Goal: Task Accomplishment & Management: Manage account settings

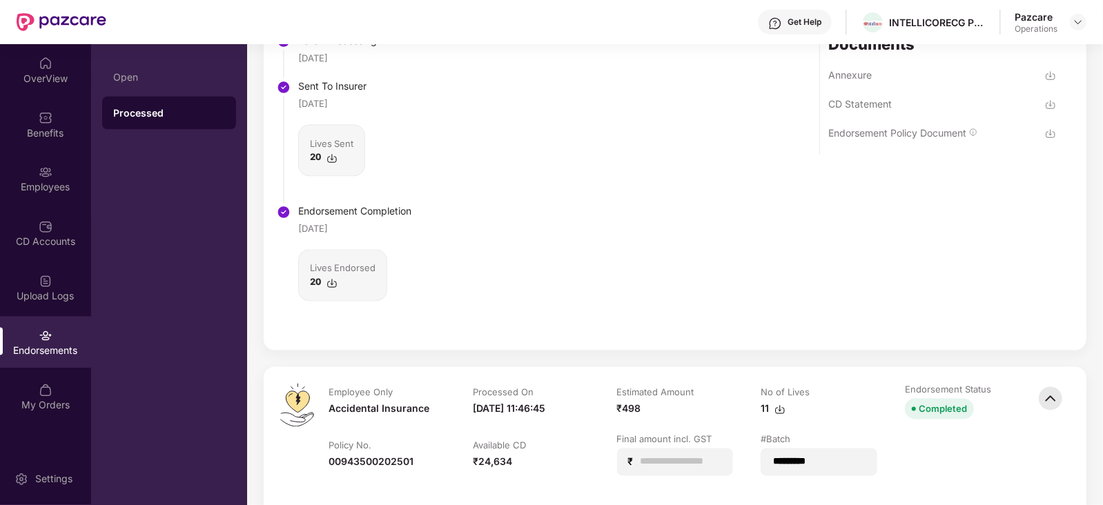
scroll to position [1467, 0]
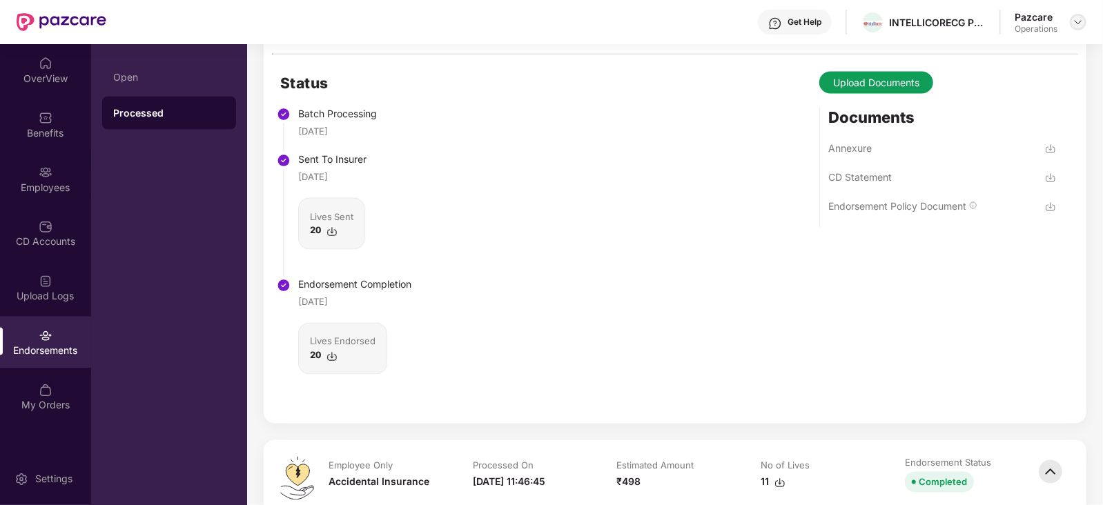
click at [1080, 14] on div at bounding box center [1078, 22] width 17 height 17
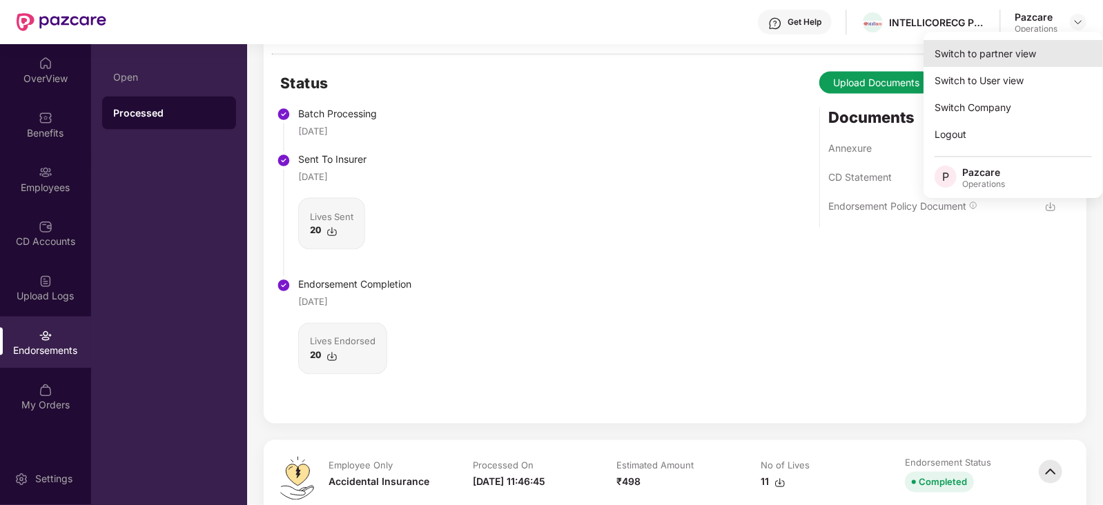
click at [990, 57] on div "Switch to partner view" at bounding box center [1012, 53] width 179 height 27
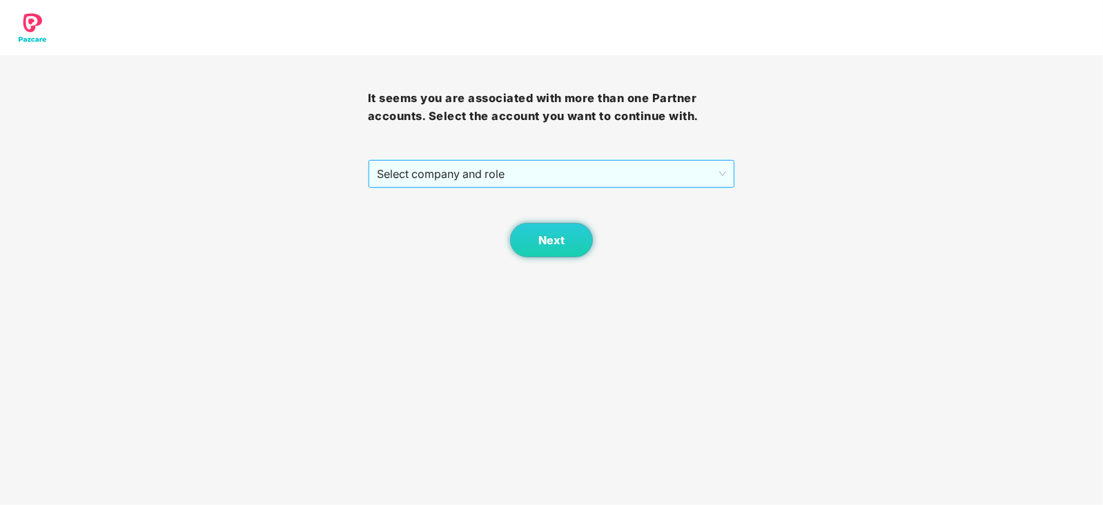
click at [507, 182] on span "Select company and role" at bounding box center [552, 174] width 350 height 26
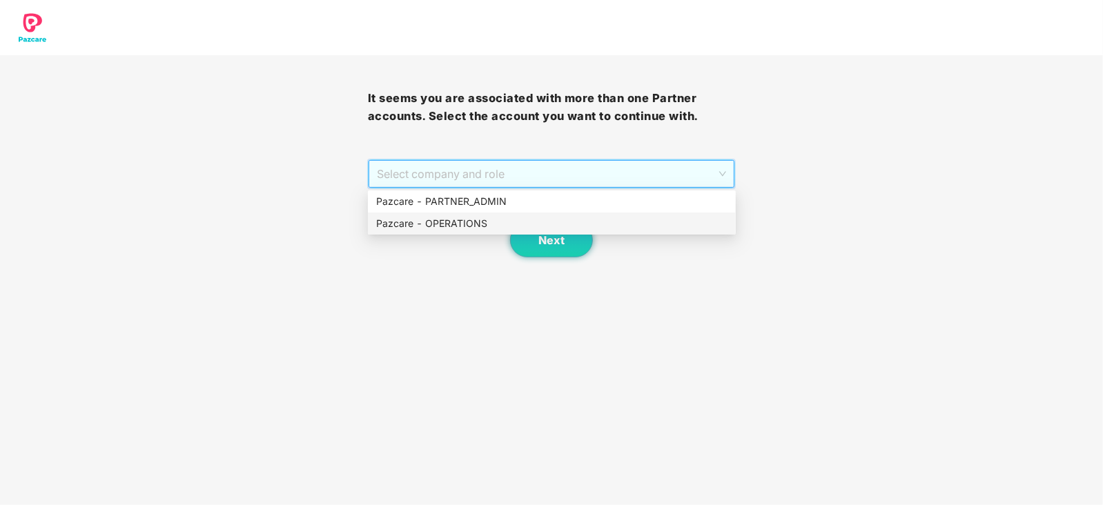
click at [486, 226] on div "Pazcare - OPERATIONS" at bounding box center [551, 223] width 351 height 15
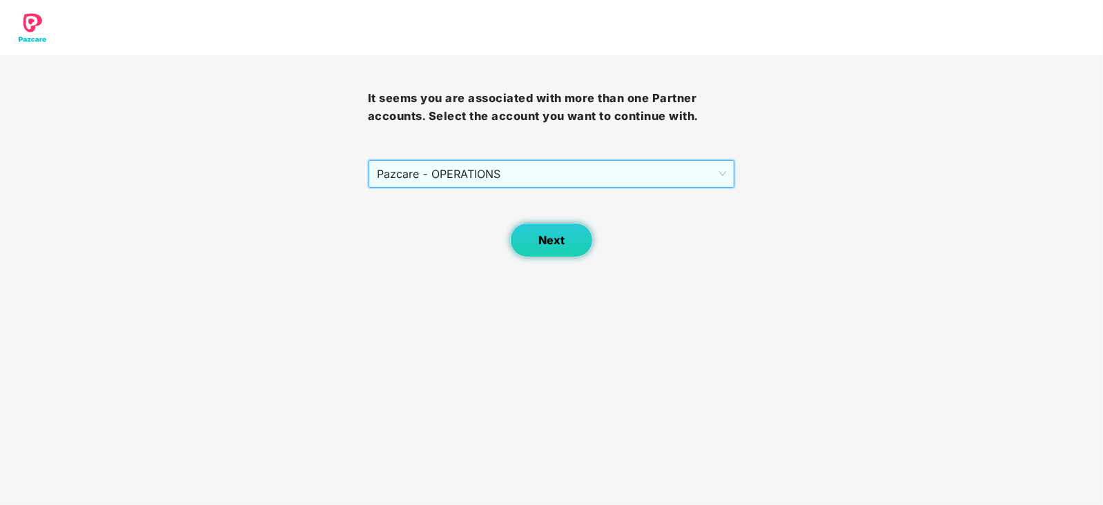
click at [520, 237] on button "Next" at bounding box center [551, 240] width 83 height 35
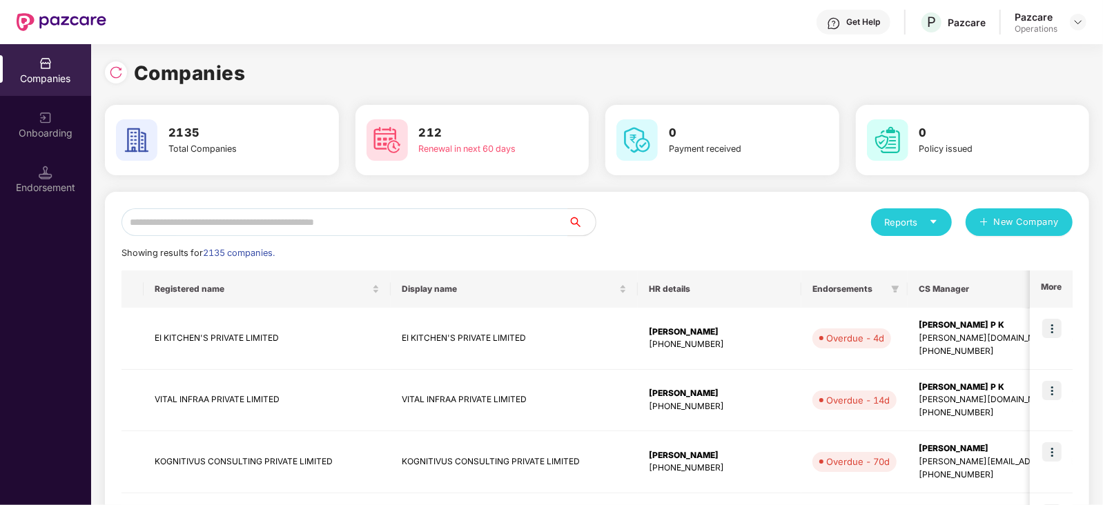
click at [351, 215] on input "text" at bounding box center [344, 222] width 447 height 28
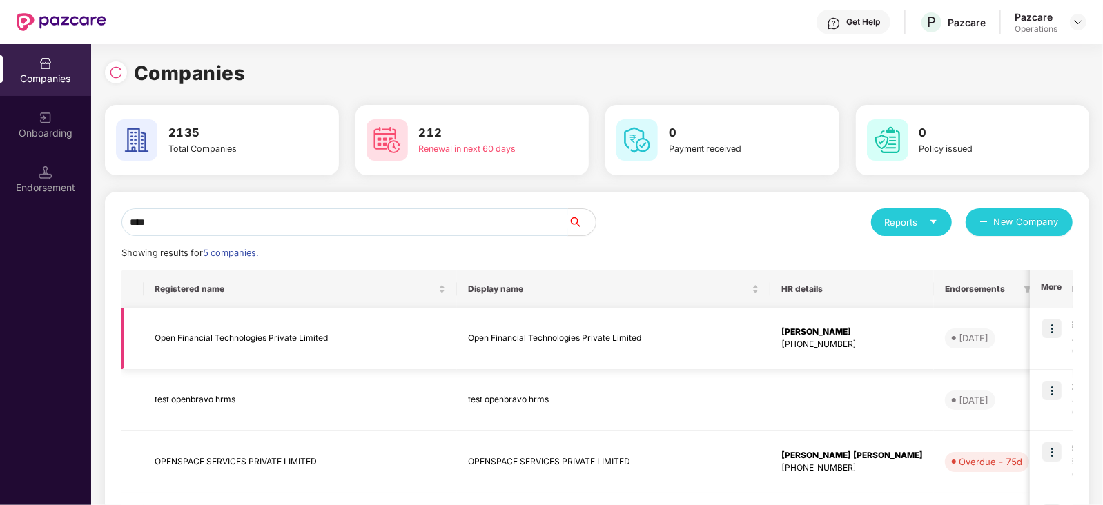
type input "****"
click at [215, 329] on td "Open Financial Technologies Private Limited" at bounding box center [300, 339] width 313 height 62
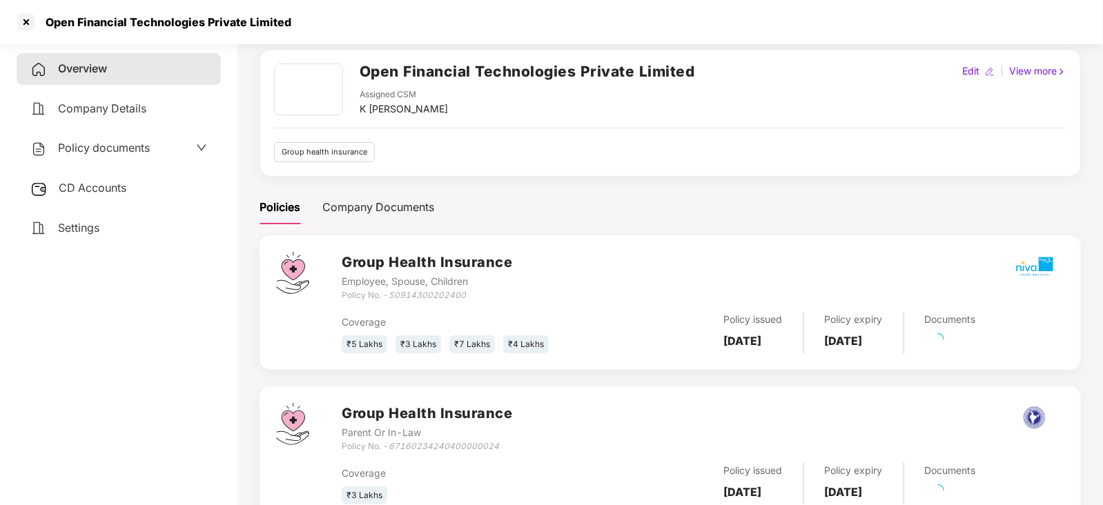
scroll to position [101, 0]
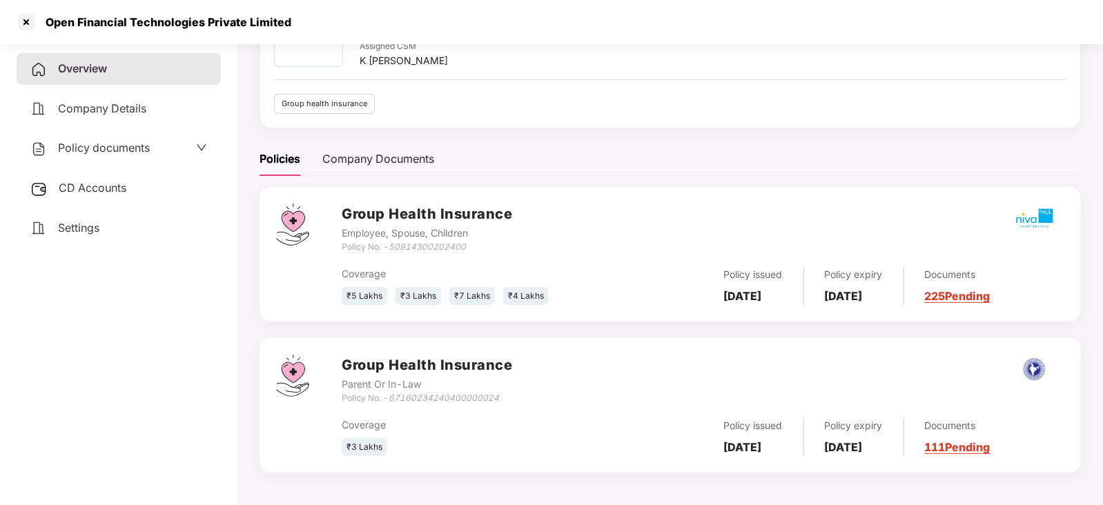
click at [113, 184] on span "CD Accounts" at bounding box center [93, 188] width 68 height 14
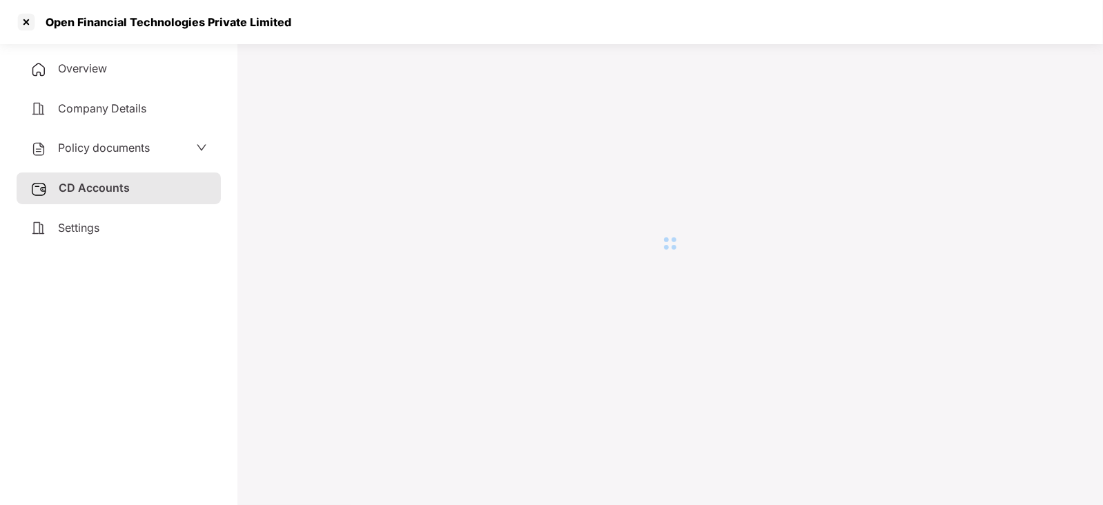
scroll to position [37, 0]
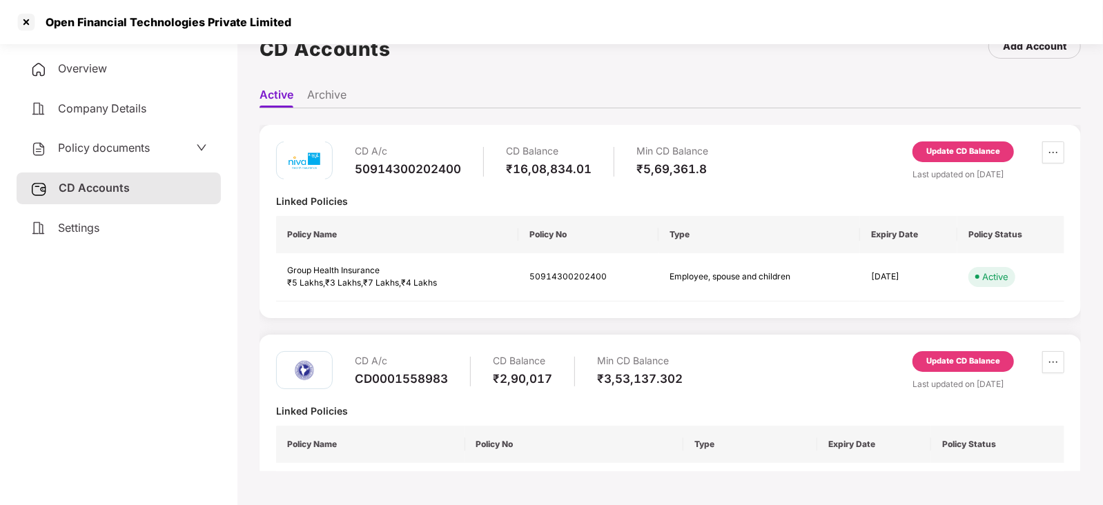
click at [913, 155] on div "Update CD Balance" at bounding box center [962, 151] width 101 height 21
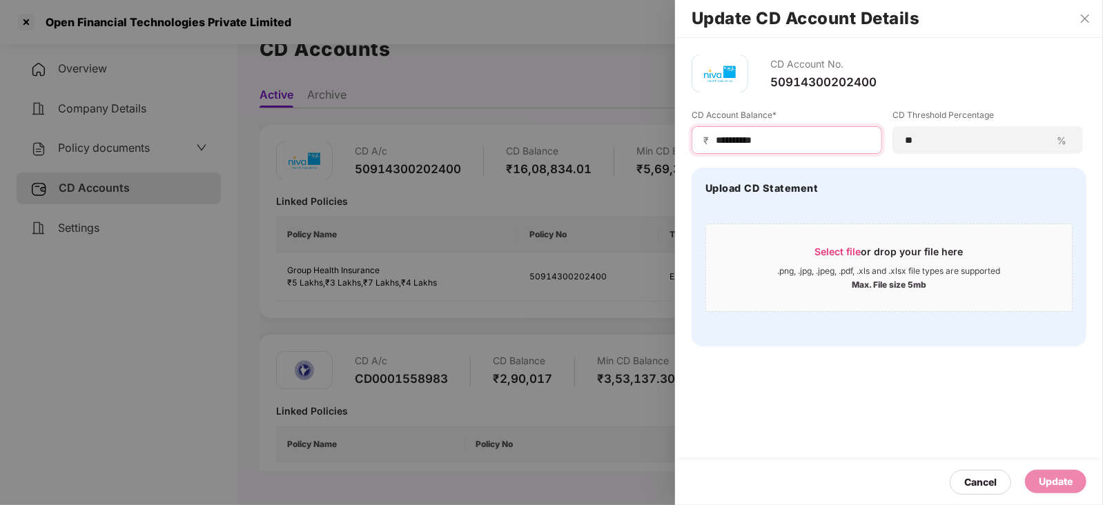
drag, startPoint x: 771, startPoint y: 139, endPoint x: 687, endPoint y: 138, distance: 84.2
click at [687, 138] on div "**********" at bounding box center [889, 200] width 428 height 325
paste input
type input "**********"
click at [1050, 471] on div "Update" at bounding box center [1055, 481] width 61 height 23
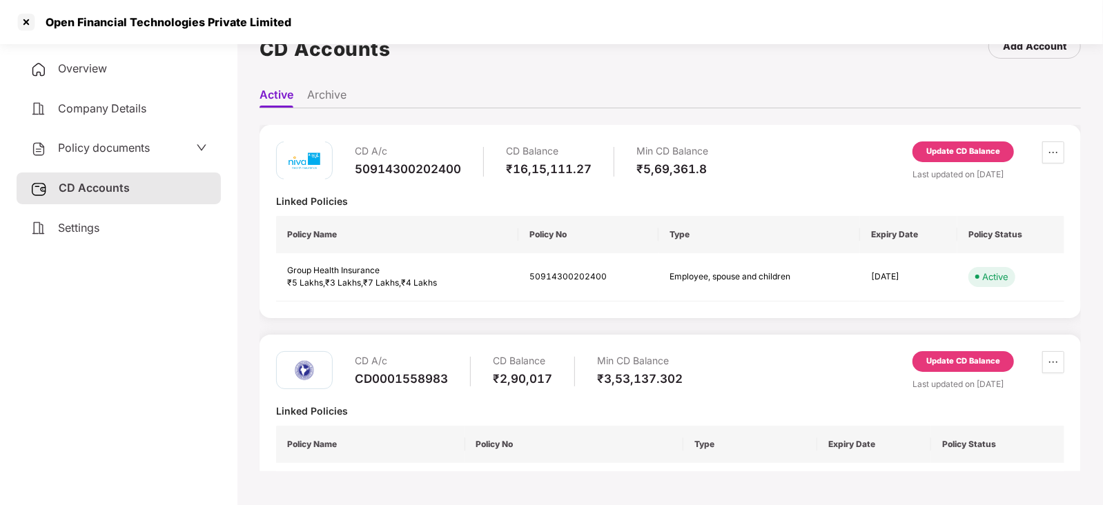
click at [150, 145] on div "Policy documents" at bounding box center [118, 148] width 177 height 18
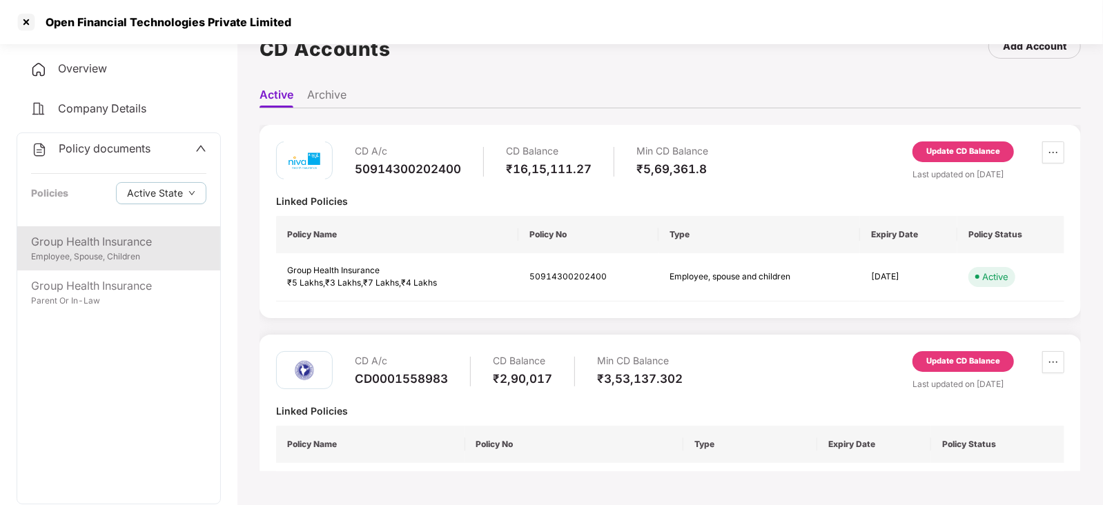
click at [144, 235] on div "Group Health Insurance" at bounding box center [118, 241] width 175 height 17
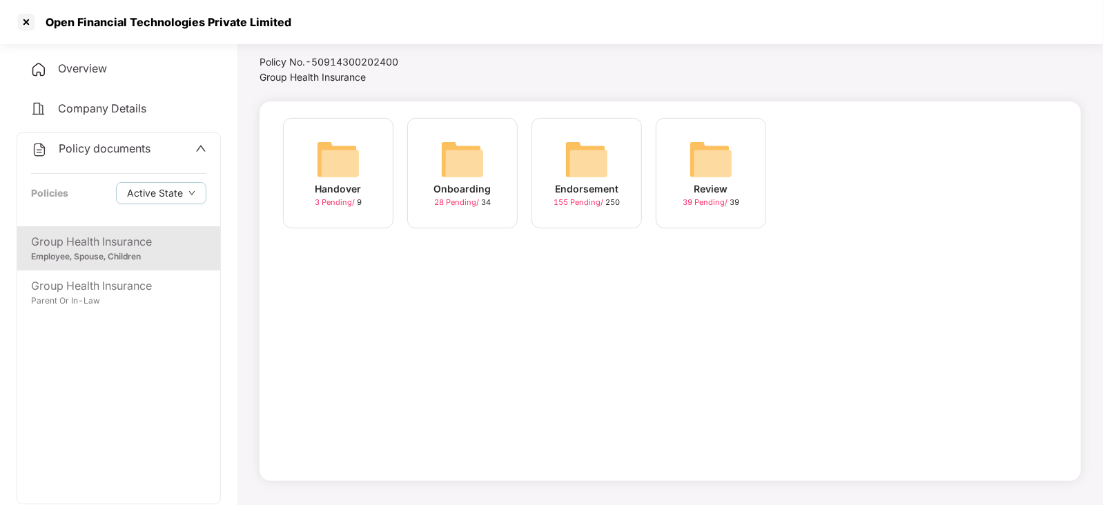
click at [588, 155] on img at bounding box center [587, 159] width 44 height 44
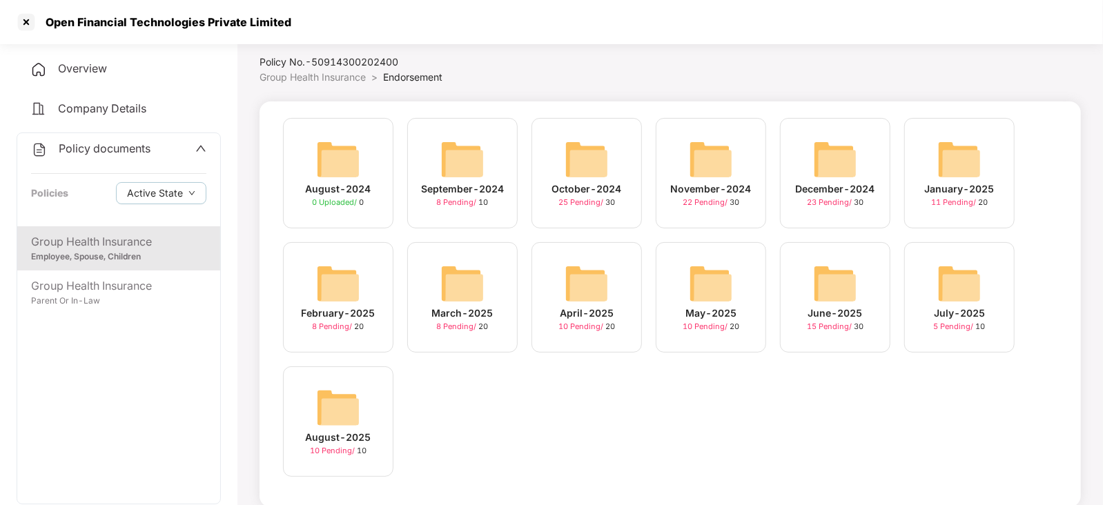
click at [335, 393] on img at bounding box center [338, 408] width 44 height 44
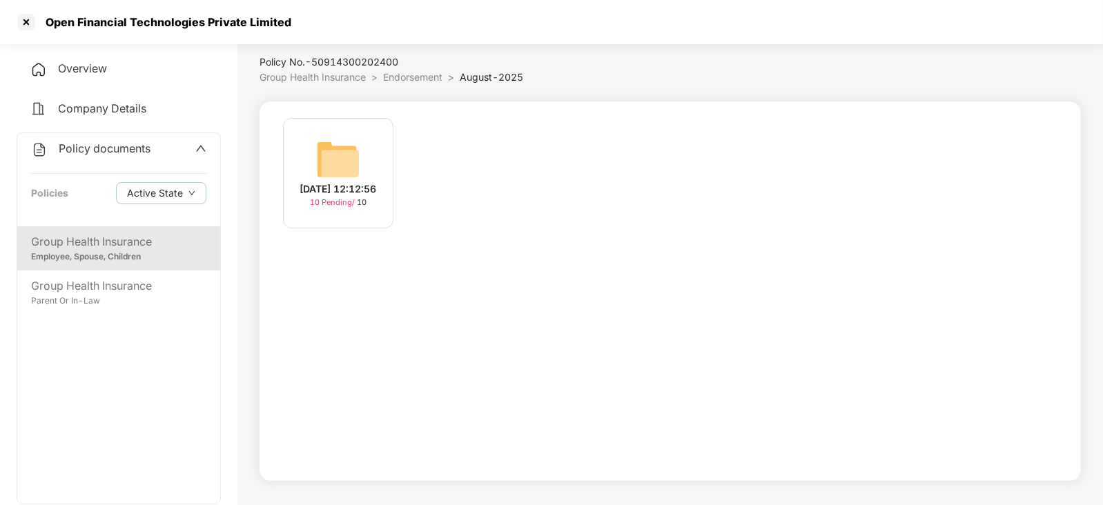
click at [340, 143] on img at bounding box center [338, 159] width 44 height 44
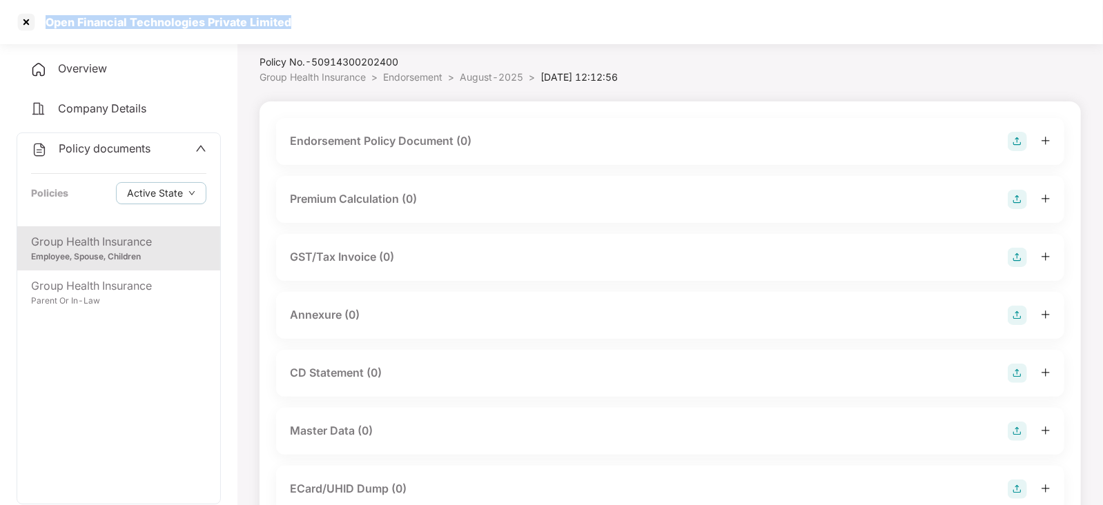
drag, startPoint x: 43, startPoint y: 21, endPoint x: 292, endPoint y: 29, distance: 248.6
click at [292, 29] on div "Open Financial Technologies Private Limited" at bounding box center [551, 22] width 1103 height 44
click at [343, 147] on div "Endorsement Policy Document (0)" at bounding box center [381, 141] width 182 height 17
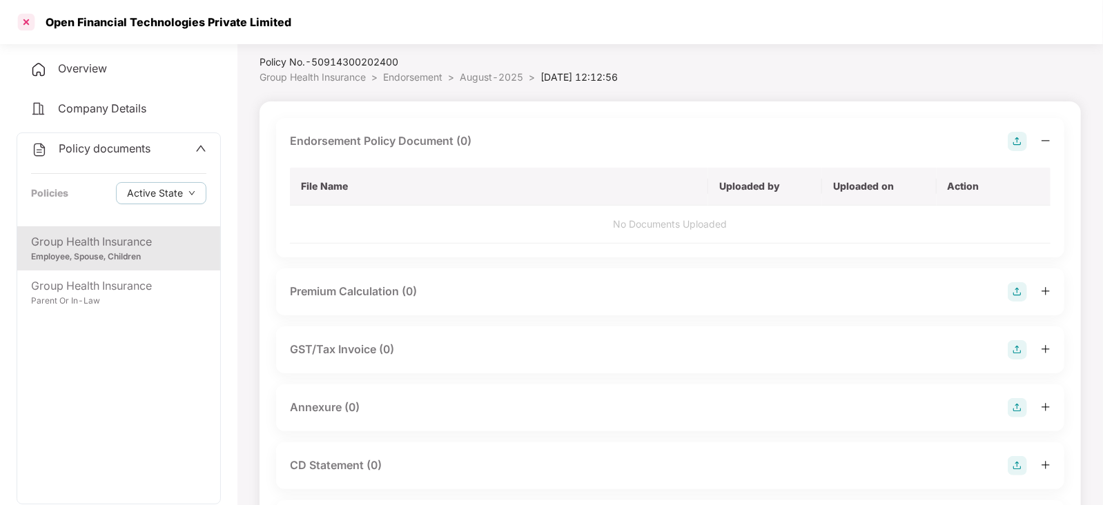
click at [35, 18] on div at bounding box center [26, 22] width 22 height 22
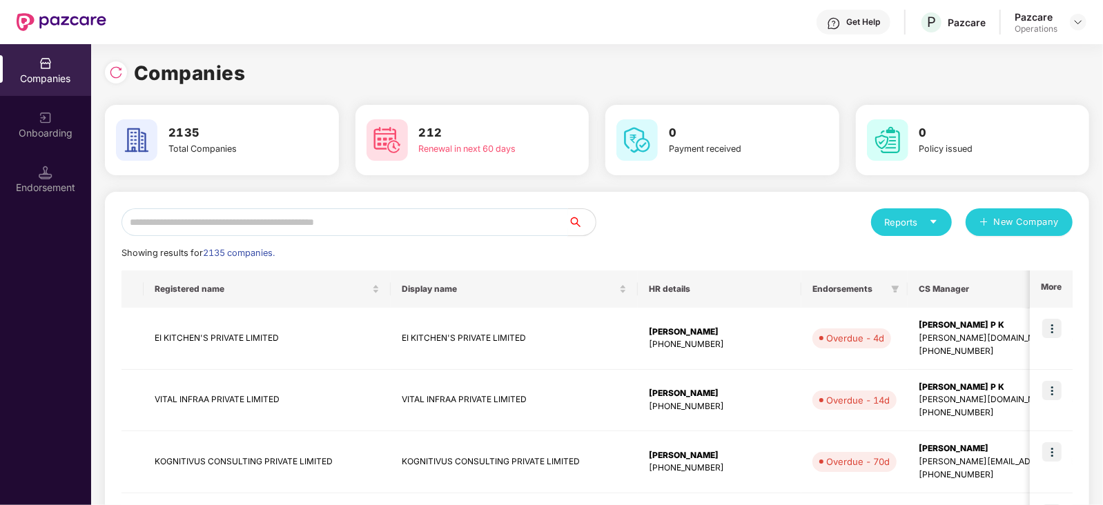
click at [272, 226] on input "text" at bounding box center [344, 222] width 447 height 28
paste input "**********"
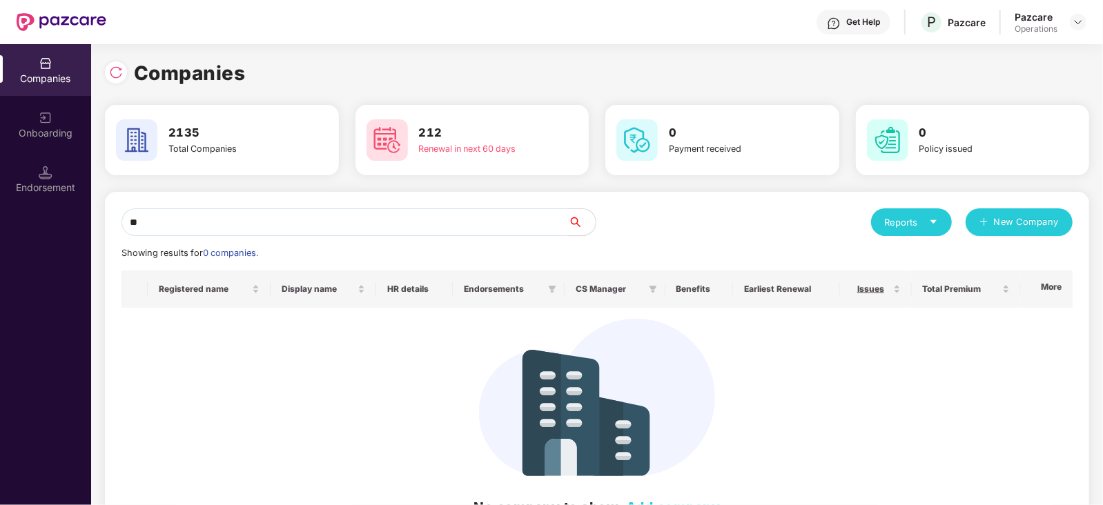
type input "*"
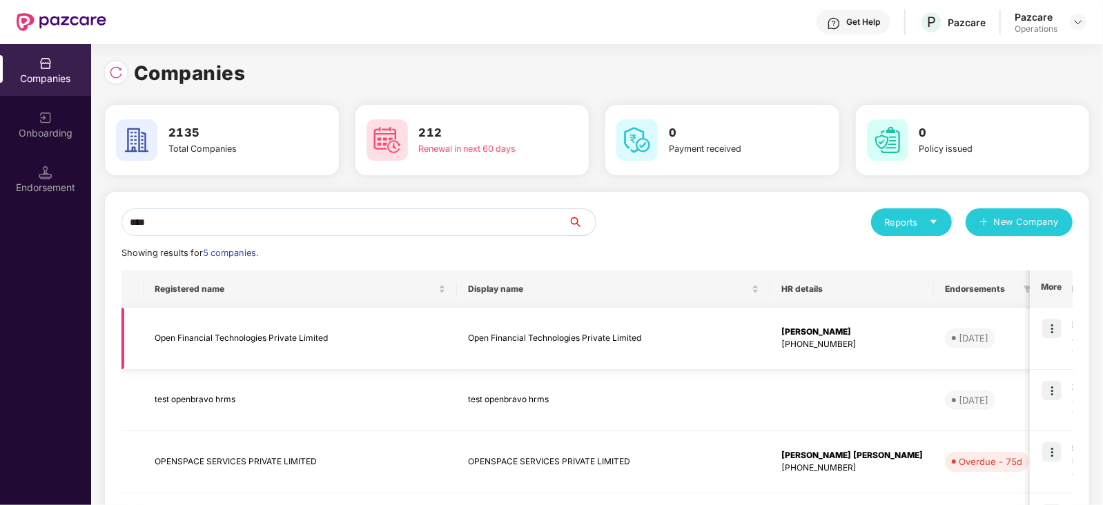
type input "****"
click at [1055, 334] on img at bounding box center [1051, 328] width 19 height 19
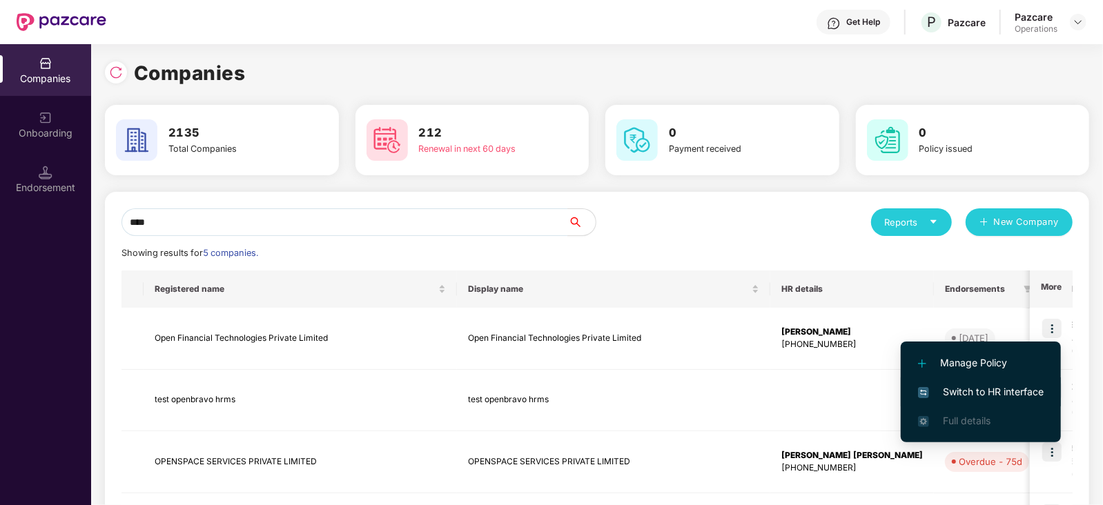
click at [1030, 398] on span "Switch to HR interface" at bounding box center [981, 391] width 126 height 15
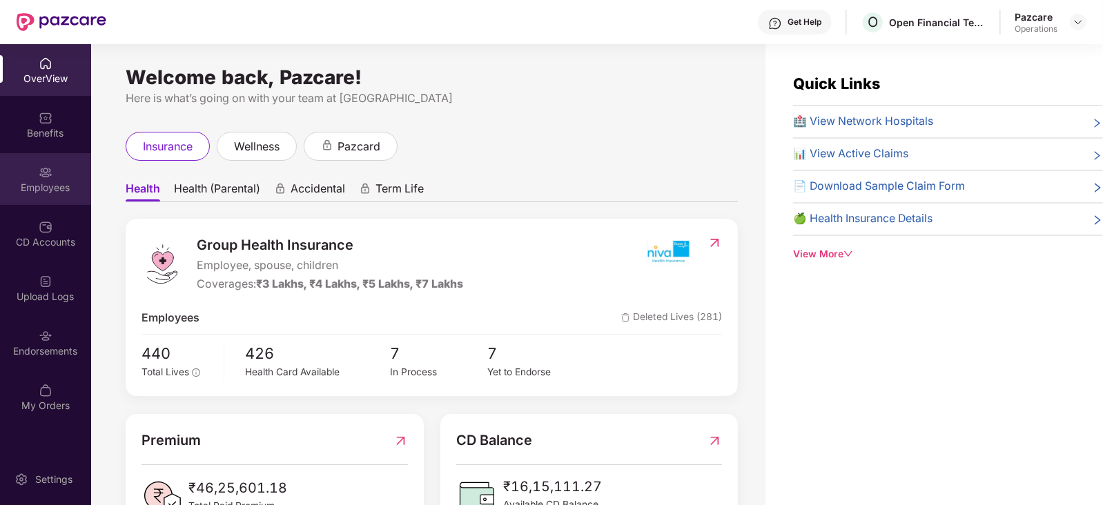
click at [33, 191] on div "Employees" at bounding box center [45, 188] width 91 height 14
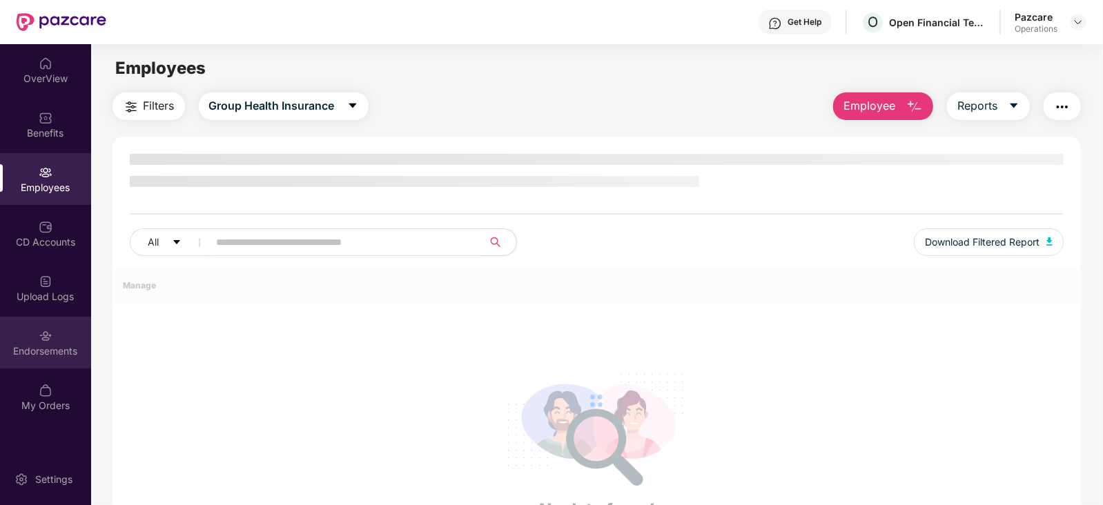
click at [60, 333] on div "Endorsements" at bounding box center [45, 343] width 91 height 52
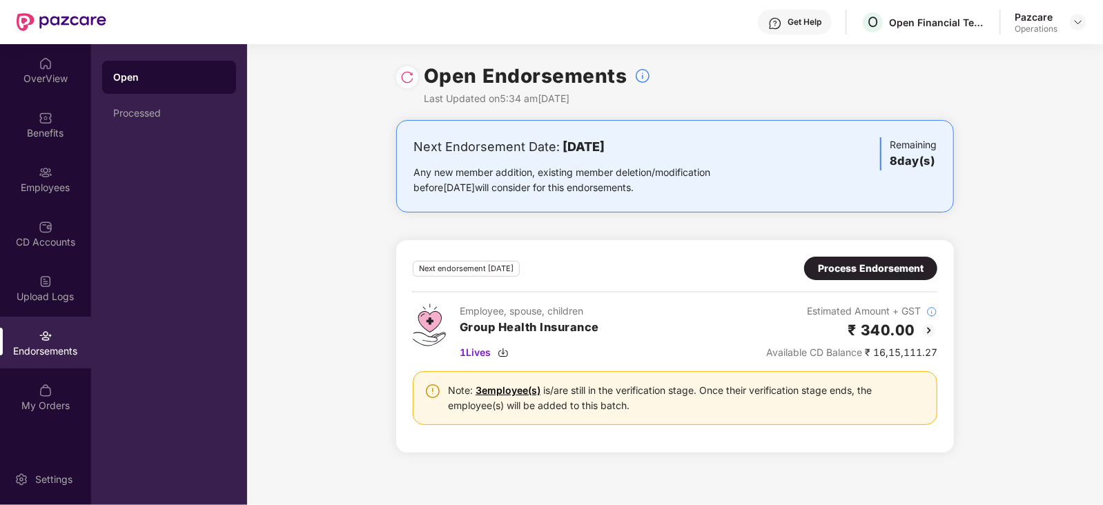
click at [818, 264] on div "Process Endorsement" at bounding box center [871, 268] width 106 height 15
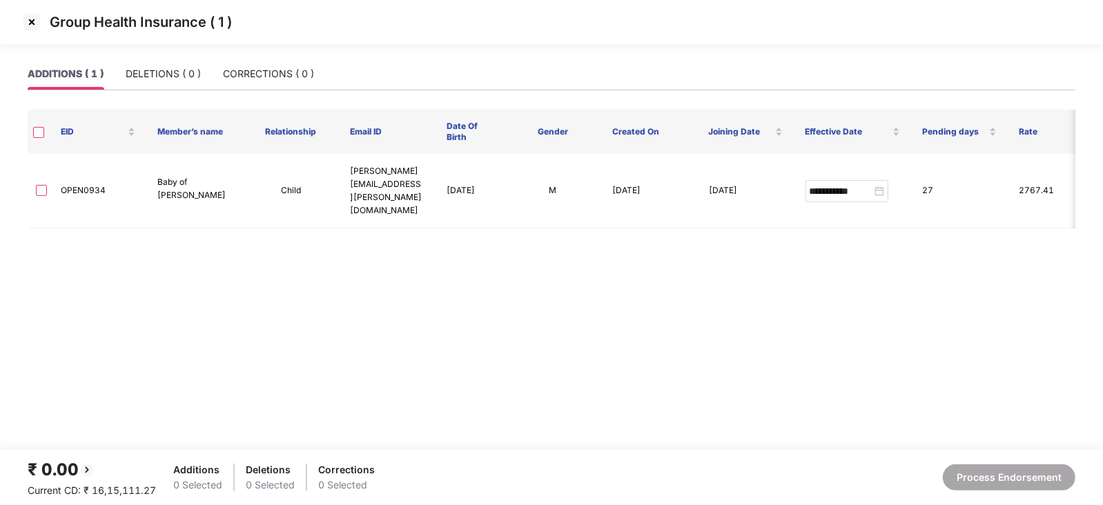
click at [33, 28] on img at bounding box center [32, 22] width 22 height 22
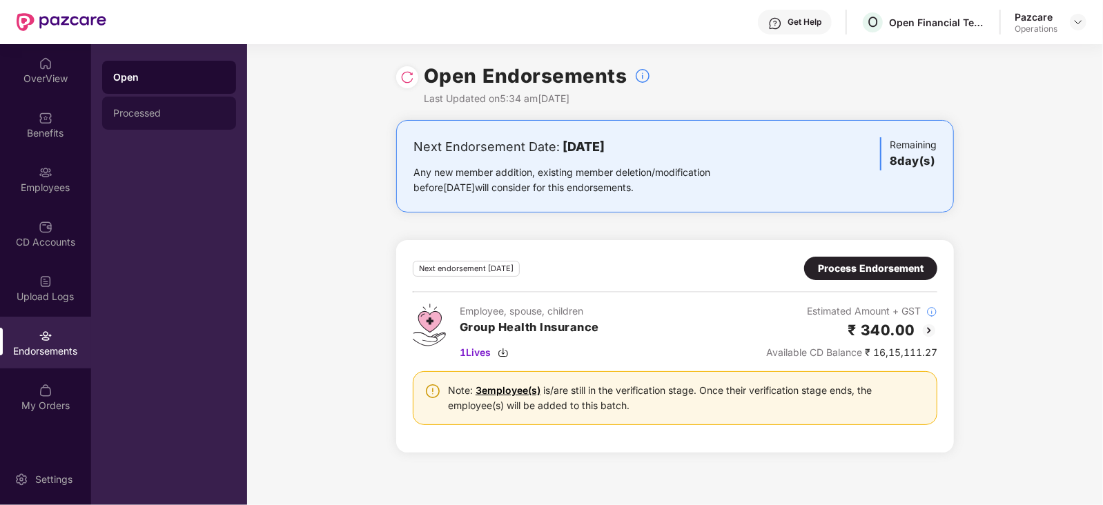
click at [144, 106] on div "Processed" at bounding box center [169, 113] width 134 height 33
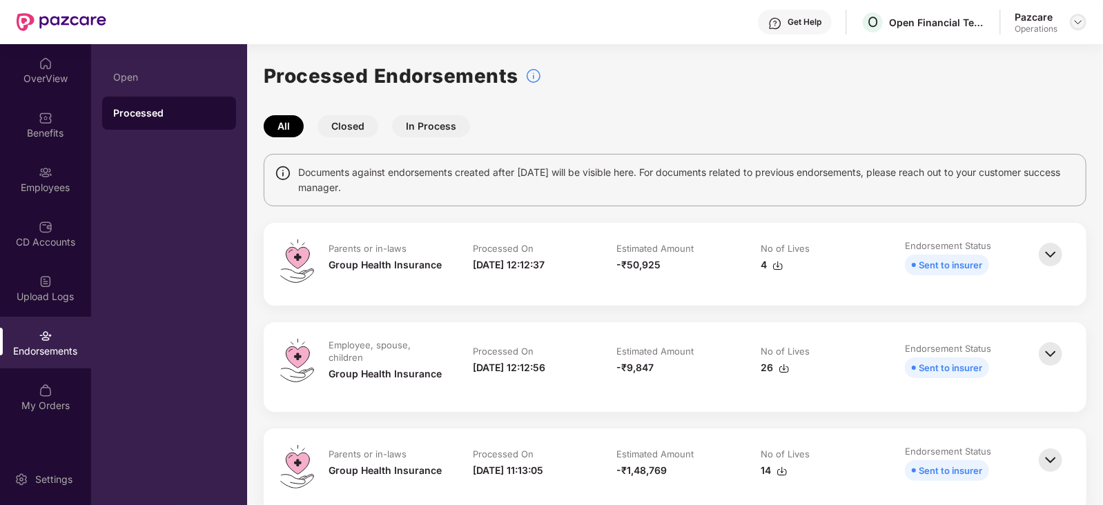
click at [1075, 26] on img at bounding box center [1078, 22] width 11 height 11
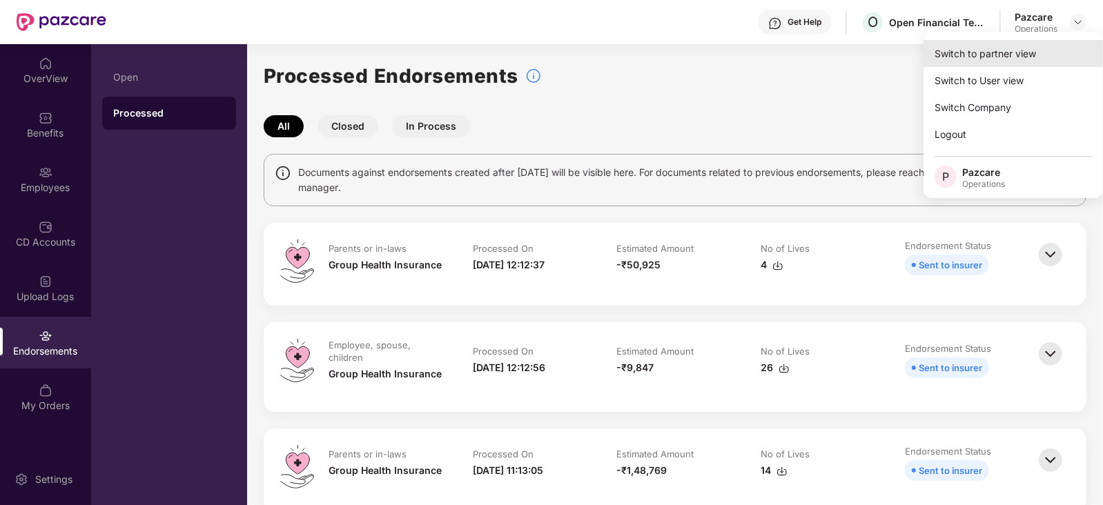
click at [998, 57] on div "Switch to partner view" at bounding box center [1012, 53] width 179 height 27
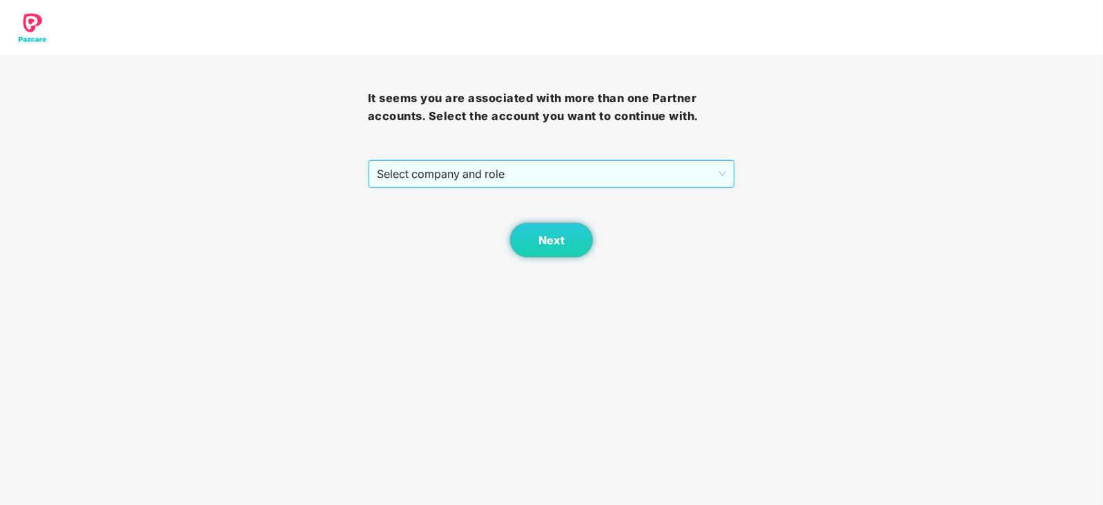
click at [467, 179] on span "Select company and role" at bounding box center [552, 174] width 350 height 26
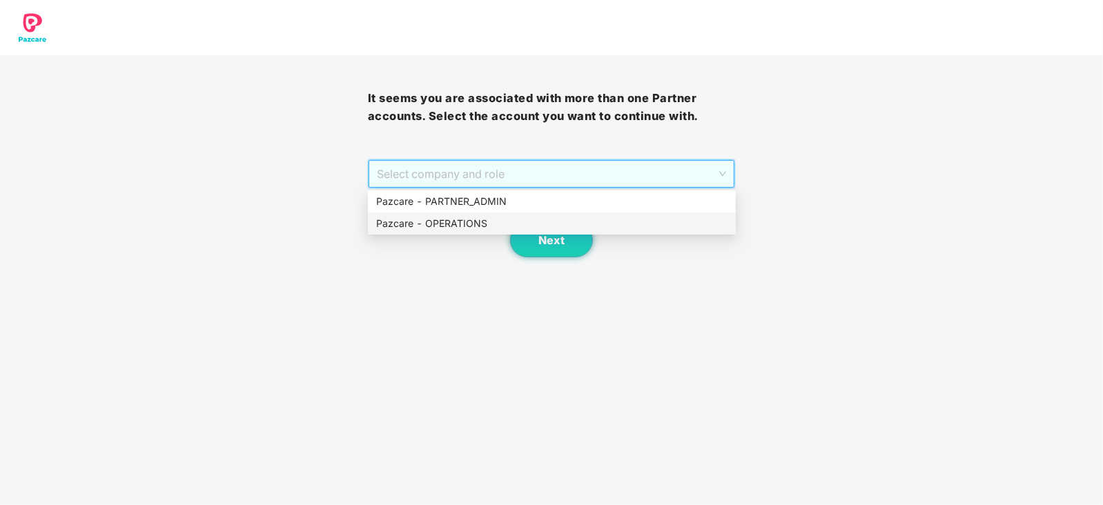
click at [469, 226] on div "Pazcare - OPERATIONS" at bounding box center [551, 223] width 351 height 15
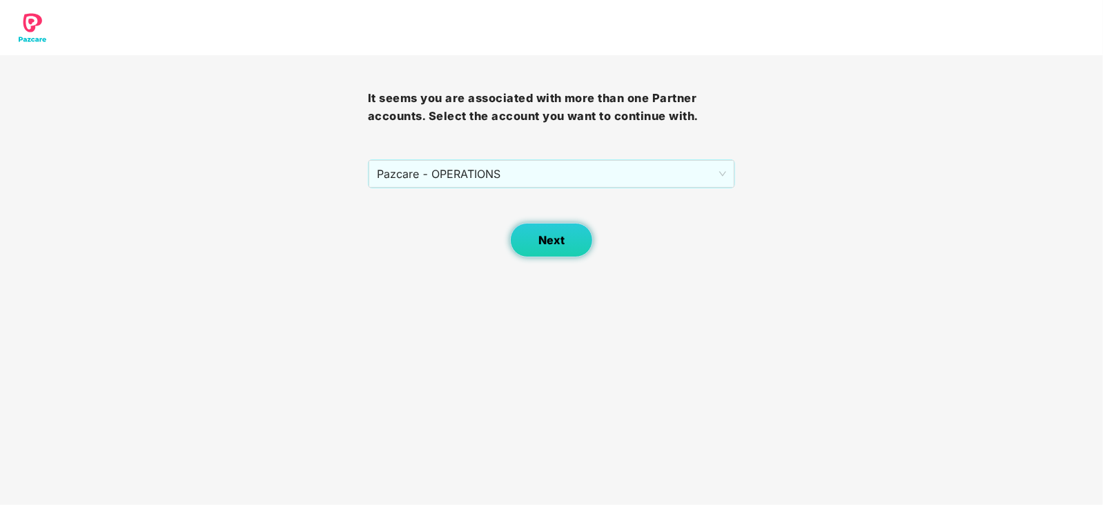
click at [527, 228] on button "Next" at bounding box center [551, 240] width 83 height 35
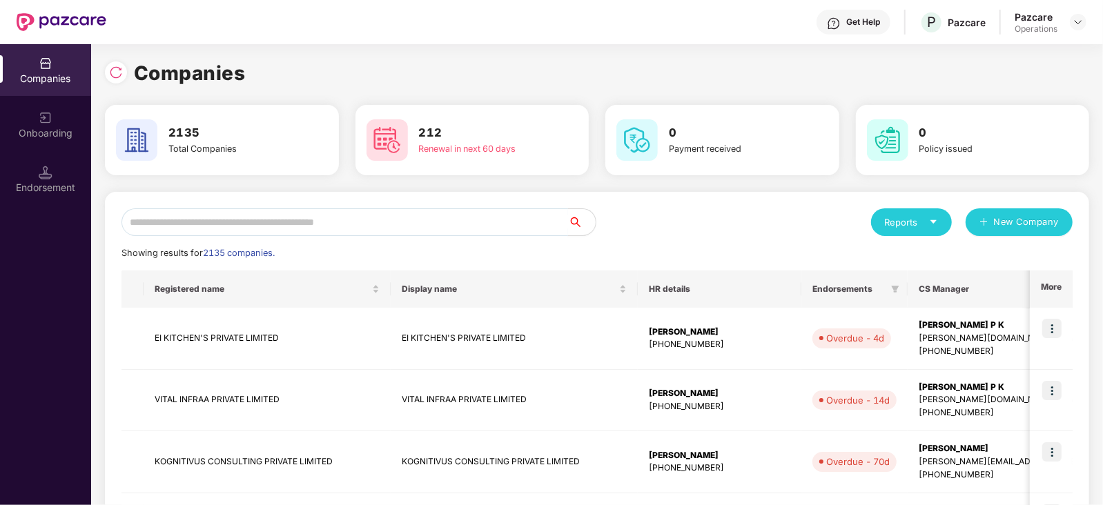
click at [418, 222] on input "text" at bounding box center [344, 222] width 447 height 28
click at [340, 219] on input "text" at bounding box center [344, 222] width 447 height 28
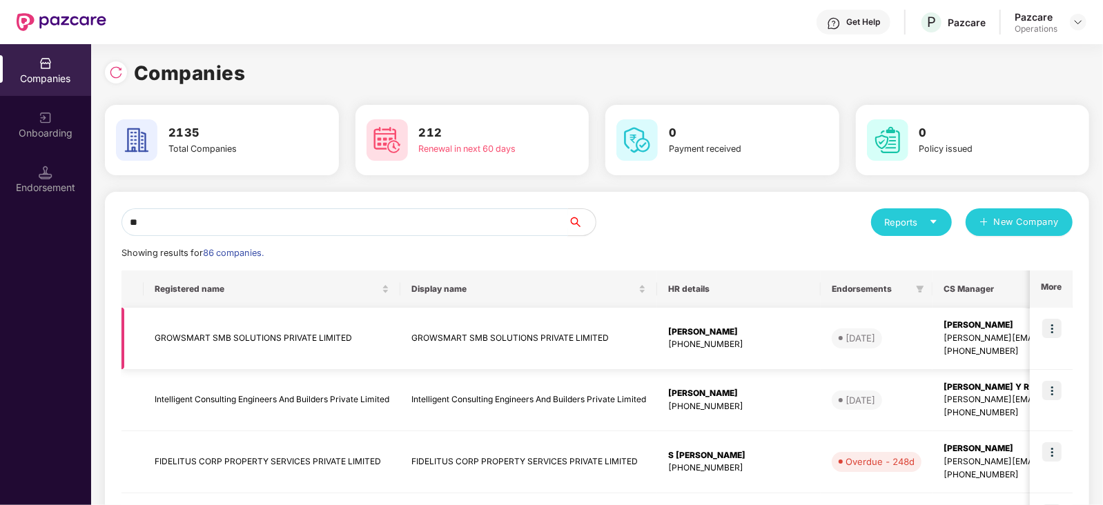
type input "**"
click at [1053, 322] on img at bounding box center [1051, 328] width 19 height 19
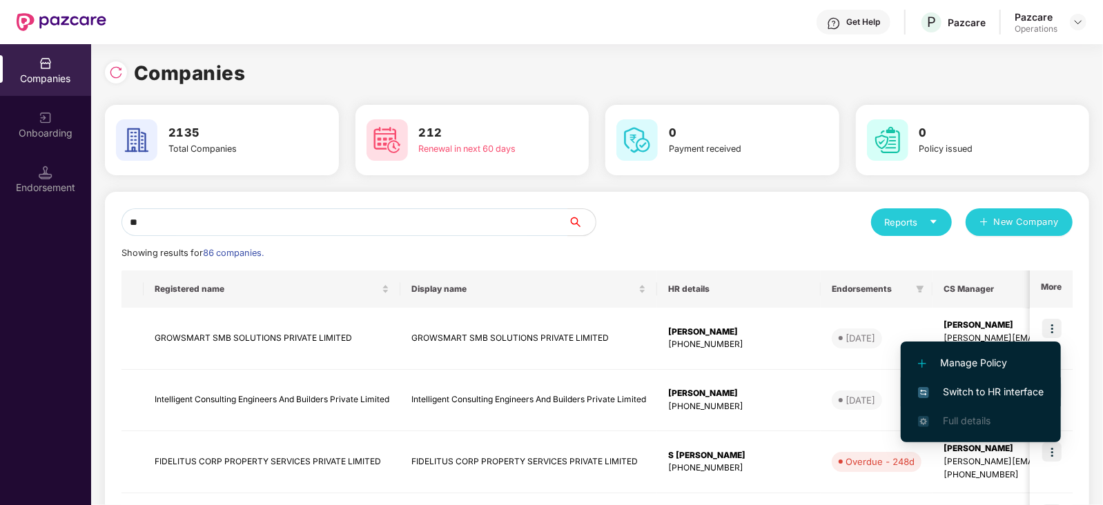
click at [961, 388] on span "Switch to HR interface" at bounding box center [981, 391] width 126 height 15
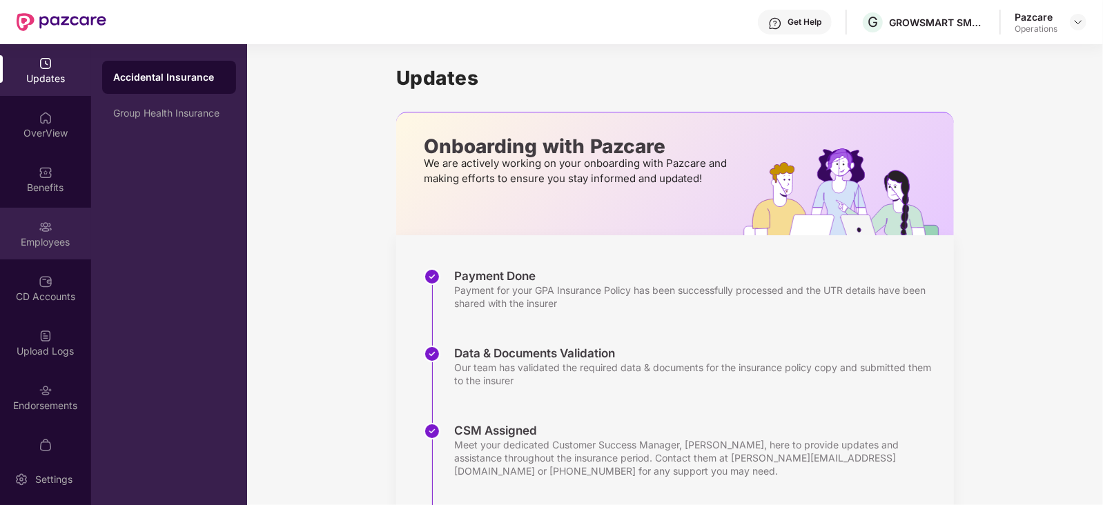
click at [52, 227] on div "Employees" at bounding box center [45, 234] width 91 height 52
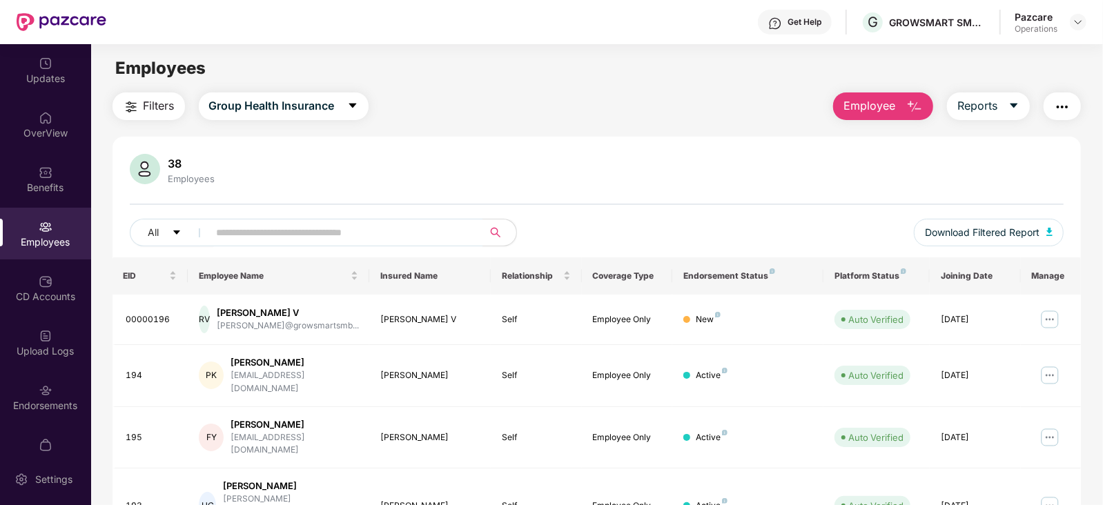
click at [1078, 22] on img at bounding box center [1078, 22] width 11 height 11
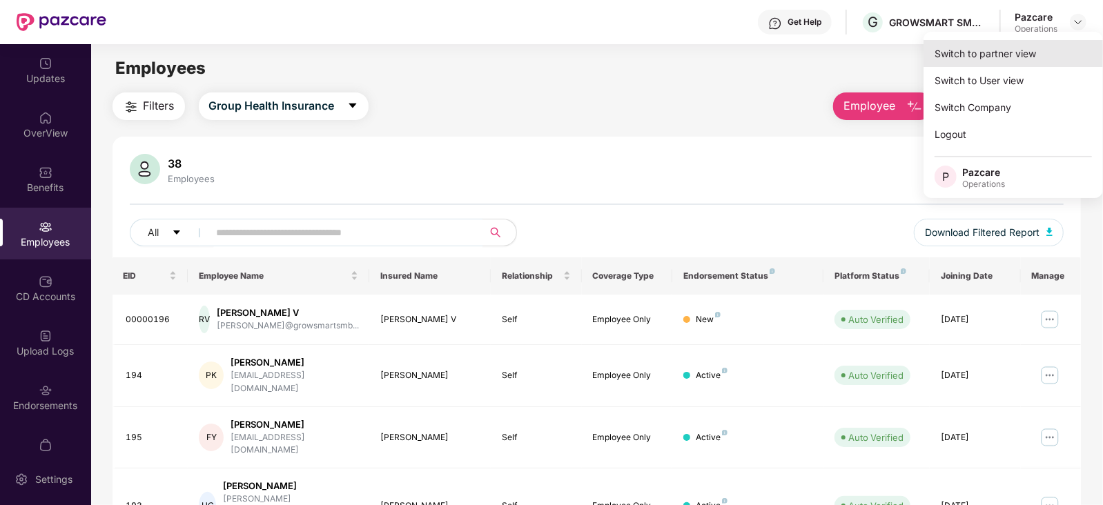
click at [1004, 60] on div "Switch to partner view" at bounding box center [1012, 53] width 179 height 27
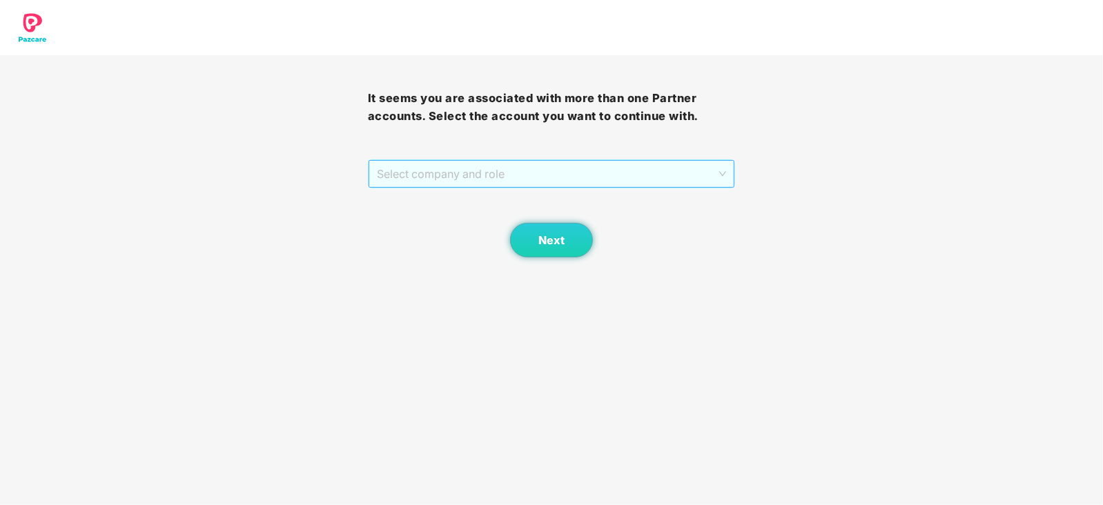
click at [567, 173] on span "Select company and role" at bounding box center [552, 174] width 350 height 26
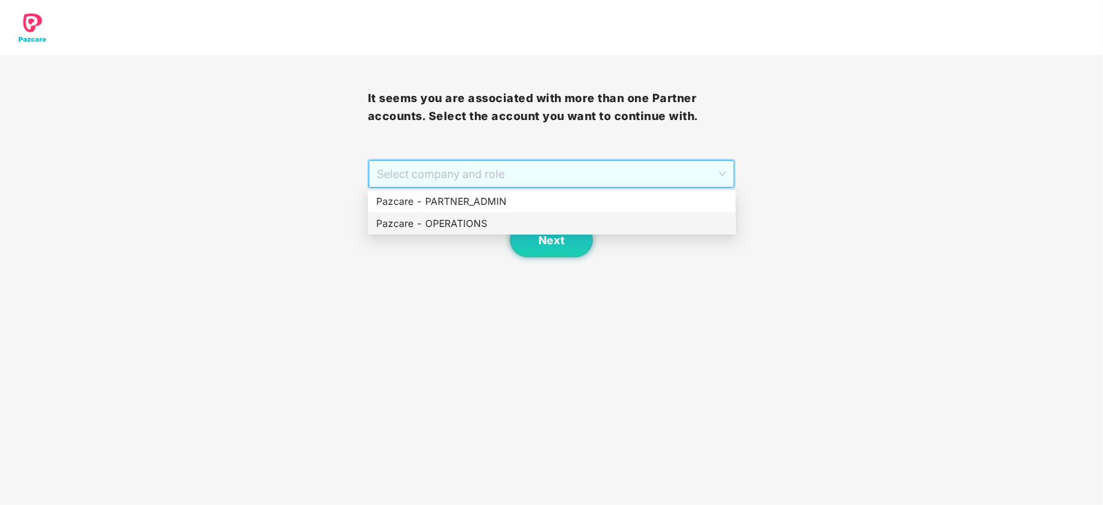
click at [486, 233] on div "Pazcare - OPERATIONS" at bounding box center [552, 224] width 368 height 22
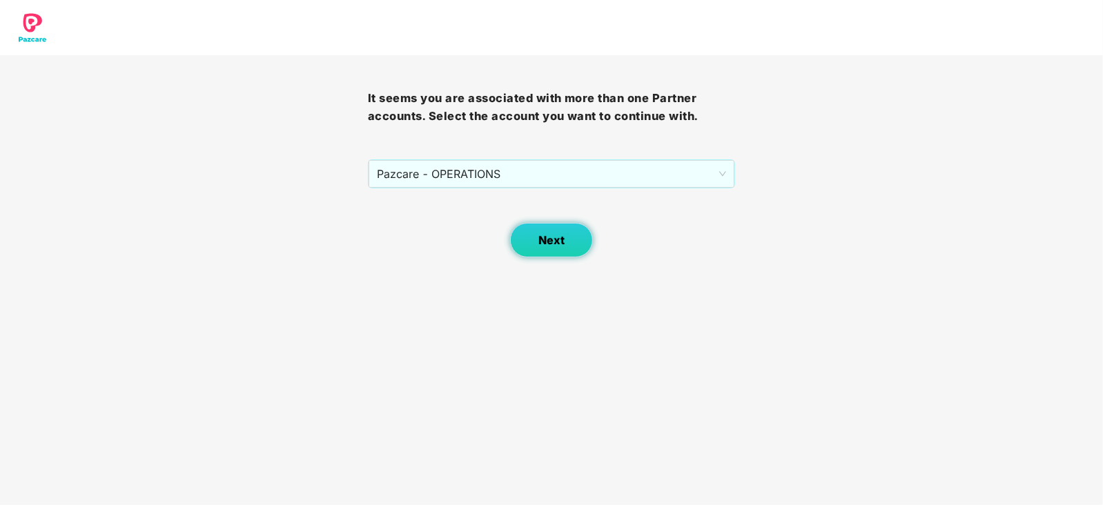
click at [532, 235] on button "Next" at bounding box center [551, 240] width 83 height 35
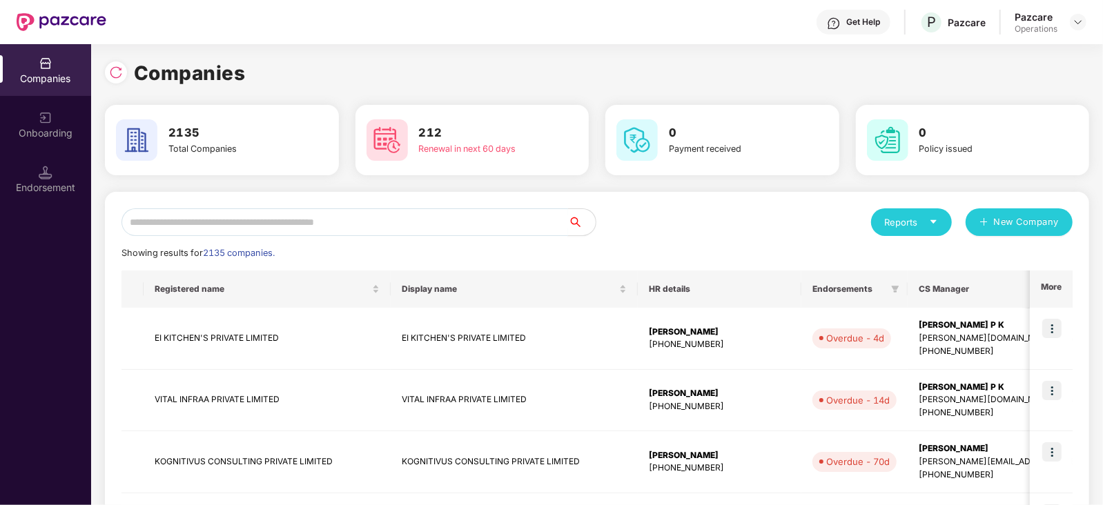
click at [380, 223] on input "text" at bounding box center [344, 222] width 447 height 28
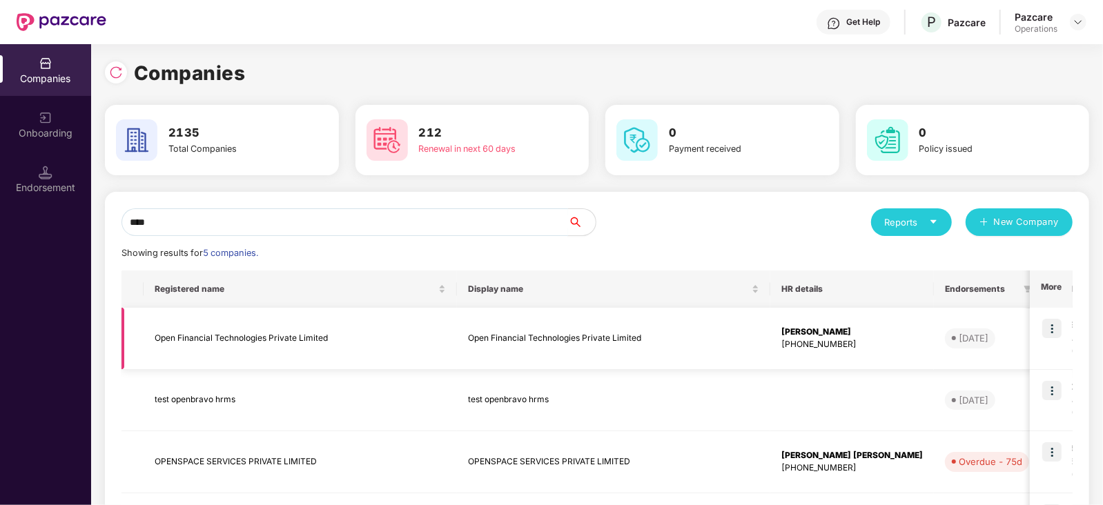
type input "****"
click at [1059, 329] on img at bounding box center [1051, 328] width 19 height 19
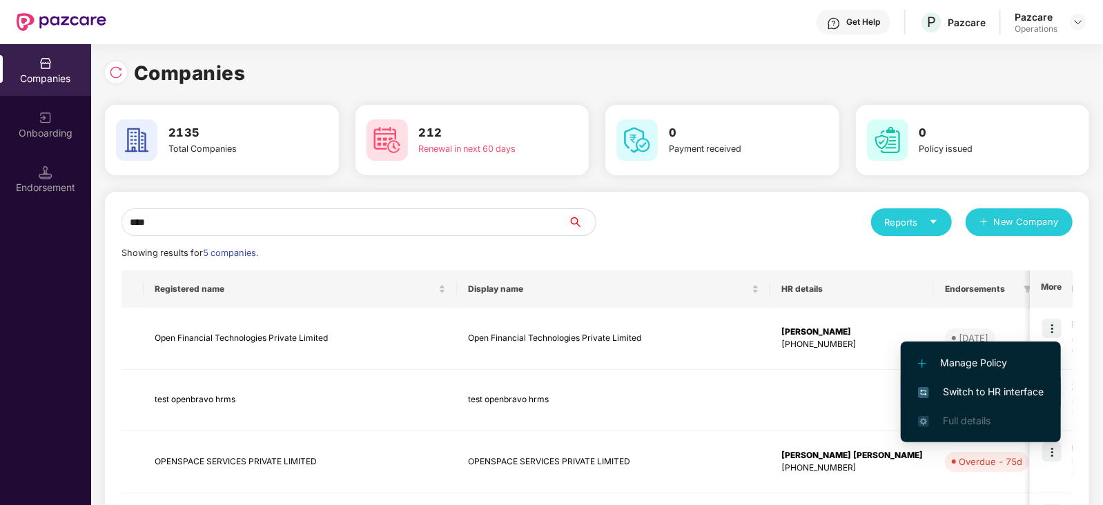
click at [1011, 388] on span "Switch to HR interface" at bounding box center [981, 391] width 126 height 15
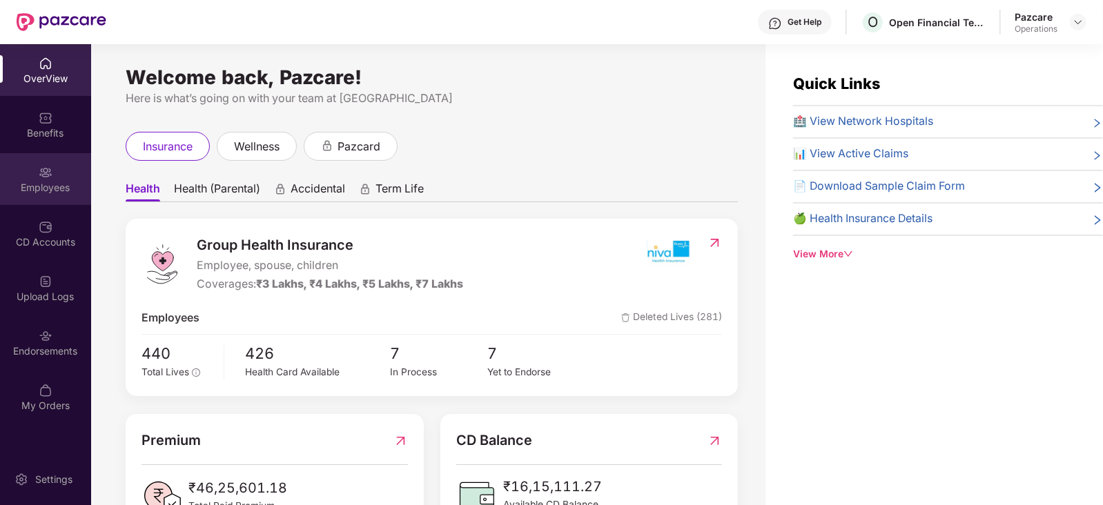
click at [49, 189] on div "Employees" at bounding box center [45, 188] width 91 height 14
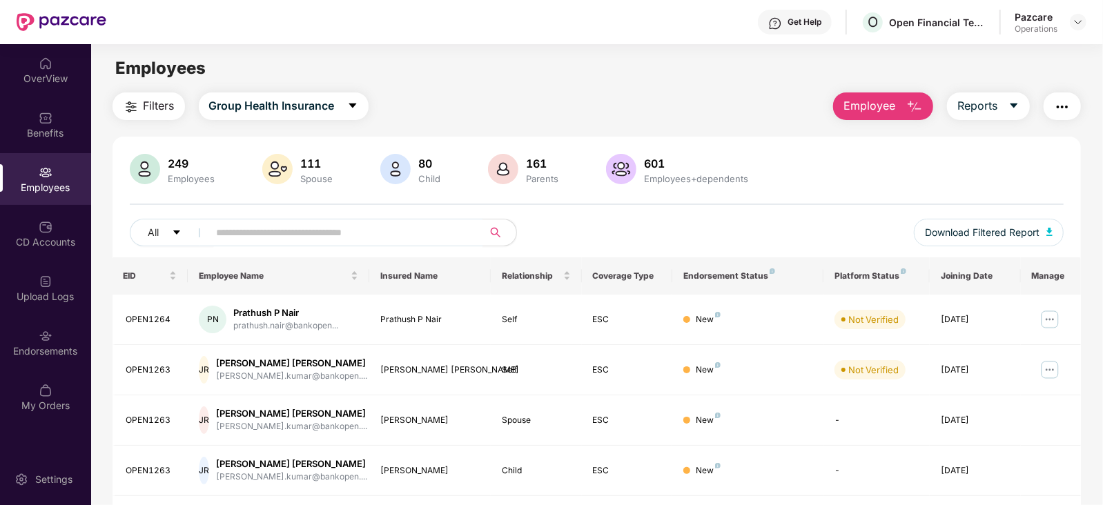
click at [152, 101] on span "Filters" at bounding box center [159, 105] width 31 height 17
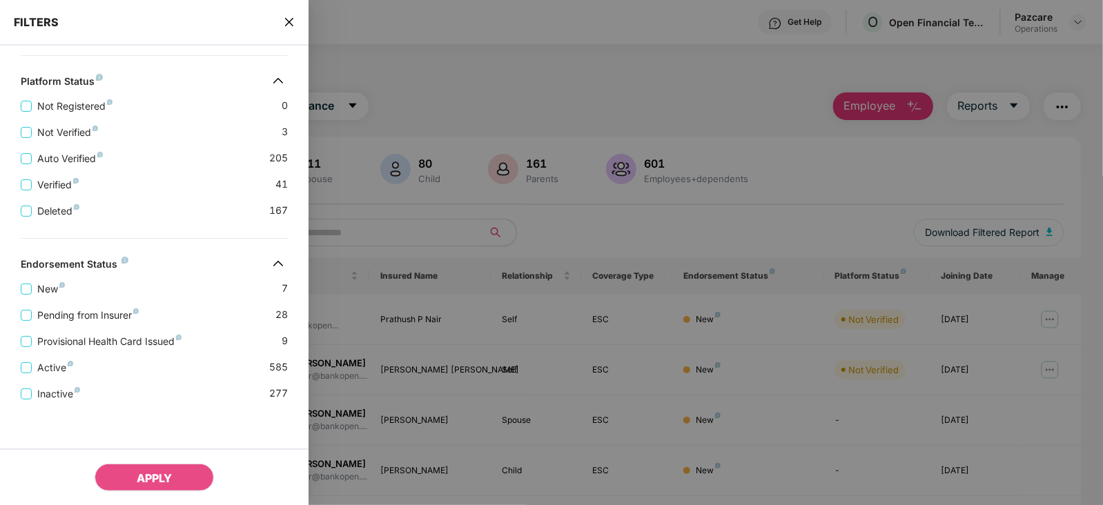
scroll to position [475, 0]
click at [99, 310] on span "Pending from Insurer" at bounding box center [88, 315] width 113 height 15
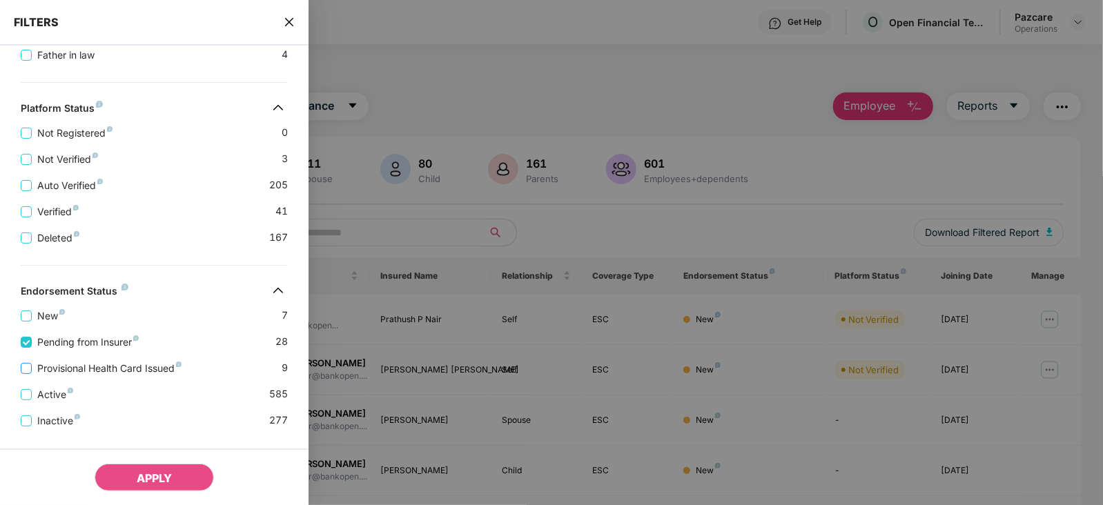
click at [107, 362] on span "Provisional Health Card Issued" at bounding box center [109, 368] width 155 height 15
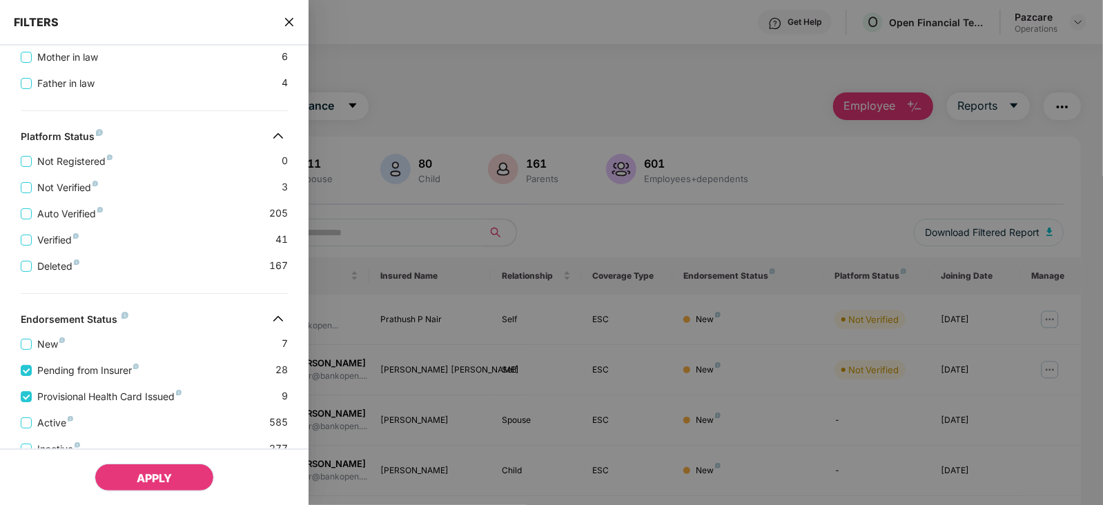
click at [152, 481] on span "APPLY" at bounding box center [154, 478] width 35 height 14
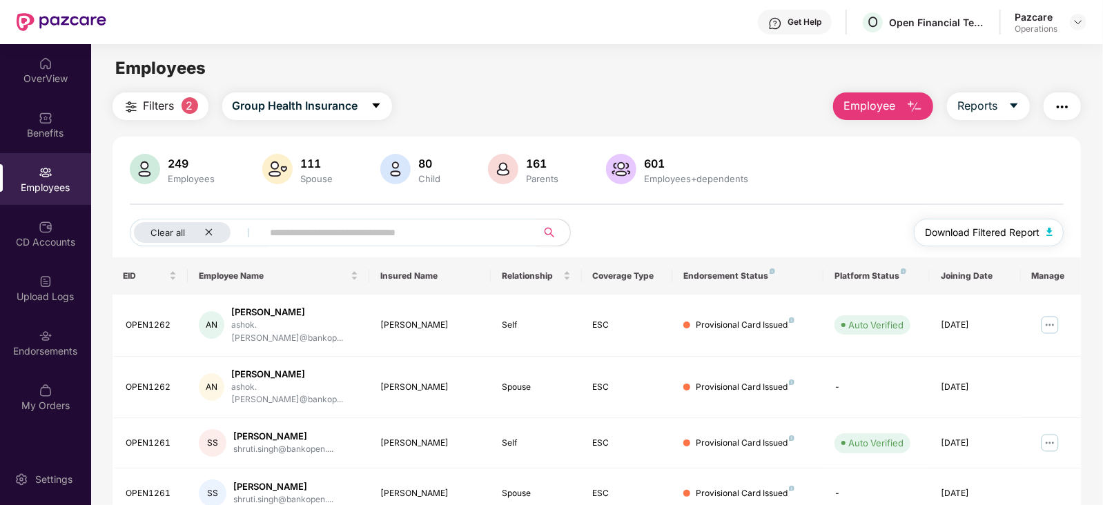
click at [1053, 232] on img "button" at bounding box center [1049, 232] width 7 height 8
click at [1067, 104] on img "button" at bounding box center [1062, 107] width 17 height 17
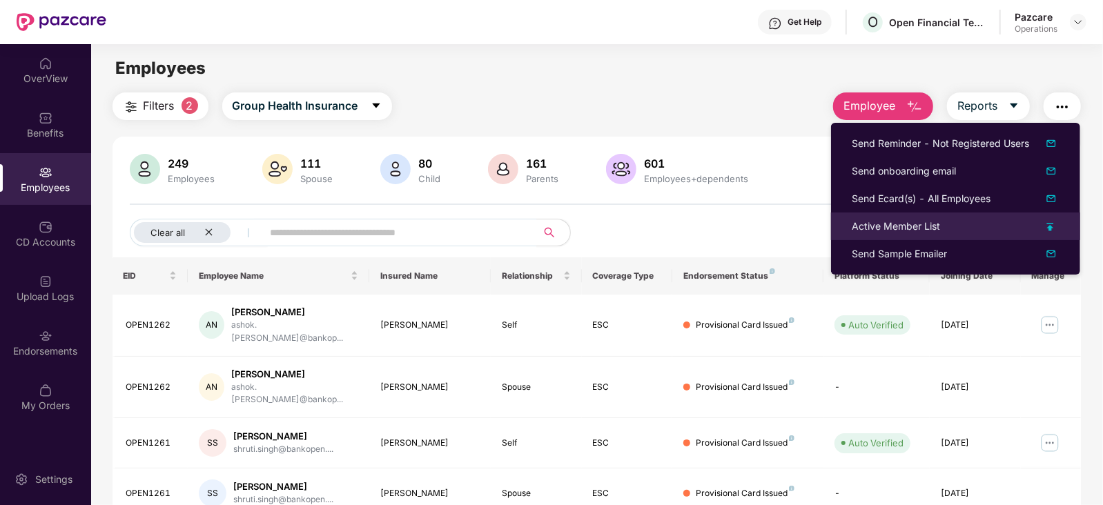
click at [892, 220] on div "Active Member List" at bounding box center [896, 226] width 88 height 15
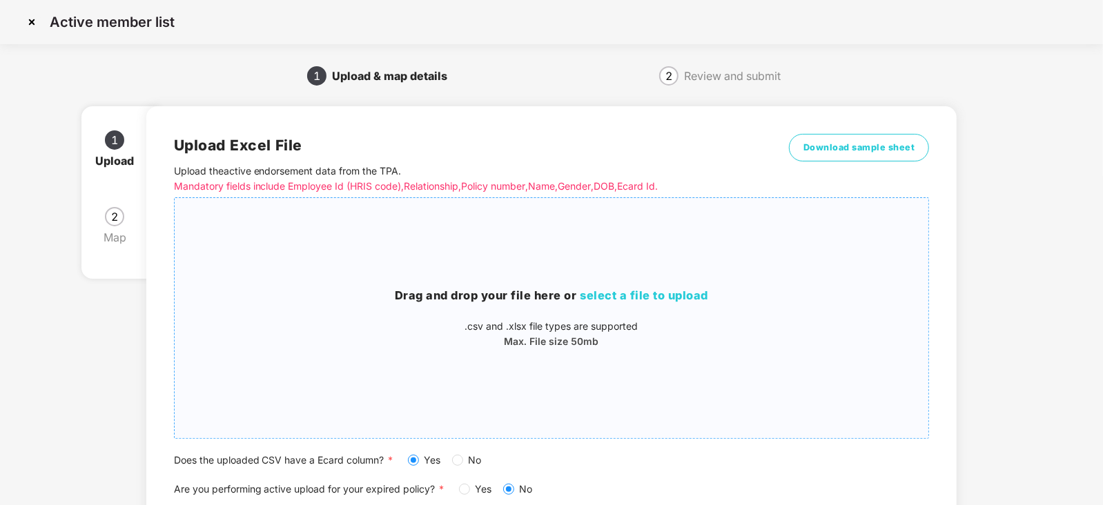
click at [588, 302] on h3 "Drag and drop your file here or select a file to upload" at bounding box center [552, 296] width 754 height 18
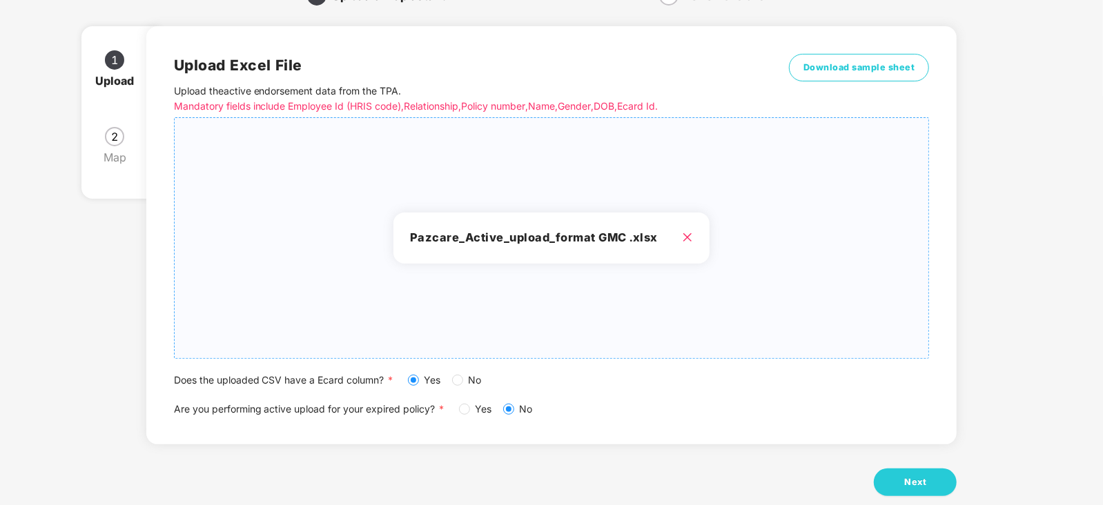
scroll to position [106, 0]
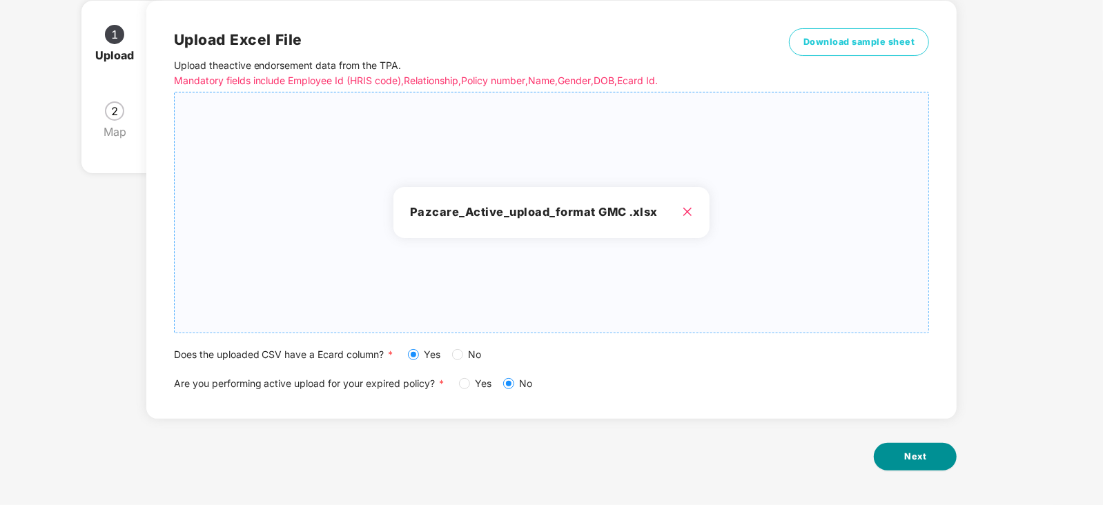
click at [901, 456] on button "Next" at bounding box center [915, 457] width 83 height 28
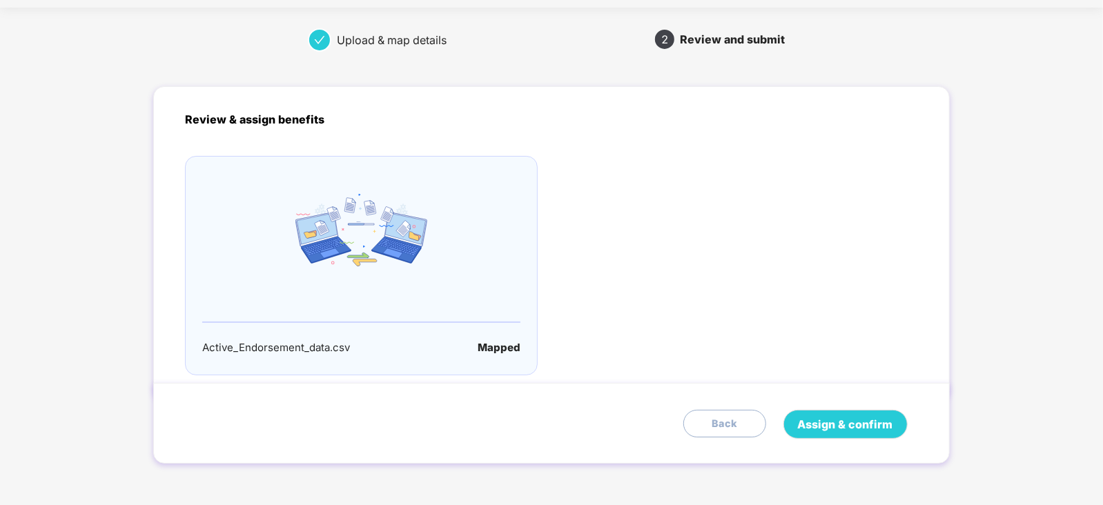
scroll to position [0, 0]
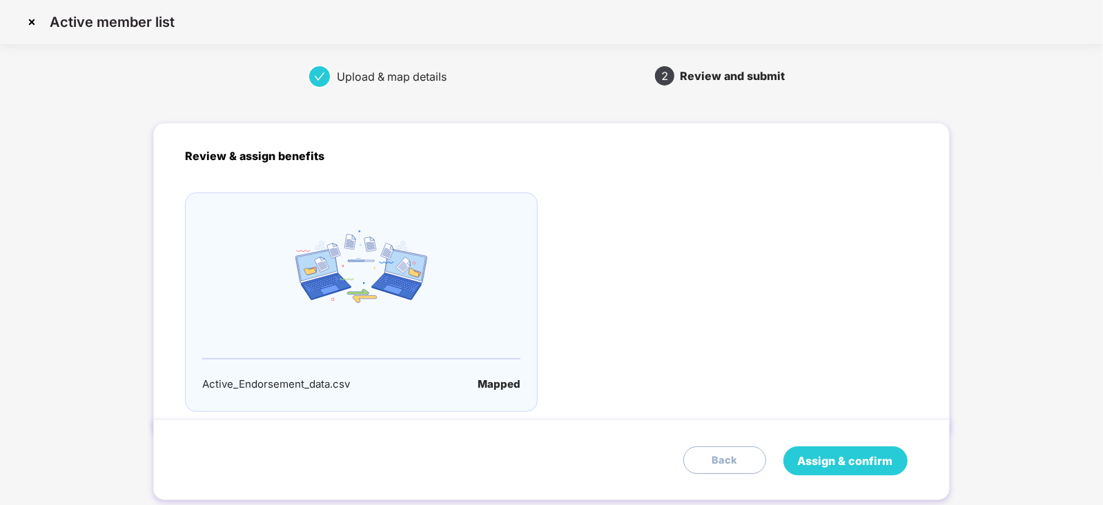
click at [859, 458] on span "Assign & confirm" at bounding box center [845, 461] width 95 height 17
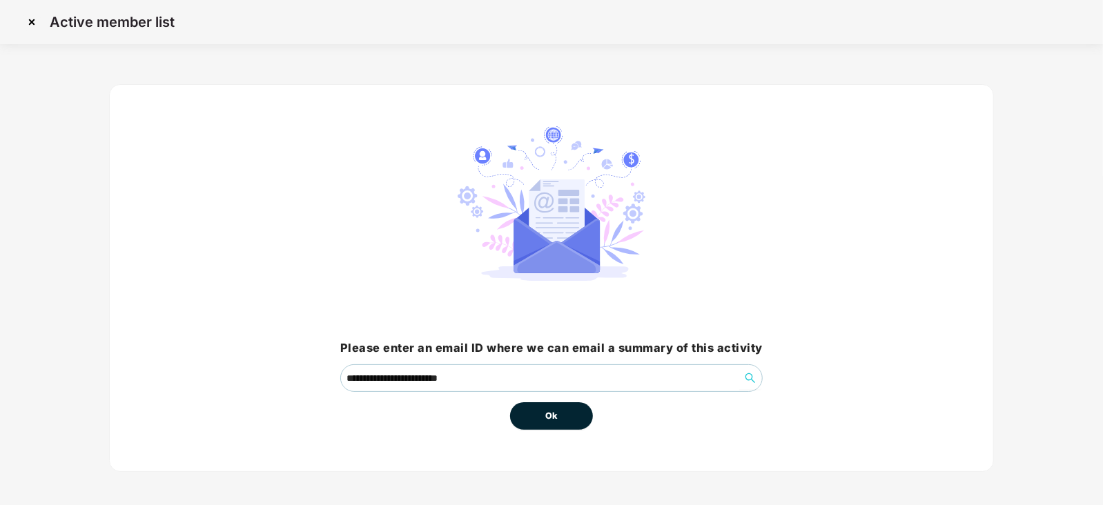
click at [573, 413] on button "Ok" at bounding box center [551, 416] width 83 height 28
click at [551, 416] on span "Ok" at bounding box center [551, 416] width 12 height 14
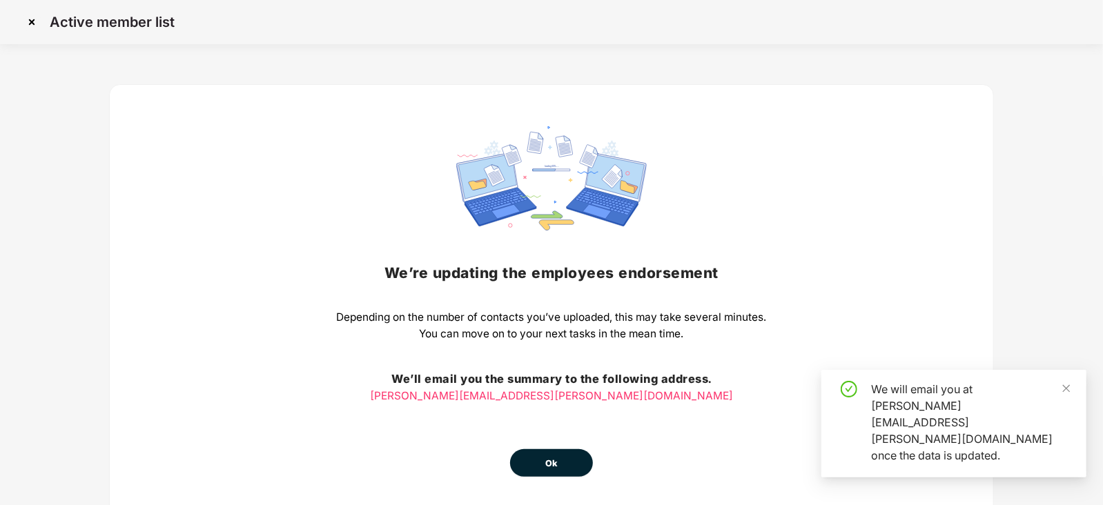
click at [545, 453] on button "Ok" at bounding box center [551, 463] width 83 height 28
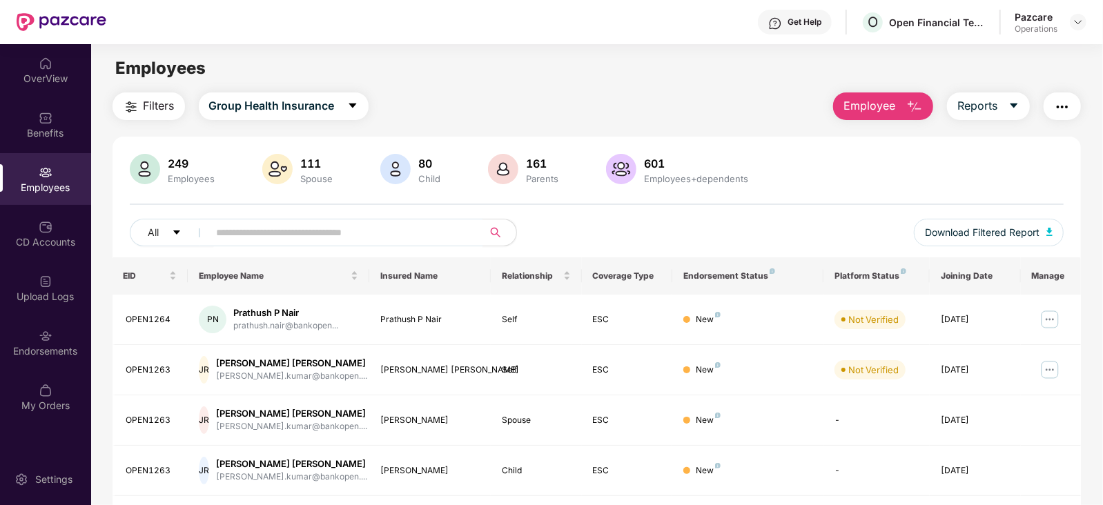
click at [41, 291] on div "Upload Logs" at bounding box center [45, 297] width 91 height 14
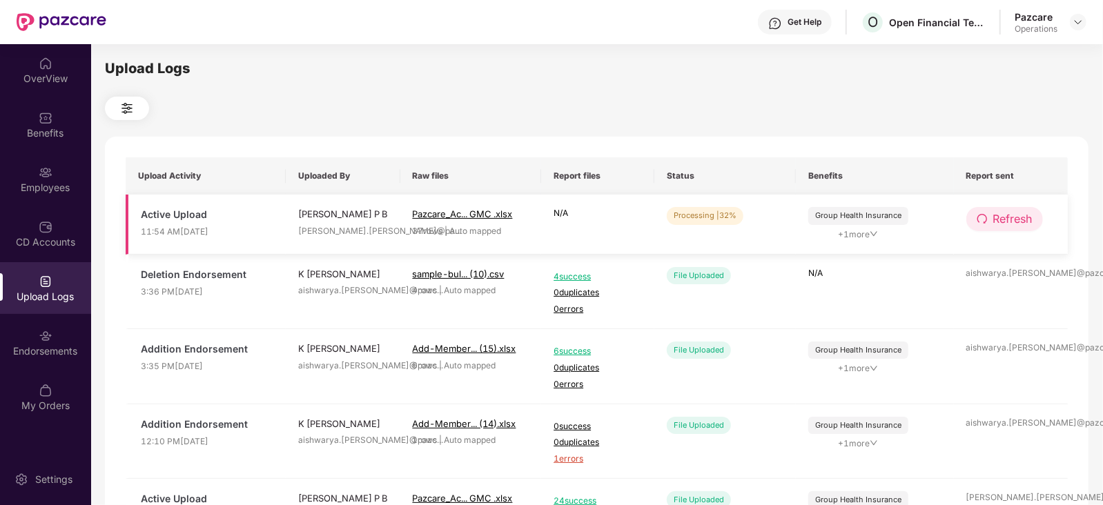
click at [1004, 226] on span "Refresh" at bounding box center [1012, 219] width 39 height 17
click at [1004, 226] on span "Refresh" at bounding box center [1013, 219] width 39 height 17
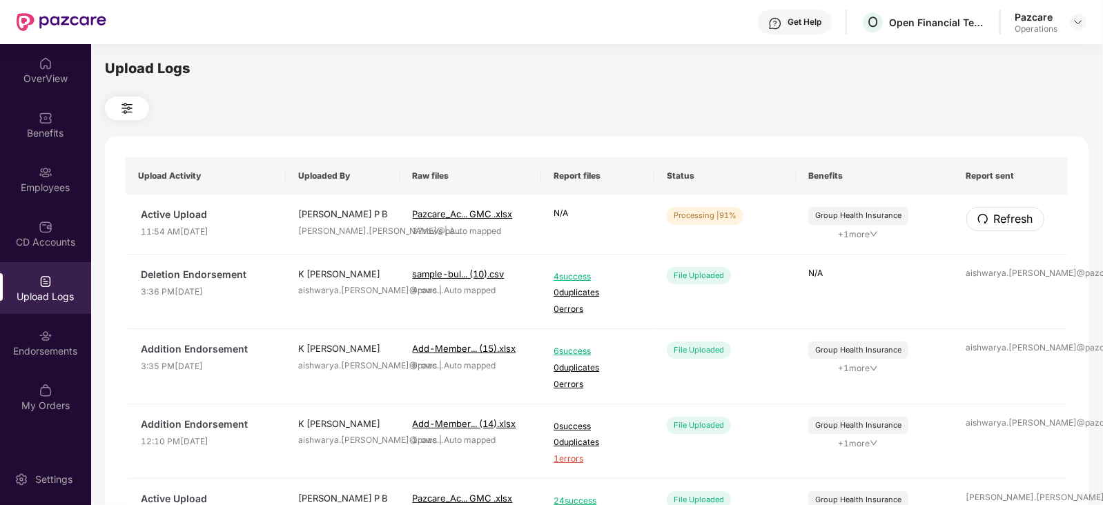
click at [1004, 226] on span "Refresh" at bounding box center [1013, 219] width 39 height 17
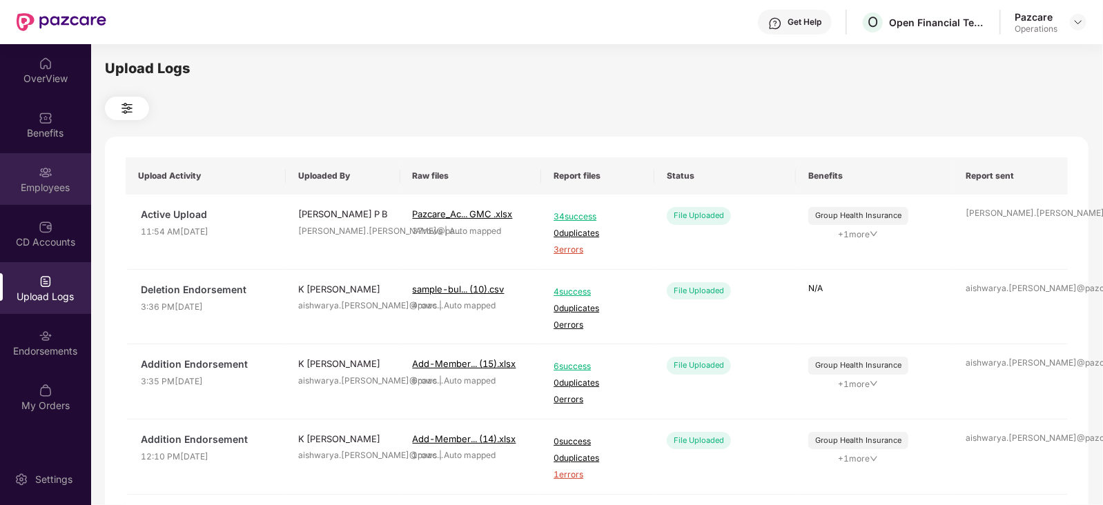
click at [26, 186] on div "Employees" at bounding box center [45, 188] width 91 height 14
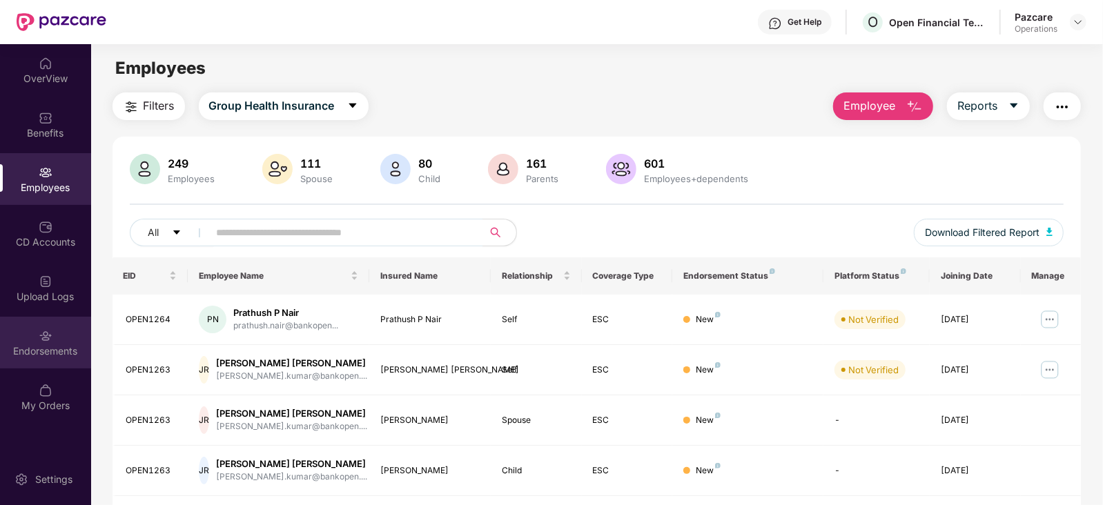
click at [32, 362] on div "Endorsements" at bounding box center [45, 343] width 91 height 52
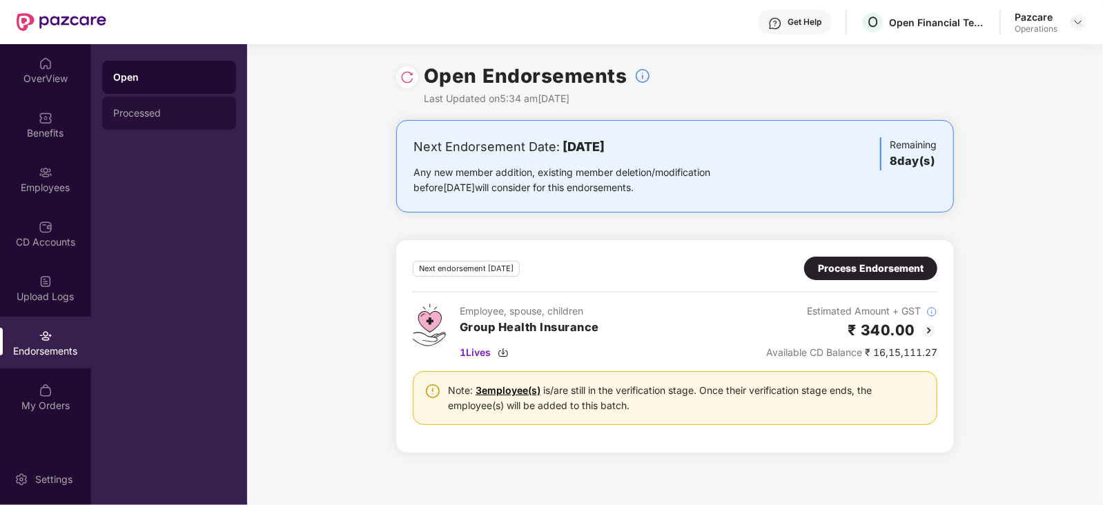
click at [162, 125] on div "Processed" at bounding box center [169, 113] width 134 height 33
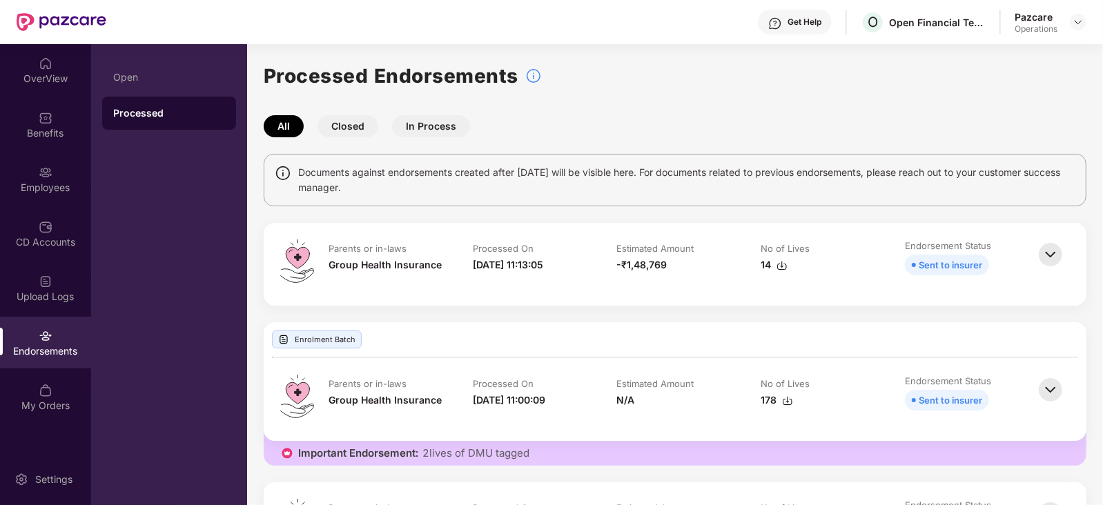
click at [1051, 255] on img at bounding box center [1050, 254] width 30 height 30
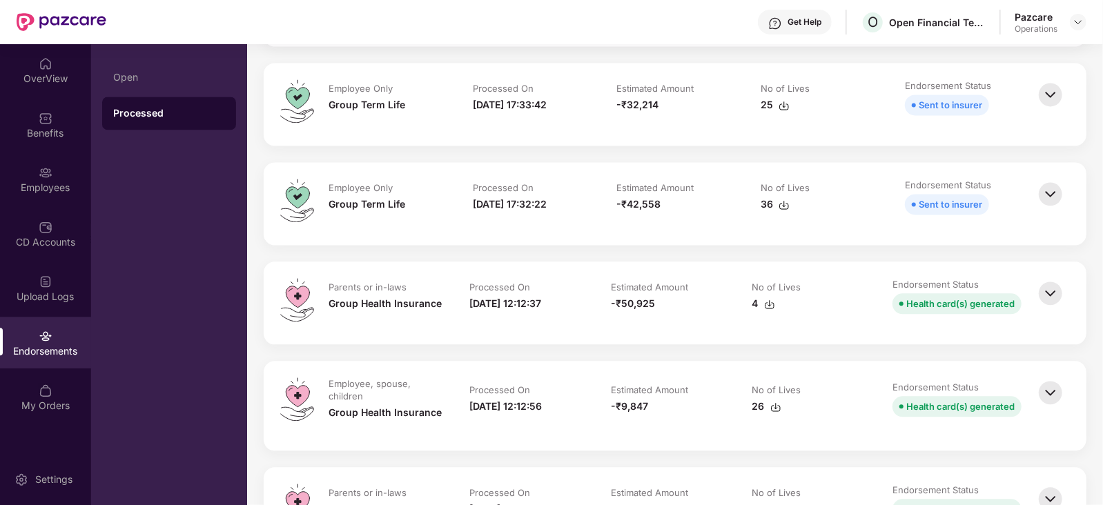
scroll to position [1864, 0]
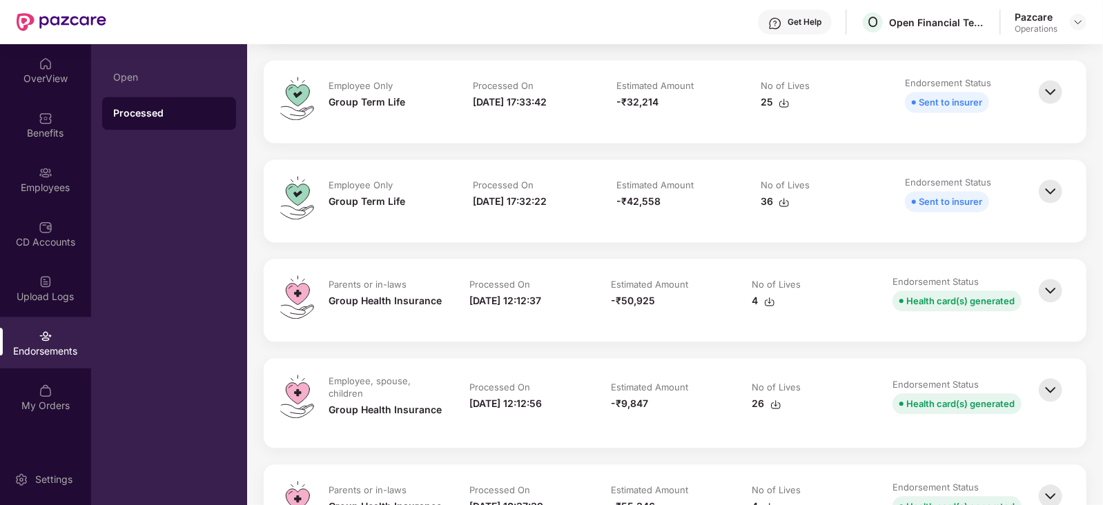
click at [1053, 290] on img at bounding box center [1050, 290] width 30 height 30
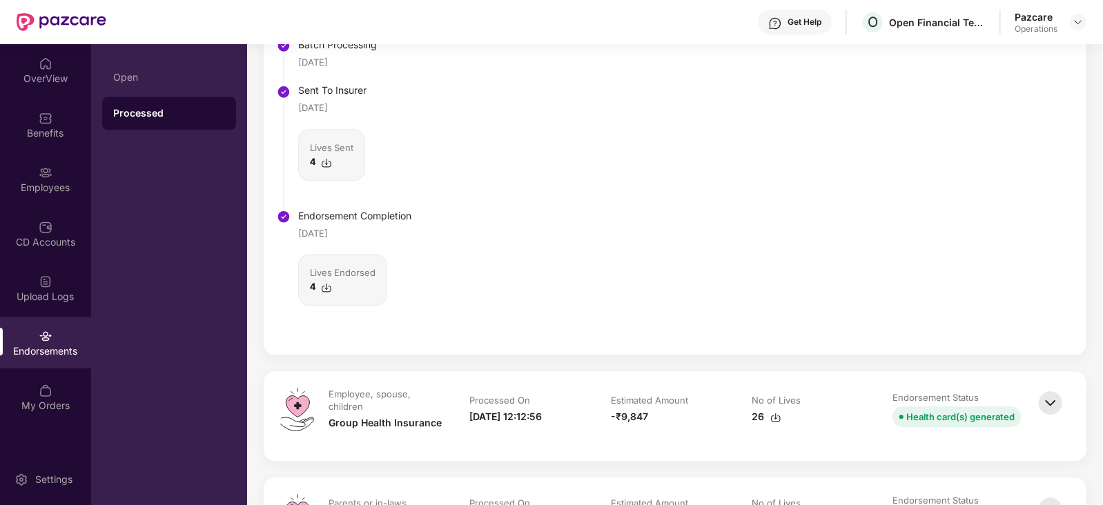
scroll to position [2450, 0]
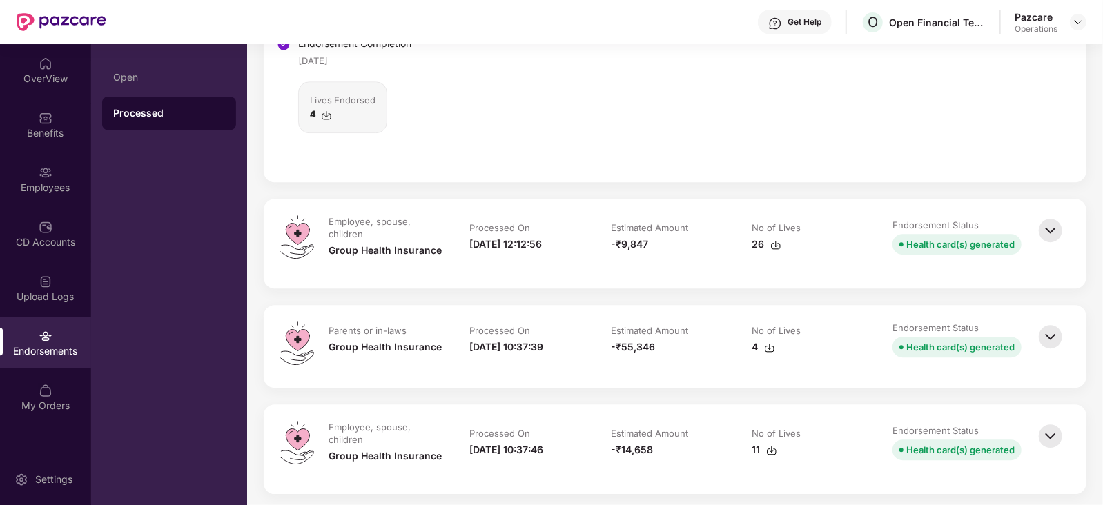
click at [1049, 233] on img at bounding box center [1050, 230] width 30 height 30
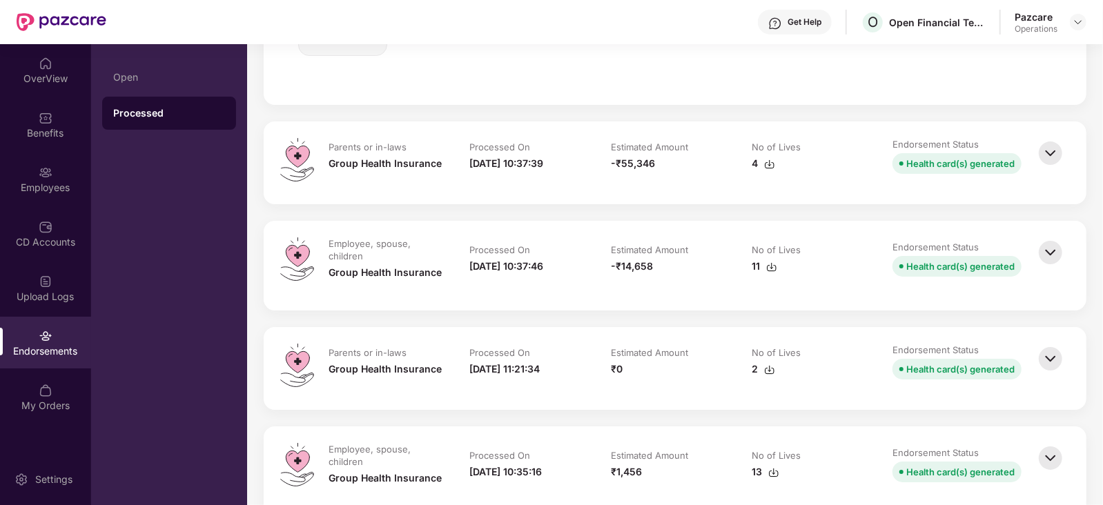
scroll to position [3071, 0]
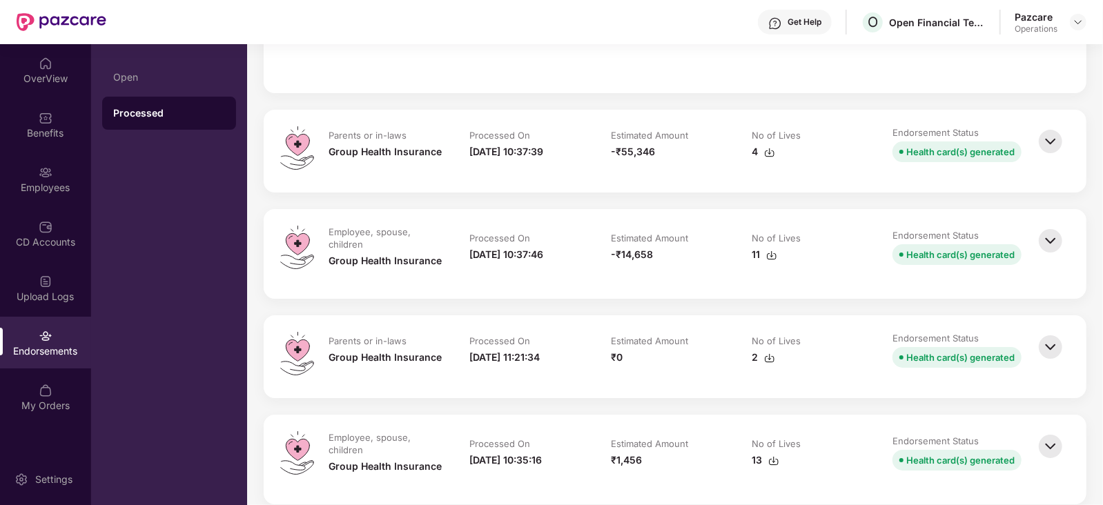
click at [1049, 233] on img at bounding box center [1050, 241] width 30 height 30
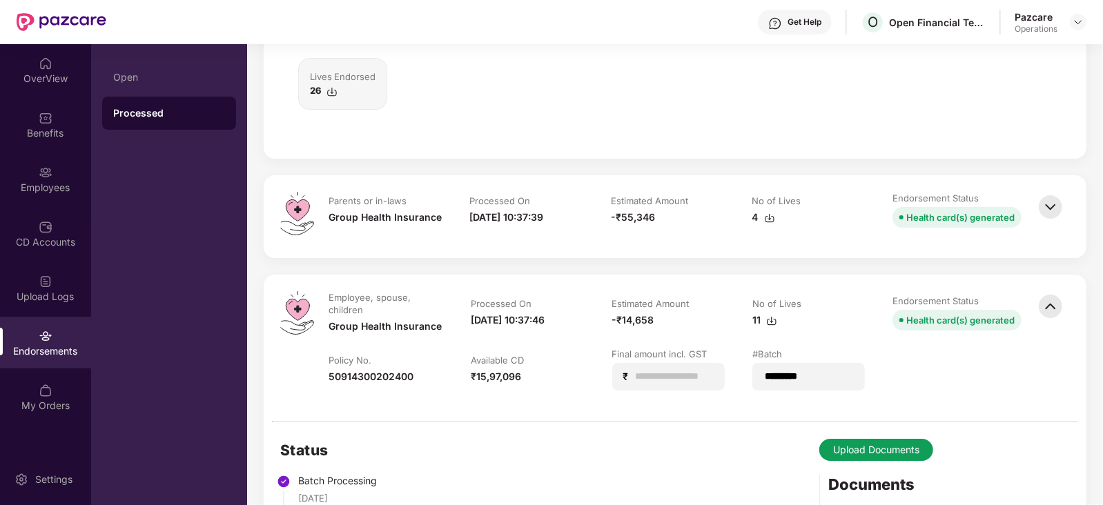
scroll to position [3002, 0]
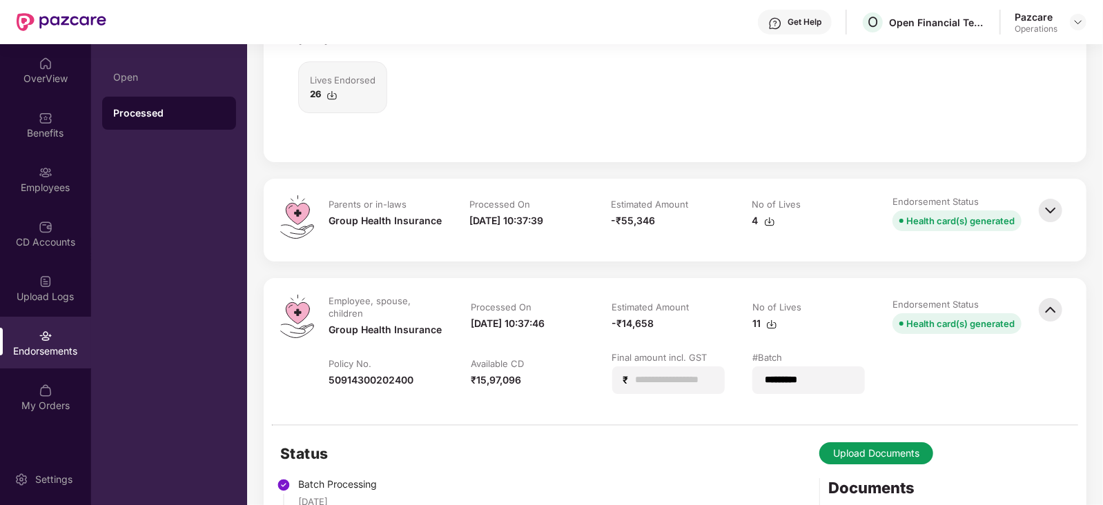
click at [1052, 204] on img at bounding box center [1050, 210] width 30 height 30
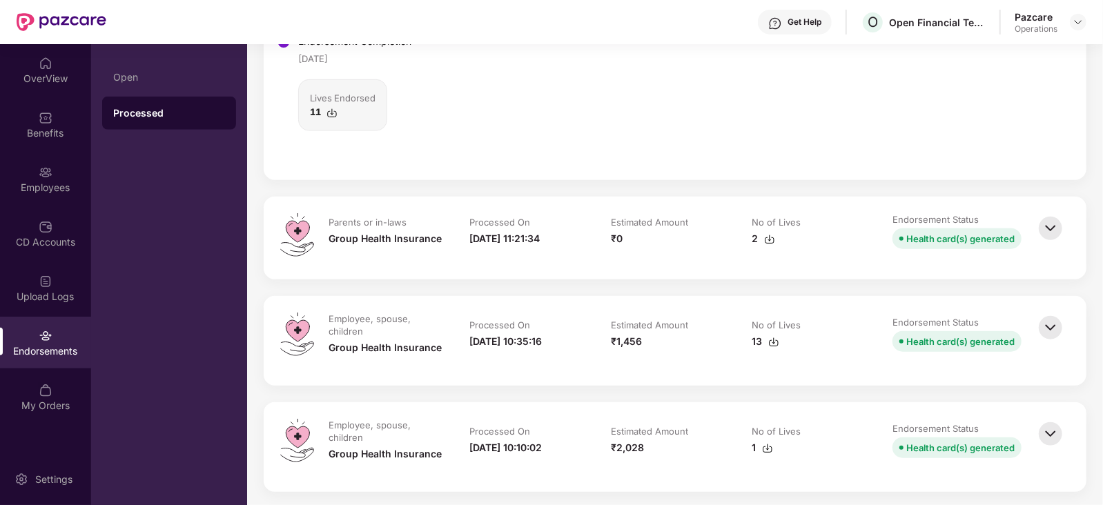
scroll to position [4107, 0]
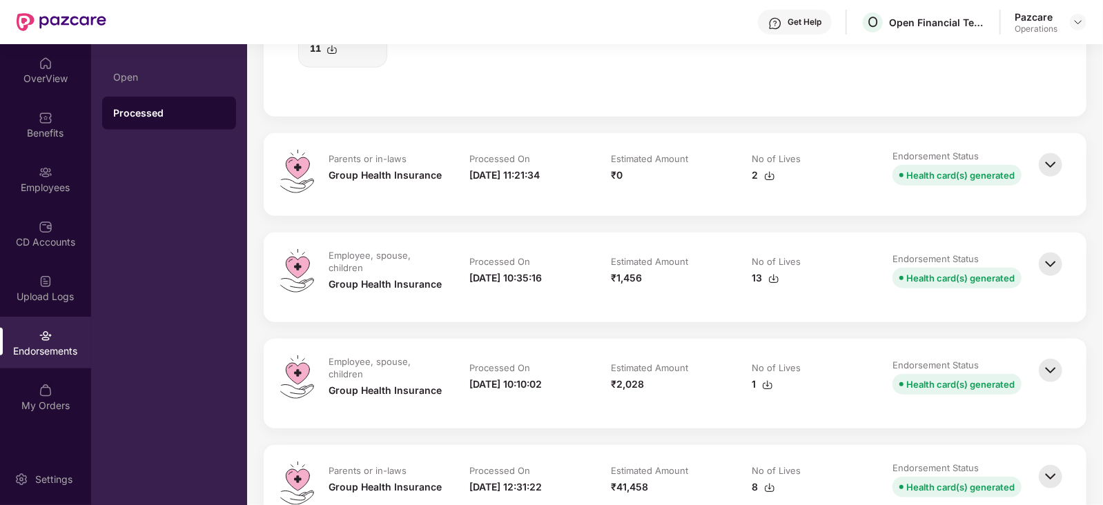
click at [1046, 257] on img at bounding box center [1050, 264] width 30 height 30
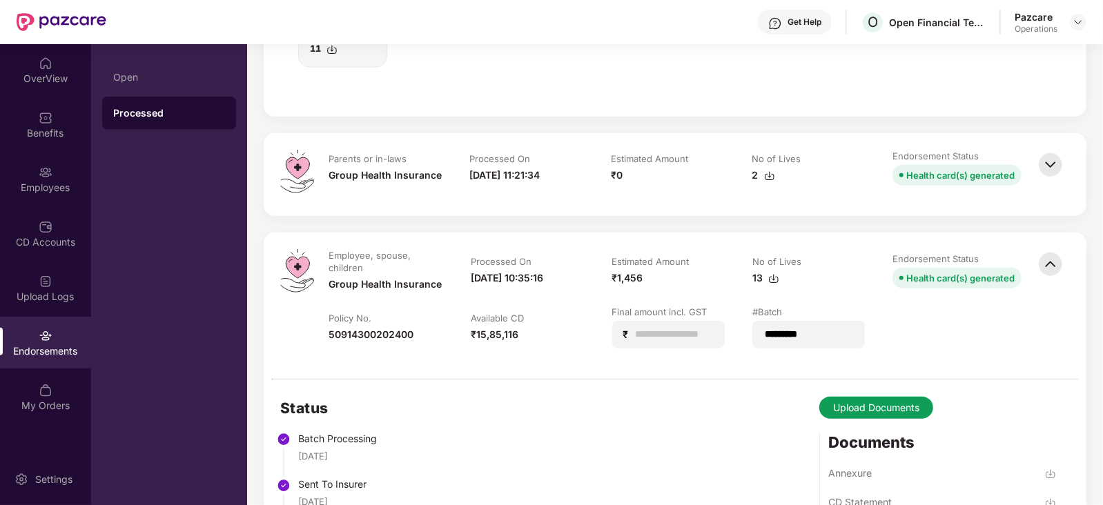
click at [1057, 159] on img at bounding box center [1050, 165] width 30 height 30
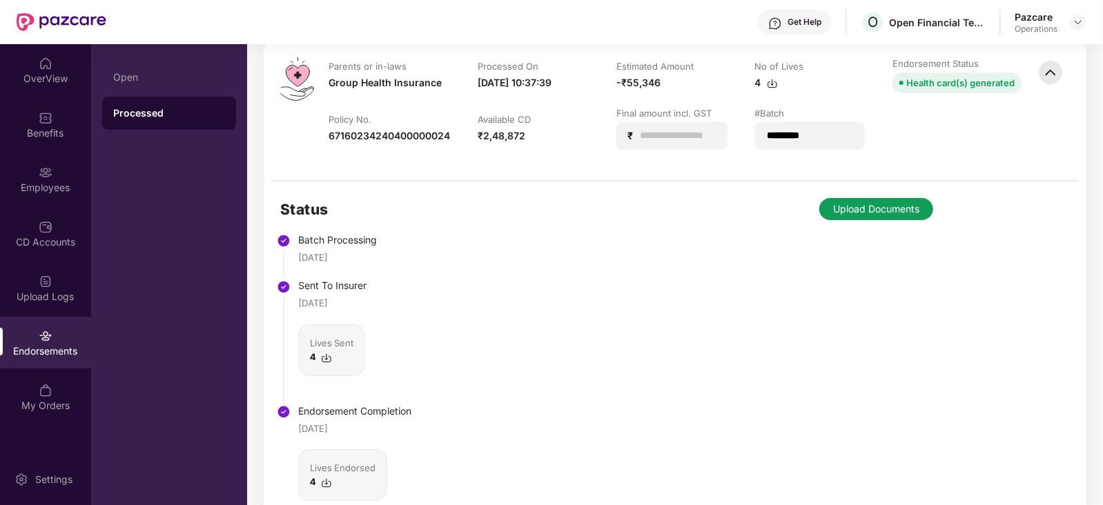
scroll to position [3106, 0]
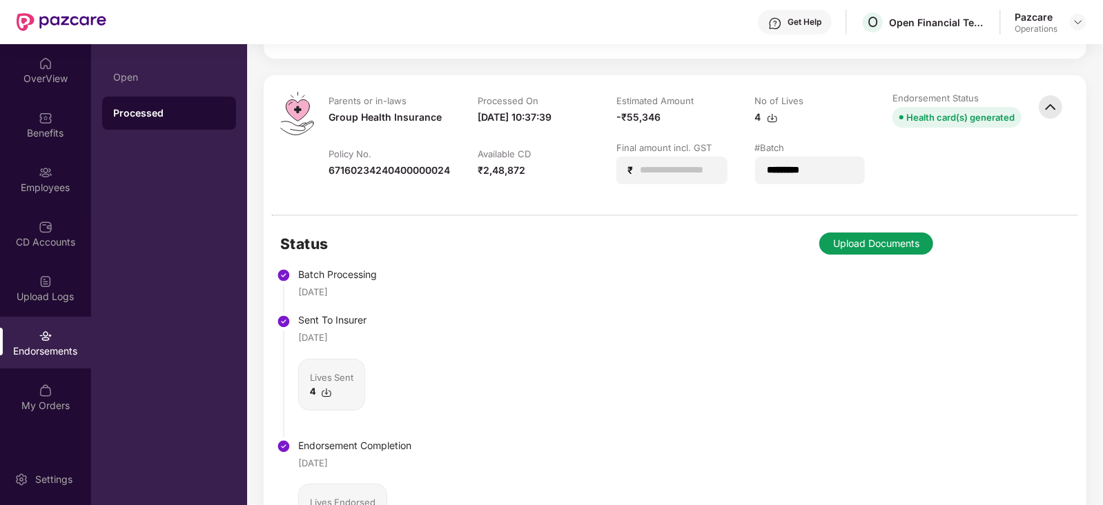
click at [857, 242] on button "Upload Documents" at bounding box center [876, 244] width 114 height 22
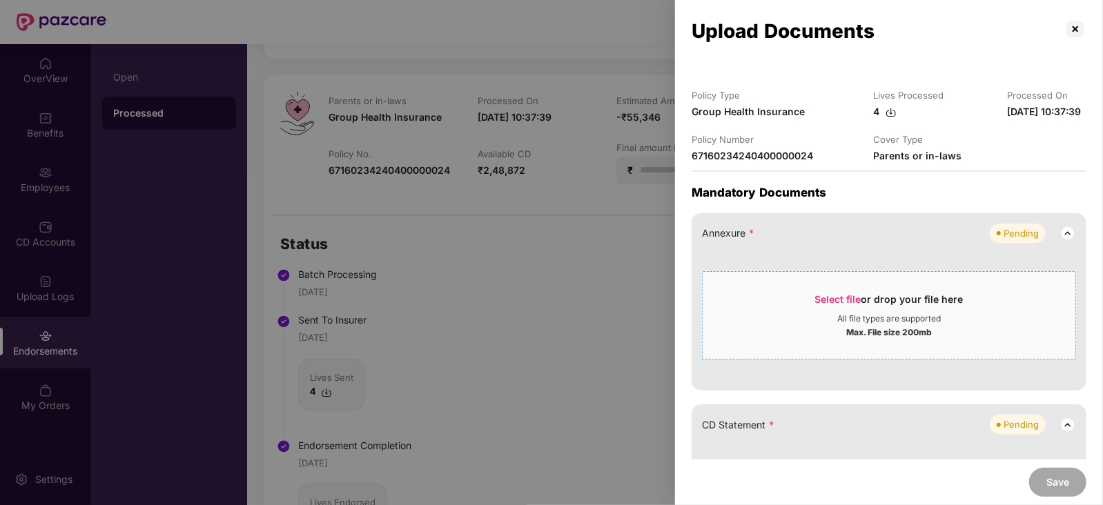
click at [839, 305] on span "Select file" at bounding box center [838, 299] width 46 height 12
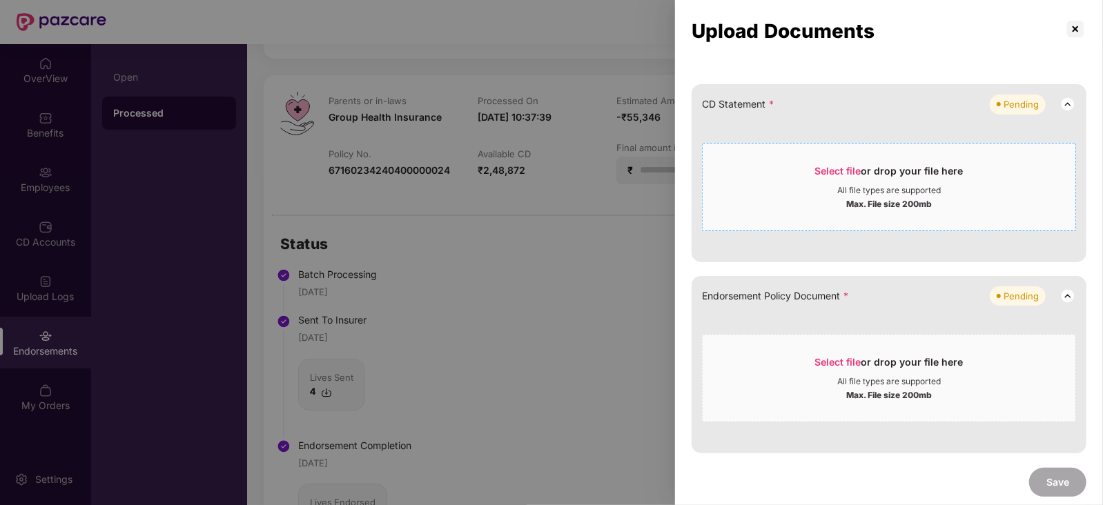
scroll to position [518, 0]
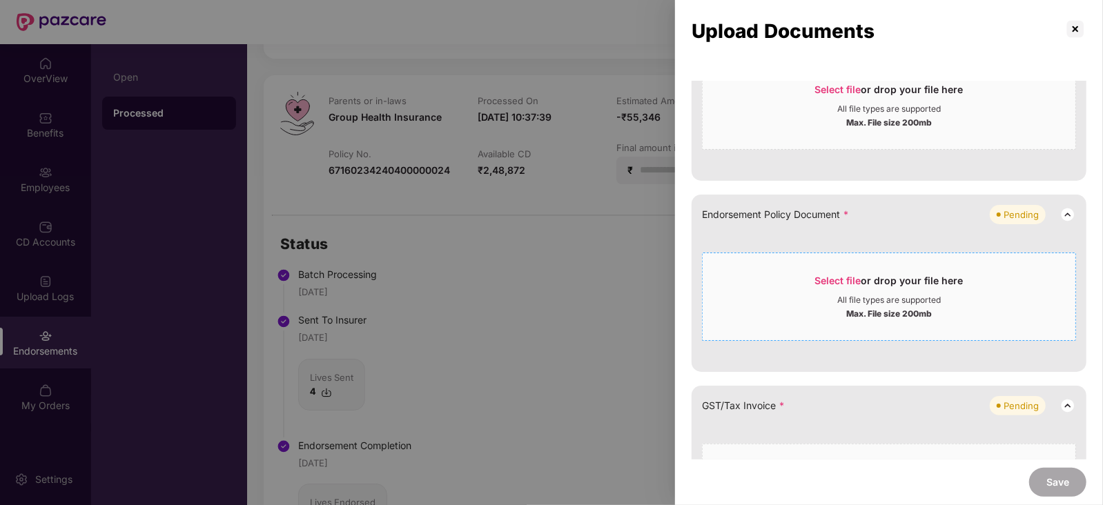
click at [835, 286] on span "Select file" at bounding box center [838, 281] width 46 height 12
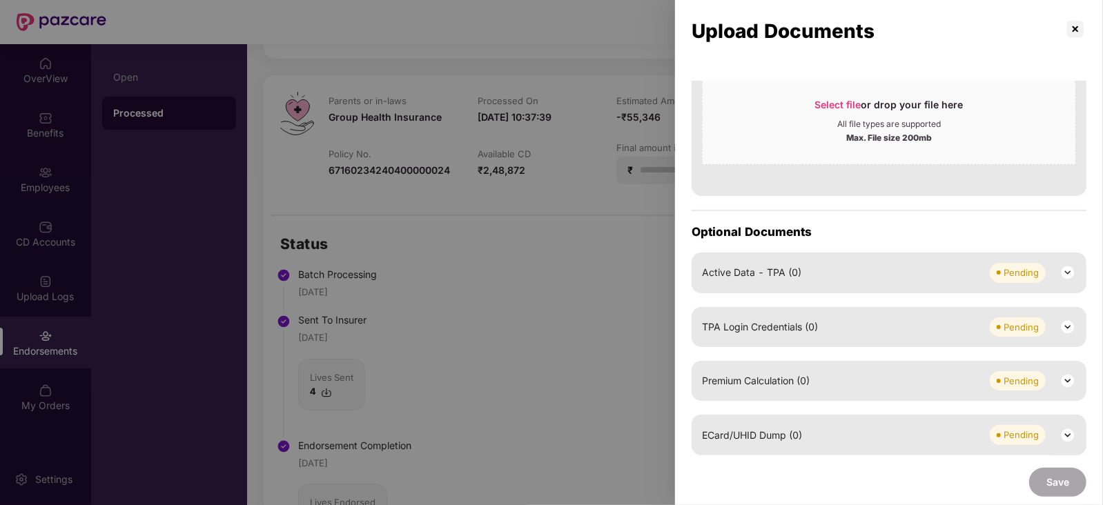
scroll to position [1035, 0]
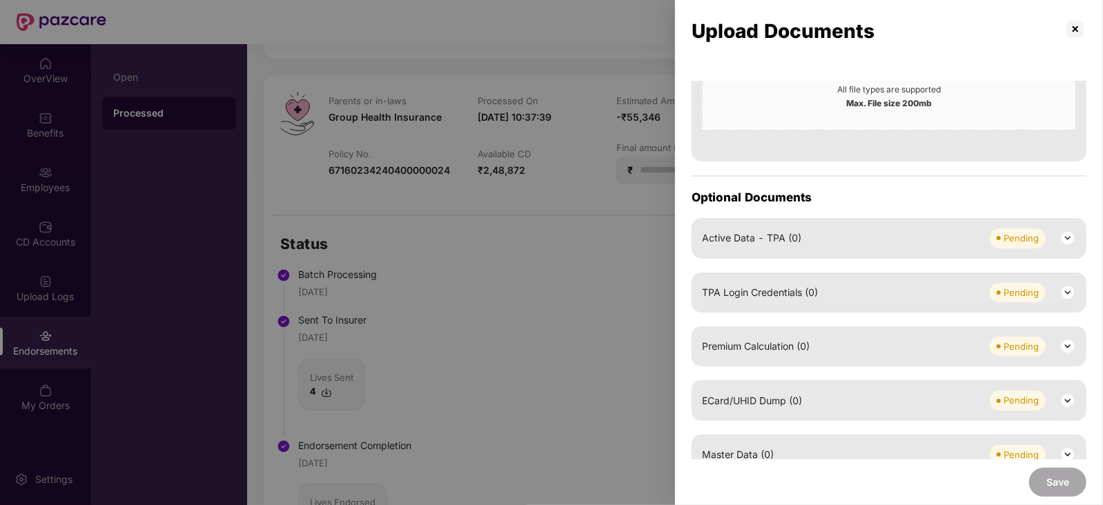
click at [1071, 355] on img at bounding box center [1067, 346] width 17 height 17
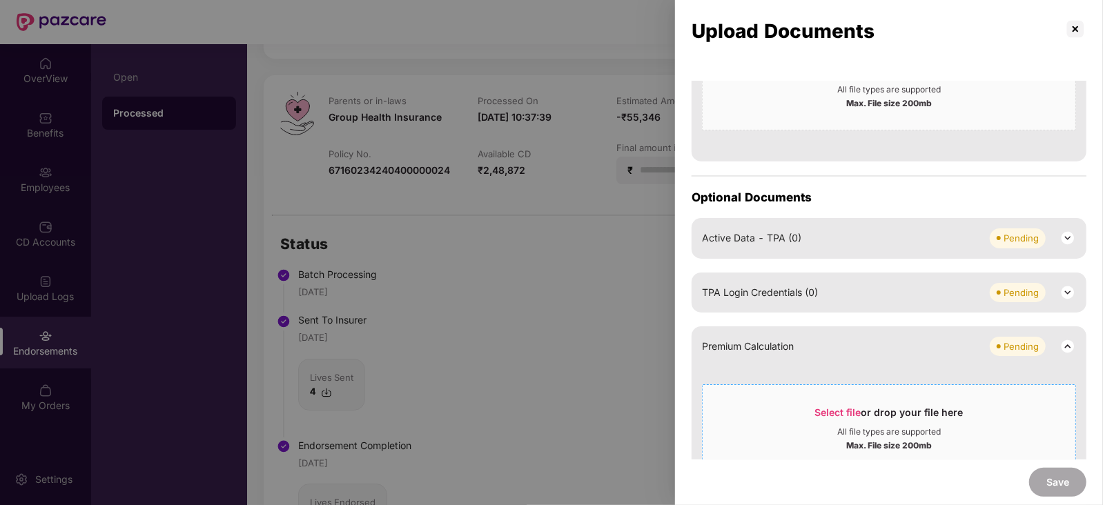
click at [846, 418] on span "Select file" at bounding box center [838, 413] width 46 height 12
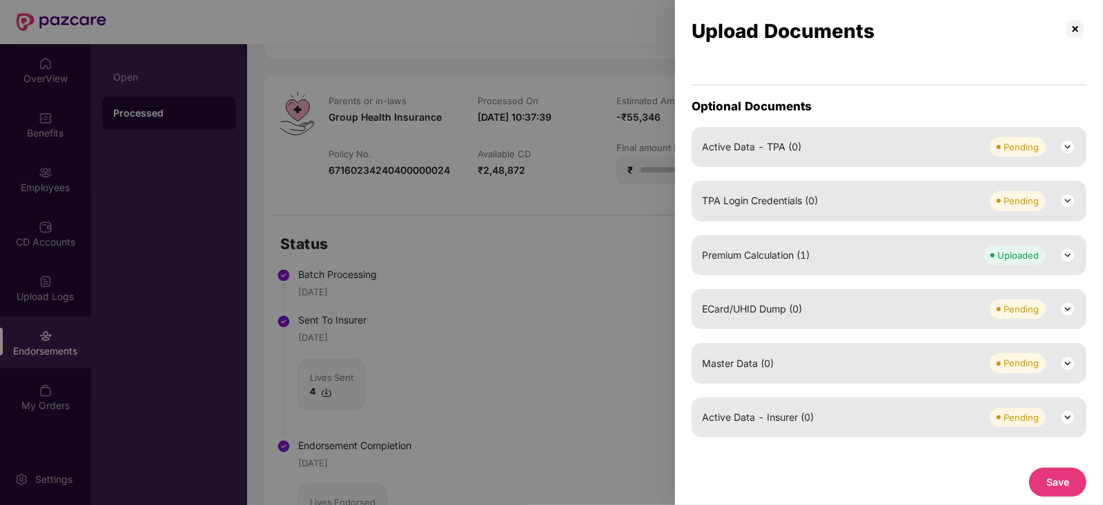
scroll to position [635, 0]
click at [1066, 366] on img at bounding box center [1067, 363] width 17 height 17
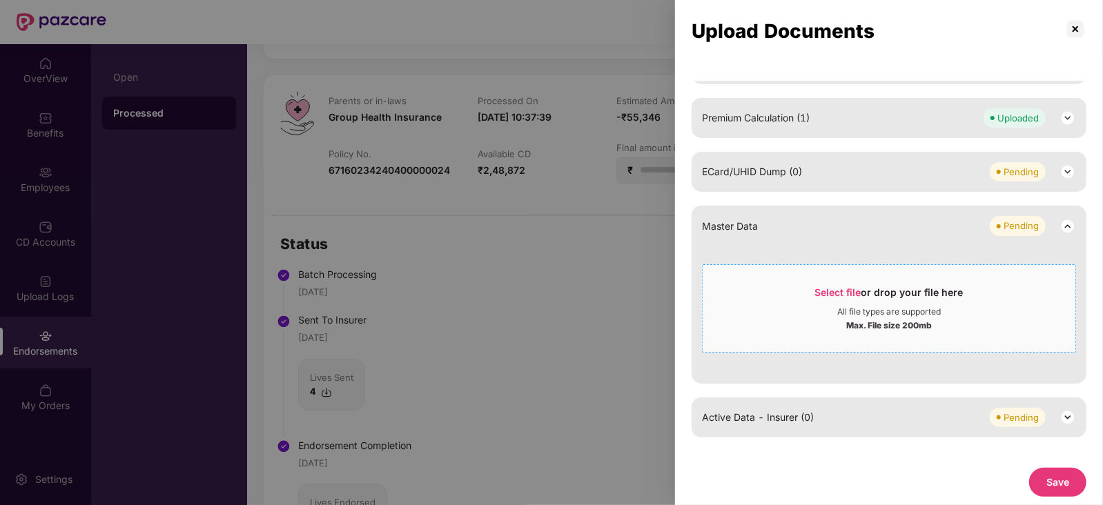
click at [850, 286] on span "Select file" at bounding box center [838, 292] width 46 height 12
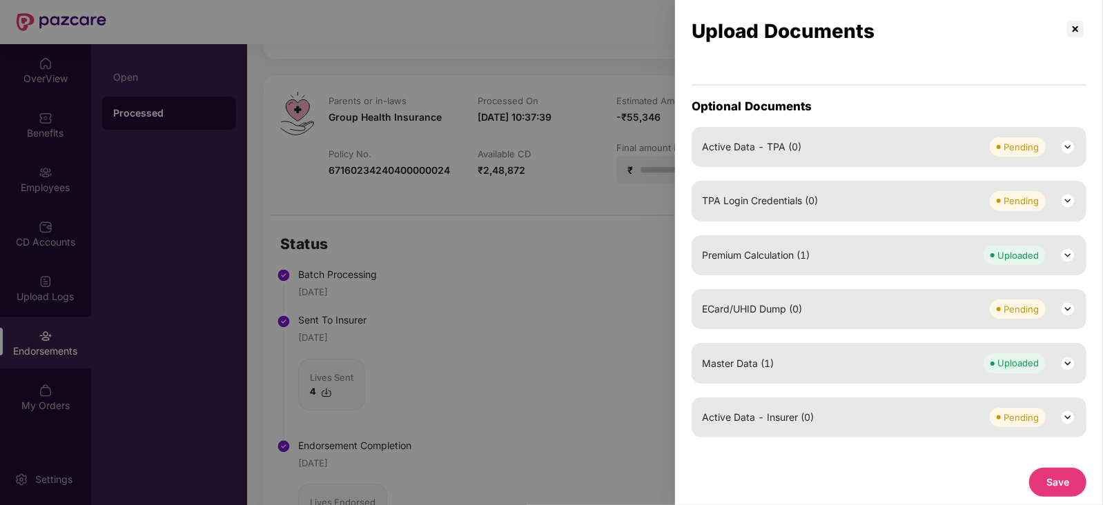
scroll to position [635, 0]
click at [1050, 485] on button "Save" at bounding box center [1057, 482] width 57 height 29
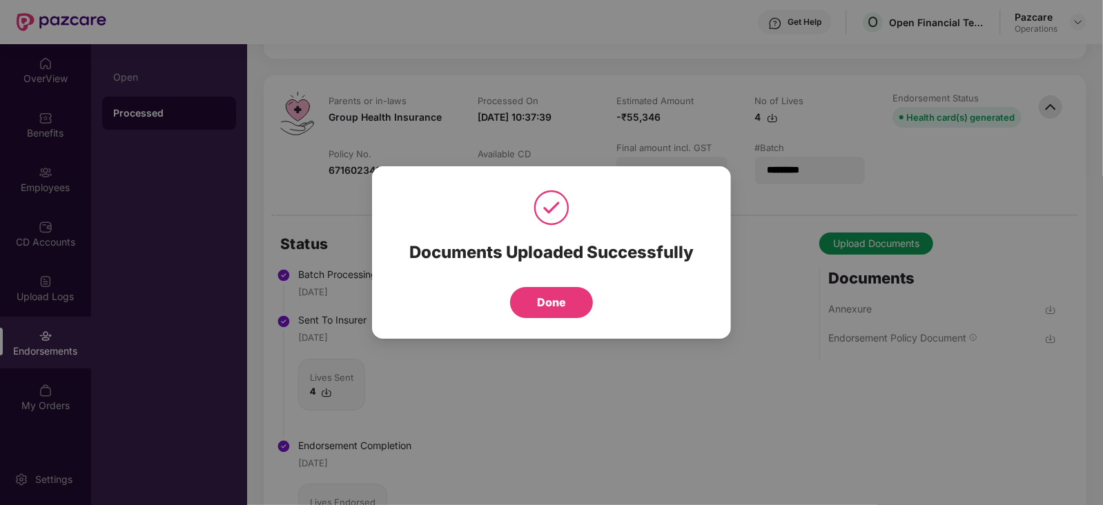
click at [550, 309] on button "Done" at bounding box center [551, 302] width 83 height 31
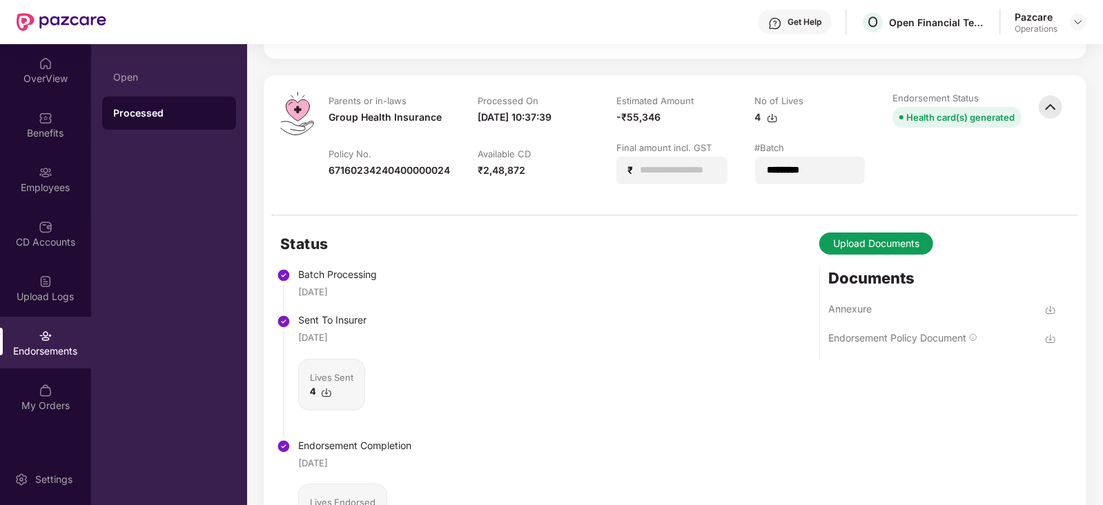
click at [760, 322] on div "Status Batch Processing 28 July 2025 Sent To Insurer 28 July 2025 Lives Sent 4 …" at bounding box center [675, 400] width 823 height 369
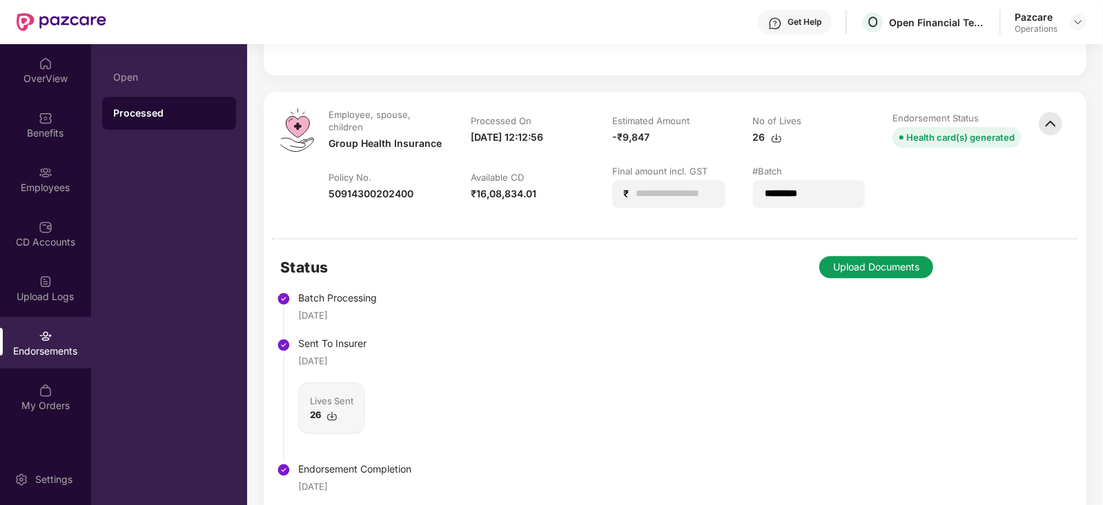
scroll to position [2553, 0]
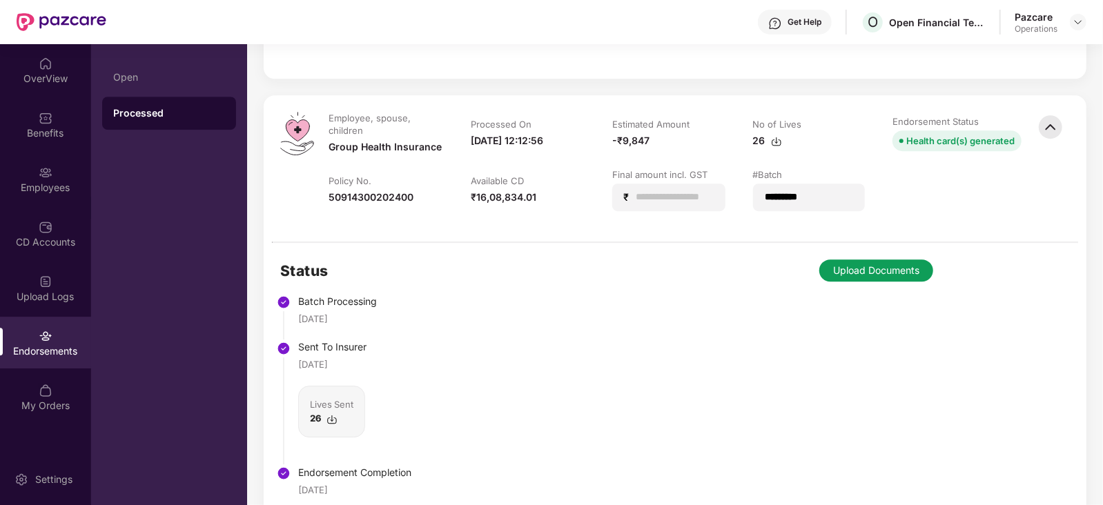
click at [859, 264] on button "Upload Documents" at bounding box center [876, 271] width 114 height 22
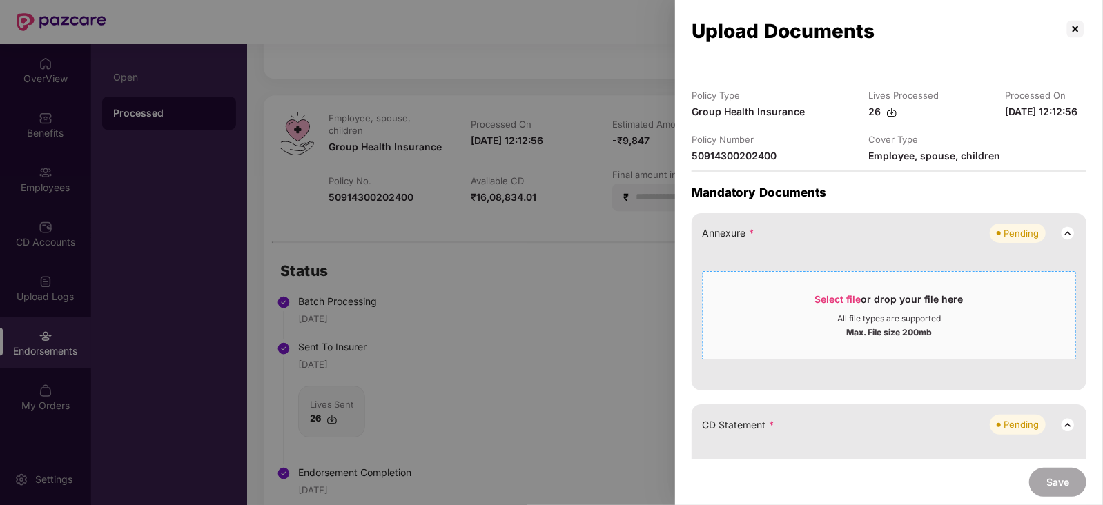
click at [830, 305] on span "Select file" at bounding box center [838, 299] width 46 height 12
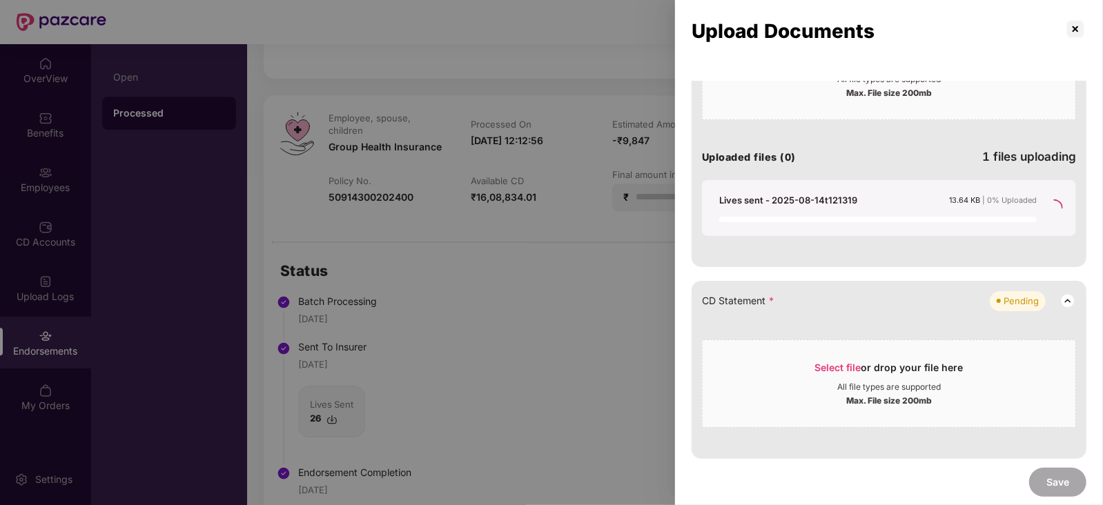
scroll to position [310, 0]
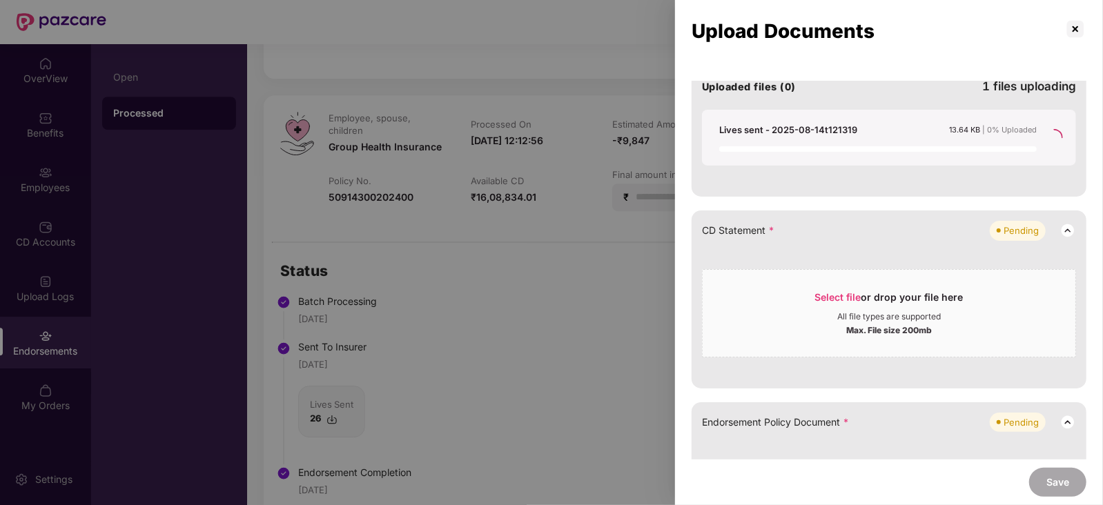
click at [783, 286] on div "Select file or drop your file here All file types are supported Max. File size …" at bounding box center [889, 313] width 374 height 88
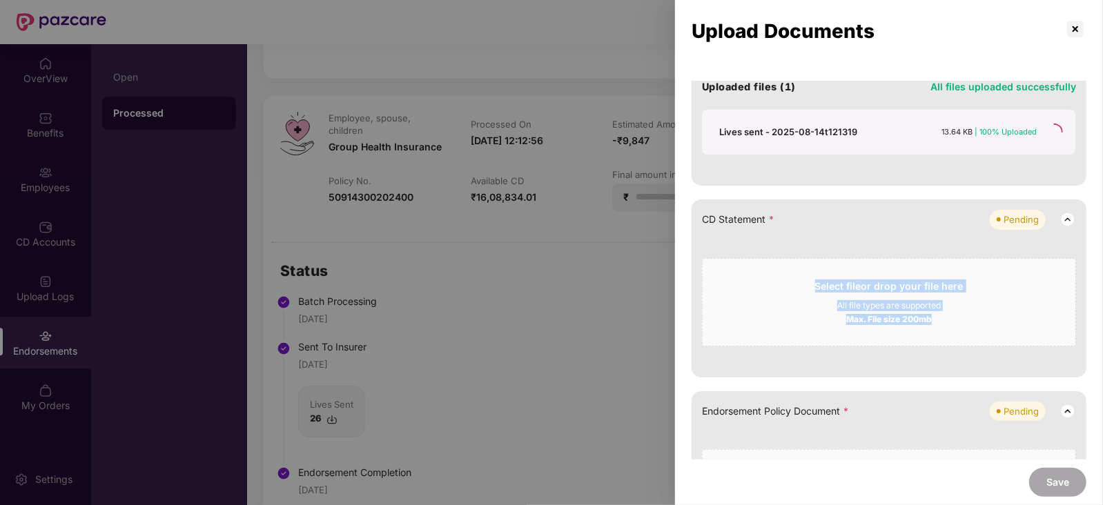
drag, startPoint x: 1100, startPoint y: 255, endPoint x: 1097, endPoint y: 274, distance: 19.5
click at [1097, 274] on div "Policy Type Group Health Insurance Lives Processed 26 Processed On 14-Aug-2025 …" at bounding box center [889, 270] width 428 height 379
drag, startPoint x: 1097, startPoint y: 274, endPoint x: 1093, endPoint y: 231, distance: 43.1
click at [1093, 231] on div "Policy Type Group Health Insurance Lives Processed 26 Processed On 14-Aug-2025 …" at bounding box center [889, 270] width 428 height 379
click at [838, 212] on div "Annexure * Pending Select file or drop your file here All file types are suppor…" at bounding box center [889, 331] width 395 height 857
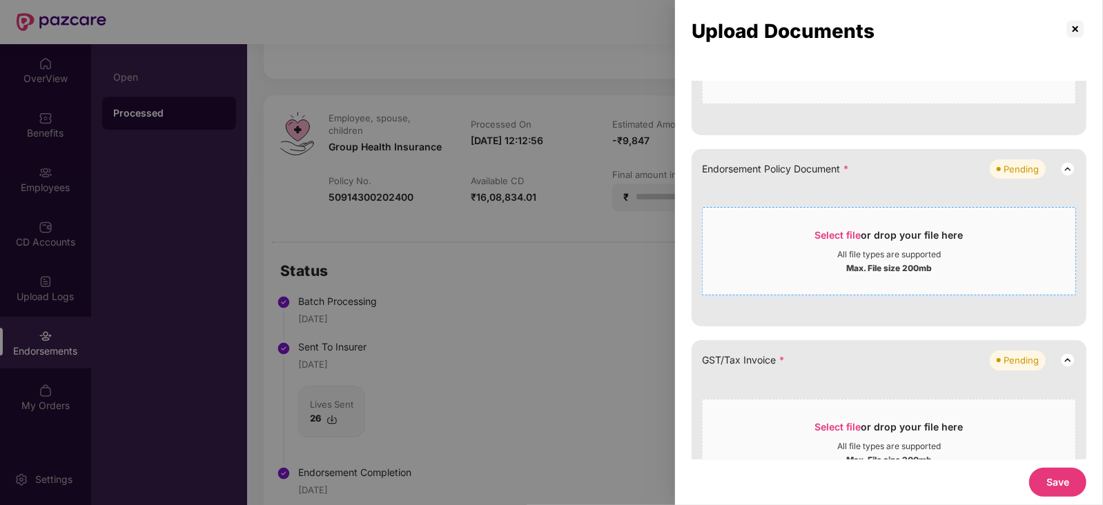
click at [845, 241] on span "Select file" at bounding box center [838, 235] width 46 height 12
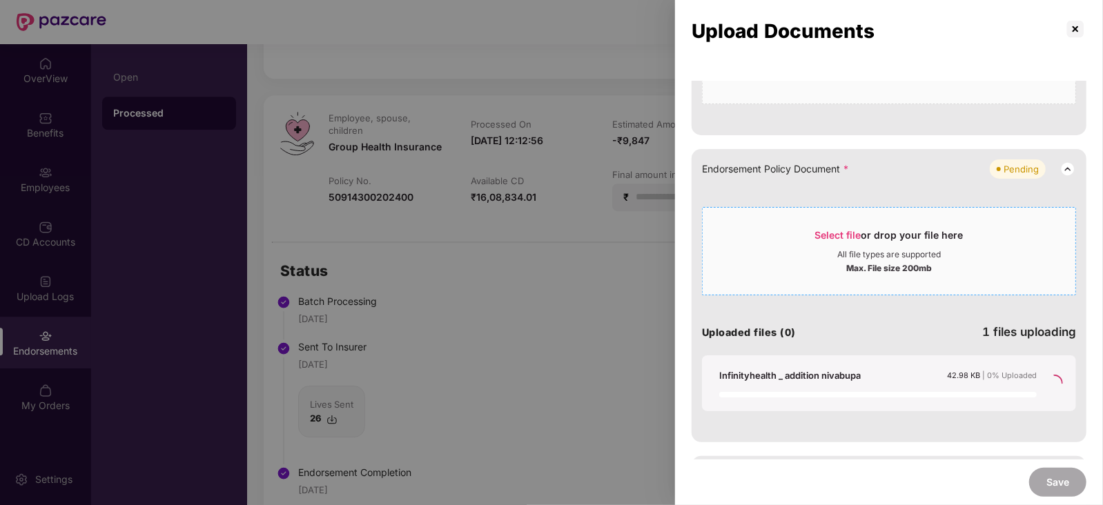
click at [837, 241] on span "Select file" at bounding box center [838, 235] width 46 height 12
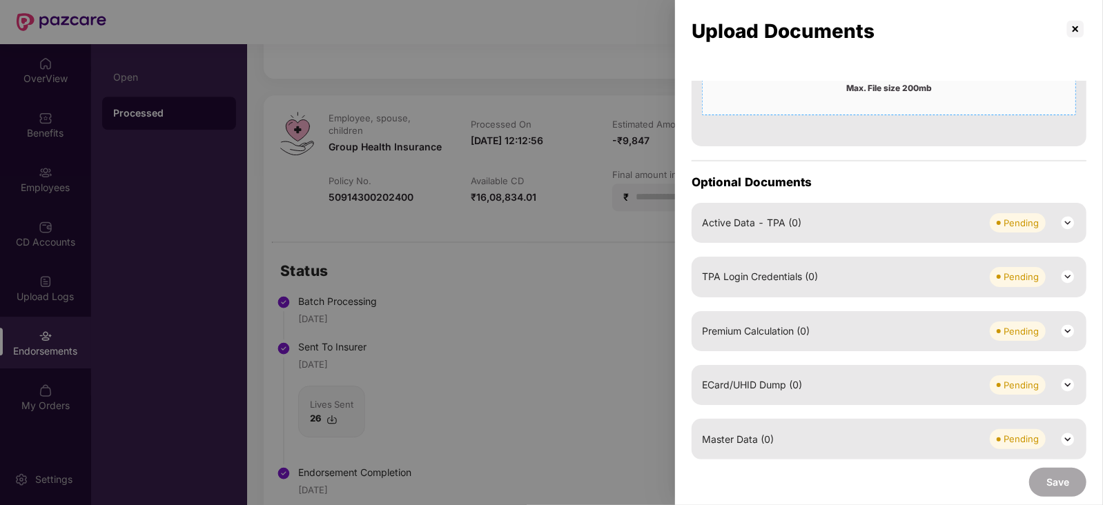
scroll to position [551, 0]
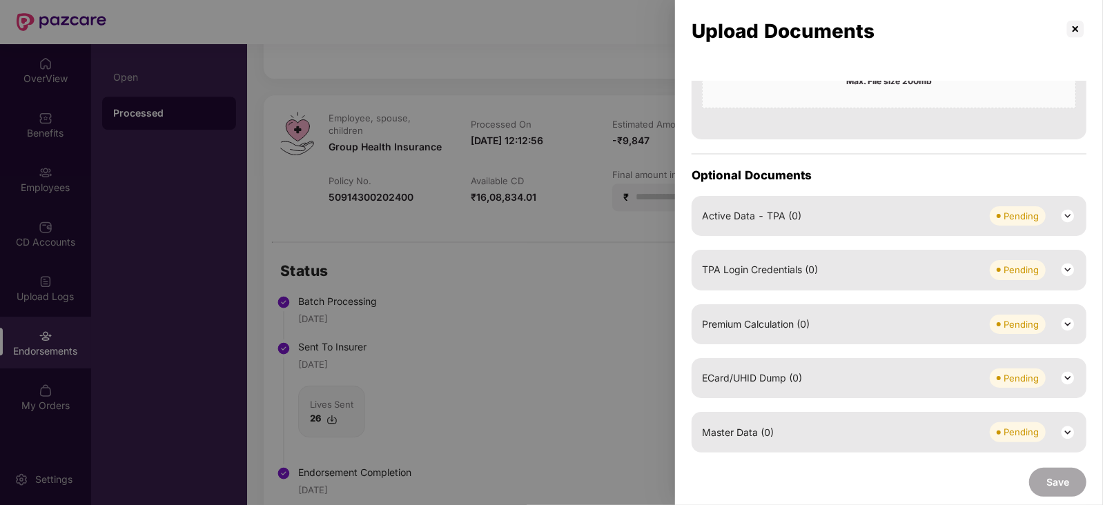
click at [1064, 333] on img at bounding box center [1067, 324] width 17 height 17
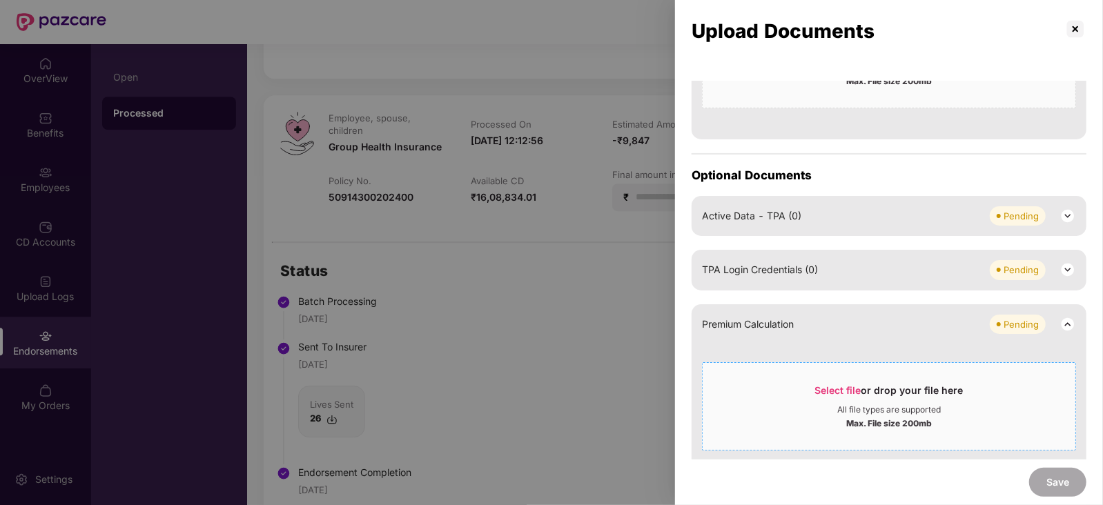
click at [826, 396] on span "Select file" at bounding box center [838, 390] width 46 height 12
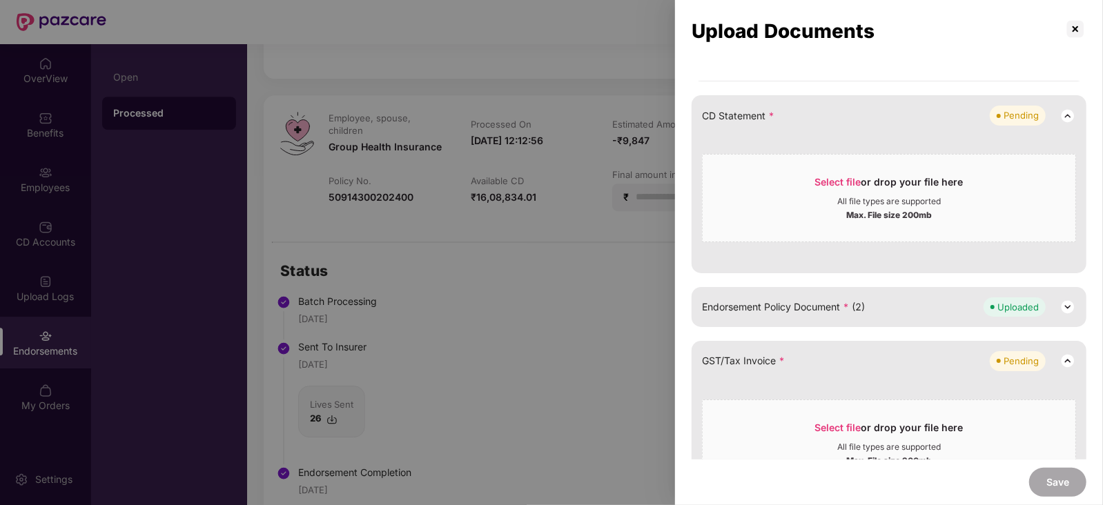
scroll to position [137, 0]
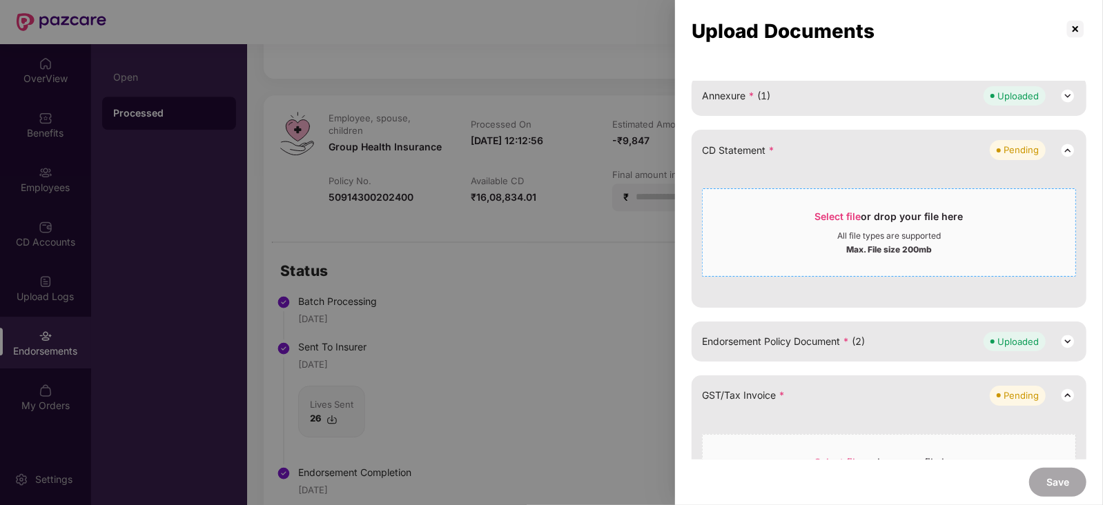
click at [839, 222] on span "Select file or drop your file here All file types are supported Max. File size …" at bounding box center [889, 232] width 373 height 66
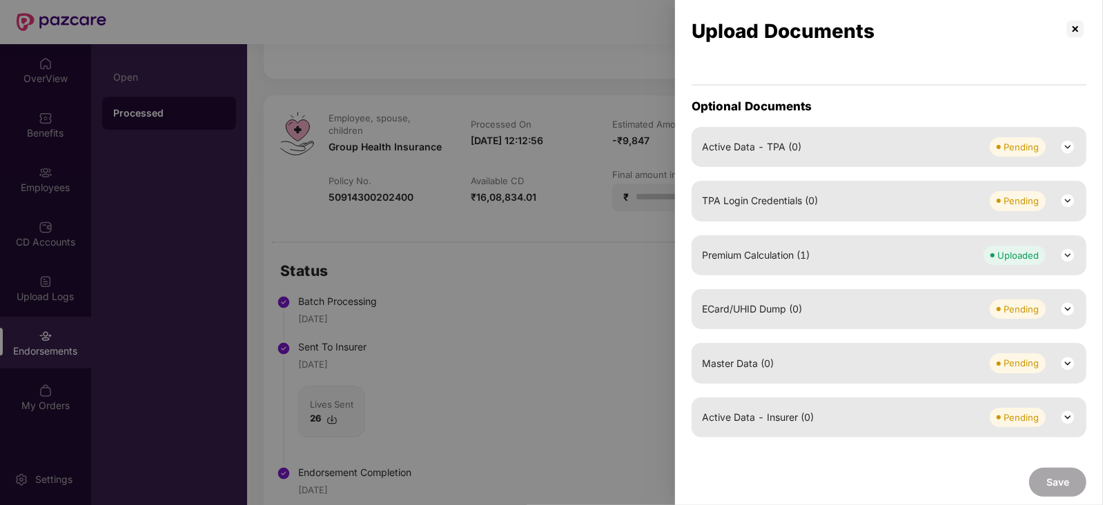
scroll to position [498, 0]
click at [1064, 364] on img at bounding box center [1067, 363] width 17 height 17
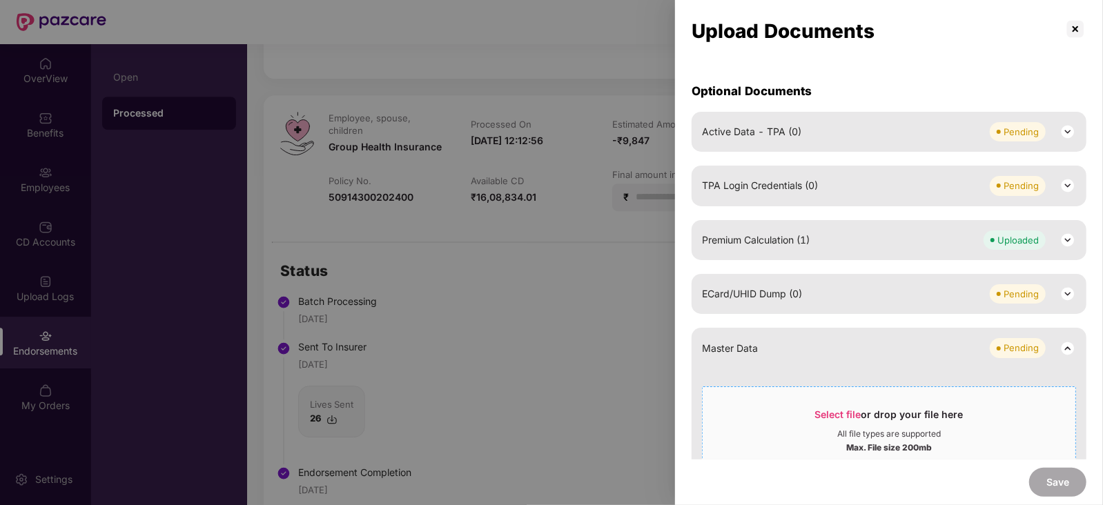
click at [844, 420] on span "Select file" at bounding box center [838, 415] width 46 height 12
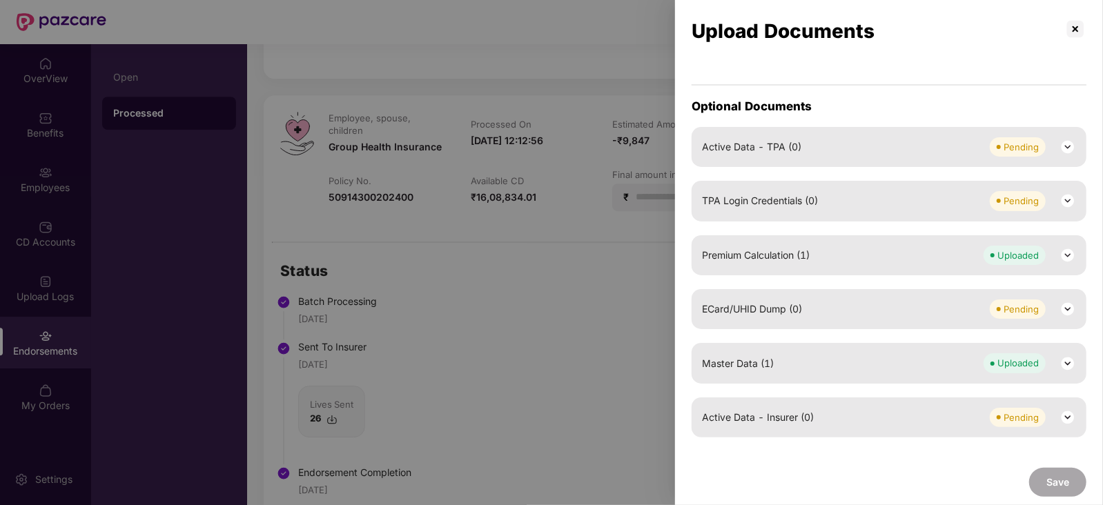
click at [1027, 478] on div "Save" at bounding box center [889, 483] width 428 height 46
click at [583, 182] on div at bounding box center [551, 252] width 1103 height 505
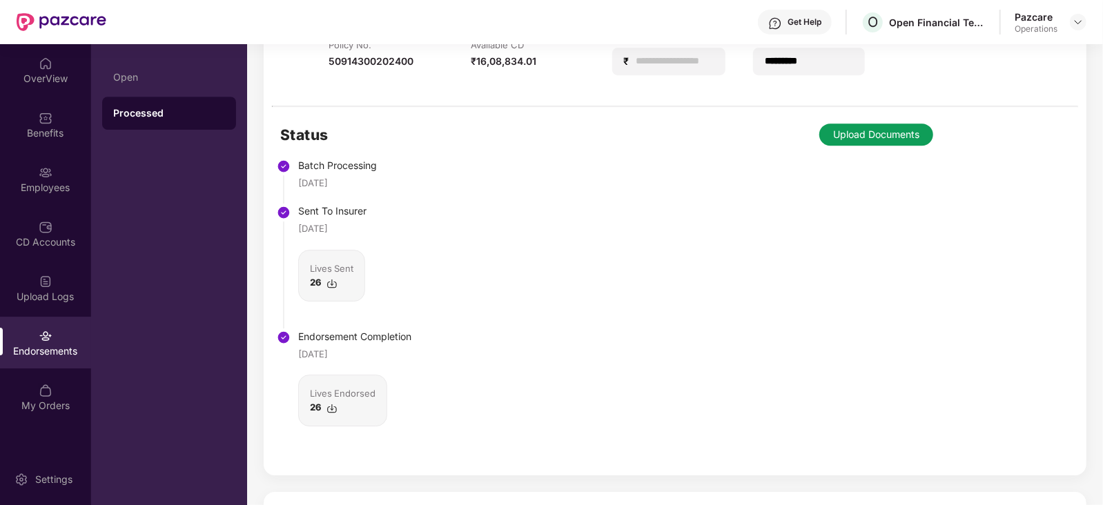
scroll to position [2726, 0]
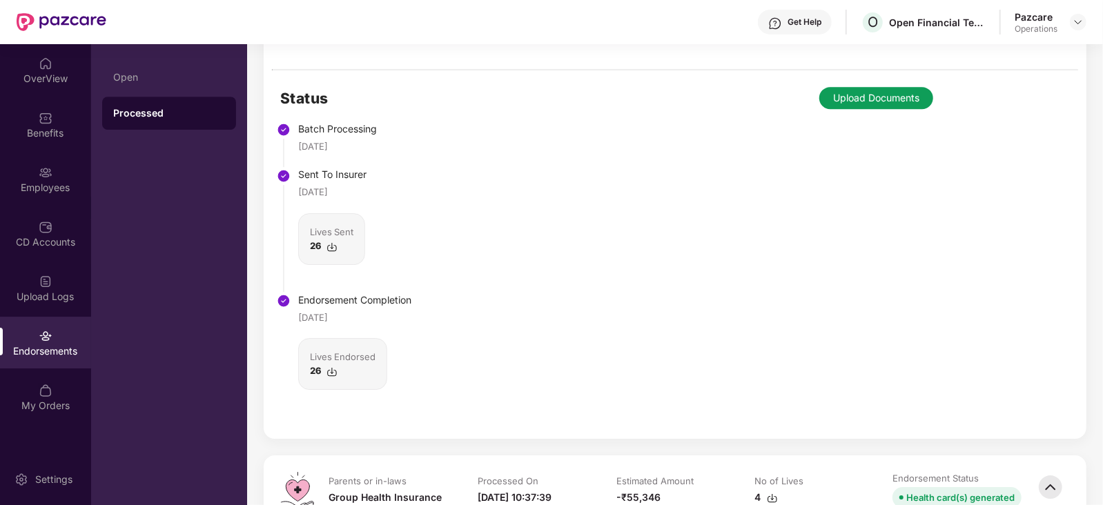
click at [832, 114] on div "Status Batch Processing 14 Aug 2025 Sent To Insurer 14 Aug 2025 Lives Sent 26 E…" at bounding box center [675, 254] width 823 height 369
click at [835, 100] on button "Upload Documents" at bounding box center [876, 98] width 114 height 22
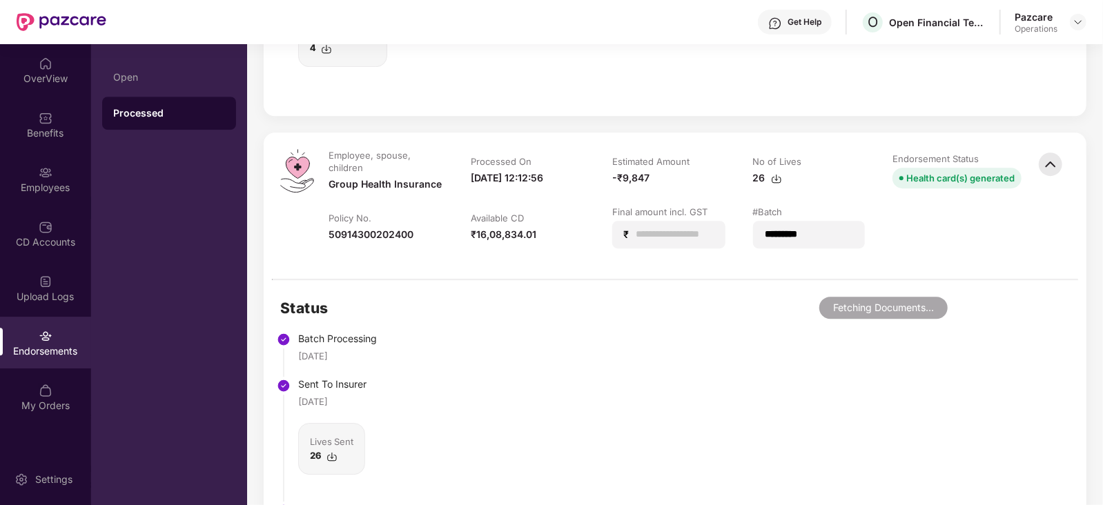
scroll to position [2467, 0]
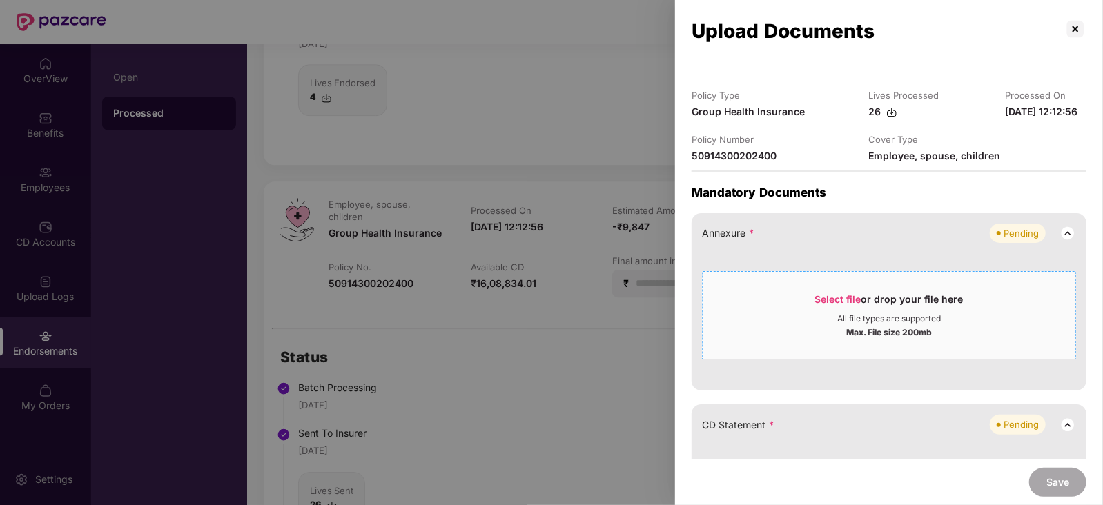
click at [839, 299] on span "Select file or drop your file here All file types are supported Max. File size …" at bounding box center [889, 315] width 373 height 66
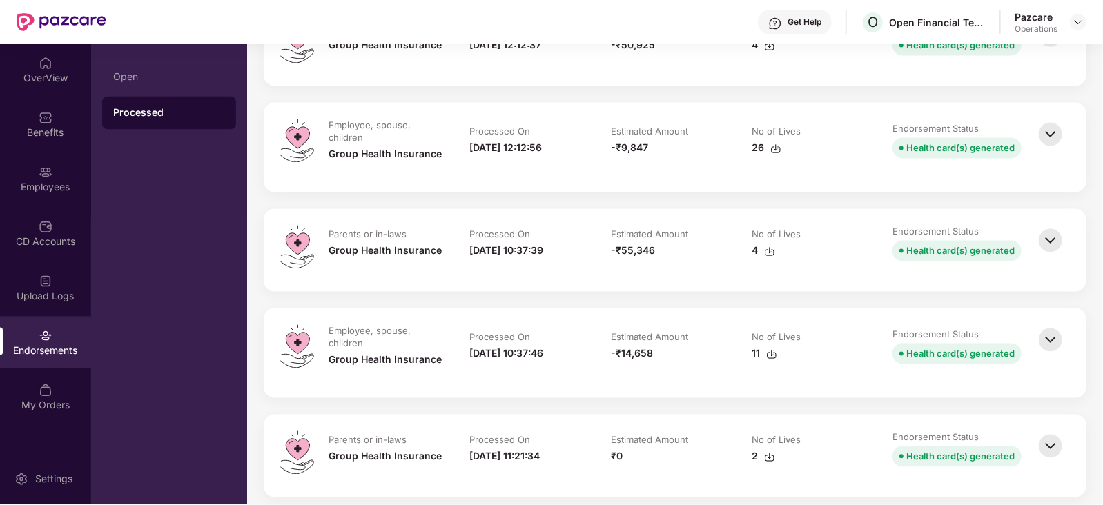
scroll to position [1898, 0]
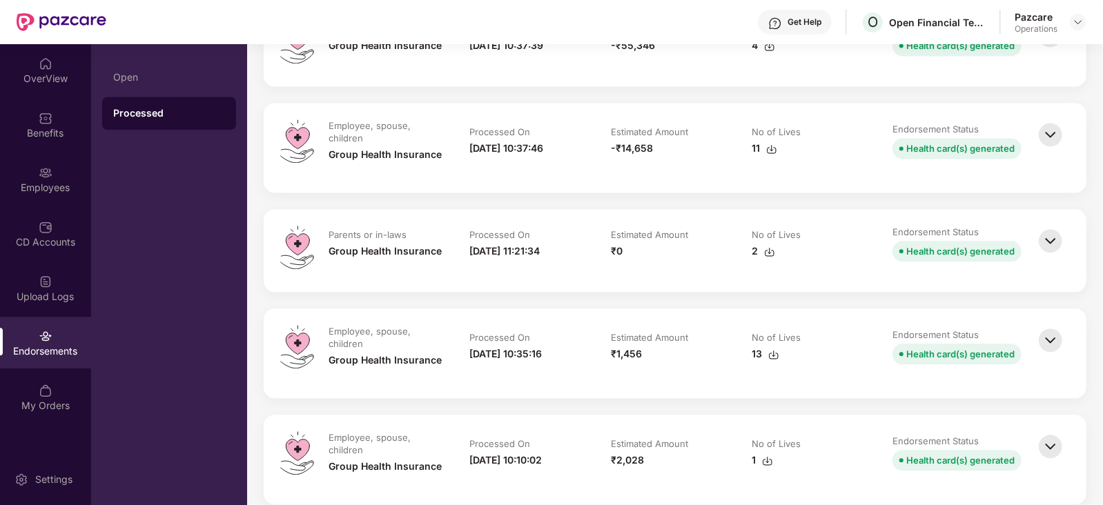
click at [1051, 339] on img at bounding box center [1050, 340] width 30 height 30
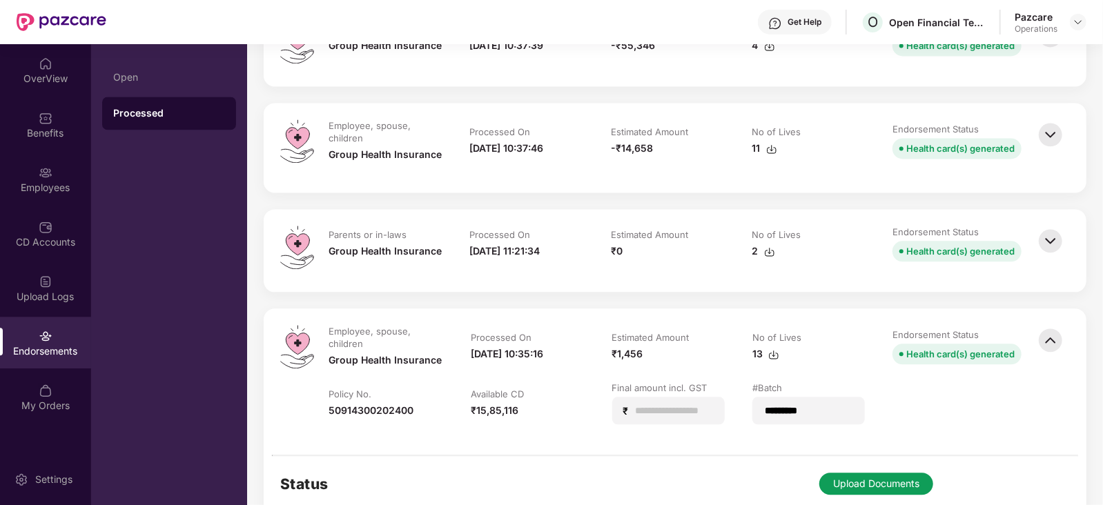
click at [1049, 233] on img at bounding box center [1050, 241] width 30 height 30
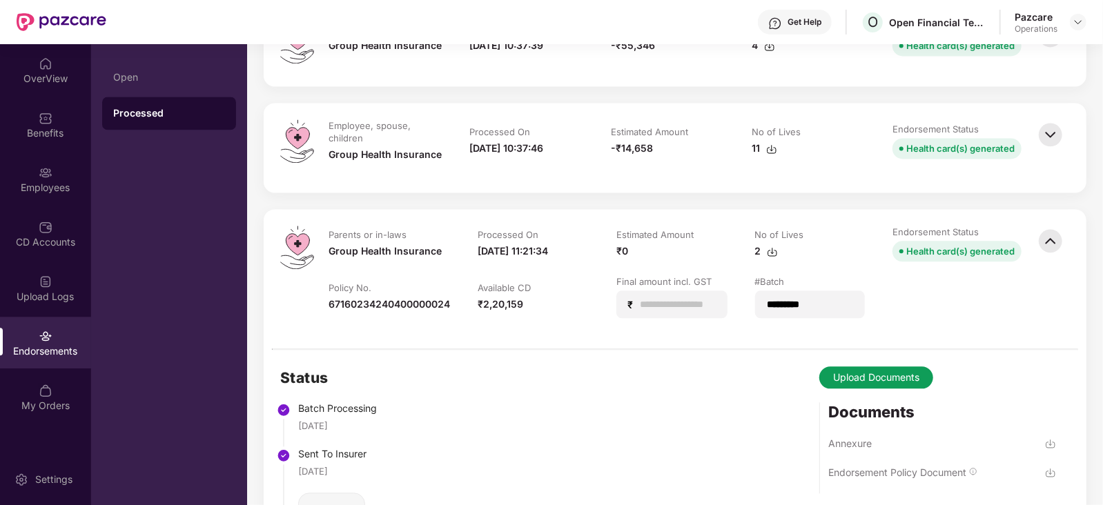
click at [1046, 135] on img at bounding box center [1050, 134] width 30 height 30
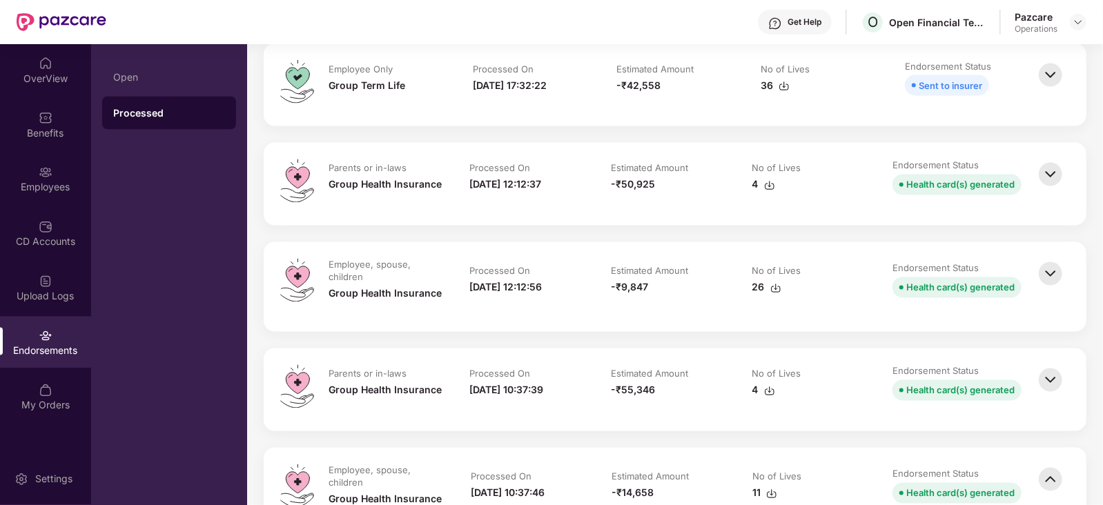
click at [1053, 367] on img at bounding box center [1050, 380] width 30 height 30
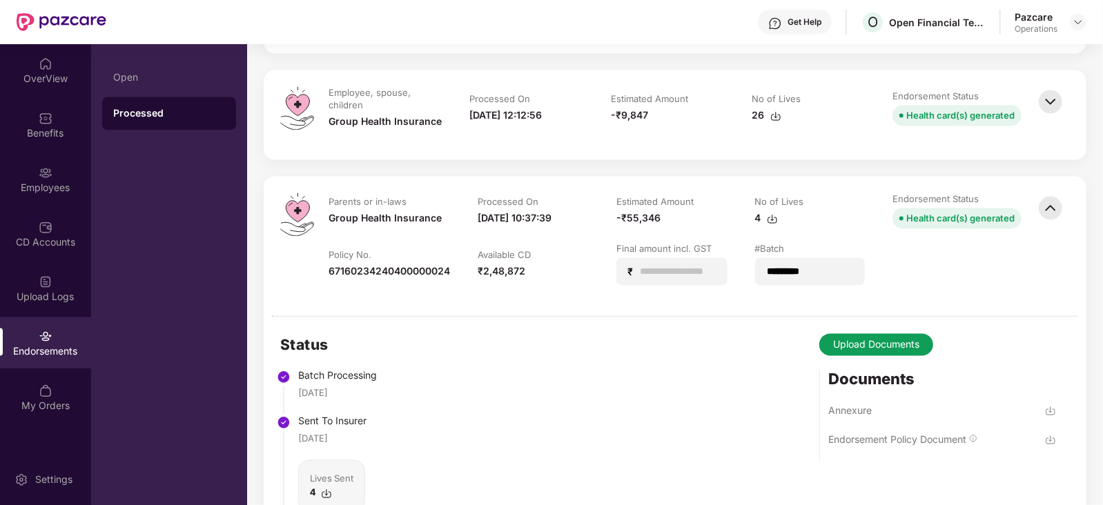
scroll to position [1639, 0]
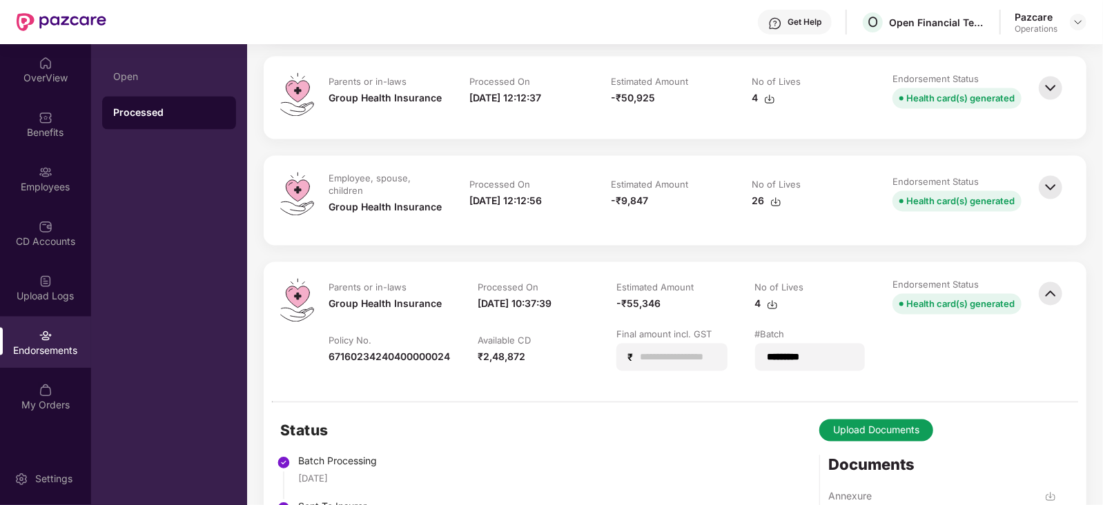
click at [1050, 195] on img at bounding box center [1050, 188] width 30 height 30
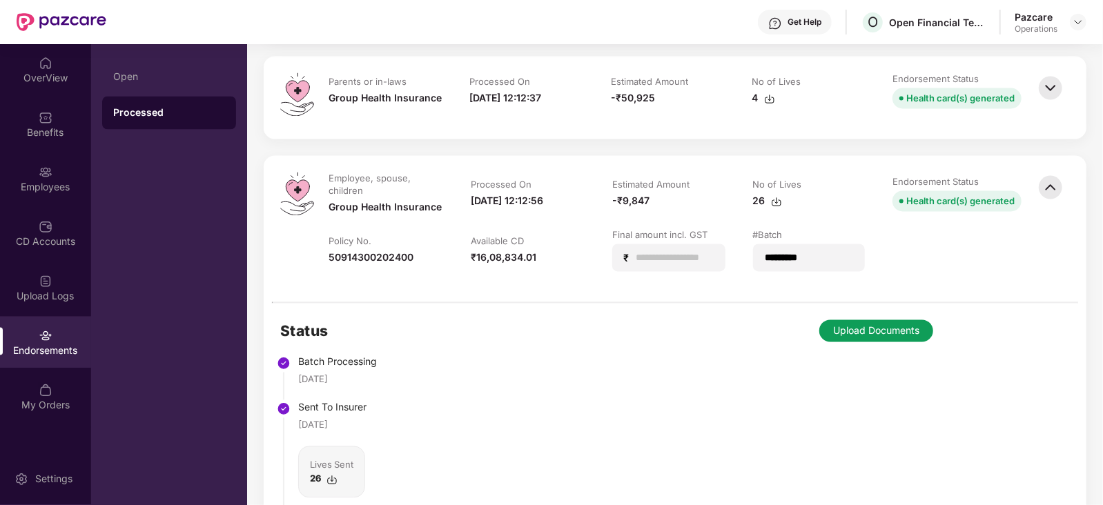
click at [870, 331] on button "Upload Documents" at bounding box center [876, 331] width 114 height 22
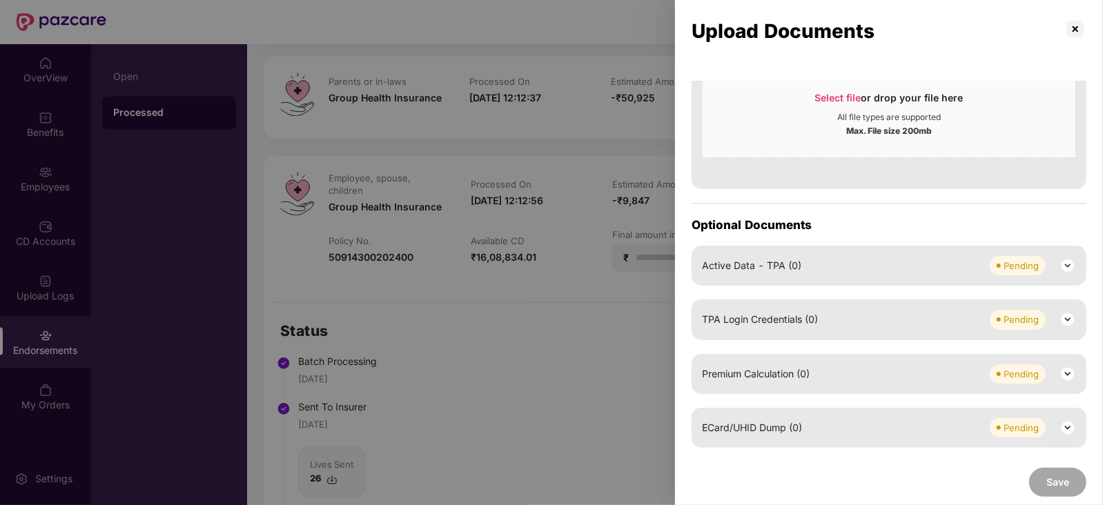
scroll to position [910, 0]
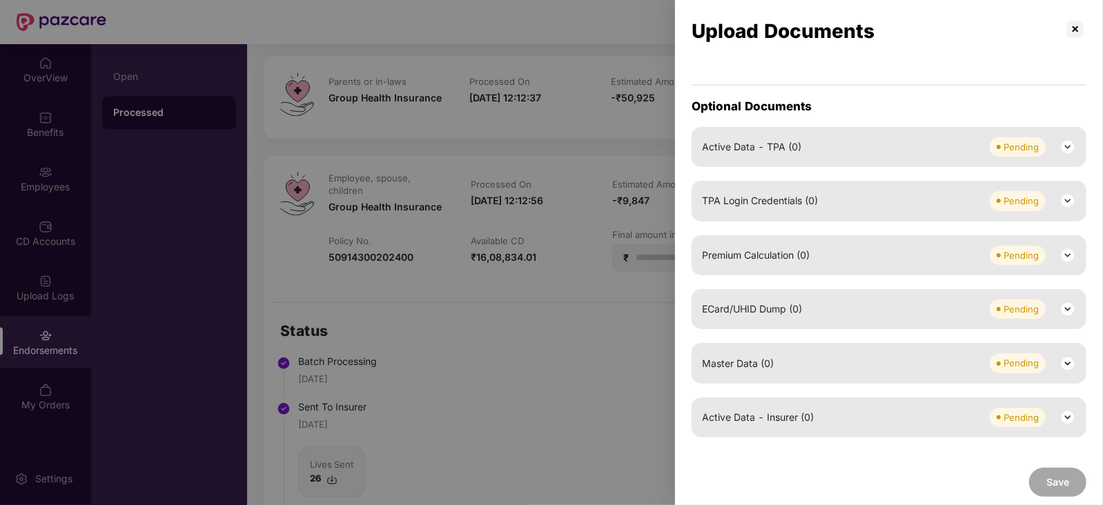
click at [1066, 370] on img at bounding box center [1067, 363] width 17 height 17
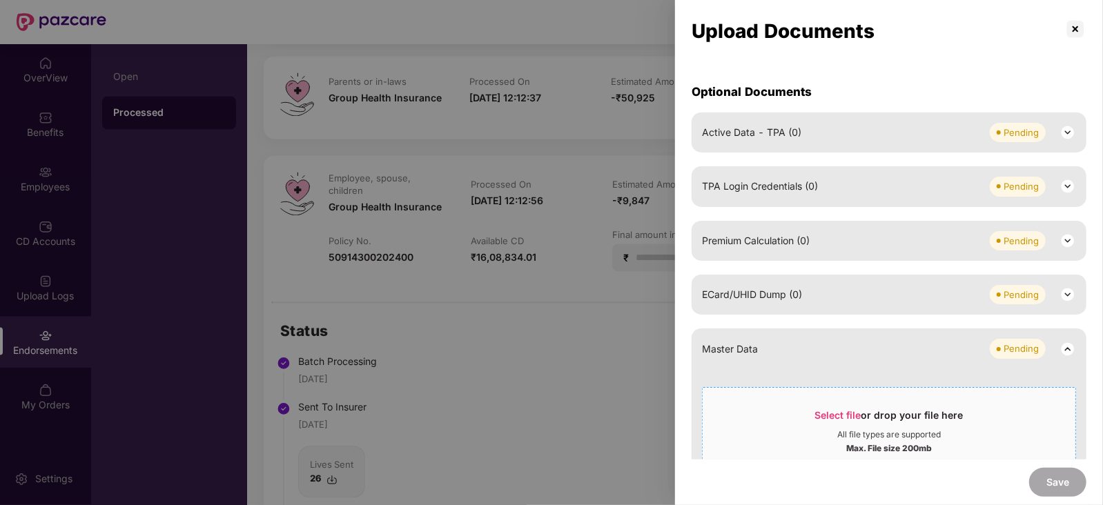
click at [845, 421] on span "Select file" at bounding box center [838, 415] width 46 height 12
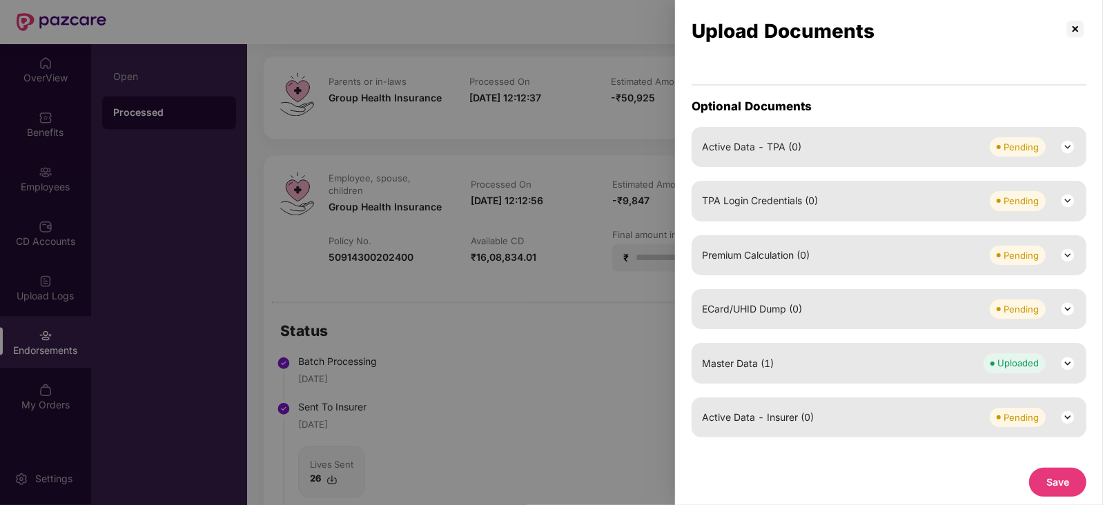
scroll to position [823, 0]
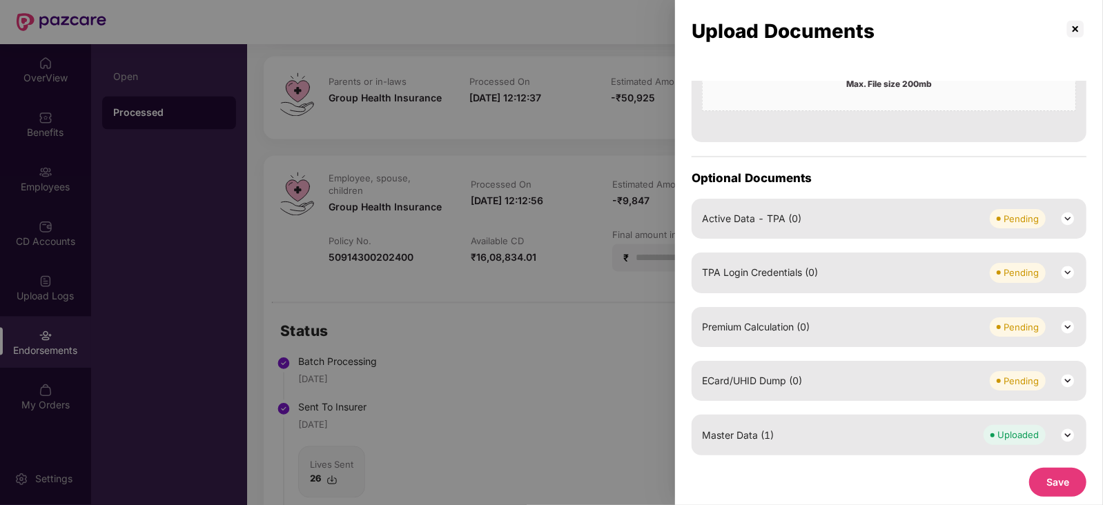
click at [1061, 335] on img at bounding box center [1067, 327] width 17 height 17
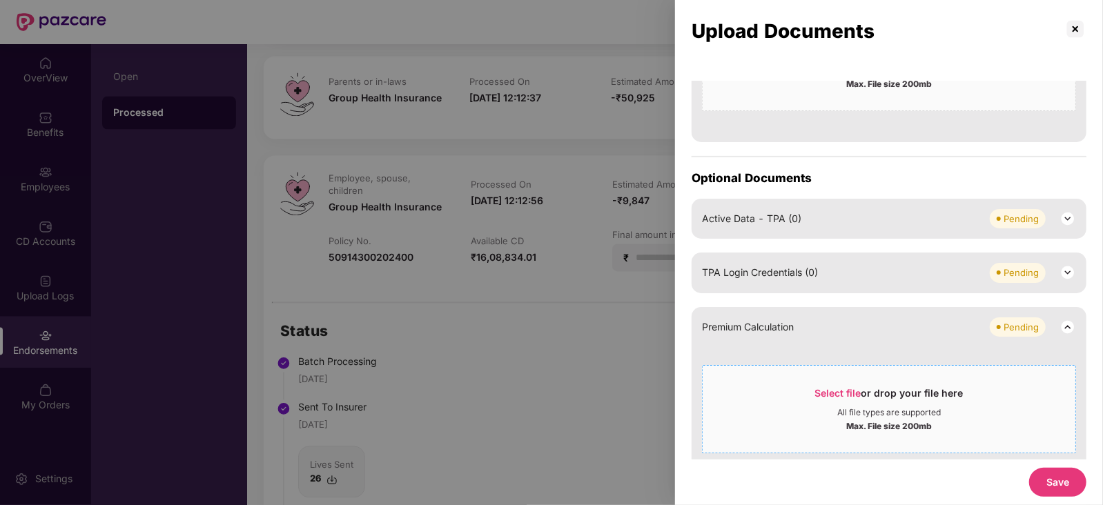
click at [828, 399] on span "Select file" at bounding box center [838, 393] width 46 height 12
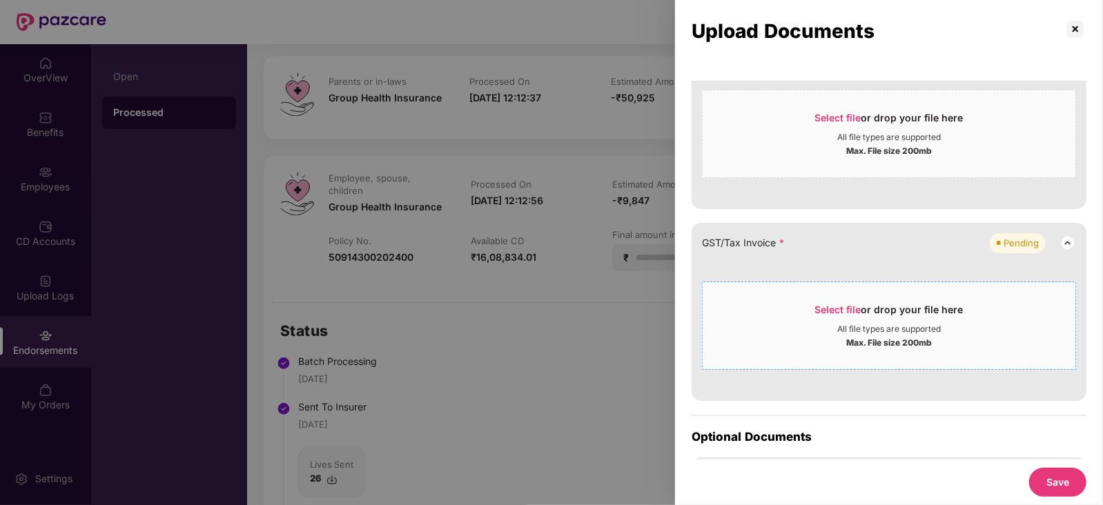
scroll to position [478, 0]
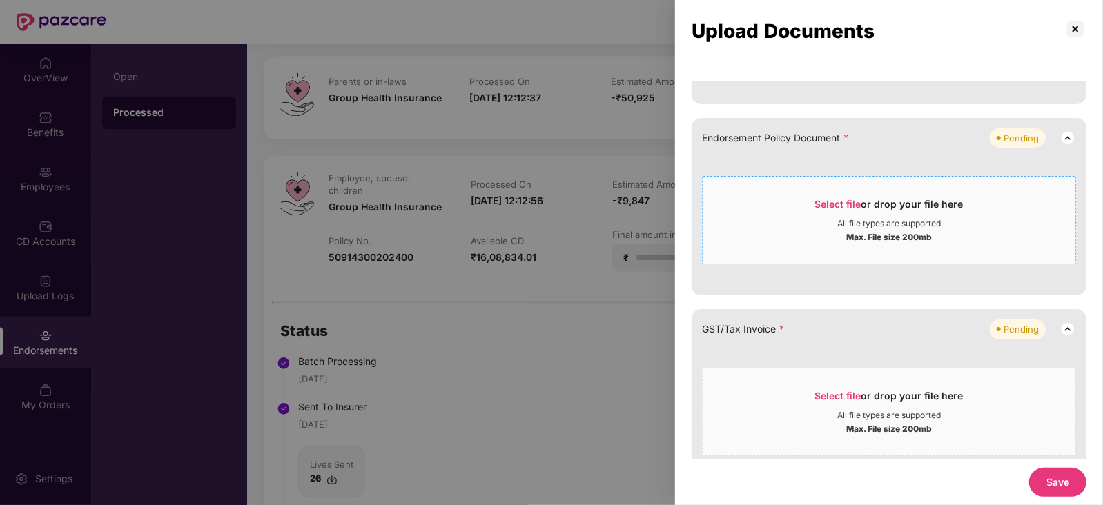
click at [830, 210] on span "Select file" at bounding box center [838, 204] width 46 height 12
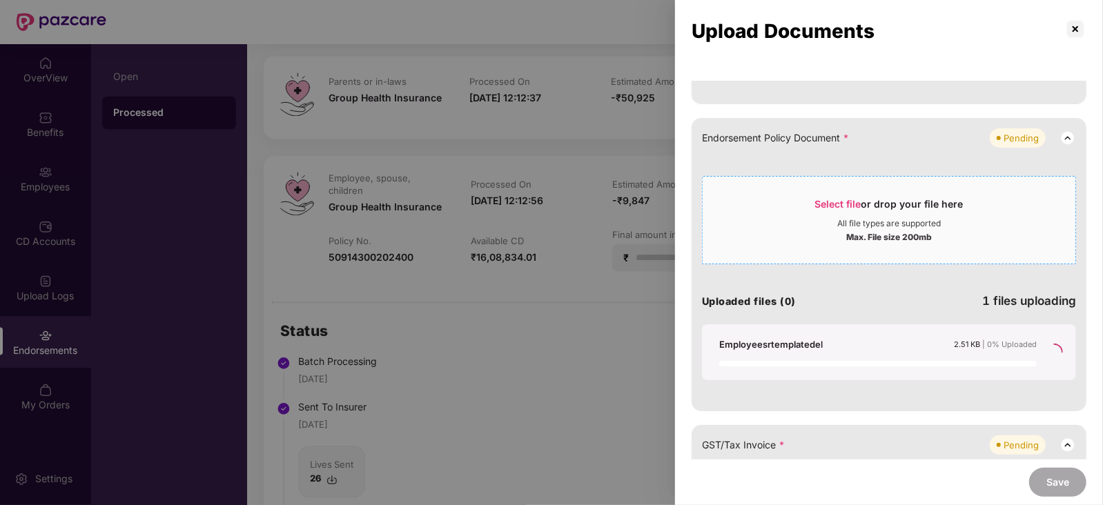
click at [837, 210] on span "Select file" at bounding box center [838, 204] width 46 height 12
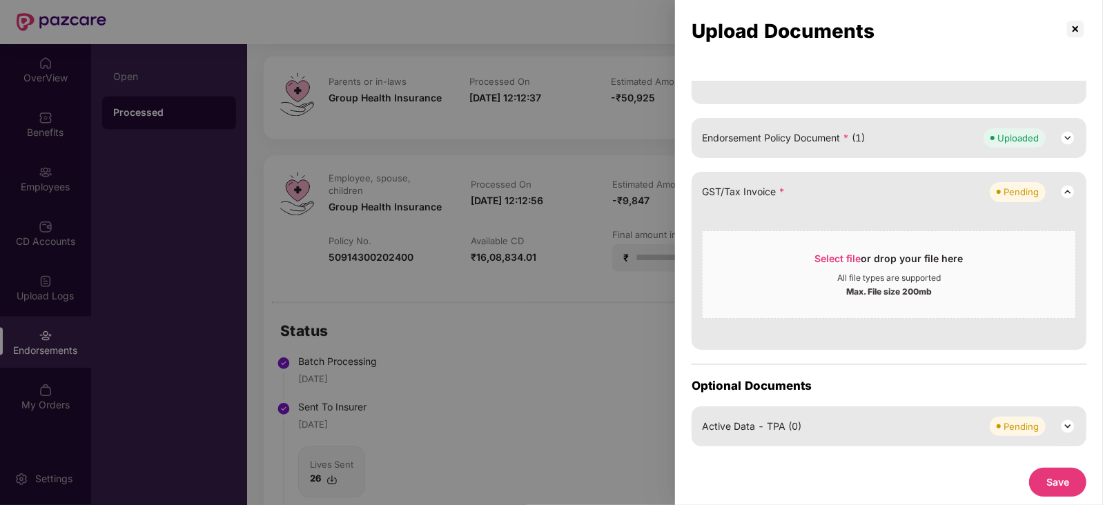
scroll to position [392, 0]
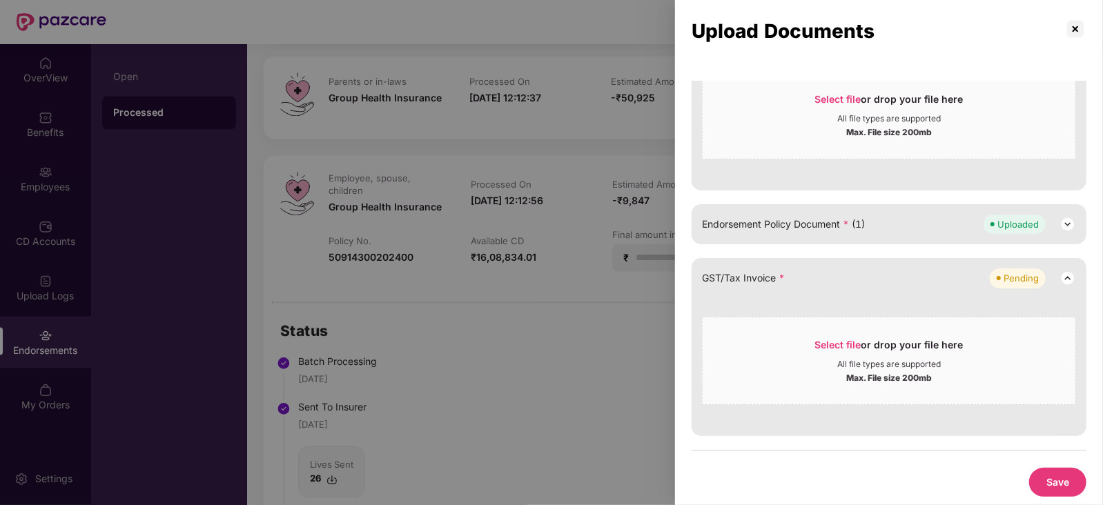
click at [1063, 233] on img at bounding box center [1067, 224] width 17 height 17
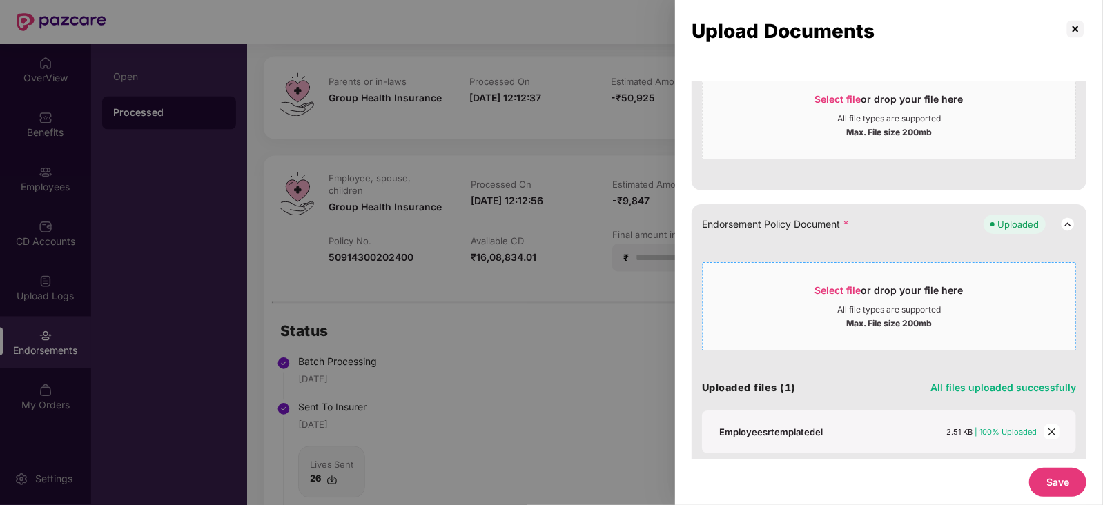
click at [841, 296] on span "Select file" at bounding box center [838, 290] width 46 height 12
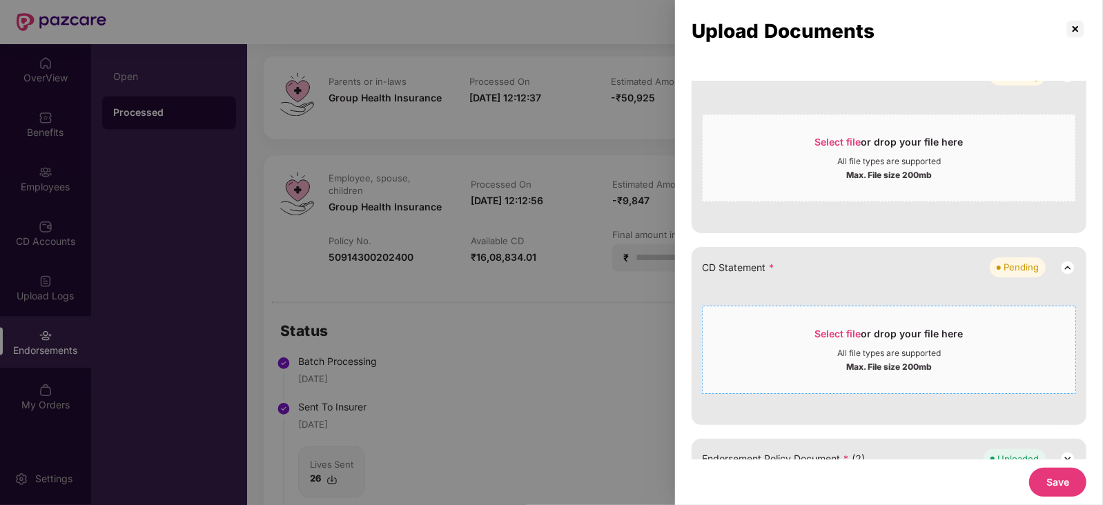
scroll to position [133, 0]
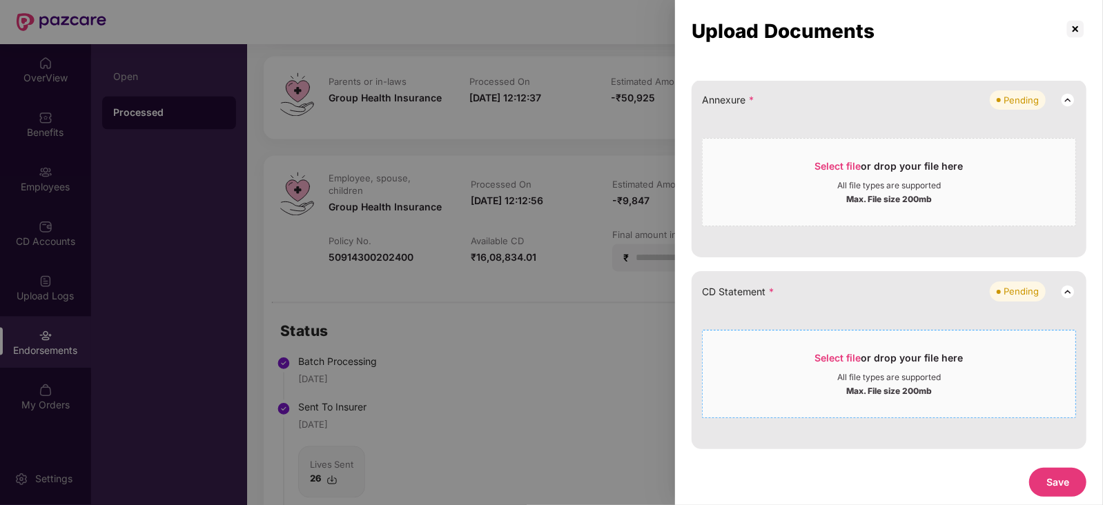
click at [842, 360] on span "Select file or drop your file here All file types are supported Max. File size …" at bounding box center [889, 374] width 373 height 66
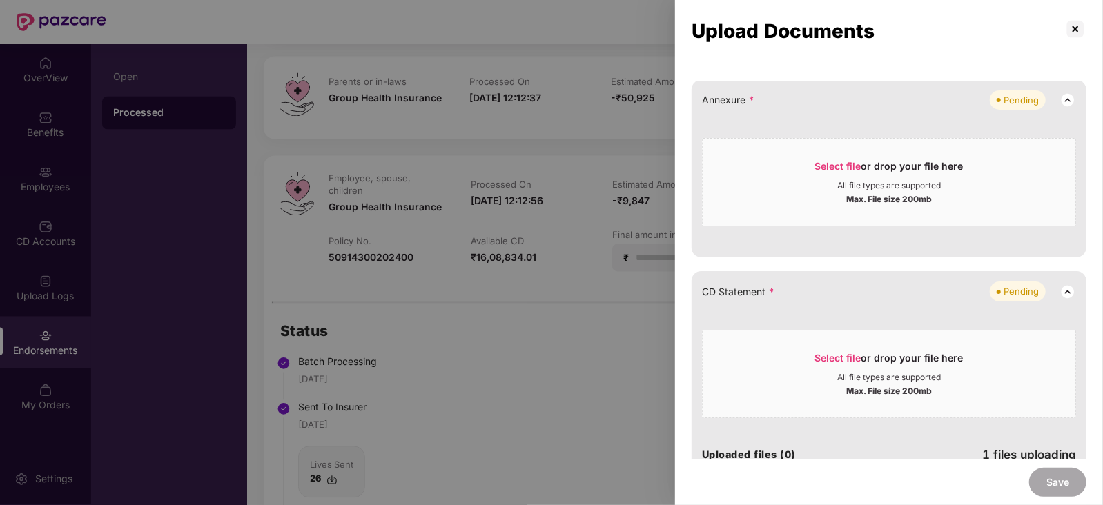
scroll to position [47, 0]
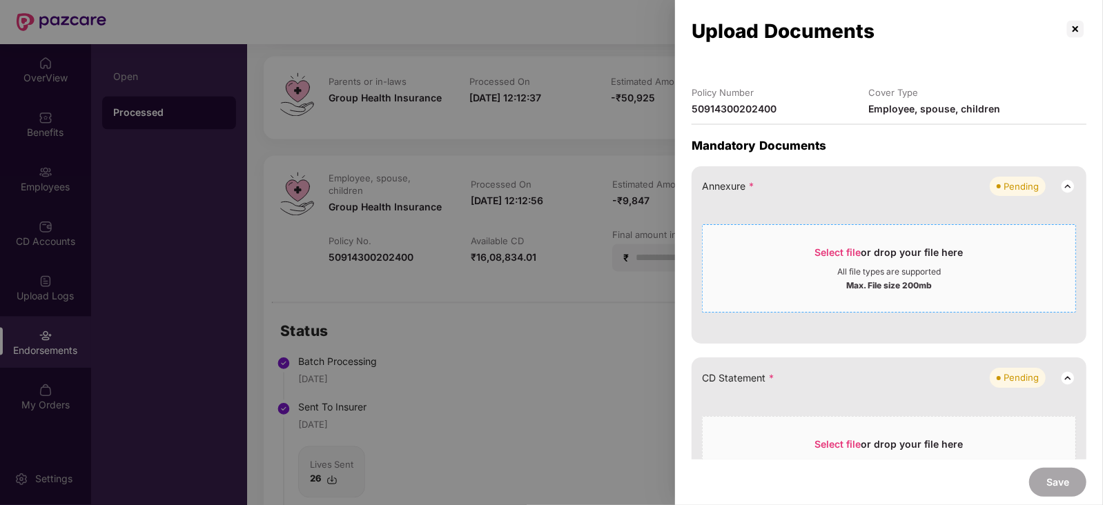
click at [842, 258] on span "Select file" at bounding box center [838, 252] width 46 height 12
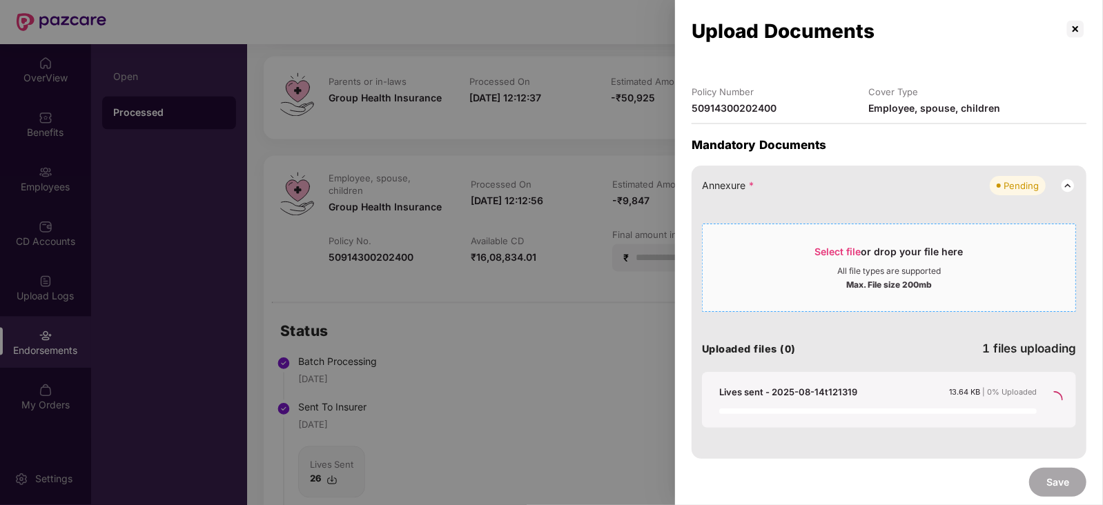
scroll to position [86, 0]
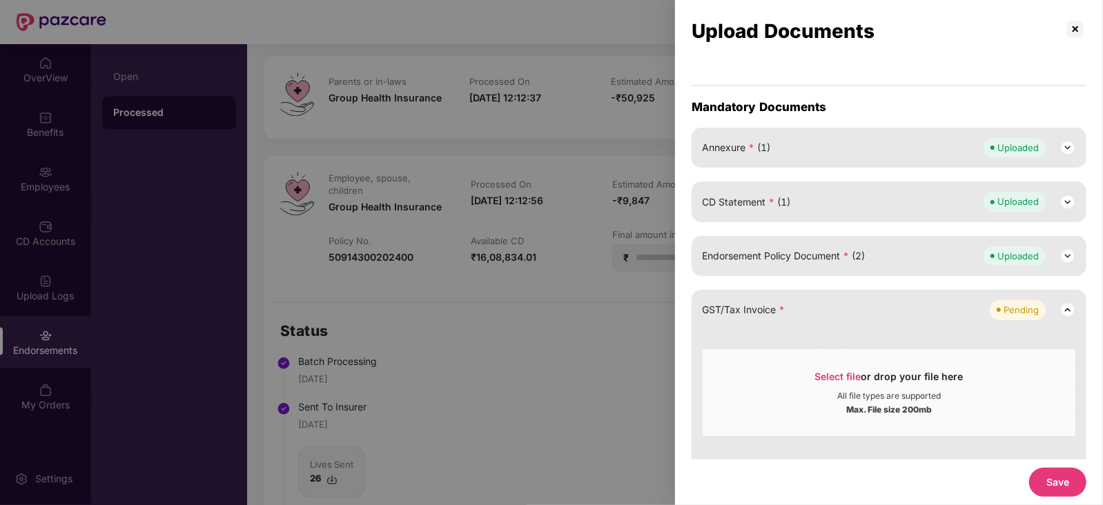
click at [1073, 487] on button "Save" at bounding box center [1057, 482] width 57 height 29
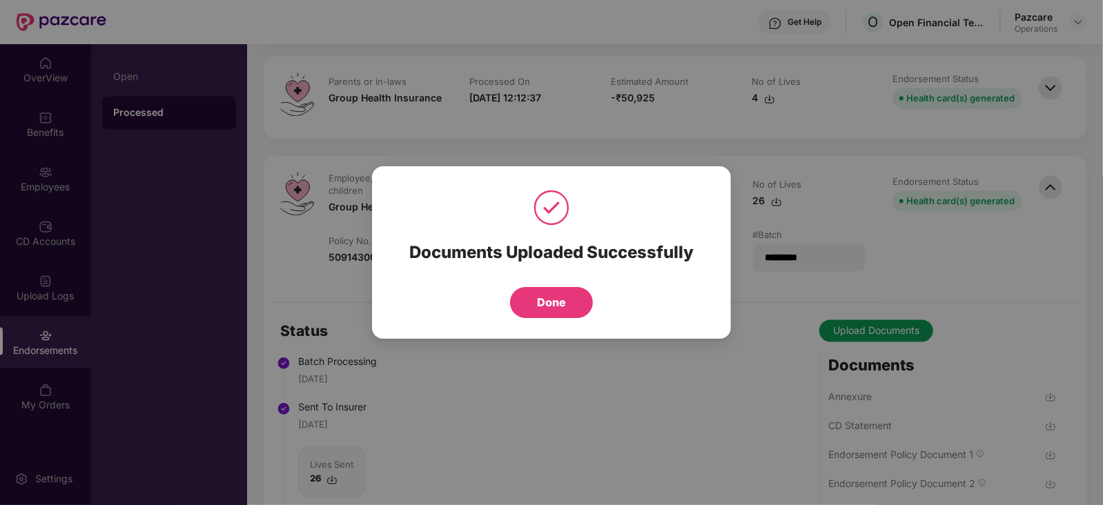
click at [547, 316] on button "Done" at bounding box center [551, 302] width 83 height 31
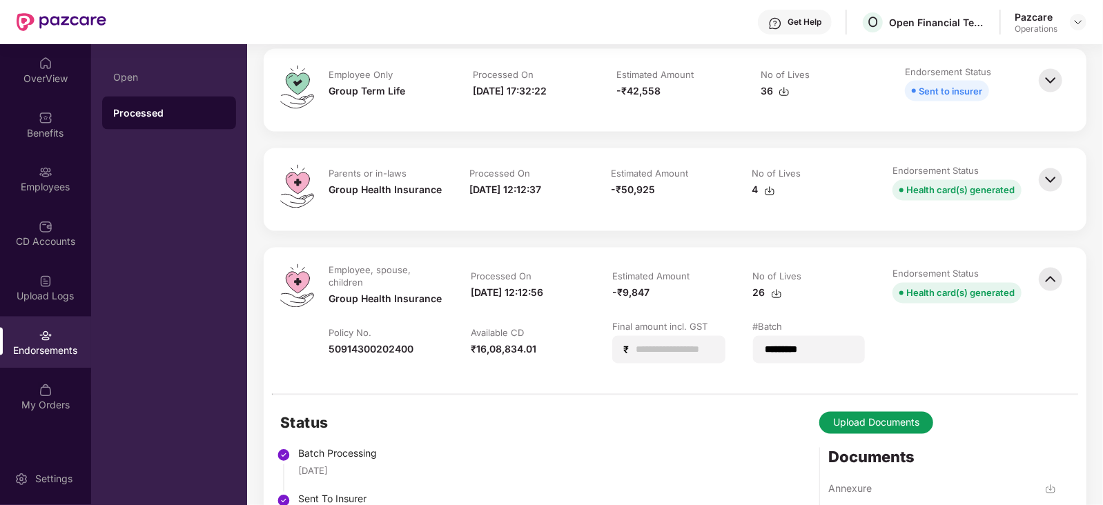
scroll to position [1467, 0]
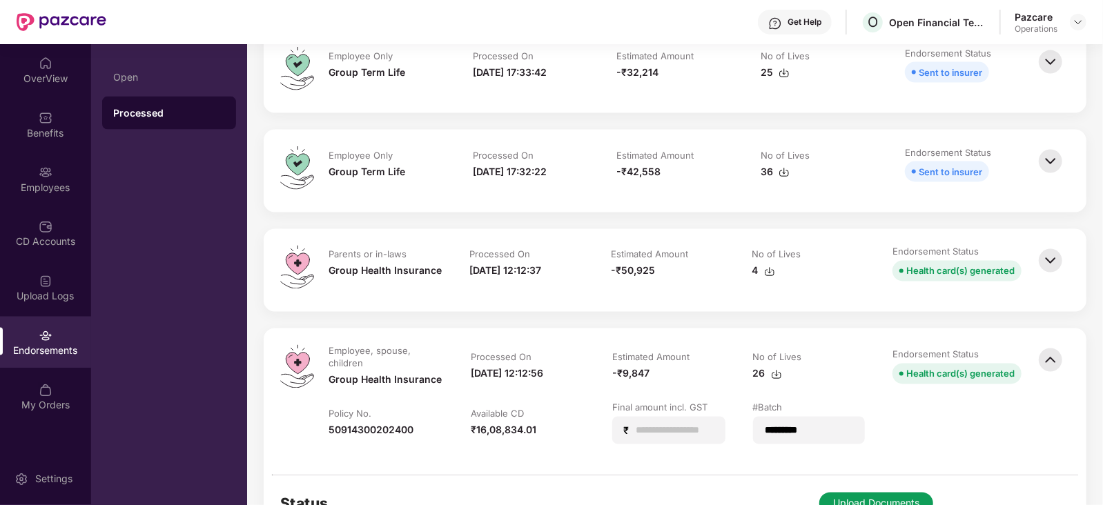
click at [1053, 267] on img at bounding box center [1050, 261] width 30 height 30
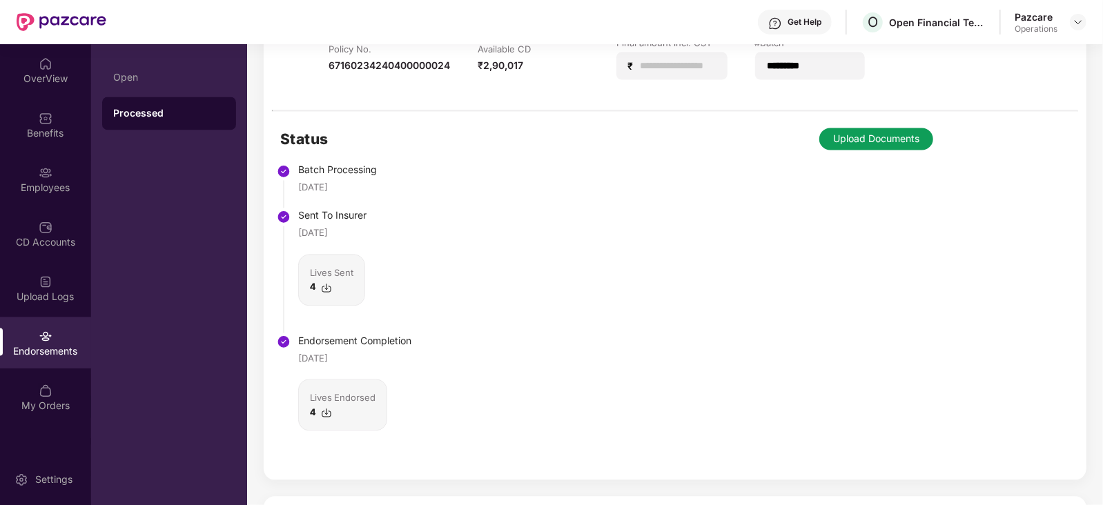
scroll to position [1553, 0]
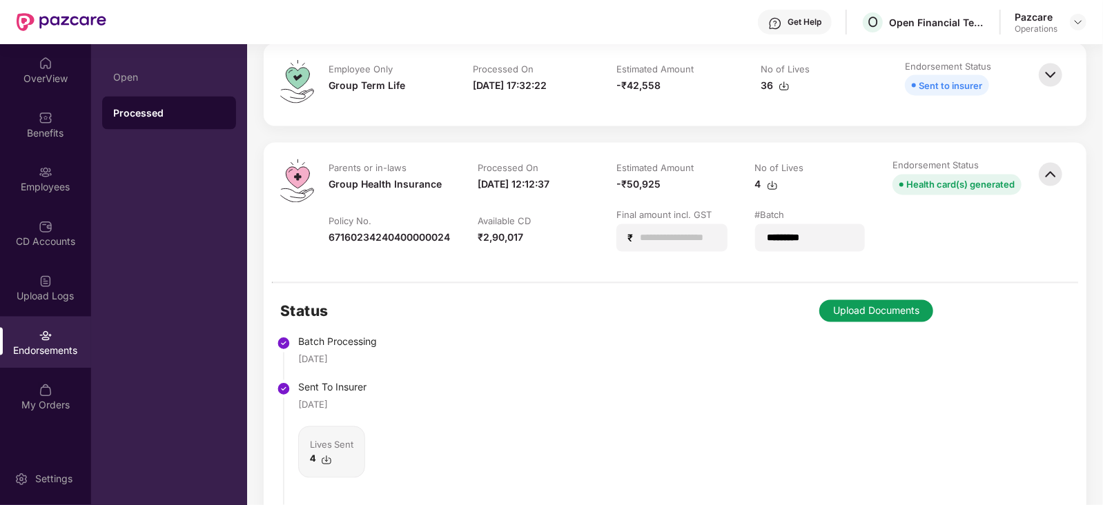
click at [851, 311] on button "Upload Documents" at bounding box center [876, 311] width 114 height 22
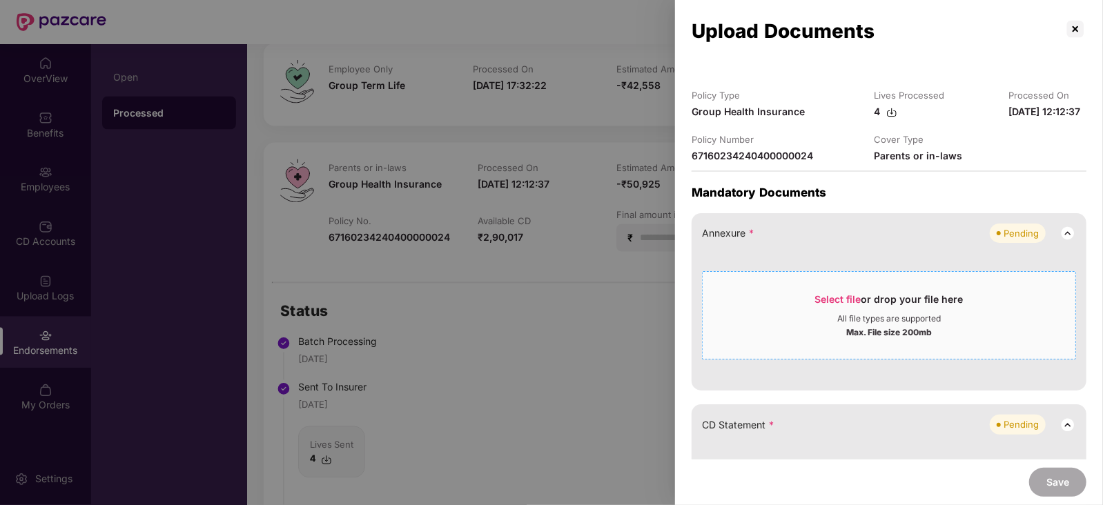
click at [825, 305] on span "Select file" at bounding box center [838, 299] width 46 height 12
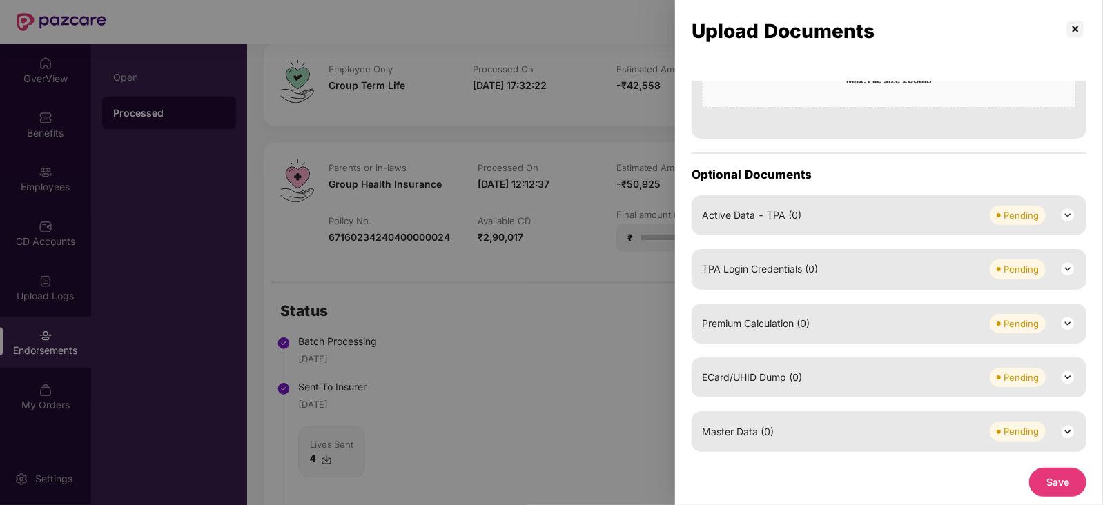
scroll to position [690, 0]
click at [1073, 332] on img at bounding box center [1067, 323] width 17 height 17
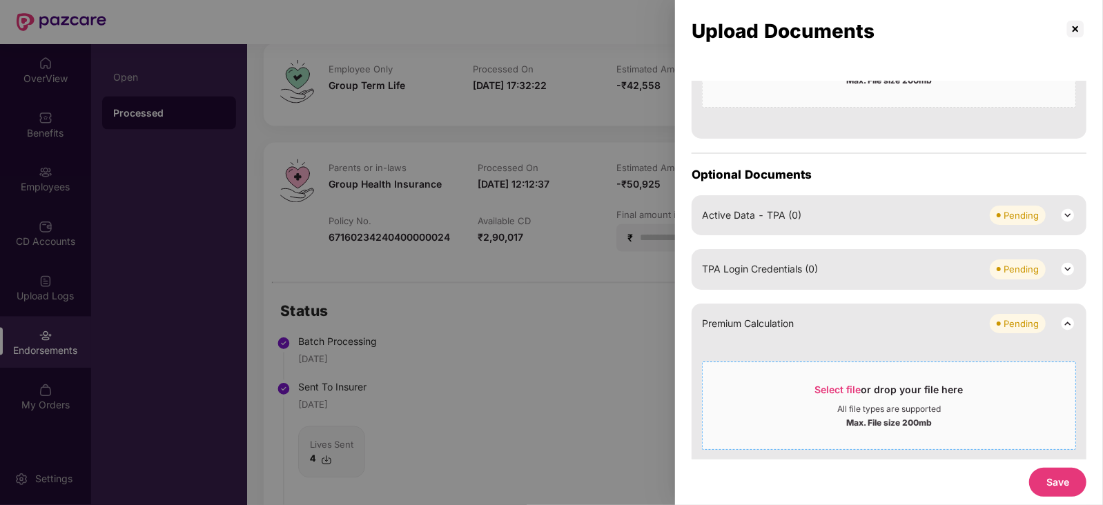
click at [845, 395] on span "Select file" at bounding box center [838, 390] width 46 height 12
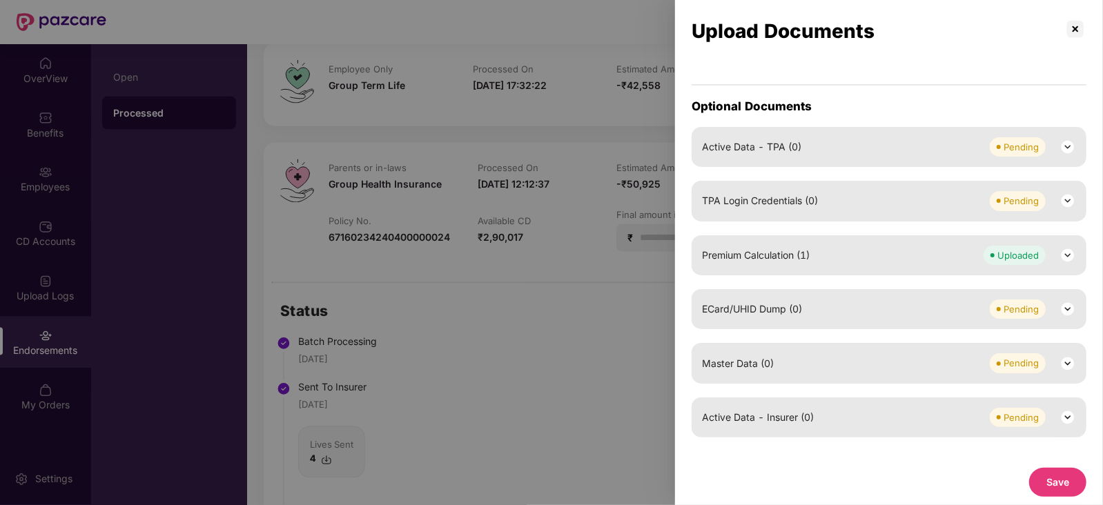
scroll to position [773, 0]
click at [1061, 362] on img at bounding box center [1067, 363] width 17 height 17
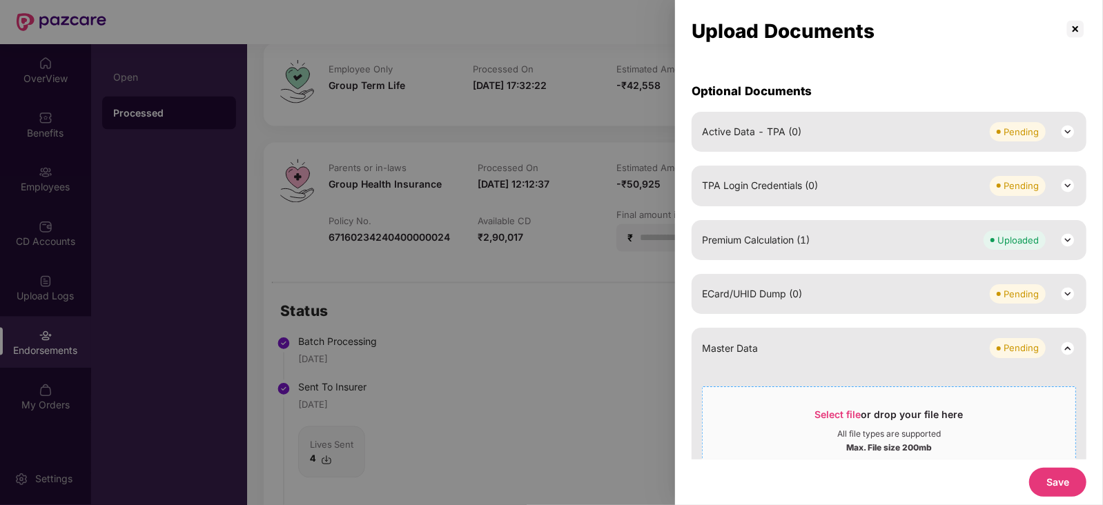
click at [841, 420] on span "Select file" at bounding box center [838, 415] width 46 height 12
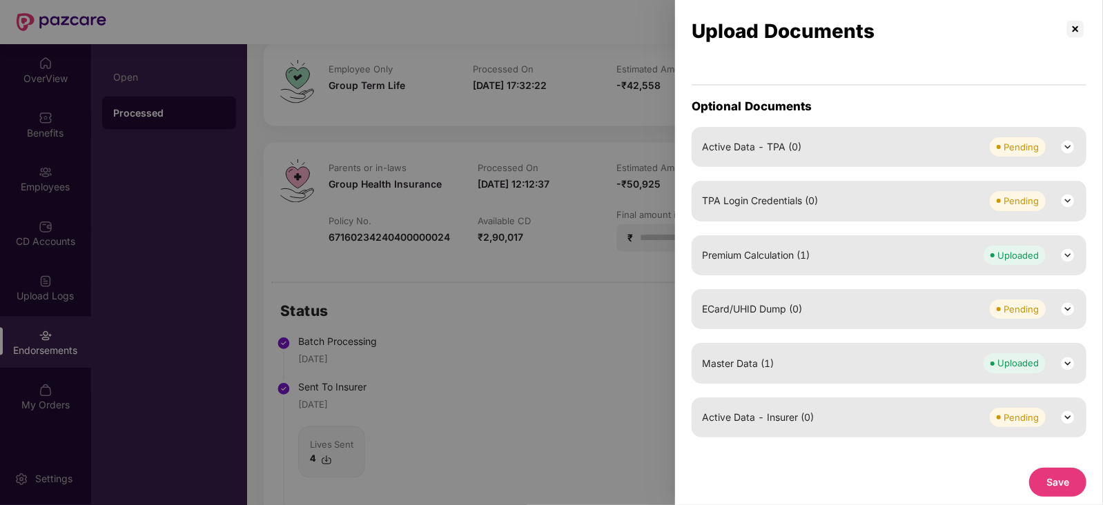
click at [1073, 486] on button "Save" at bounding box center [1057, 482] width 57 height 29
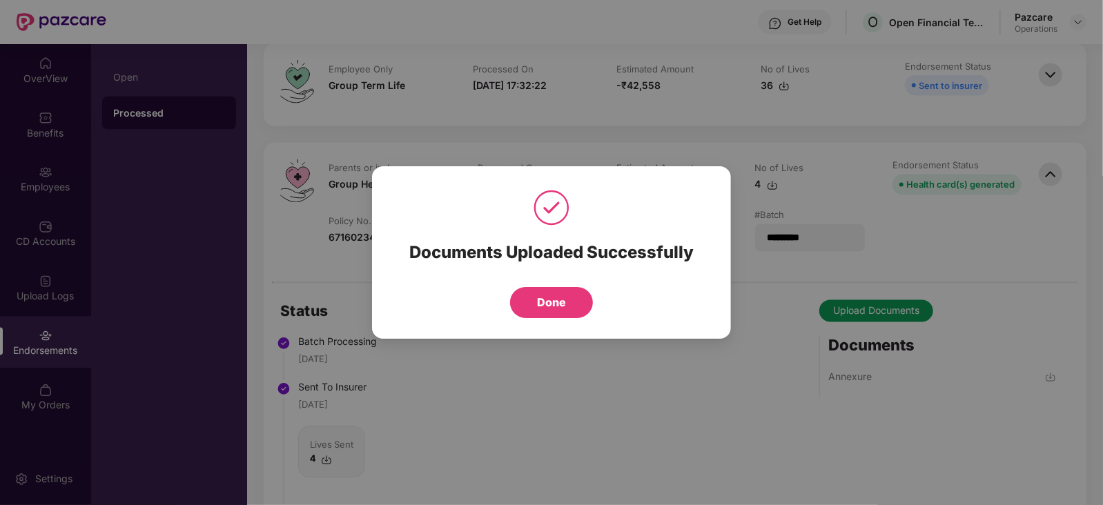
click at [569, 304] on button "Done" at bounding box center [551, 302] width 83 height 31
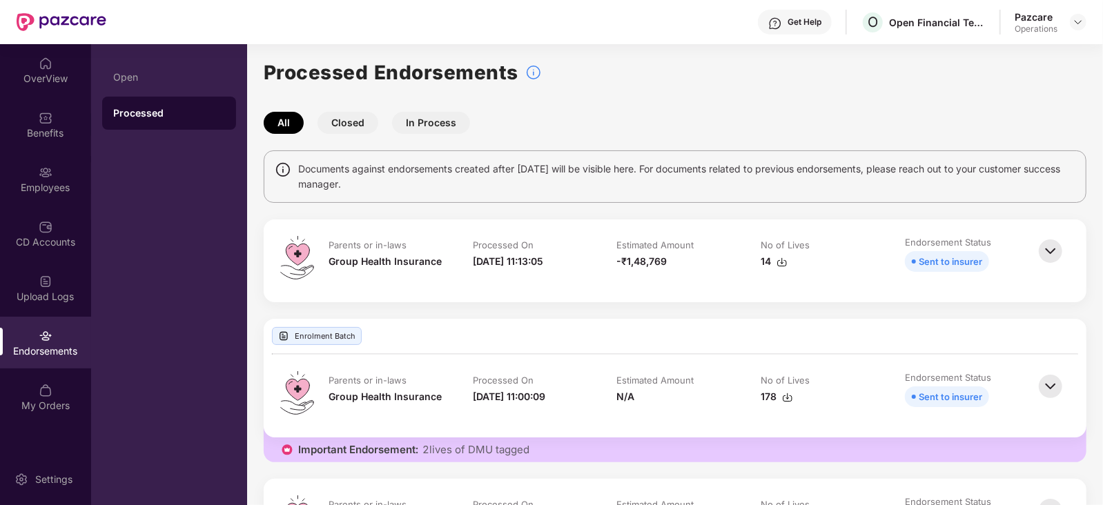
scroll to position [0, 0]
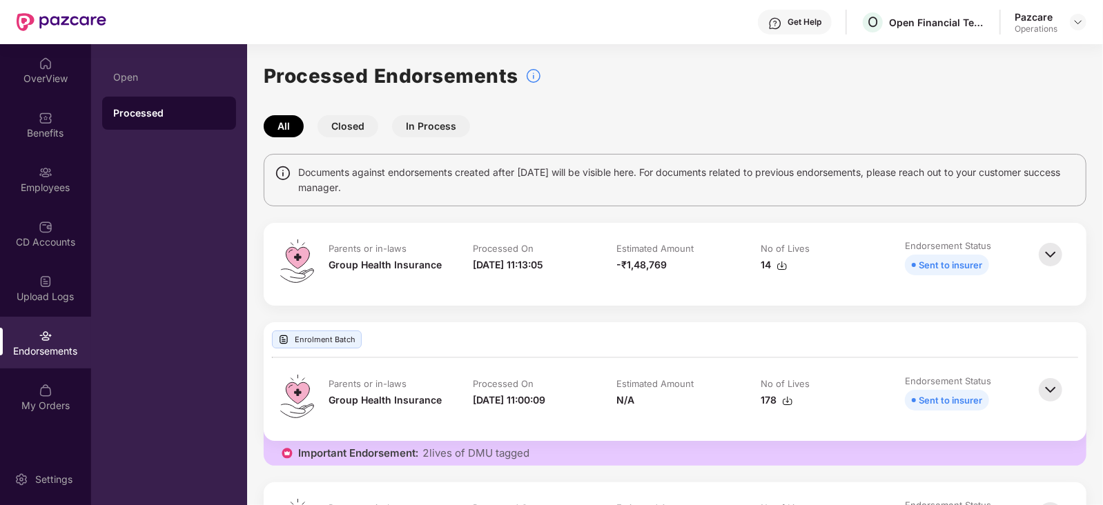
click at [1085, 17] on div at bounding box center [1078, 22] width 17 height 17
click at [1077, 27] on img at bounding box center [1078, 22] width 11 height 11
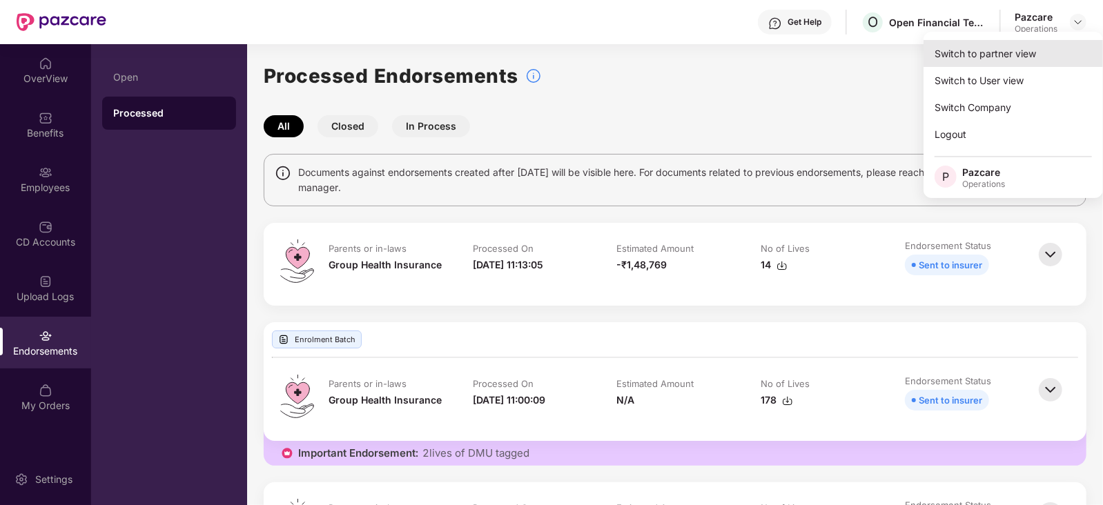
click at [1023, 56] on div "Switch to partner view" at bounding box center [1012, 53] width 179 height 27
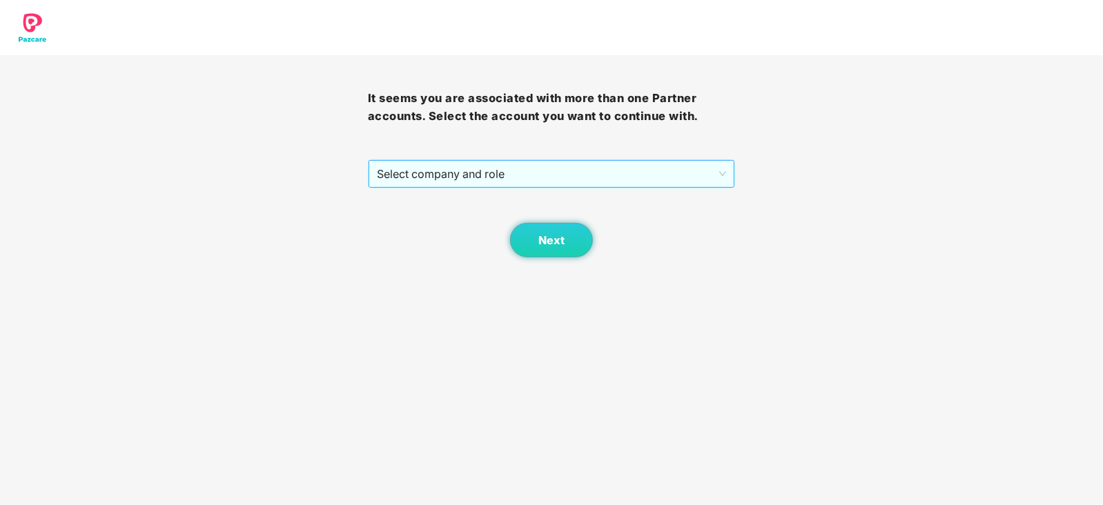
drag, startPoint x: 430, startPoint y: 159, endPoint x: 430, endPoint y: 167, distance: 8.3
click at [430, 159] on div "It seems you are associated with more than one Partner accounts. Select the acc…" at bounding box center [552, 156] width 368 height 202
click at [431, 173] on span "Select company and role" at bounding box center [552, 174] width 350 height 26
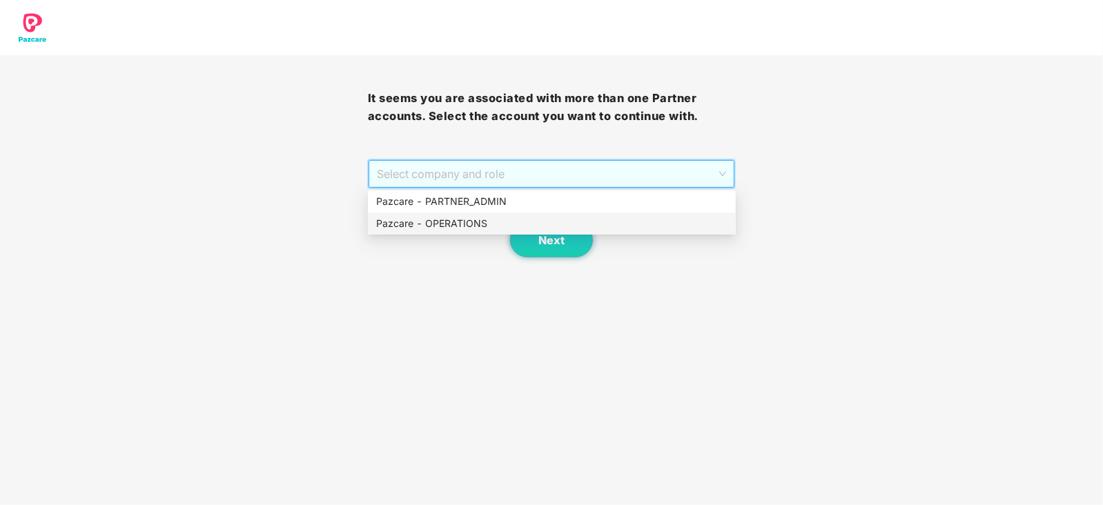
click at [436, 221] on div "Pazcare - OPERATIONS" at bounding box center [551, 223] width 351 height 15
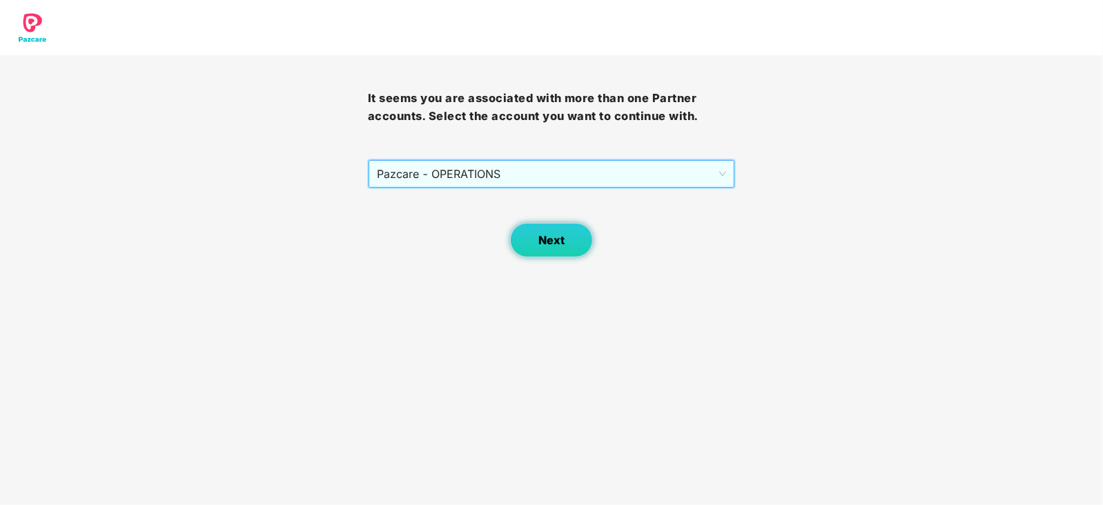
click at [567, 237] on button "Next" at bounding box center [551, 240] width 83 height 35
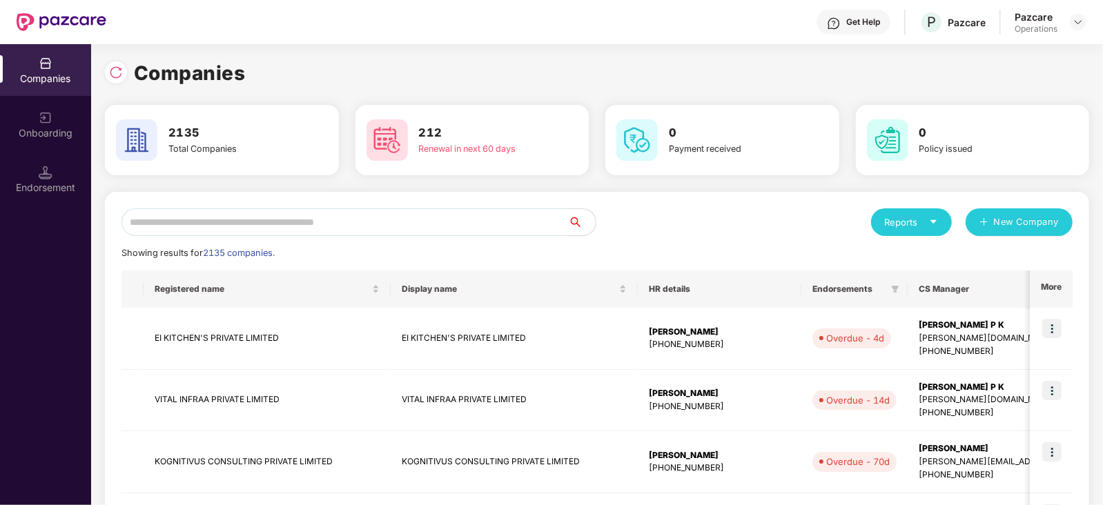
click at [379, 223] on input "text" at bounding box center [344, 222] width 447 height 28
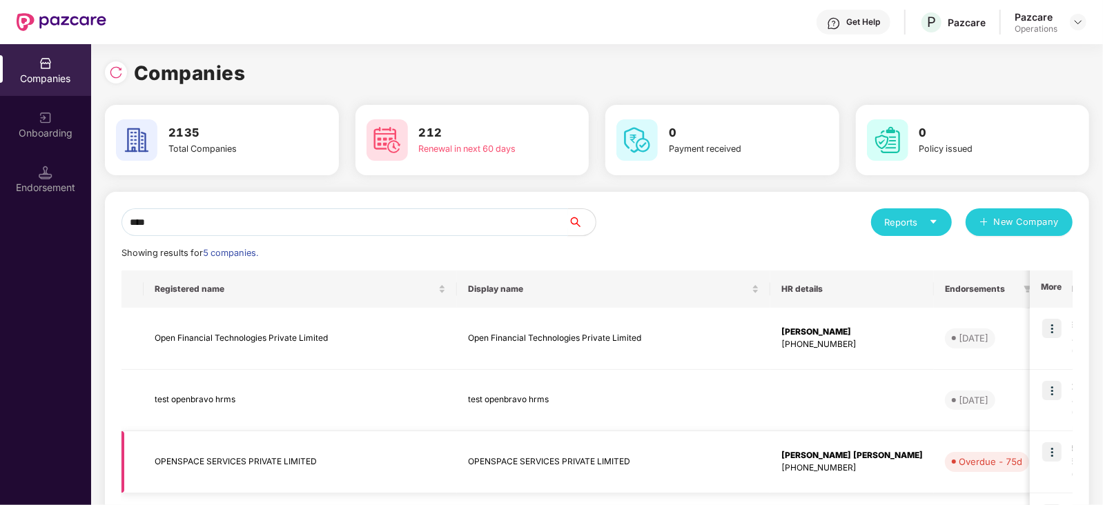
type input "****"
click at [1054, 450] on img at bounding box center [1051, 451] width 19 height 19
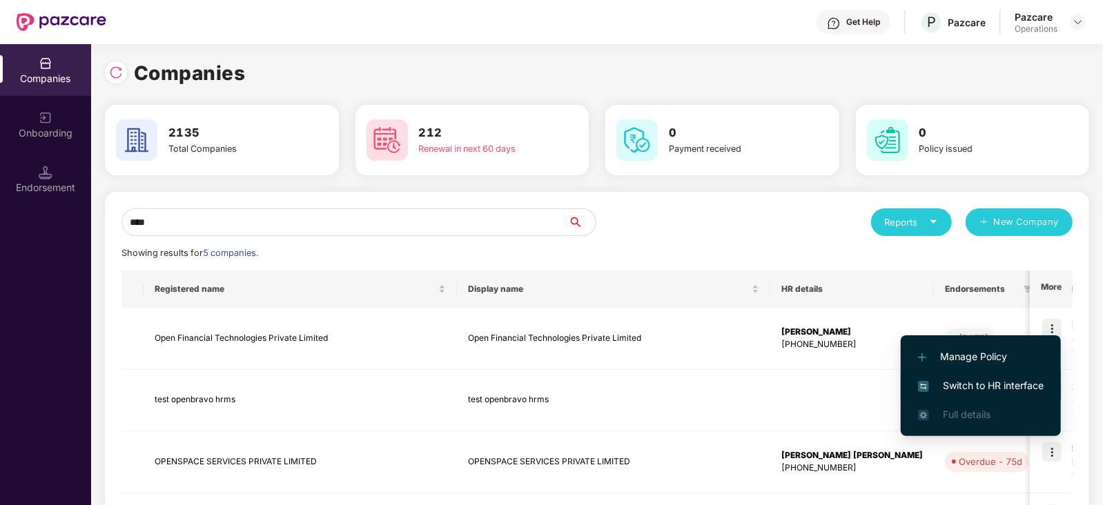
click at [988, 390] on span "Switch to HR interface" at bounding box center [981, 385] width 126 height 15
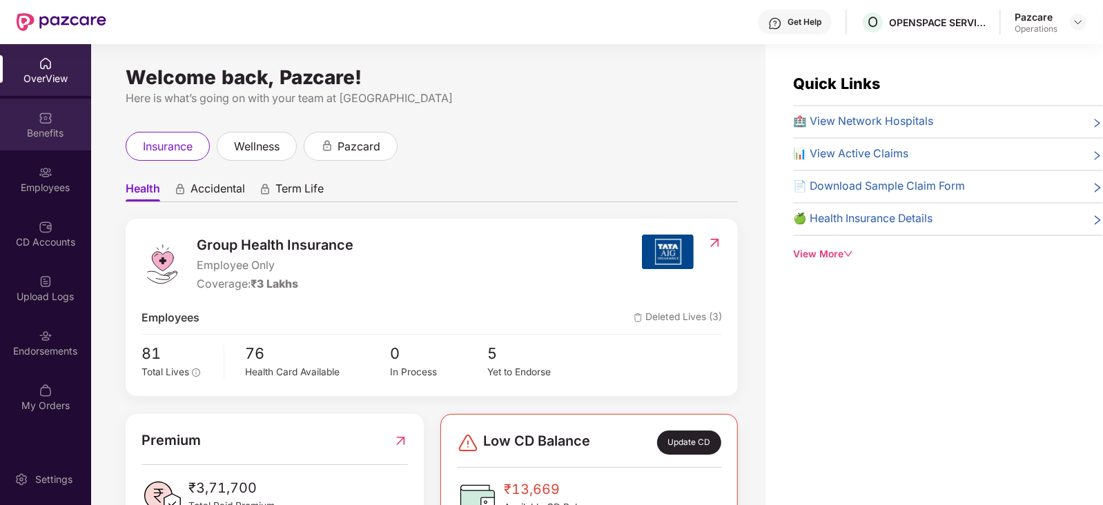
click at [39, 146] on div "Benefits" at bounding box center [45, 125] width 91 height 52
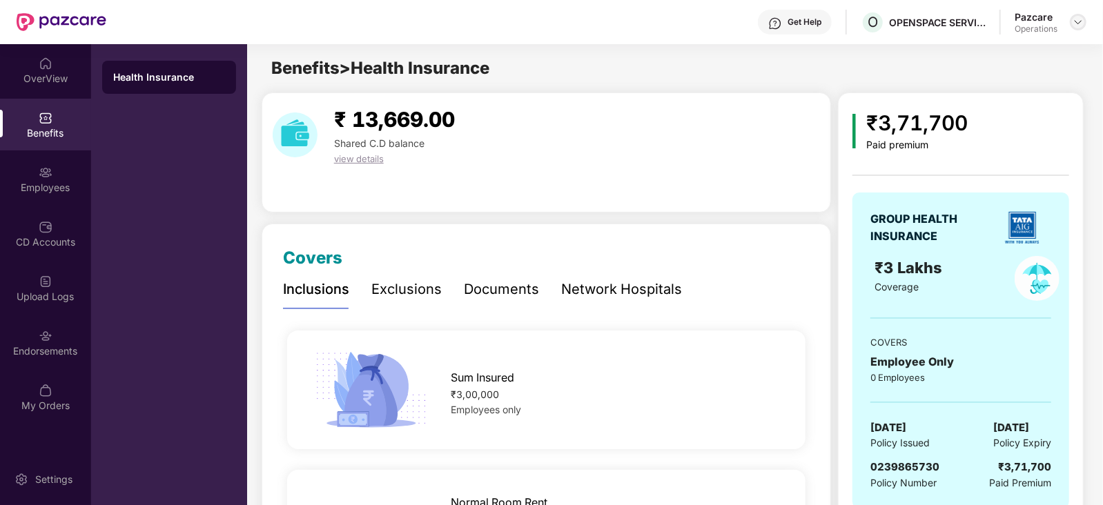
click at [1079, 23] on img at bounding box center [1078, 22] width 11 height 11
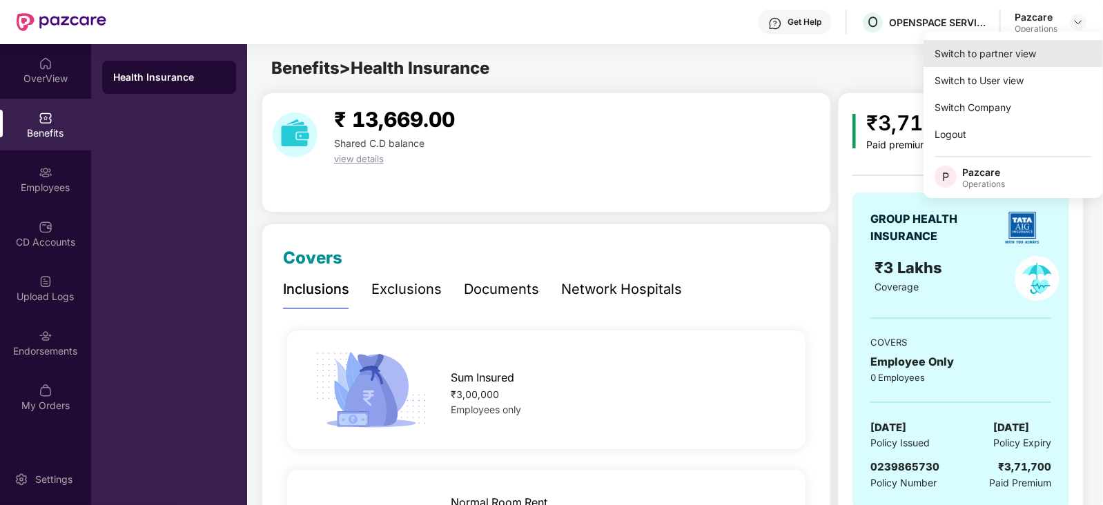
click at [1001, 45] on div "Switch to partner view" at bounding box center [1012, 53] width 179 height 27
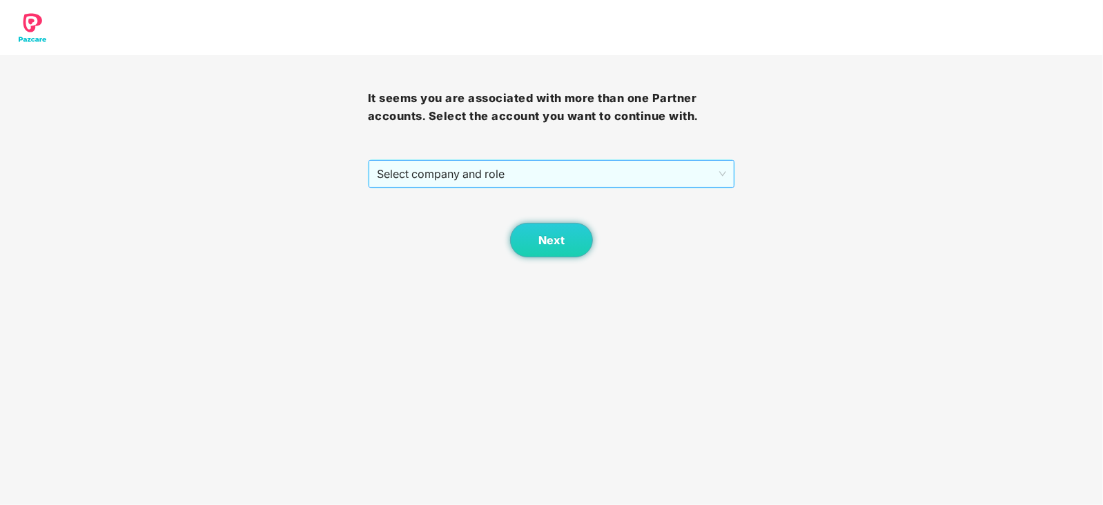
click at [422, 167] on span "Select company and role" at bounding box center [552, 174] width 350 height 26
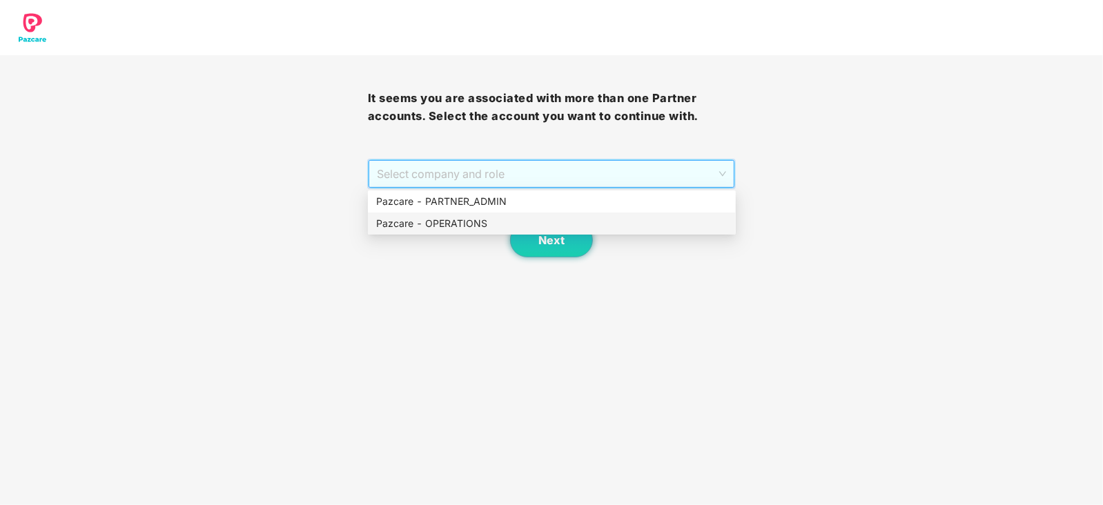
click at [420, 233] on div "Pazcare - OPERATIONS" at bounding box center [552, 224] width 368 height 22
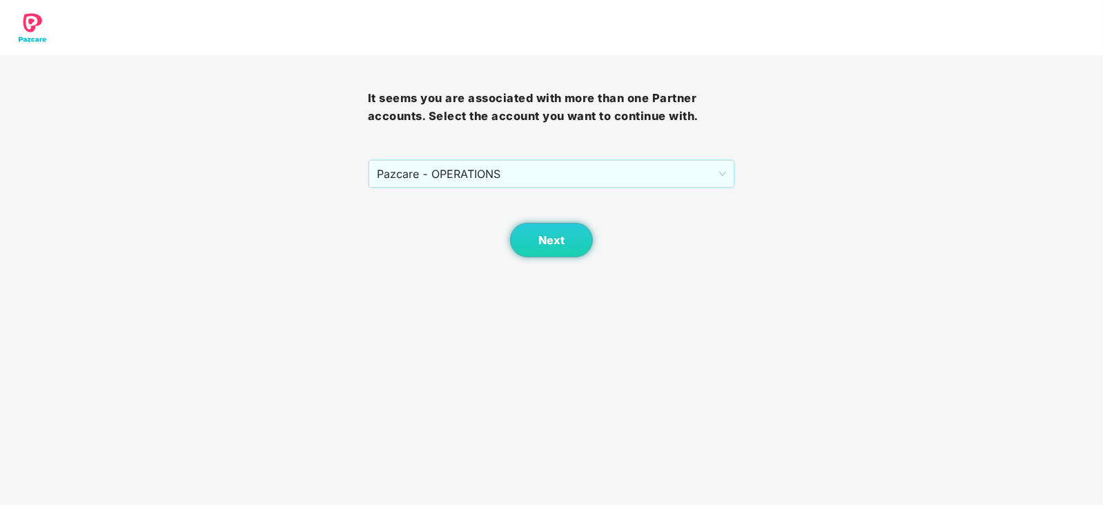
click at [420, 230] on div "Next" at bounding box center [552, 222] width 368 height 69
click at [567, 233] on button "Next" at bounding box center [551, 240] width 83 height 35
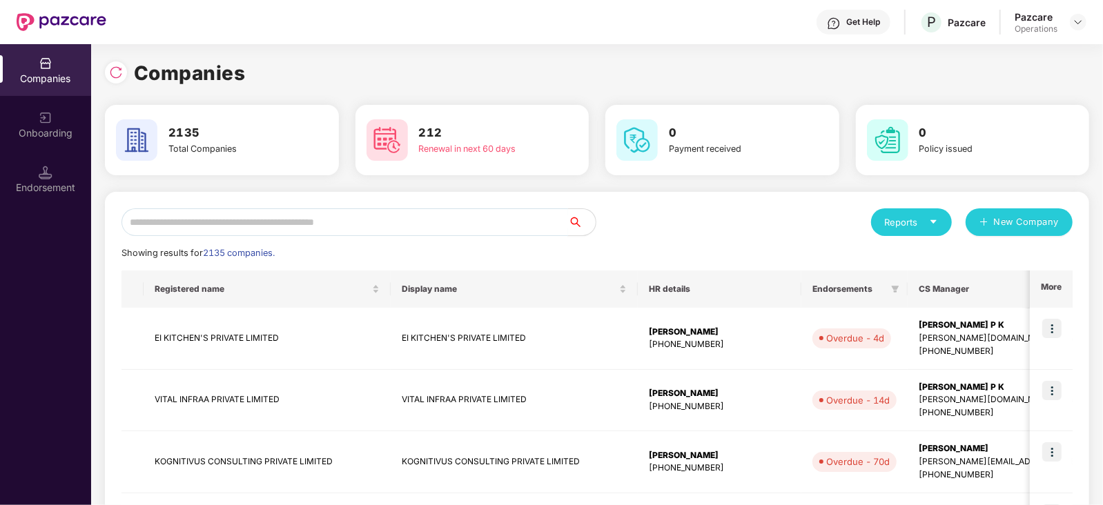
click at [391, 215] on input "text" at bounding box center [344, 222] width 447 height 28
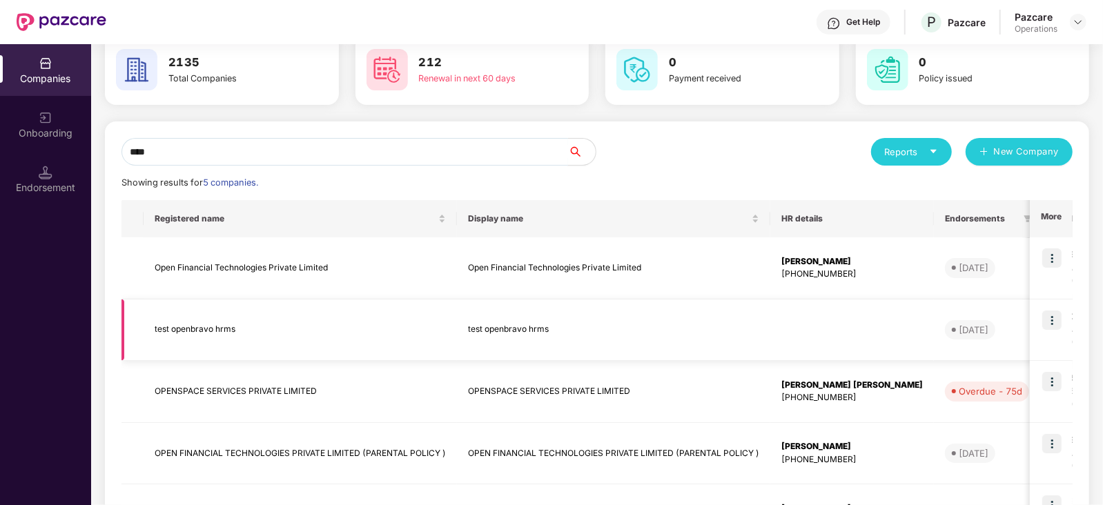
scroll to position [102, 0]
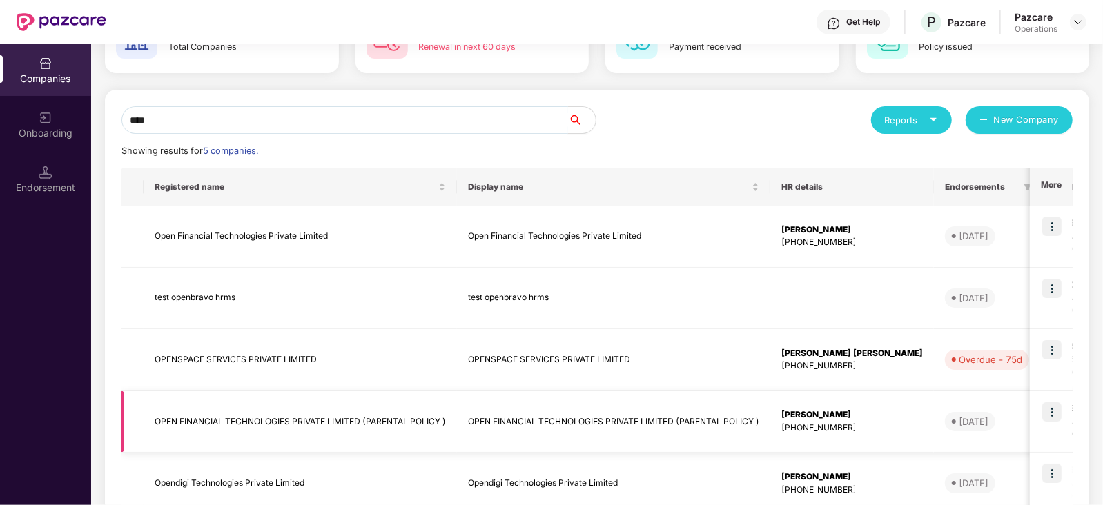
type input "****"
click at [1051, 410] on img at bounding box center [1051, 411] width 19 height 19
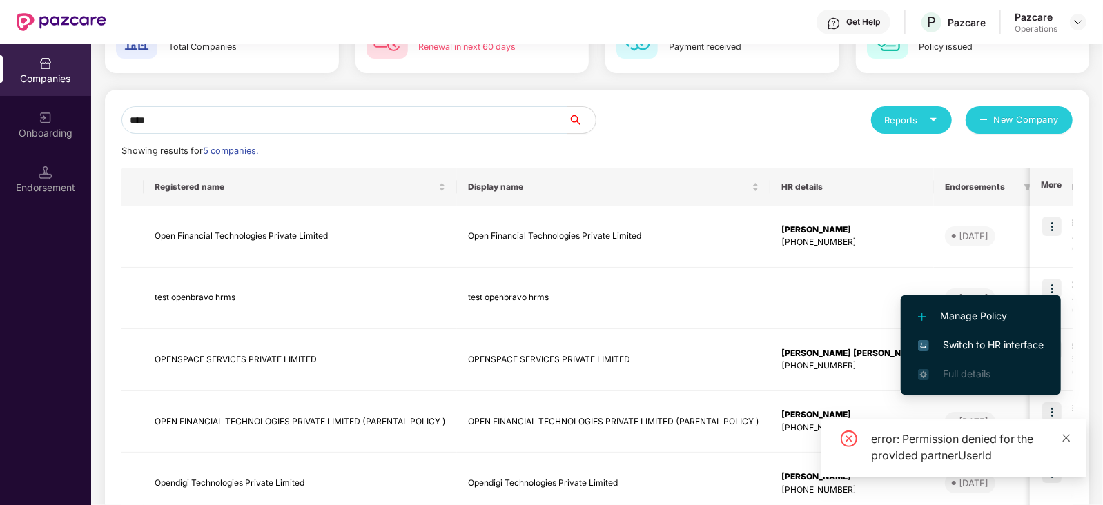
click at [1068, 436] on icon "close" at bounding box center [1067, 438] width 8 height 8
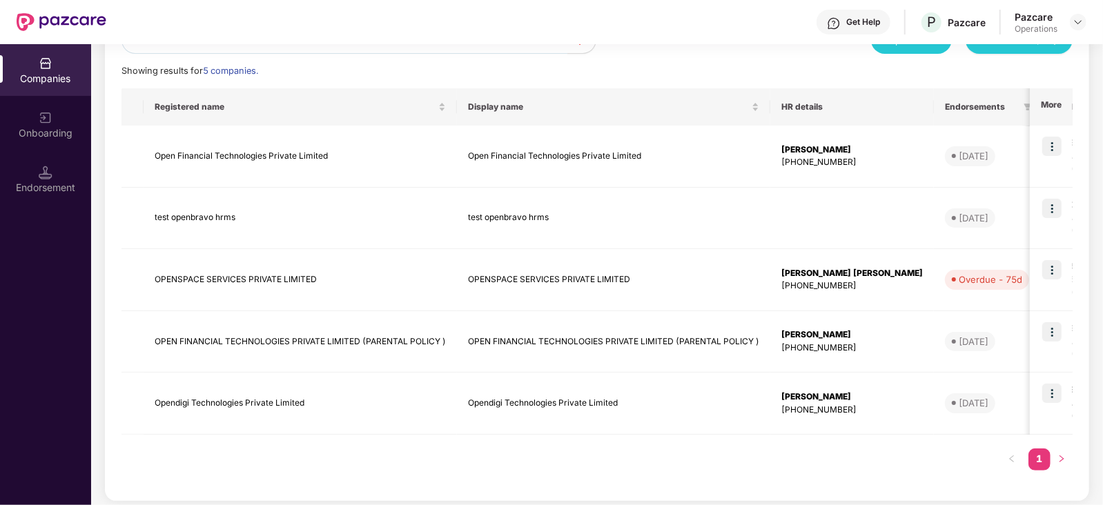
scroll to position [188, 0]
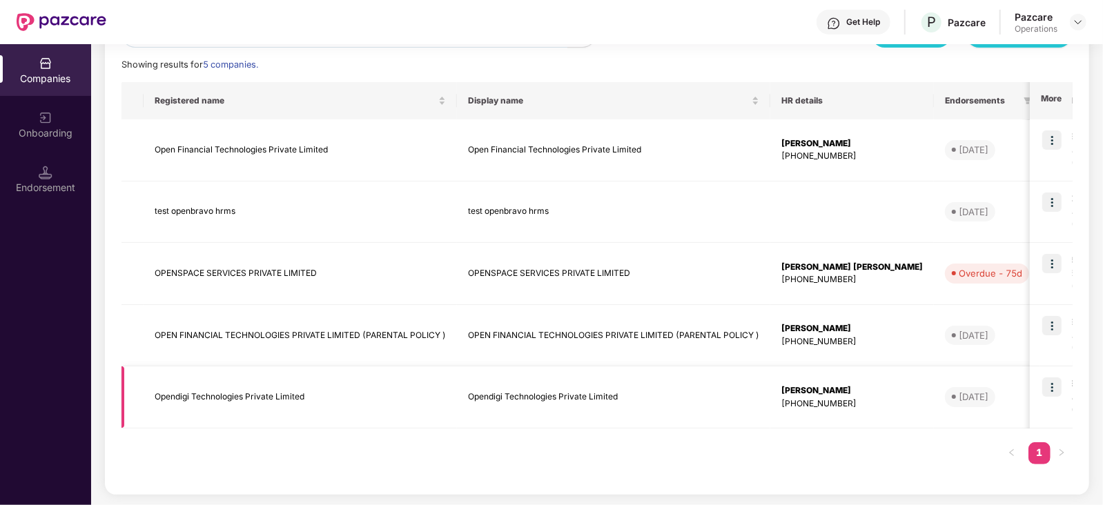
click at [1053, 395] on img at bounding box center [1051, 387] width 19 height 19
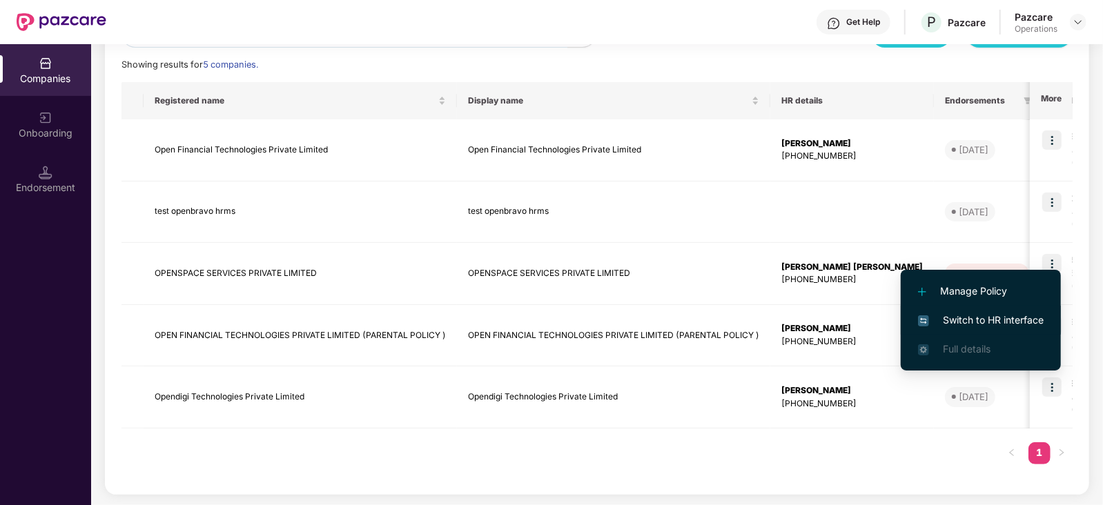
click at [990, 311] on li "Switch to HR interface" at bounding box center [981, 320] width 160 height 29
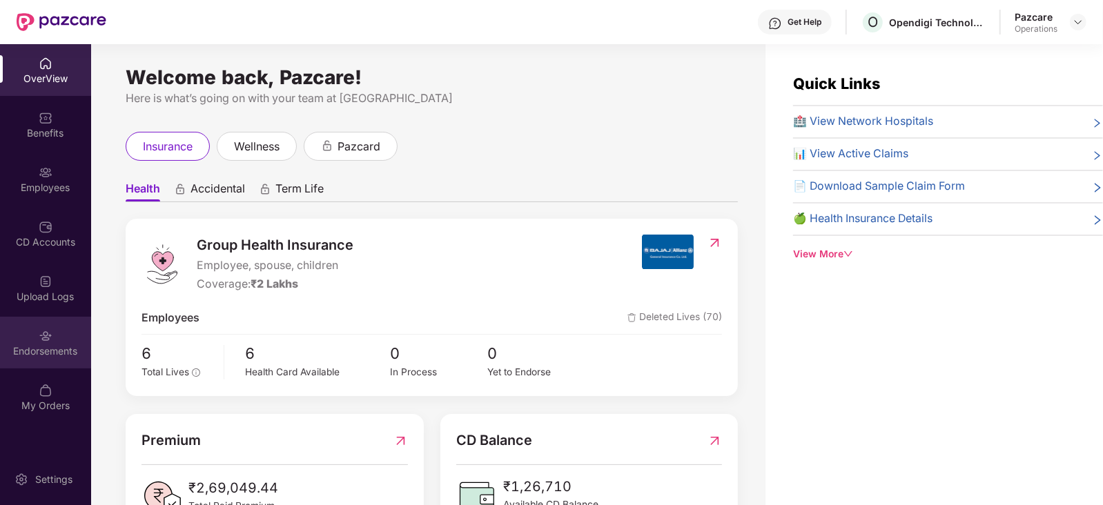
click at [55, 335] on div "Endorsements" at bounding box center [45, 343] width 91 height 52
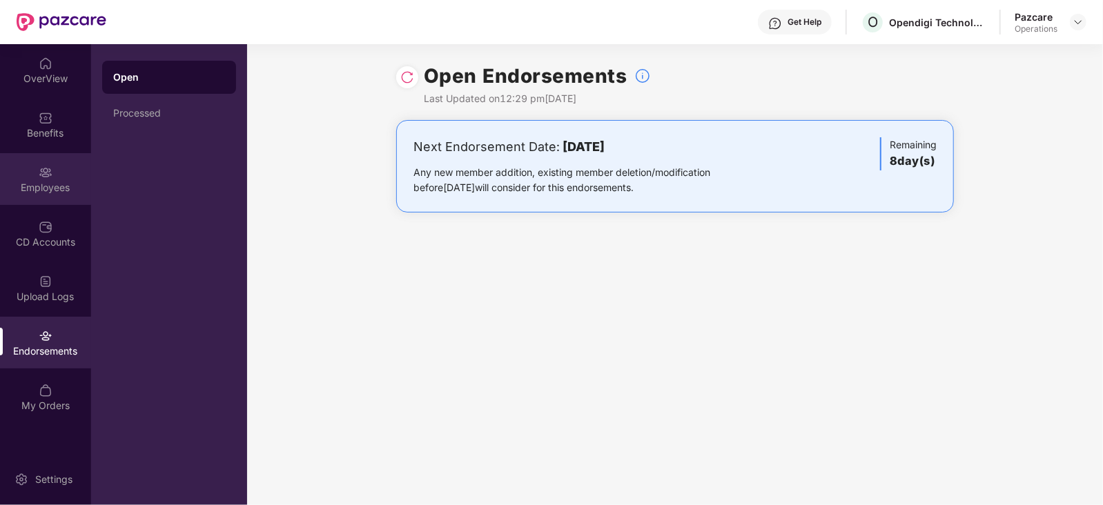
click at [26, 176] on div "Employees" at bounding box center [45, 179] width 91 height 52
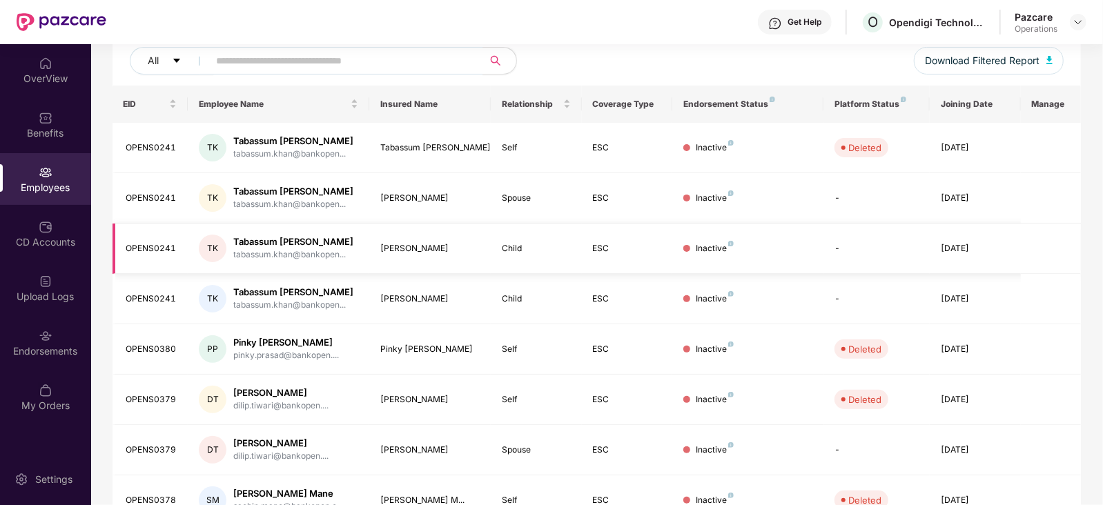
scroll to position [0, 0]
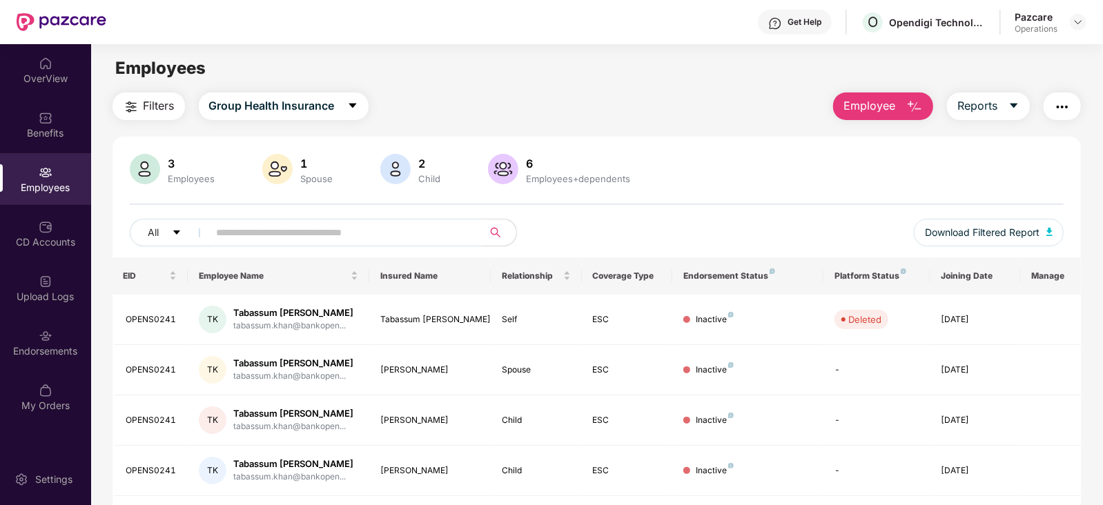
click at [153, 91] on main "Employees Filters Group Health Insurance Employee Reports 3 Employees 1 Spouse …" at bounding box center [596, 296] width 1011 height 505
click at [153, 106] on span "Filters" at bounding box center [159, 105] width 31 height 17
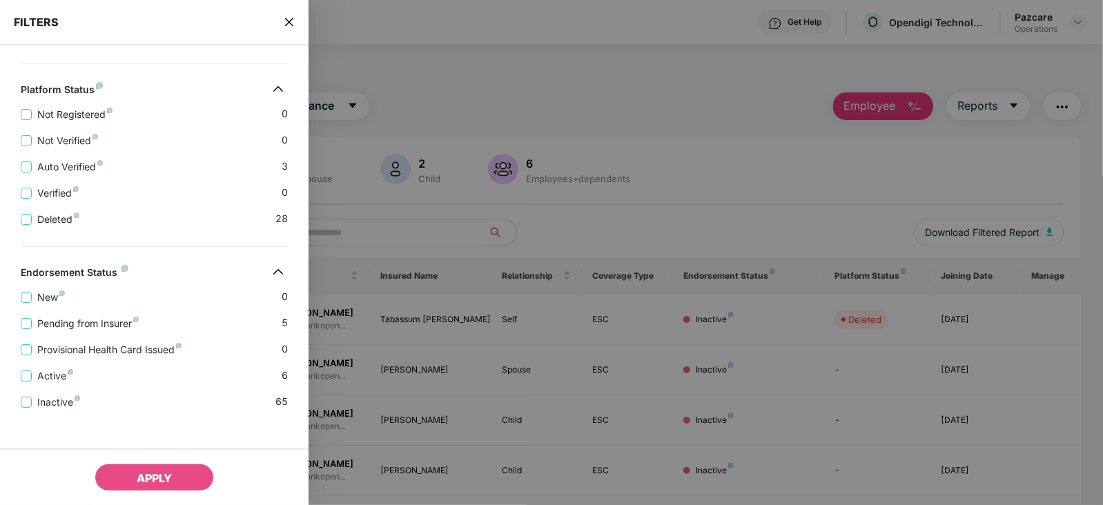
scroll to position [369, 0]
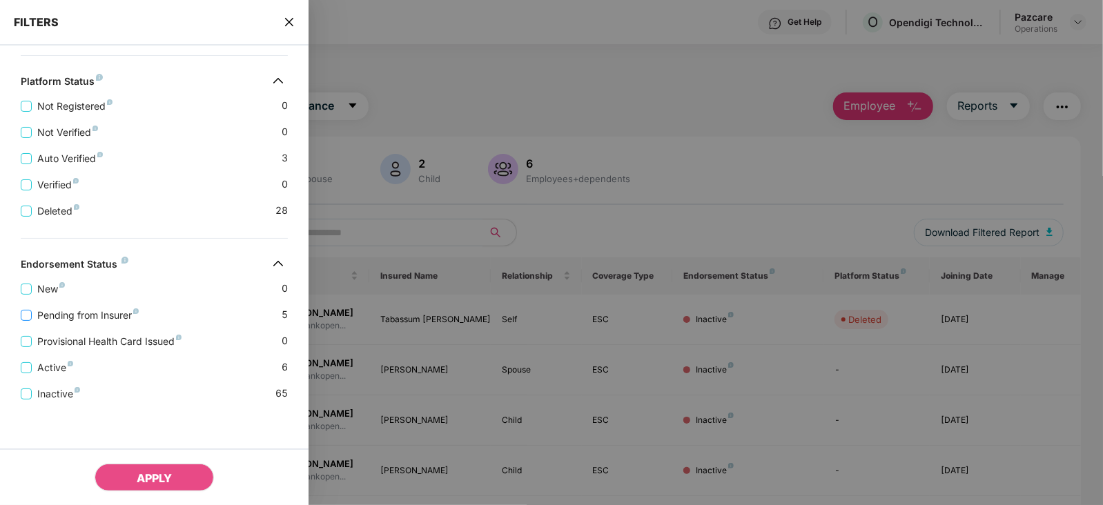
click at [117, 319] on span "Pending from Insurer" at bounding box center [88, 315] width 113 height 15
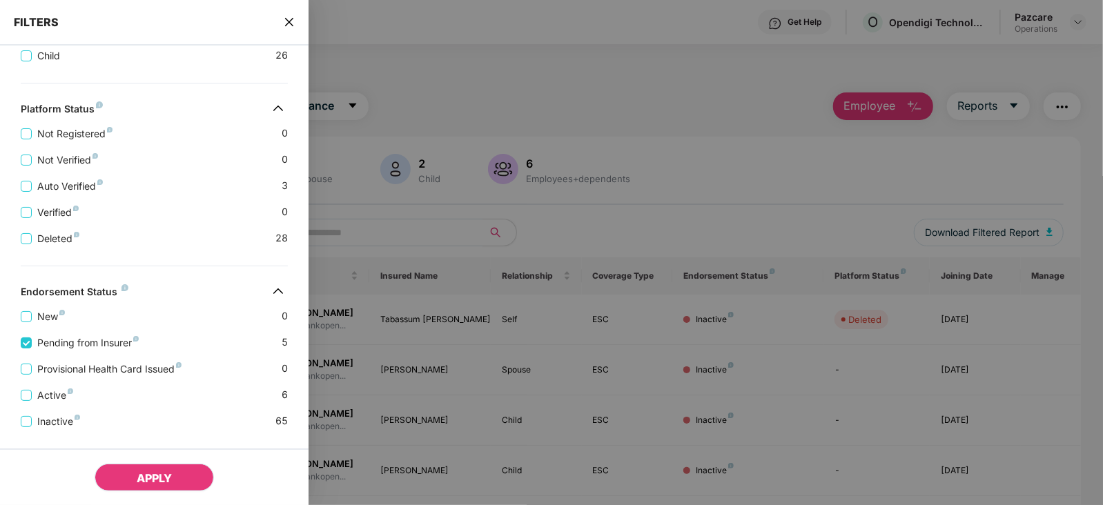
click at [146, 479] on span "APPLY" at bounding box center [154, 478] width 35 height 14
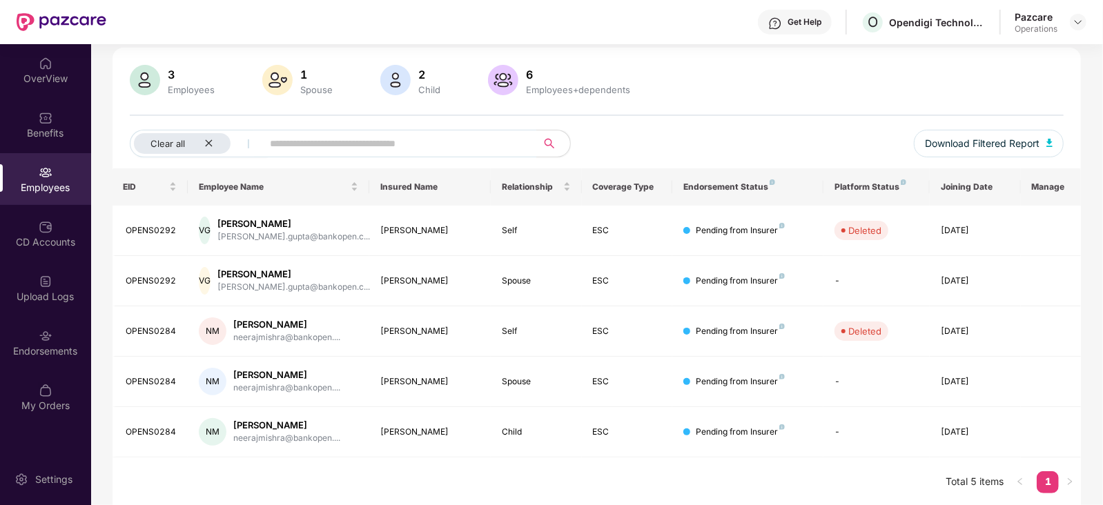
scroll to position [90, 0]
click at [1046, 138] on img "button" at bounding box center [1049, 142] width 7 height 8
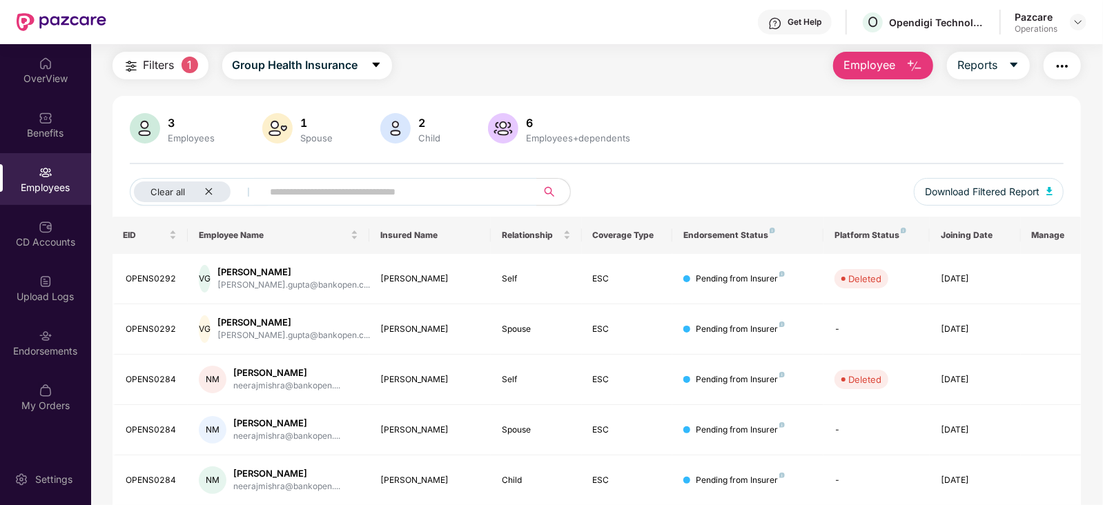
scroll to position [0, 0]
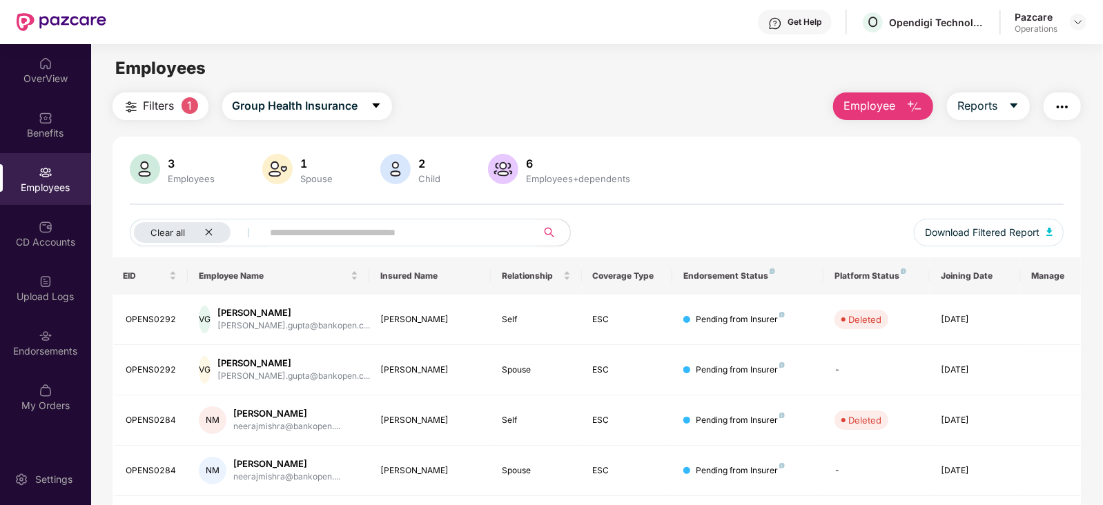
click at [1070, 95] on button "button" at bounding box center [1062, 106] width 37 height 28
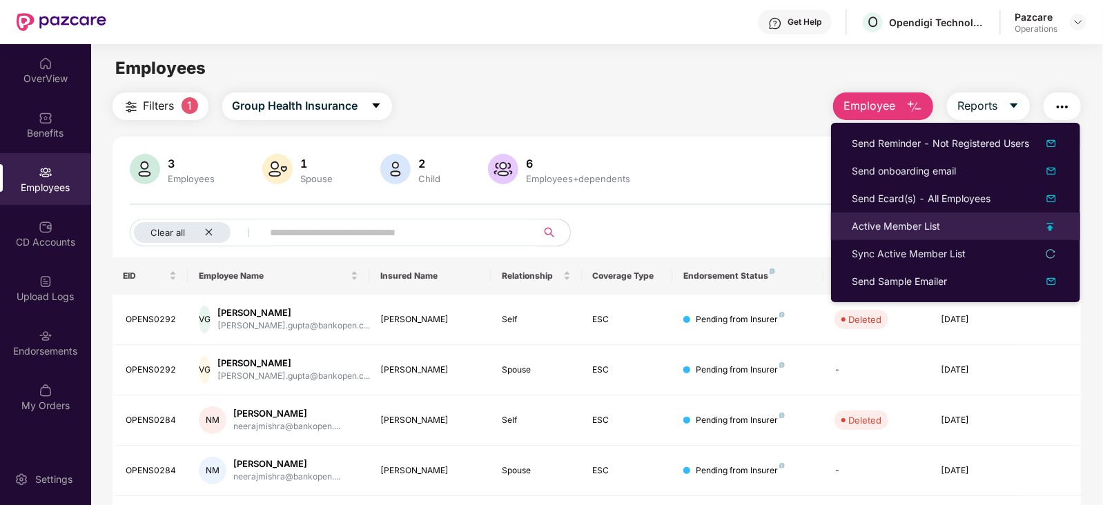
click at [901, 231] on div "Active Member List" at bounding box center [896, 226] width 88 height 15
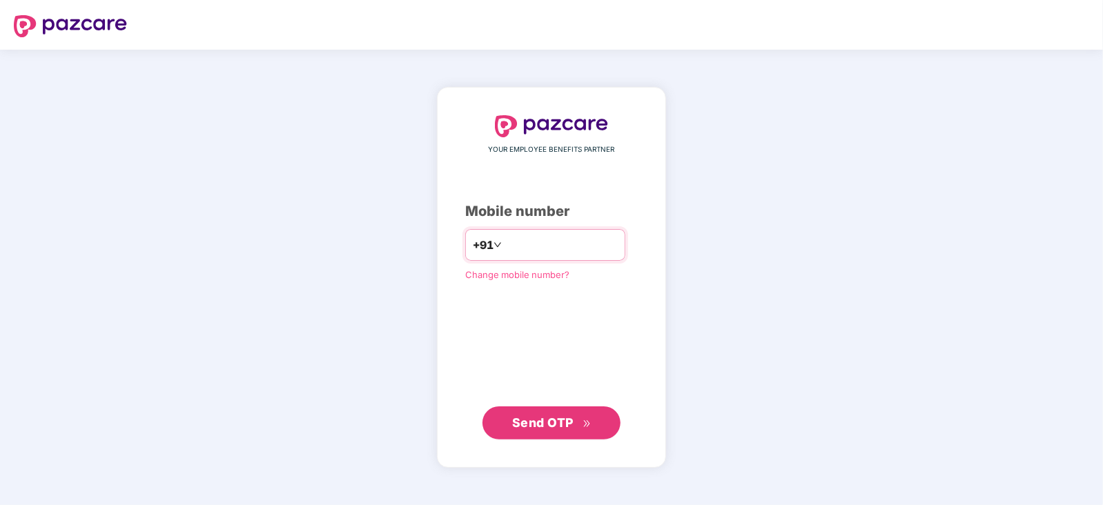
click at [506, 253] on input "number" at bounding box center [561, 245] width 113 height 22
type input "**********"
click at [549, 424] on span "Send OTP" at bounding box center [542, 422] width 61 height 14
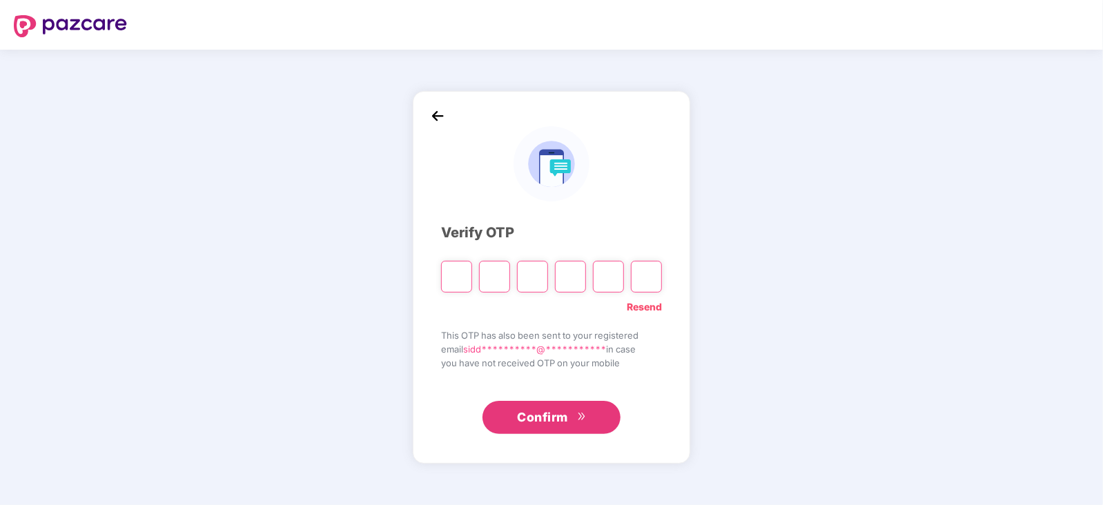
paste input "*"
type input "*"
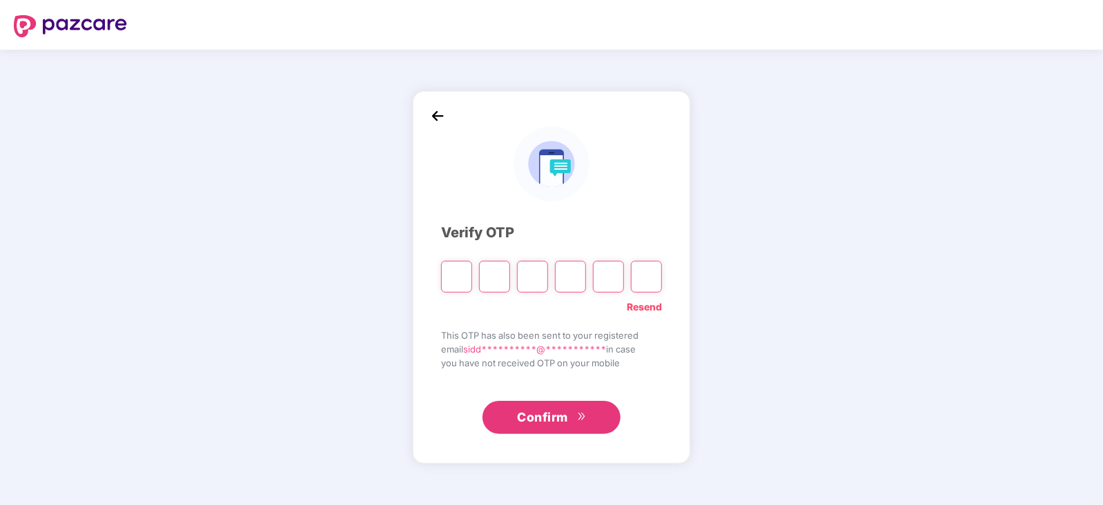
type input "*"
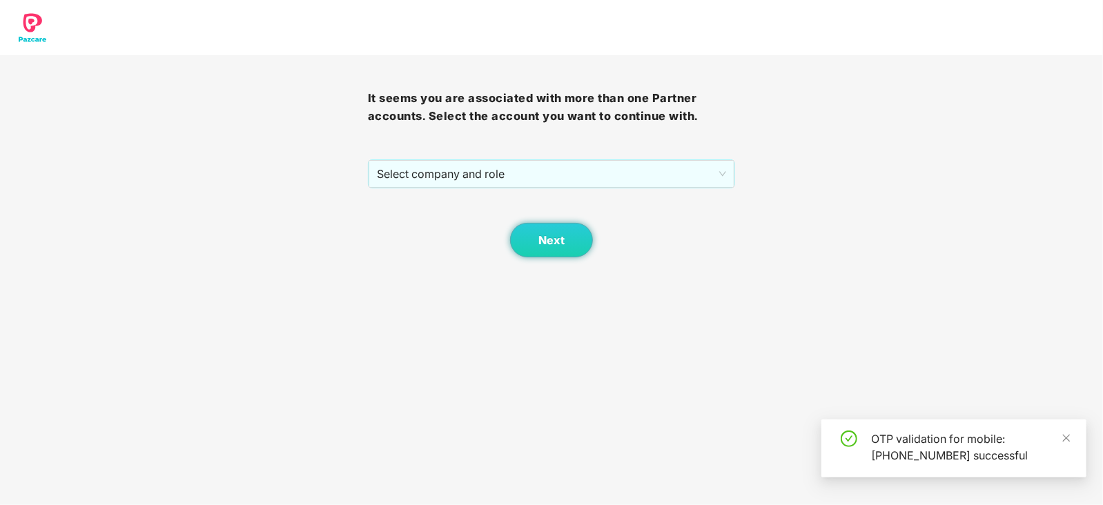
click at [495, 194] on div "Next" at bounding box center [552, 222] width 368 height 69
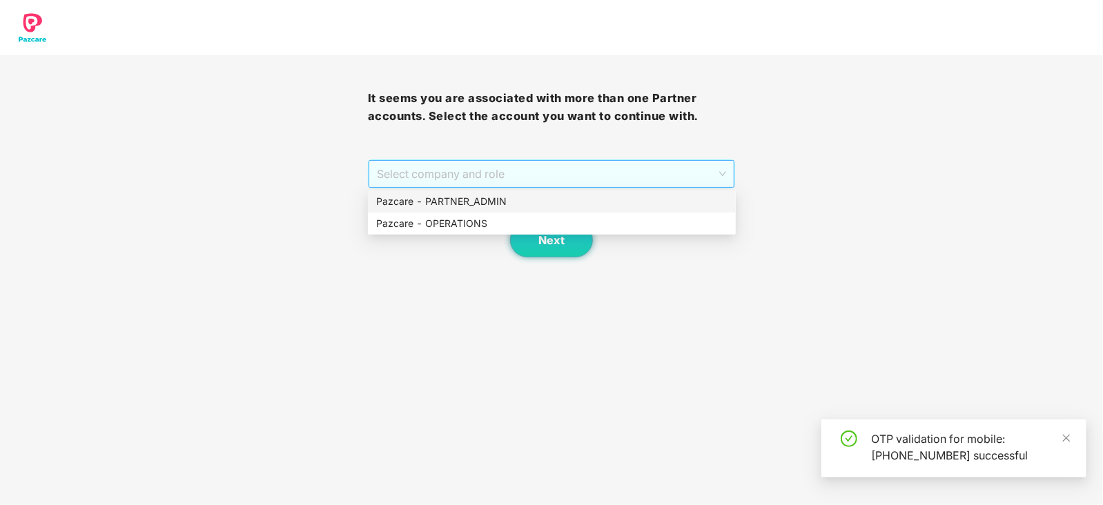
click at [494, 186] on span "Select company and role" at bounding box center [552, 174] width 350 height 26
click at [488, 229] on div "Pazcare - OPERATIONS" at bounding box center [551, 223] width 351 height 15
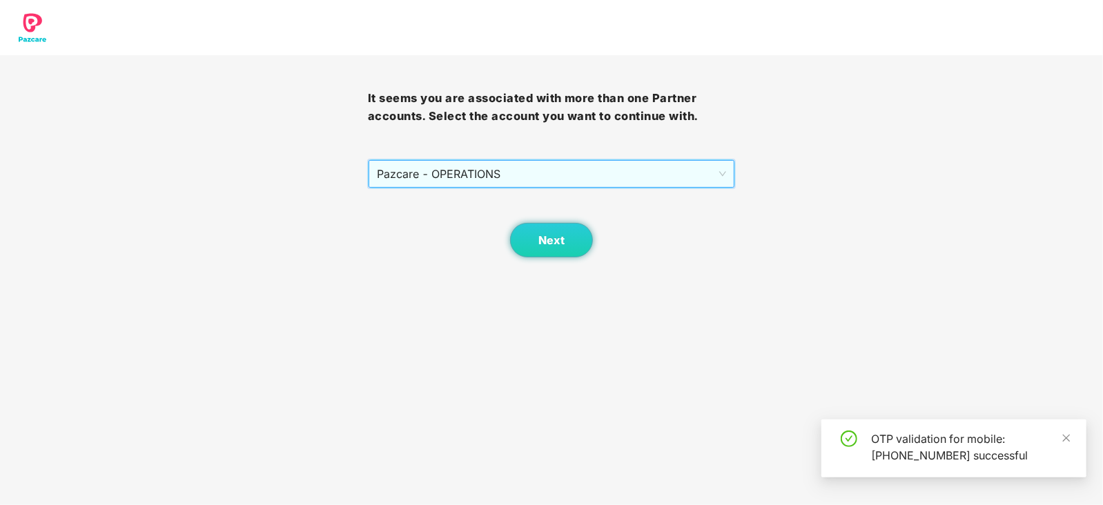
click at [509, 237] on div "Next" at bounding box center [552, 222] width 368 height 69
click at [524, 239] on button "Next" at bounding box center [551, 240] width 83 height 35
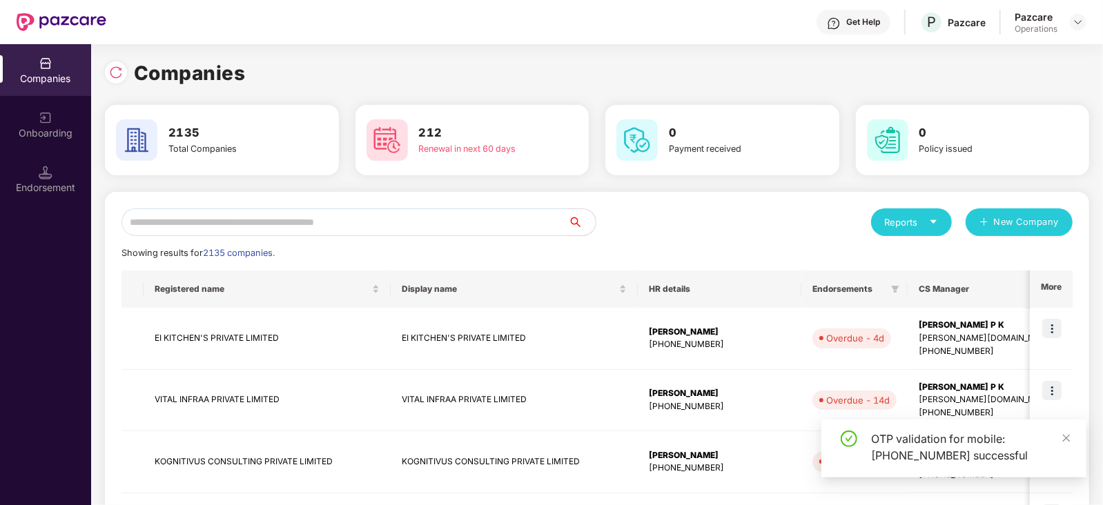
drag, startPoint x: 311, startPoint y: 220, endPoint x: 345, endPoint y: 215, distance: 34.9
click at [313, 220] on input "text" at bounding box center [344, 222] width 447 height 28
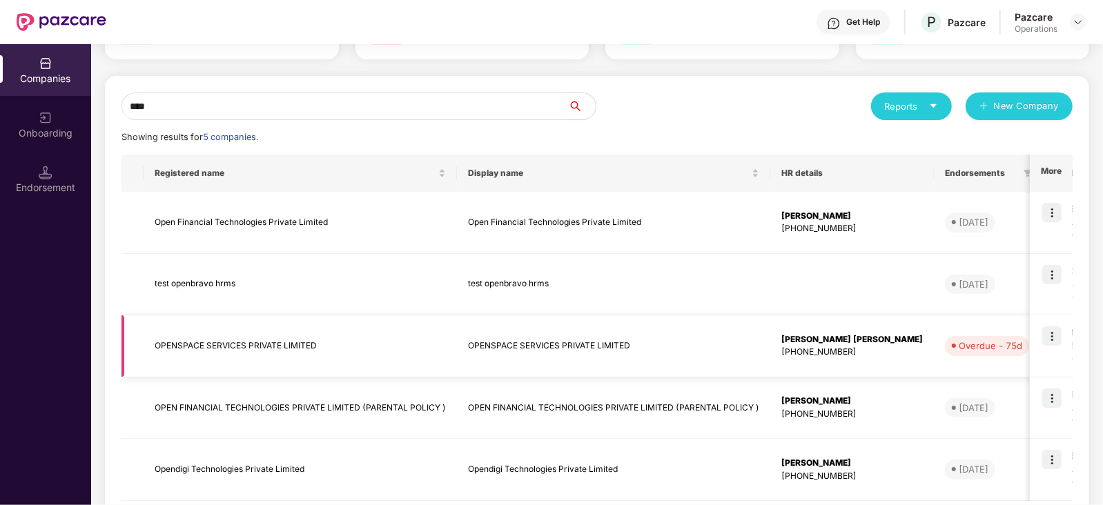
scroll to position [188, 0]
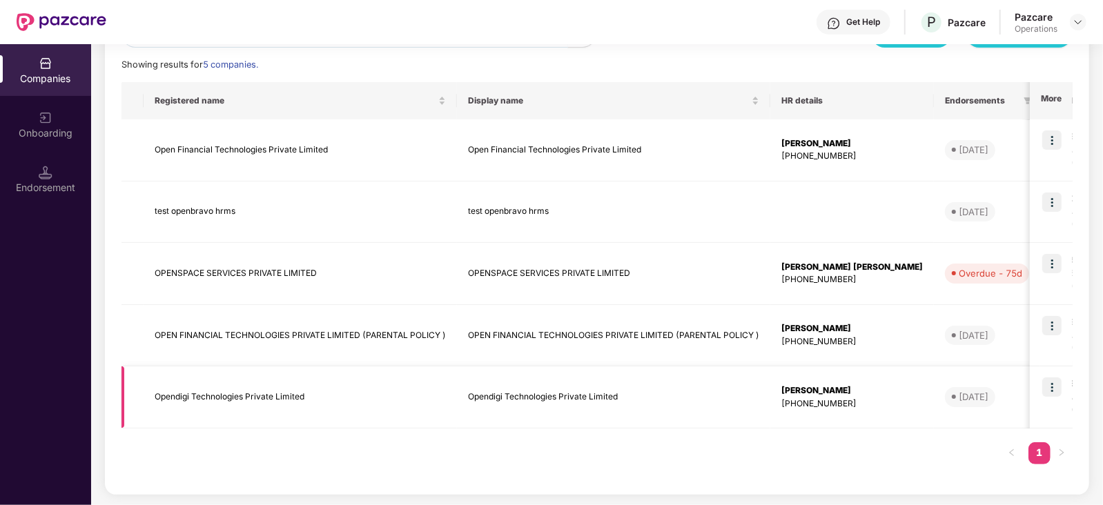
type input "****"
click at [1063, 380] on td at bounding box center [1051, 397] width 43 height 62
click at [1053, 387] on img at bounding box center [1051, 387] width 19 height 19
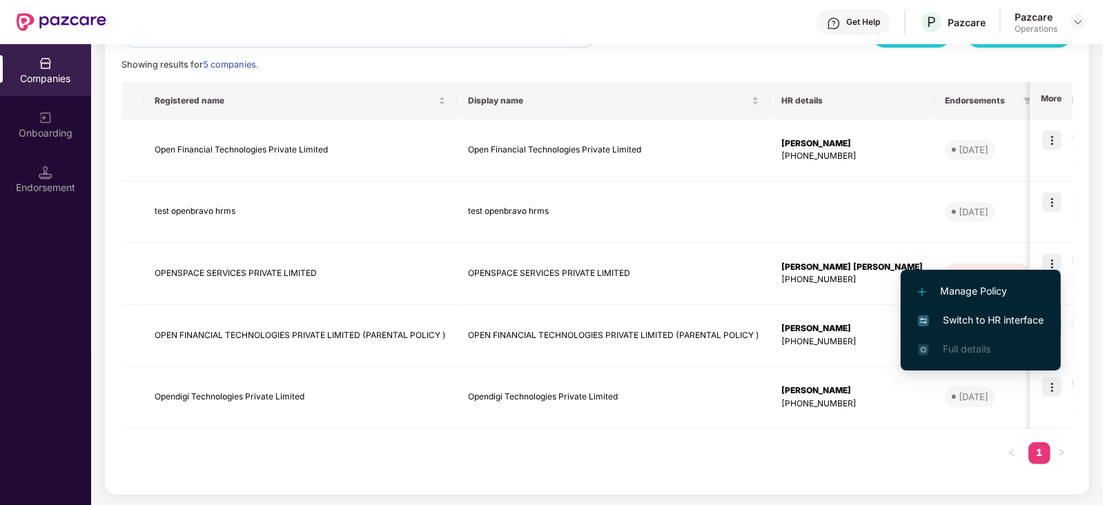
click at [953, 326] on span "Switch to HR interface" at bounding box center [981, 320] width 126 height 15
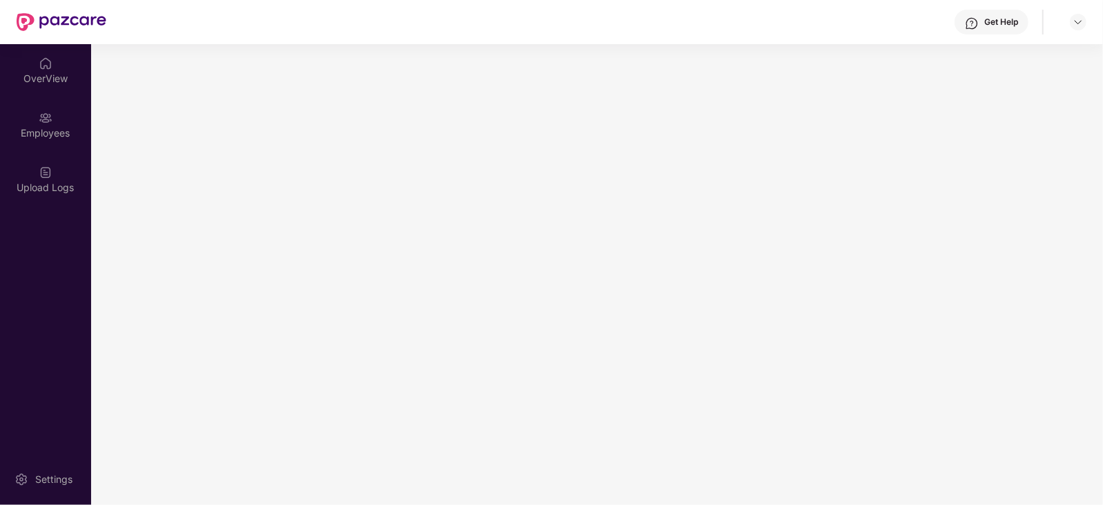
click at [53, 140] on div "Employees" at bounding box center [45, 125] width 91 height 52
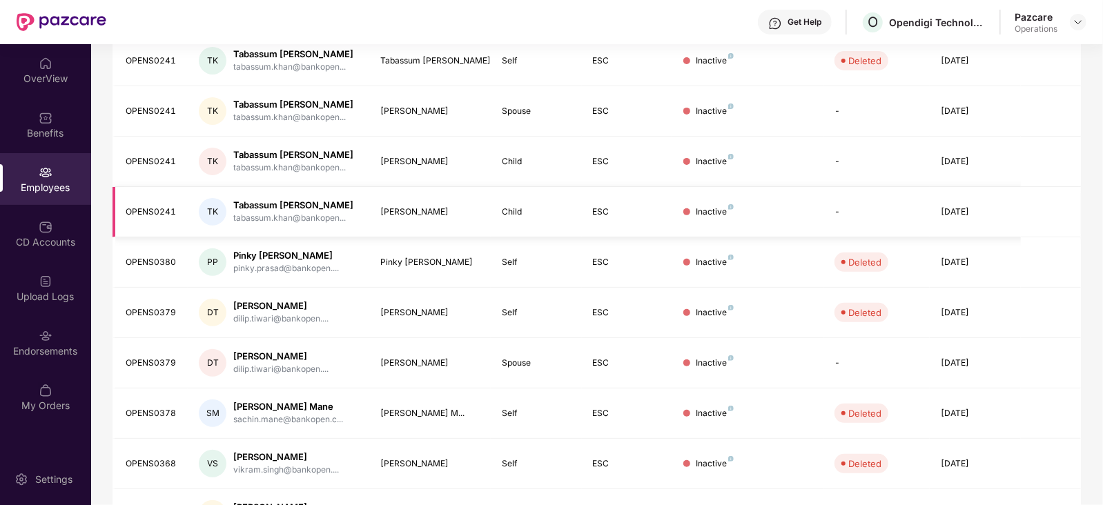
scroll to position [0, 0]
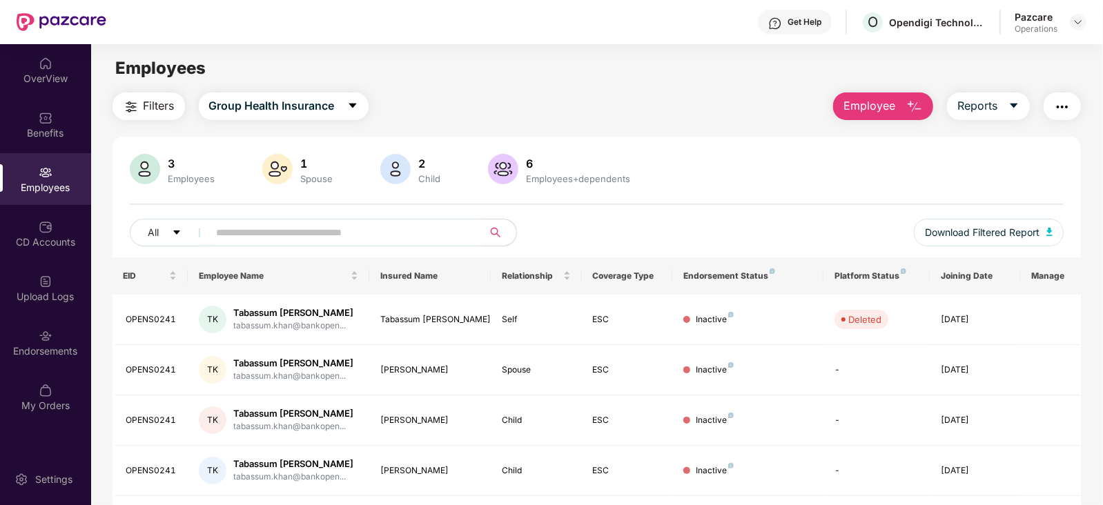
click at [1068, 99] on img "button" at bounding box center [1062, 107] width 17 height 17
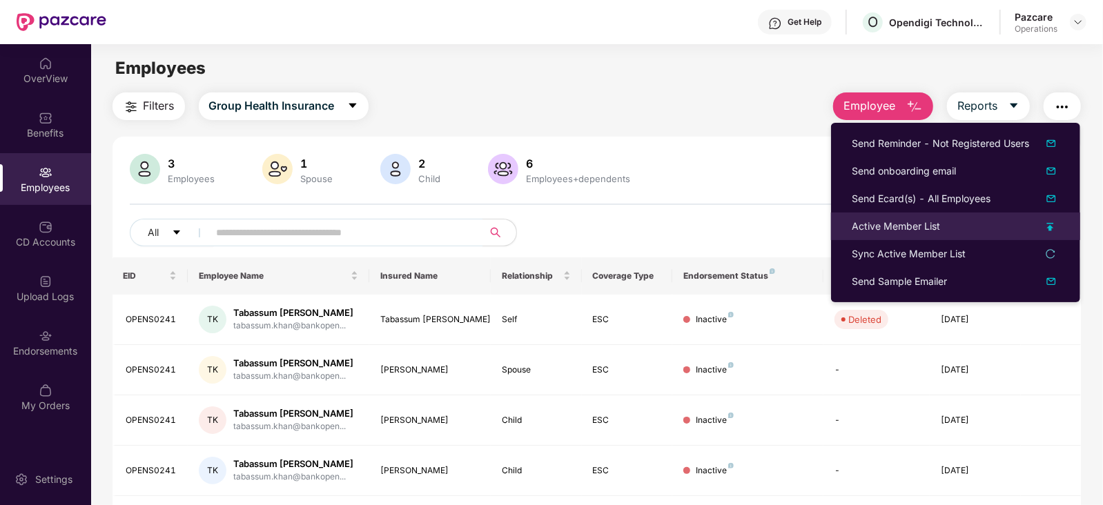
click at [903, 222] on div "Active Member List" at bounding box center [896, 226] width 88 height 15
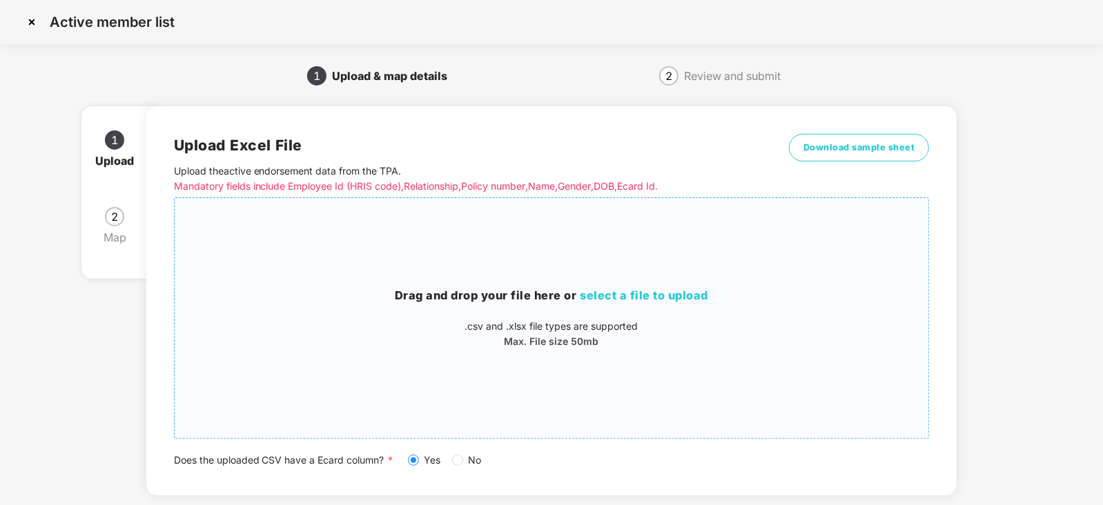
click at [638, 293] on span "select a file to upload" at bounding box center [644, 296] width 128 height 14
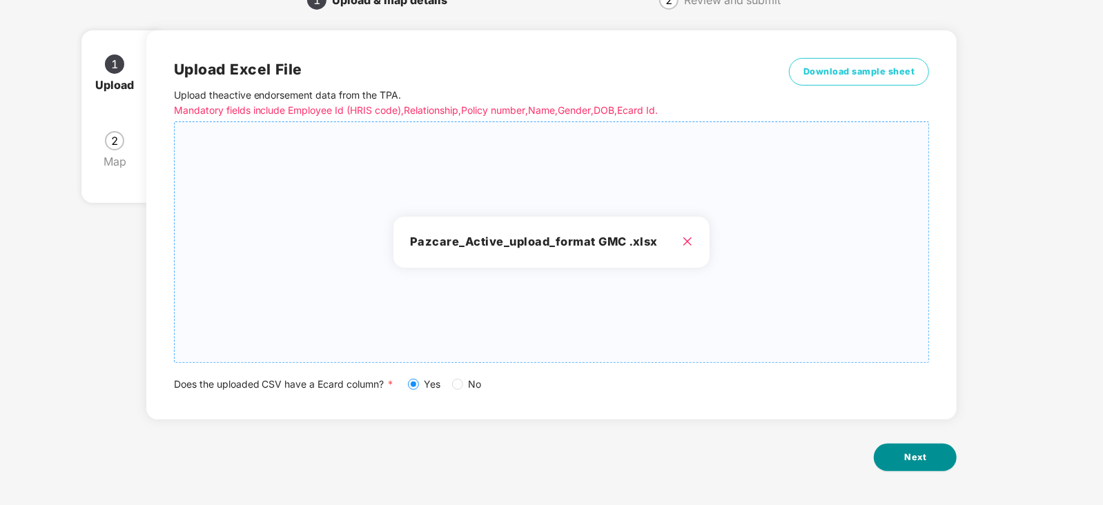
scroll to position [77, 0]
click at [904, 450] on span "Next" at bounding box center [915, 457] width 22 height 14
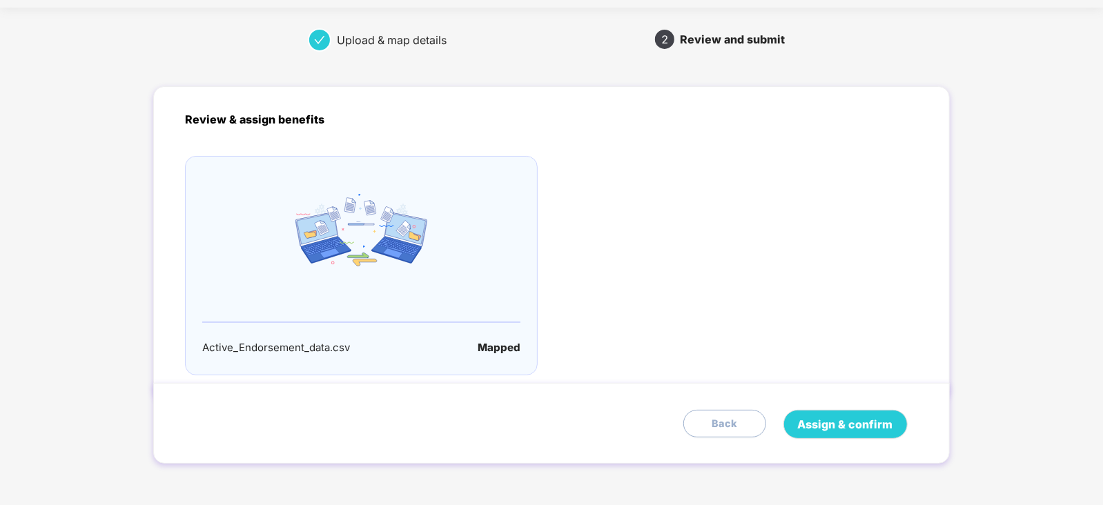
scroll to position [0, 0]
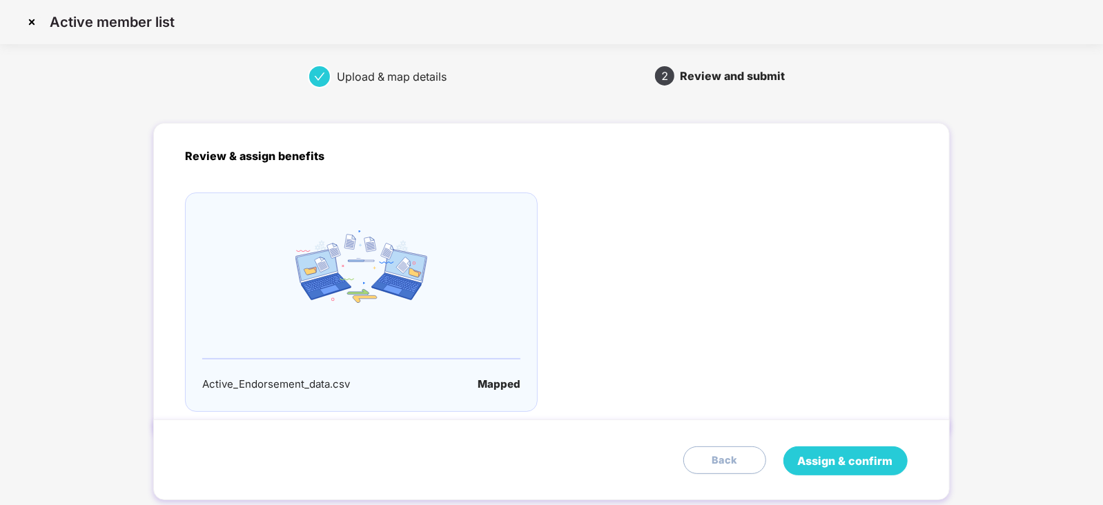
click at [821, 465] on span "Assign & confirm" at bounding box center [845, 461] width 95 height 17
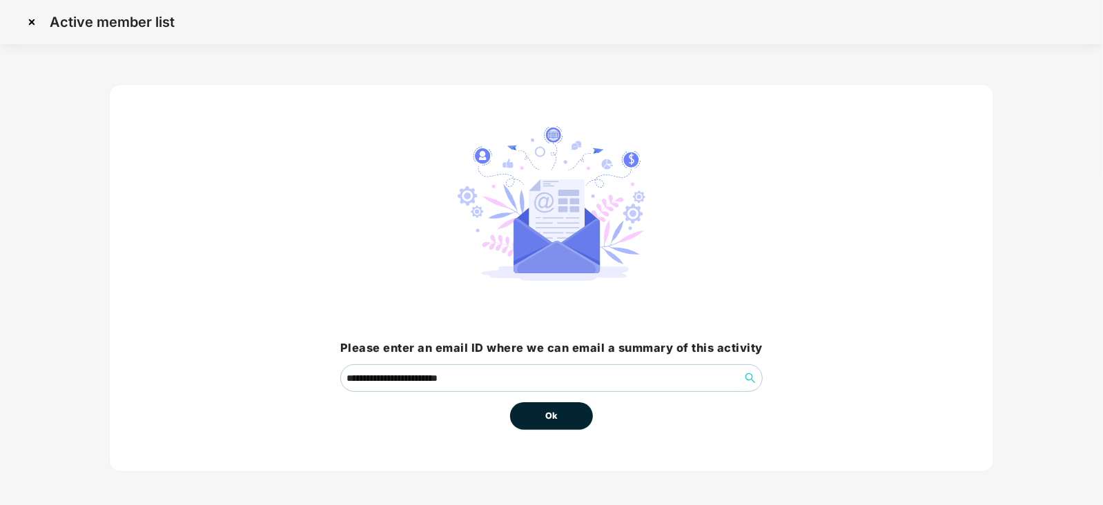
click at [531, 412] on button "Ok" at bounding box center [551, 416] width 83 height 28
click at [545, 421] on button "Ok" at bounding box center [551, 416] width 83 height 28
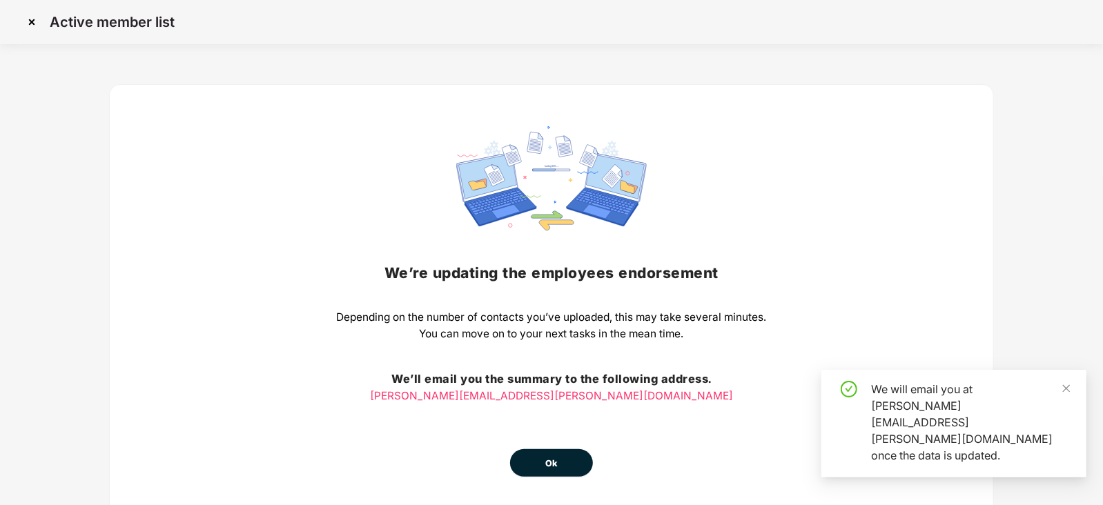
click at [546, 423] on div "We’re updating the employees endorsement Depending on the number of contacts yo…" at bounding box center [552, 301] width 430 height 351
click at [551, 450] on button "Ok" at bounding box center [551, 463] width 83 height 28
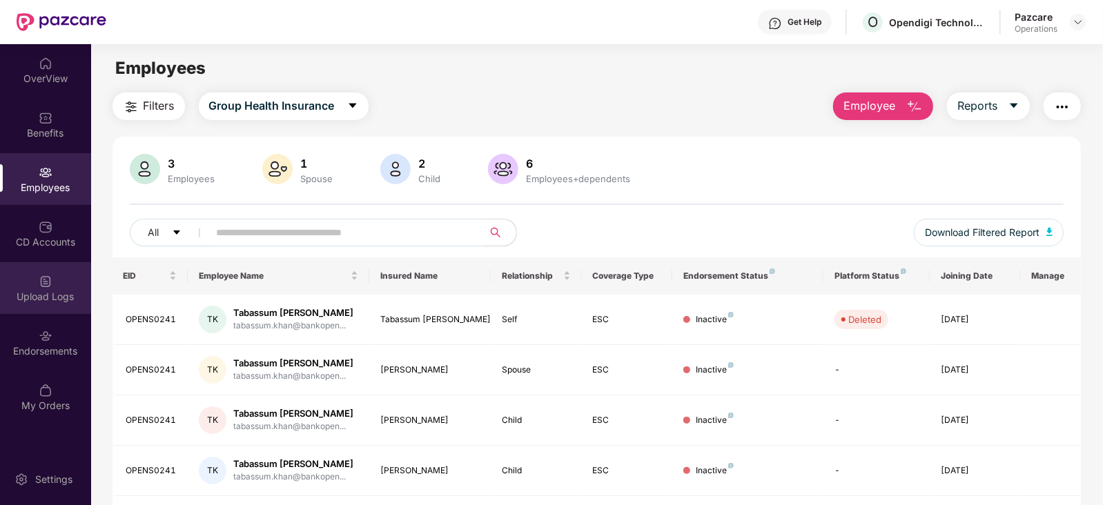
click at [43, 304] on div "Upload Logs" at bounding box center [45, 288] width 91 height 52
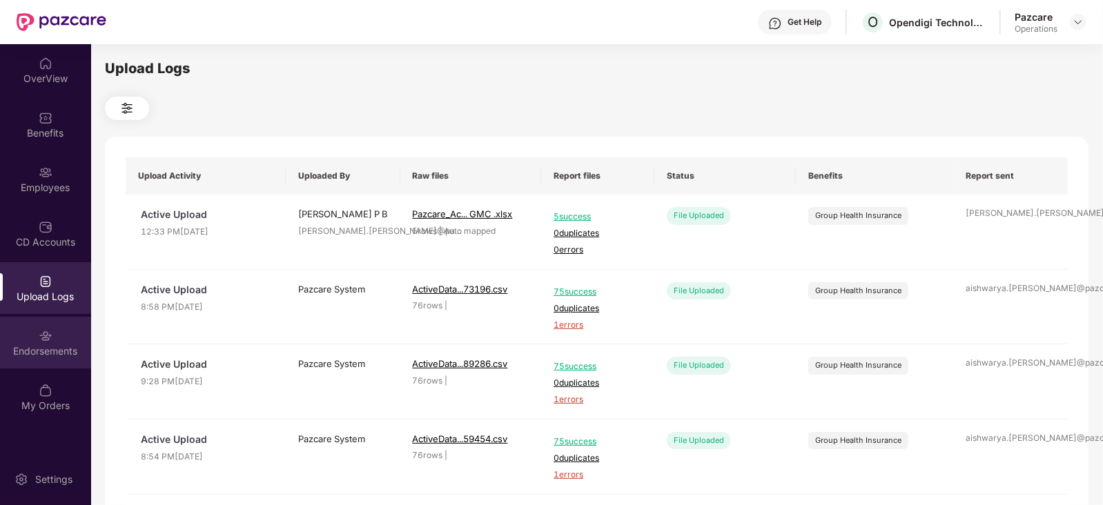
click at [38, 346] on div "Endorsements" at bounding box center [45, 351] width 91 height 14
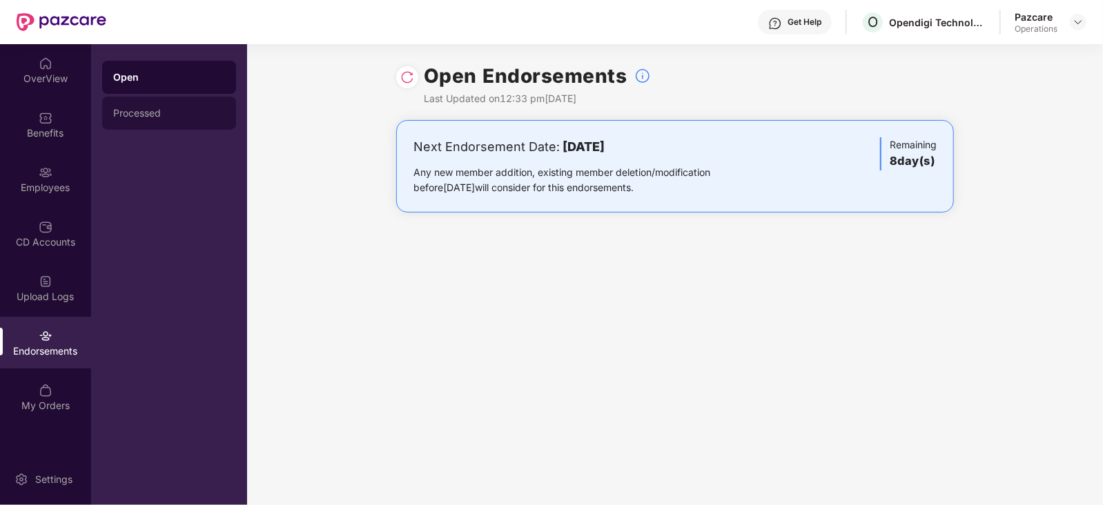
click at [135, 115] on div "Processed" at bounding box center [169, 113] width 112 height 11
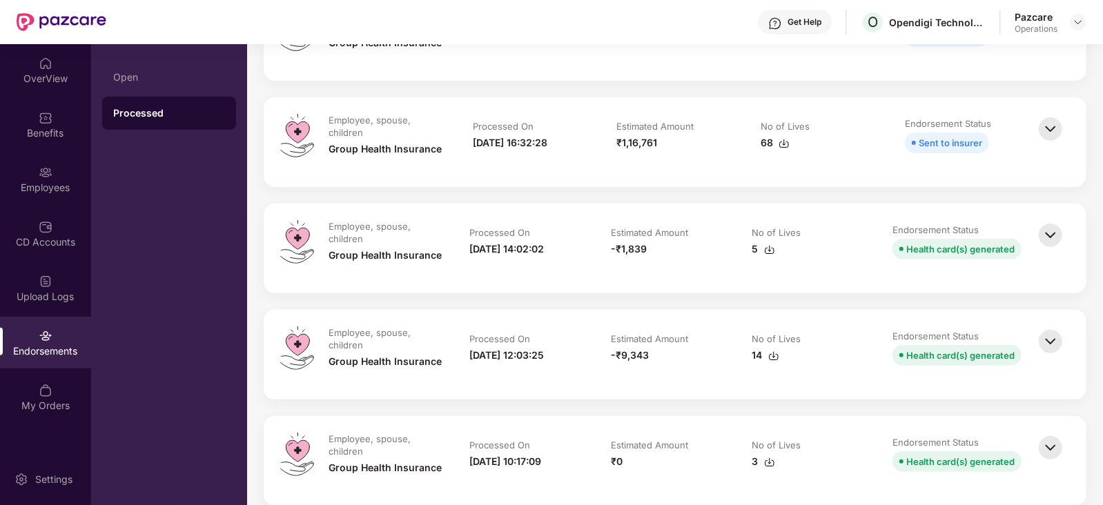
scroll to position [259, 0]
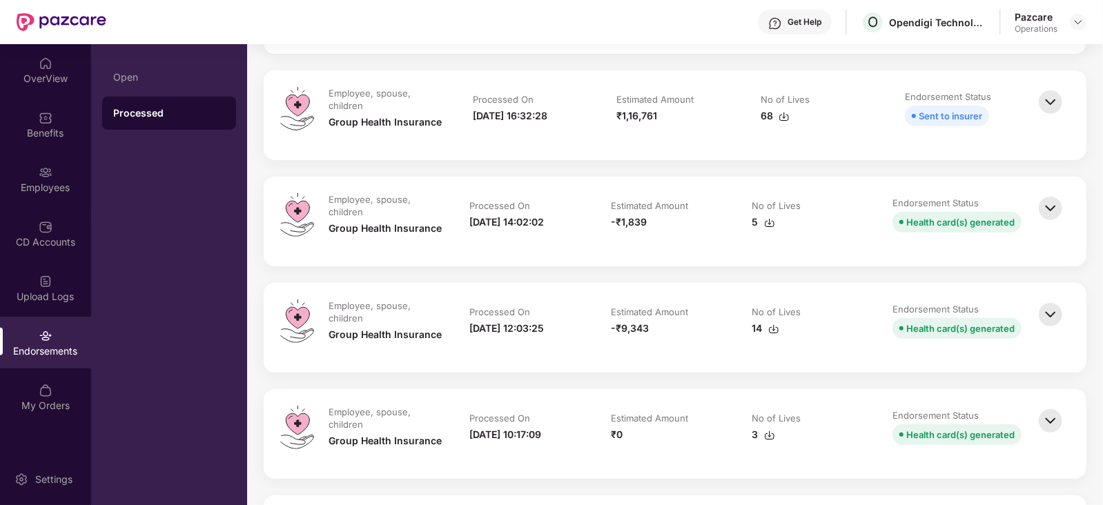
click at [1053, 315] on img at bounding box center [1050, 315] width 30 height 30
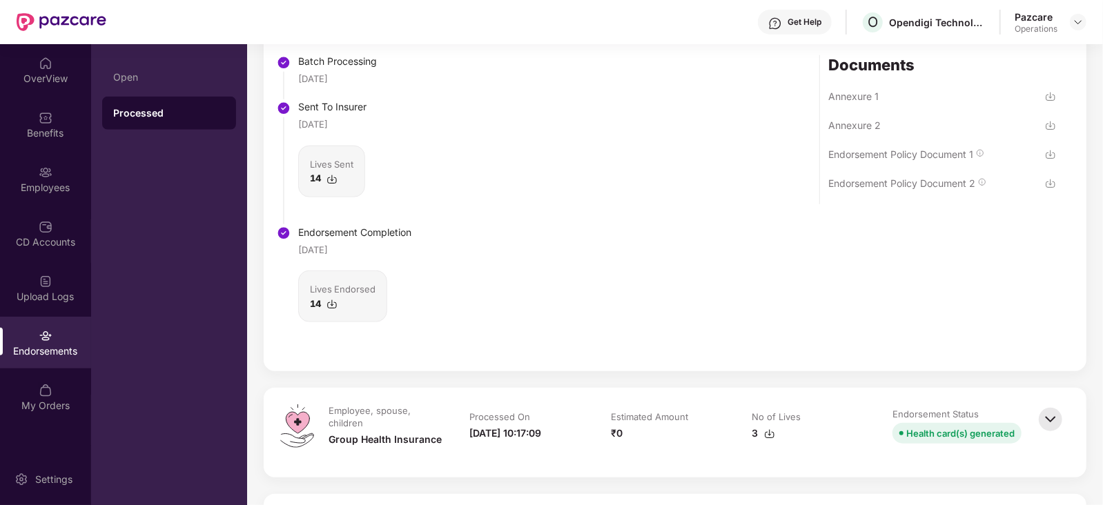
scroll to position [344, 0]
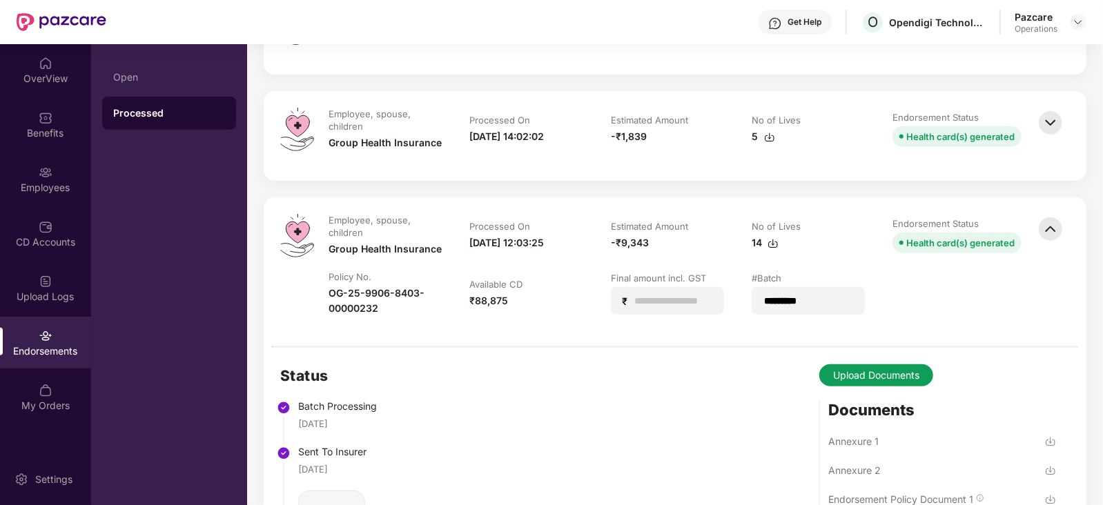
click at [1042, 128] on img at bounding box center [1050, 123] width 30 height 30
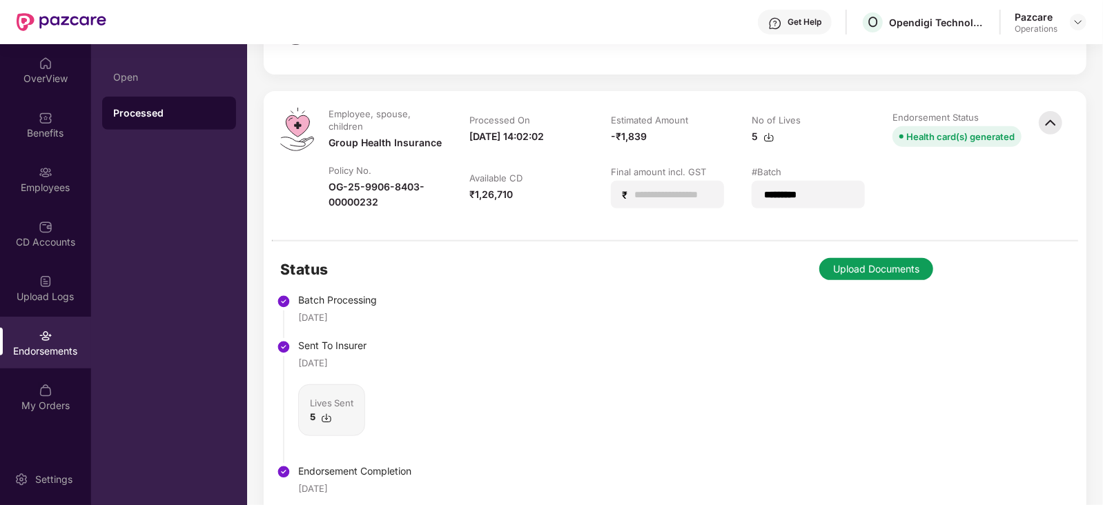
click at [865, 277] on button "Upload Documents" at bounding box center [876, 269] width 114 height 22
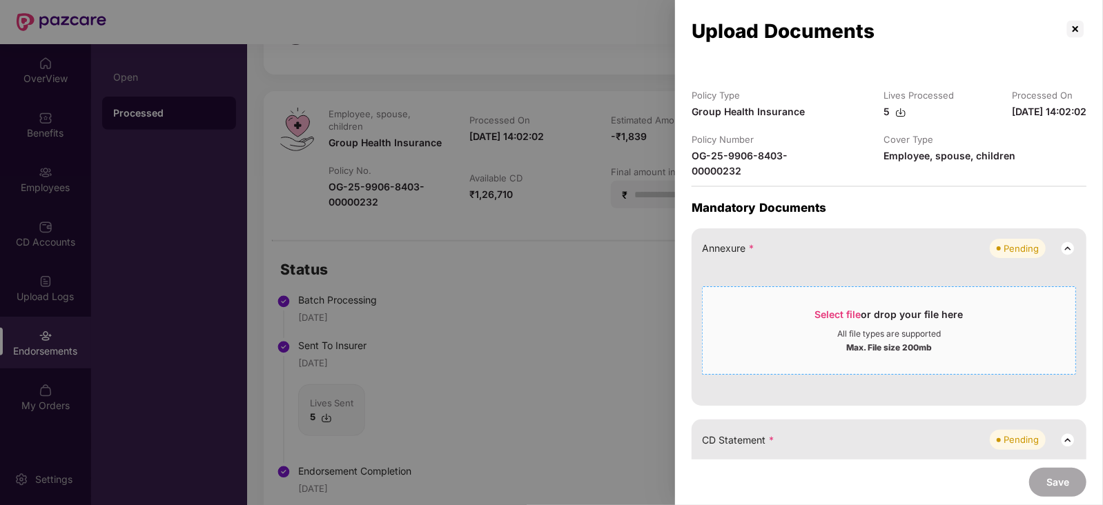
click at [850, 320] on span "Select file" at bounding box center [838, 315] width 46 height 12
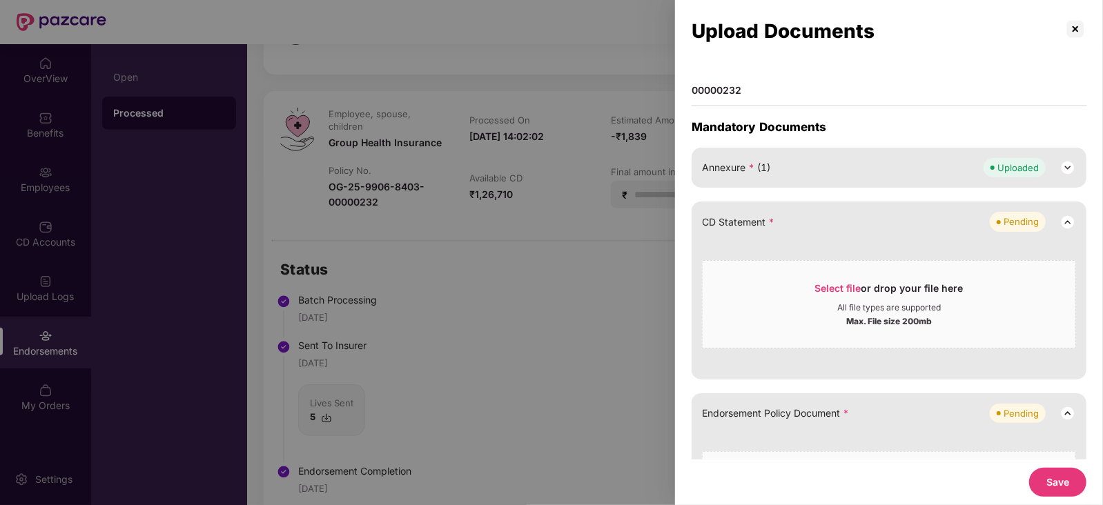
scroll to position [86, 0]
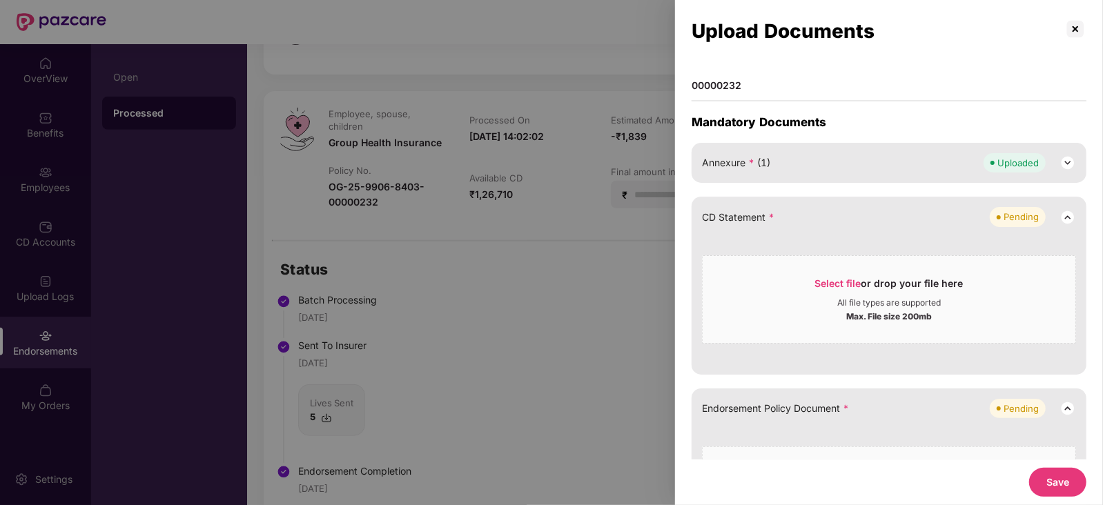
click at [1066, 171] on img at bounding box center [1067, 163] width 17 height 17
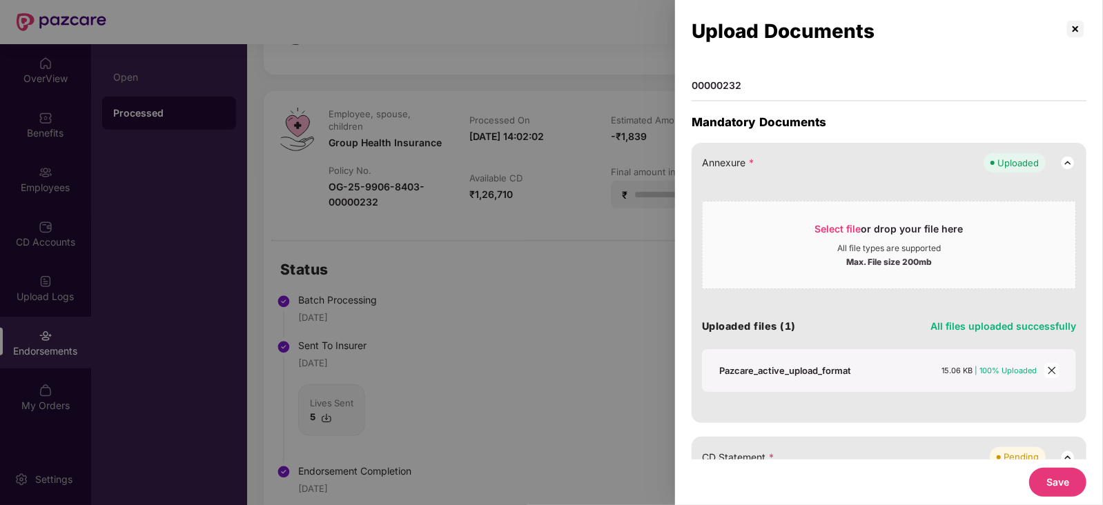
click at [1048, 375] on icon "close" at bounding box center [1052, 371] width 10 height 10
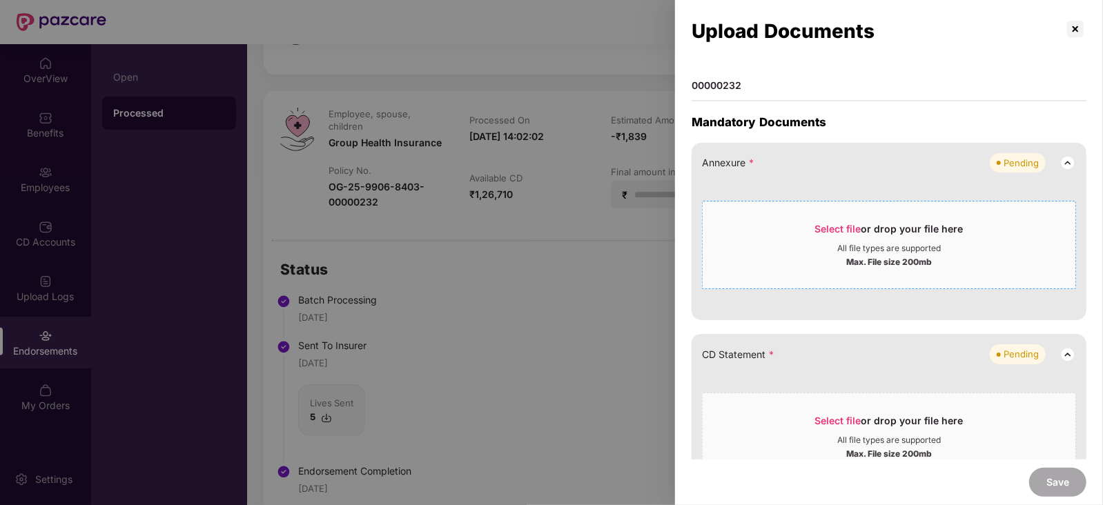
click at [852, 243] on div "Select file or drop your file here" at bounding box center [889, 232] width 148 height 21
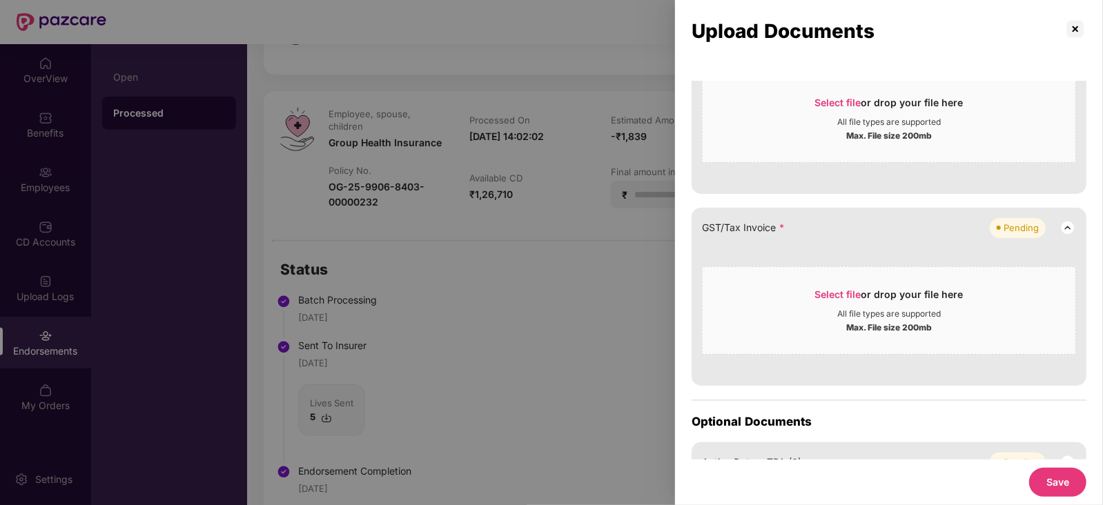
scroll to position [431, 0]
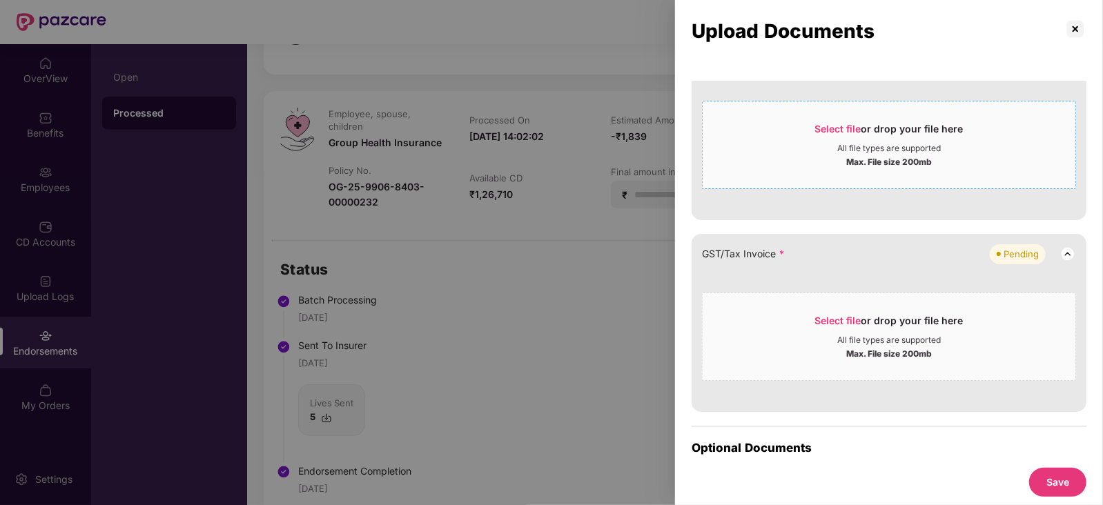
click at [822, 135] on span "Select file" at bounding box center [838, 129] width 46 height 12
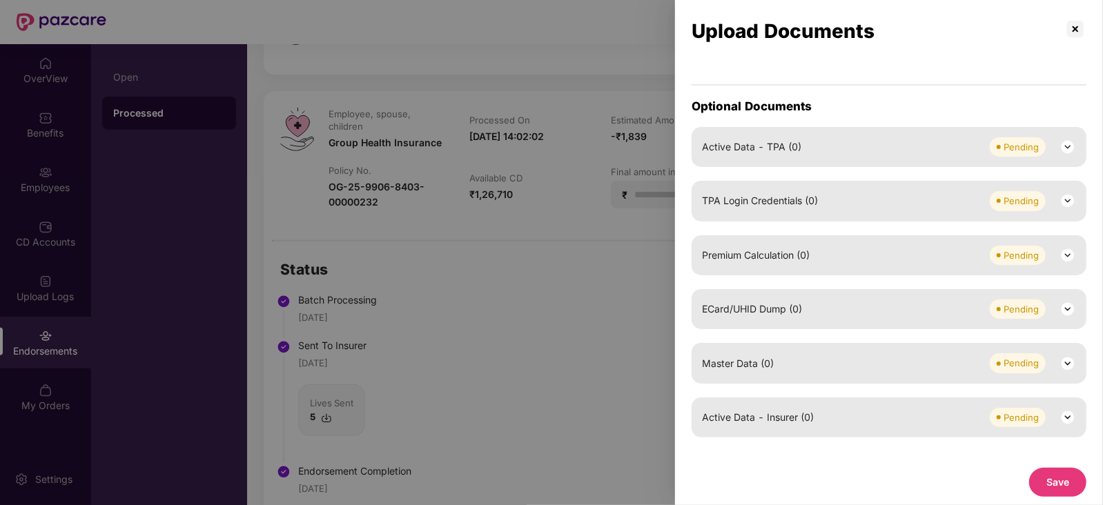
scroll to position [609, 0]
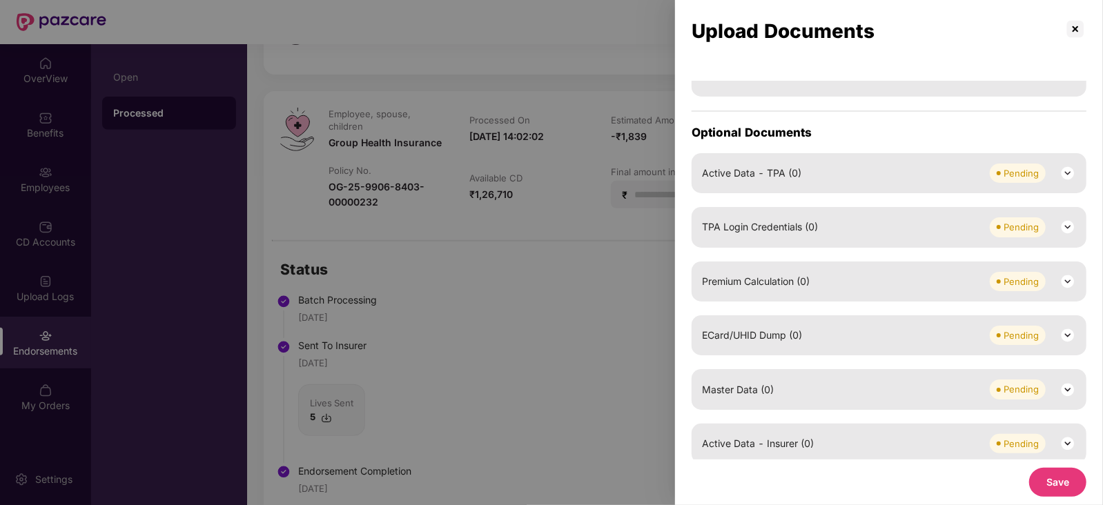
click at [1070, 290] on img at bounding box center [1067, 281] width 17 height 17
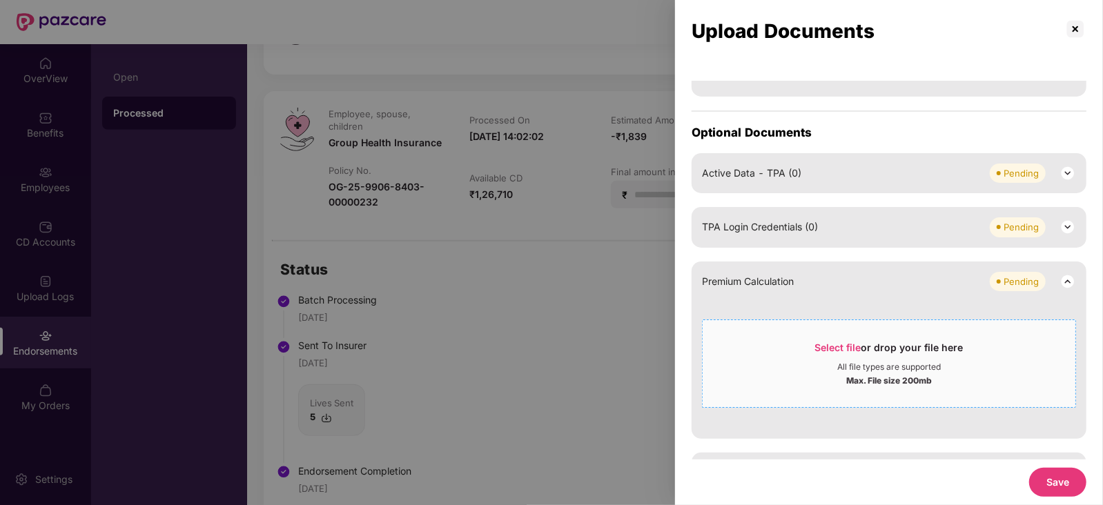
click at [842, 362] on div "Select file or drop your file here" at bounding box center [889, 351] width 148 height 21
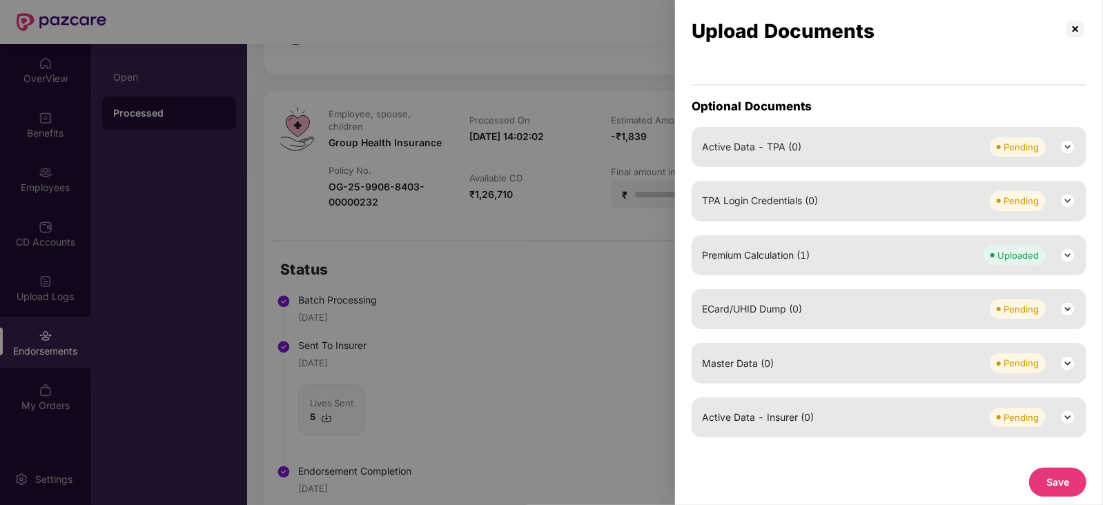
scroll to position [651, 0]
click at [1064, 361] on img at bounding box center [1067, 363] width 17 height 17
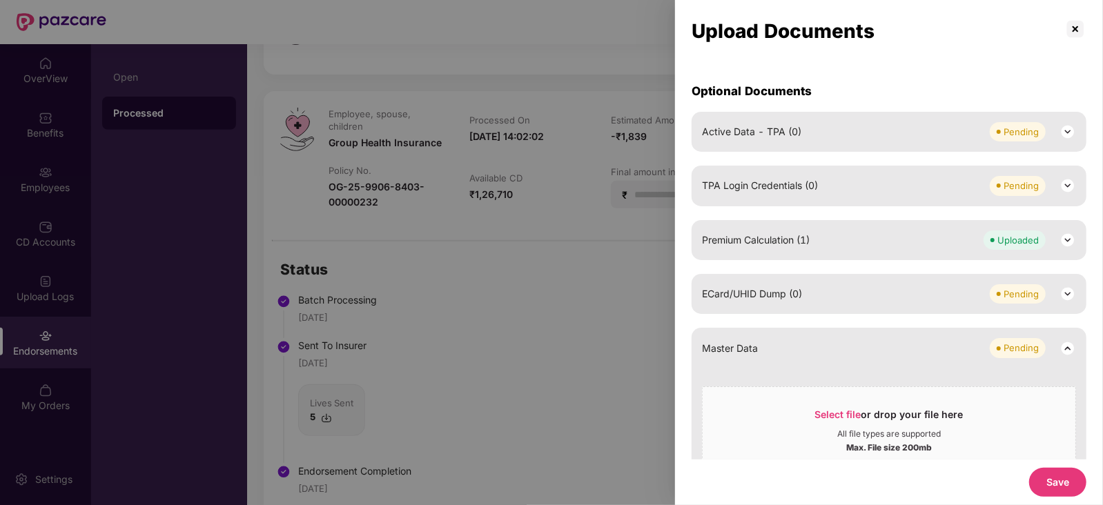
scroll to position [788, 0]
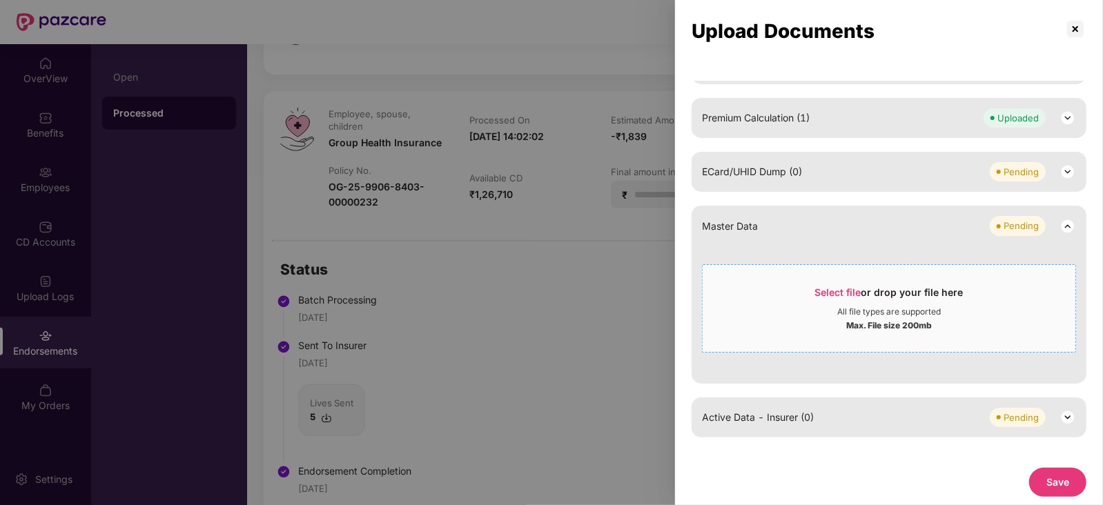
click at [832, 295] on span "Select file" at bounding box center [838, 292] width 46 height 12
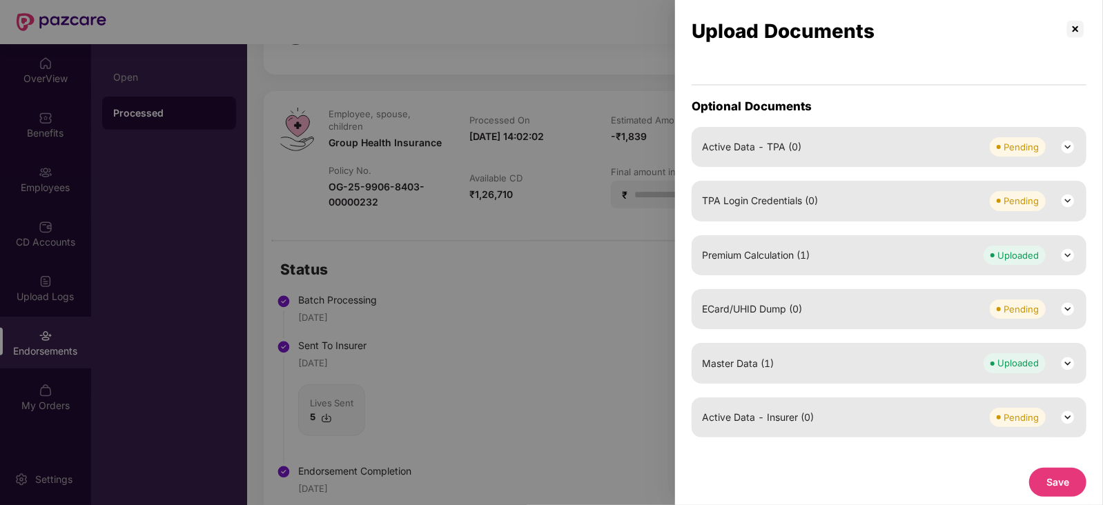
scroll to position [651, 0]
click at [1080, 489] on button "Save" at bounding box center [1057, 482] width 57 height 29
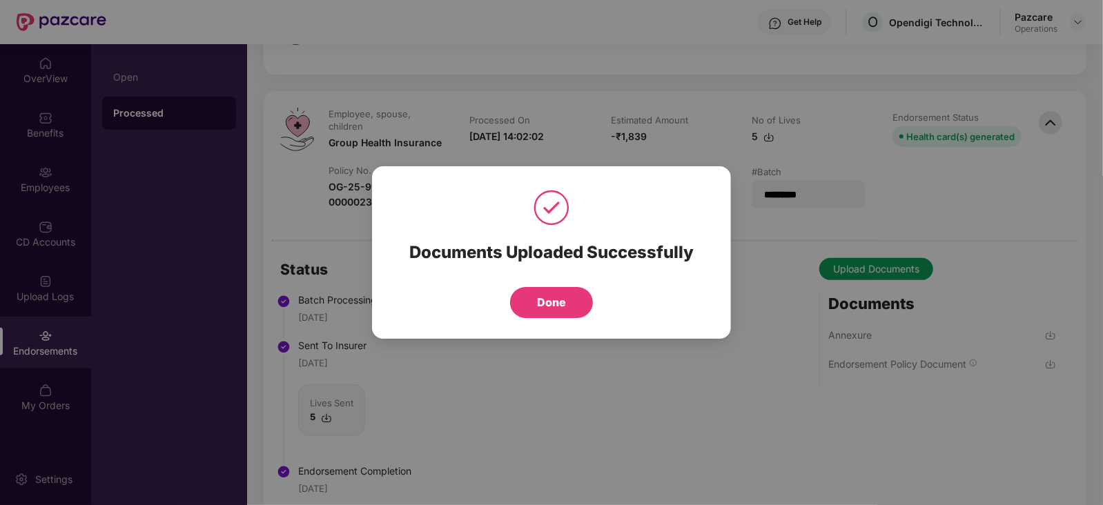
click at [549, 311] on button "Done" at bounding box center [551, 302] width 83 height 31
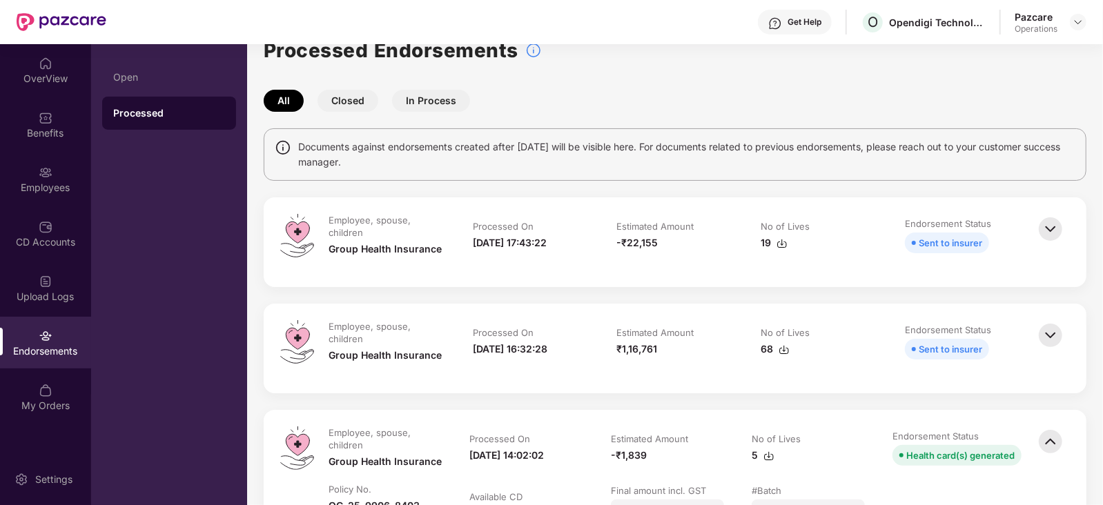
scroll to position [0, 0]
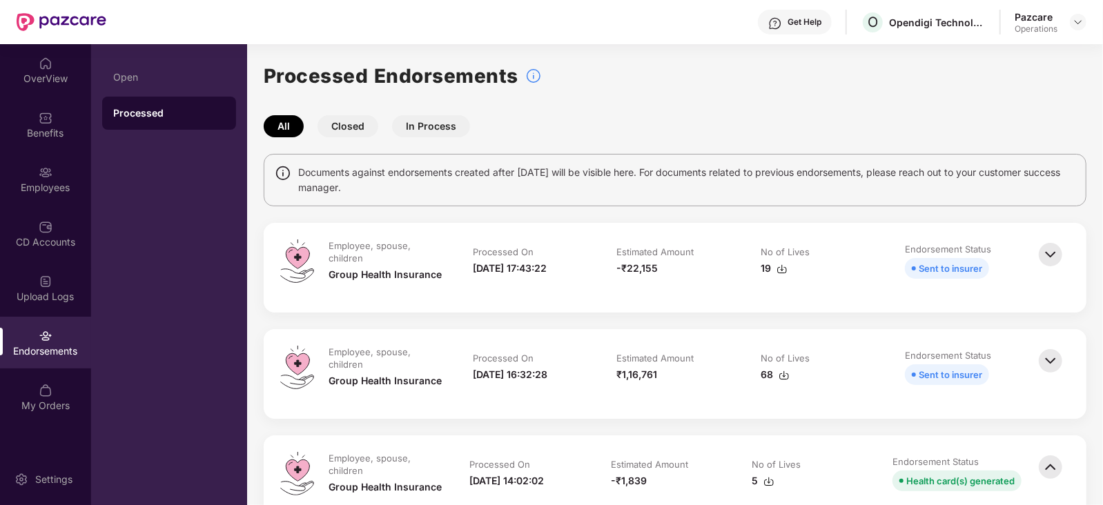
click at [1090, 20] on header "Get Help O Opendigi Technologies Private Limited Pazcare Operations" at bounding box center [551, 22] width 1103 height 44
click at [1084, 19] on div at bounding box center [1078, 22] width 17 height 17
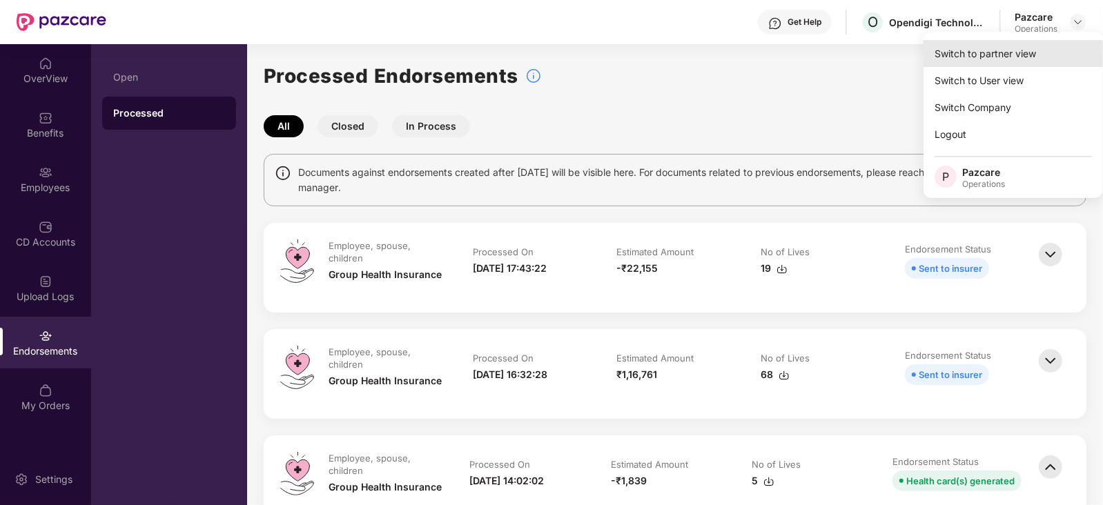
click at [994, 47] on div "Switch to partner view" at bounding box center [1012, 53] width 179 height 27
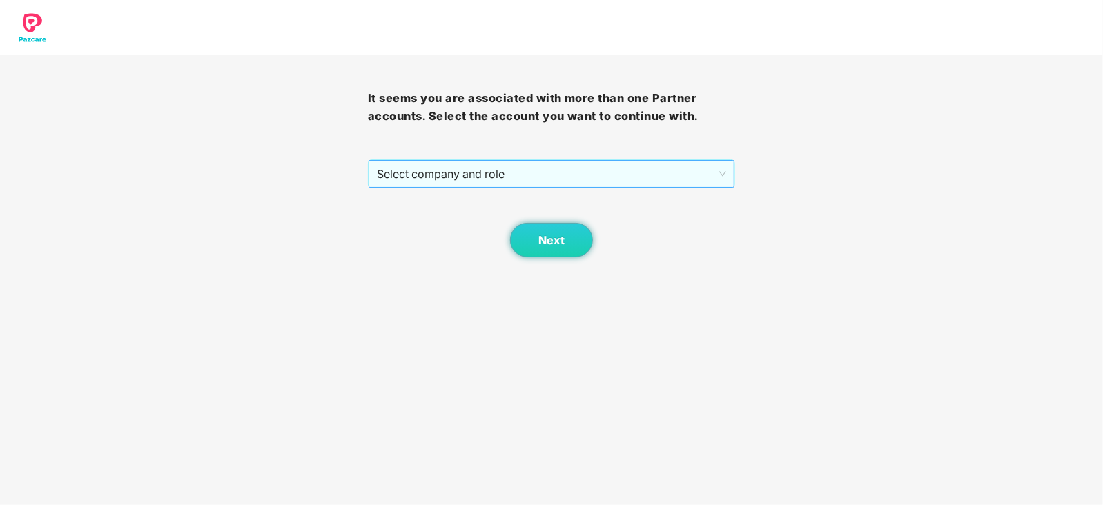
click at [547, 164] on span "Select company and role" at bounding box center [552, 174] width 350 height 26
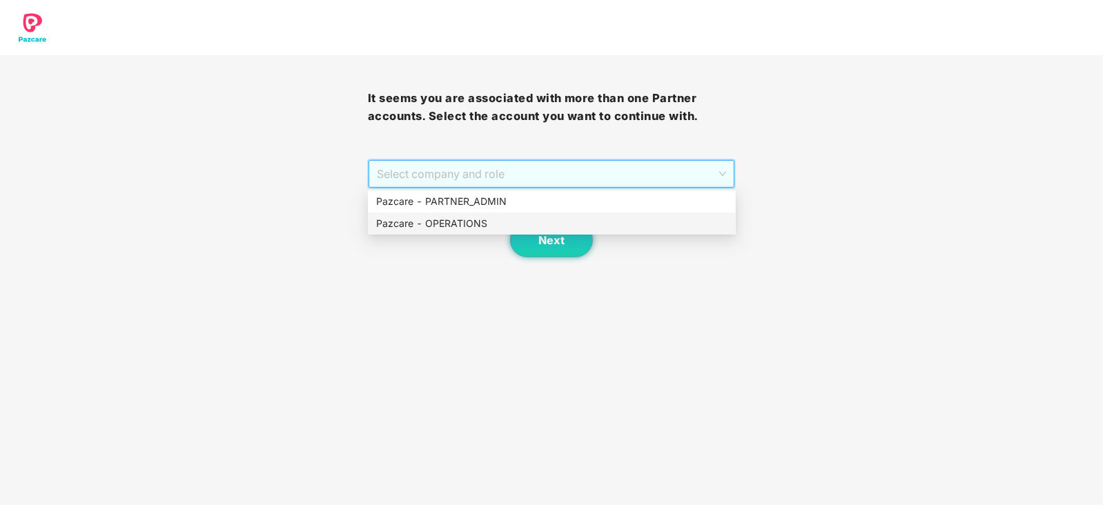
click at [505, 219] on div "Pazcare - OPERATIONS" at bounding box center [551, 223] width 351 height 15
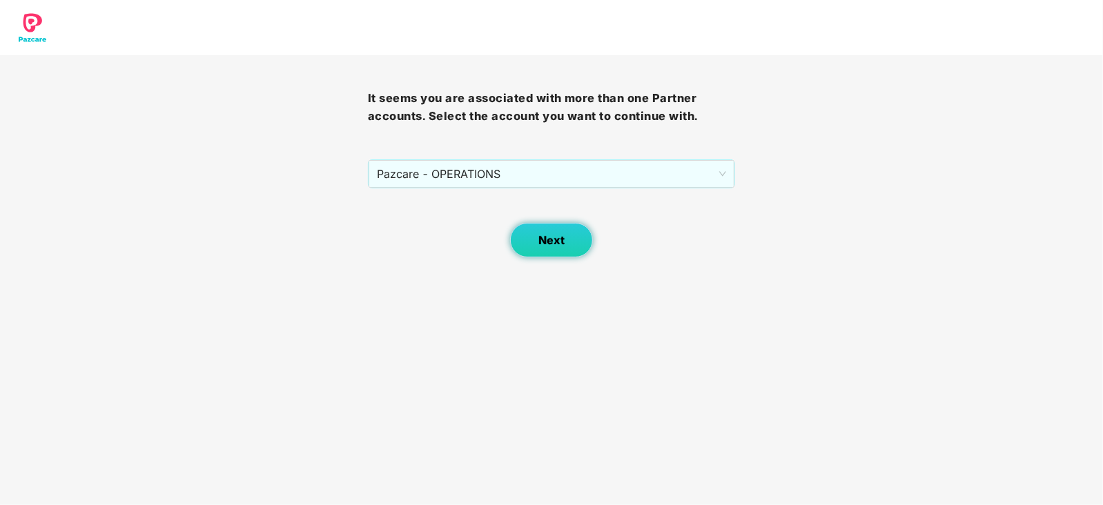
click at [556, 251] on button "Next" at bounding box center [551, 240] width 83 height 35
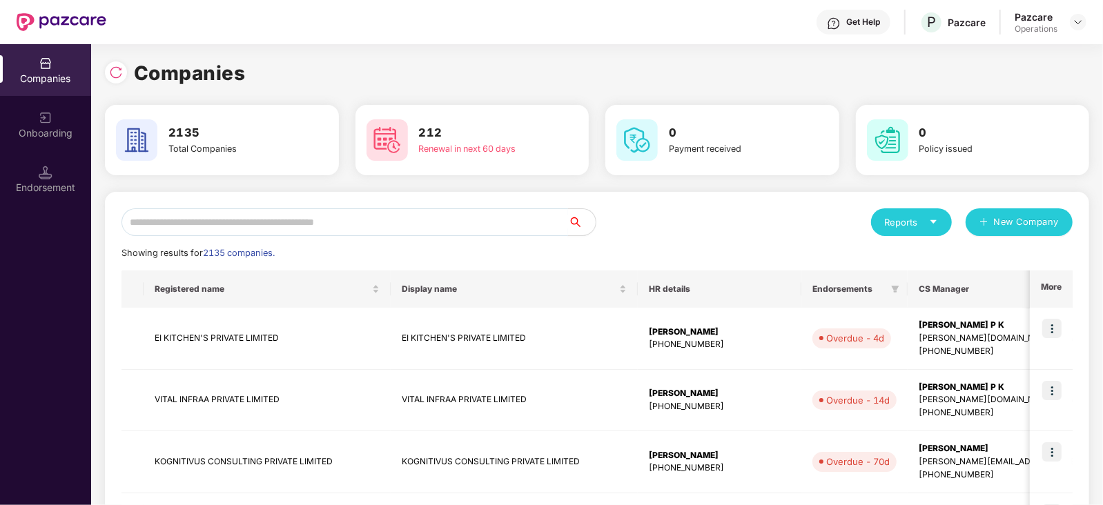
click at [445, 224] on input "text" at bounding box center [344, 222] width 447 height 28
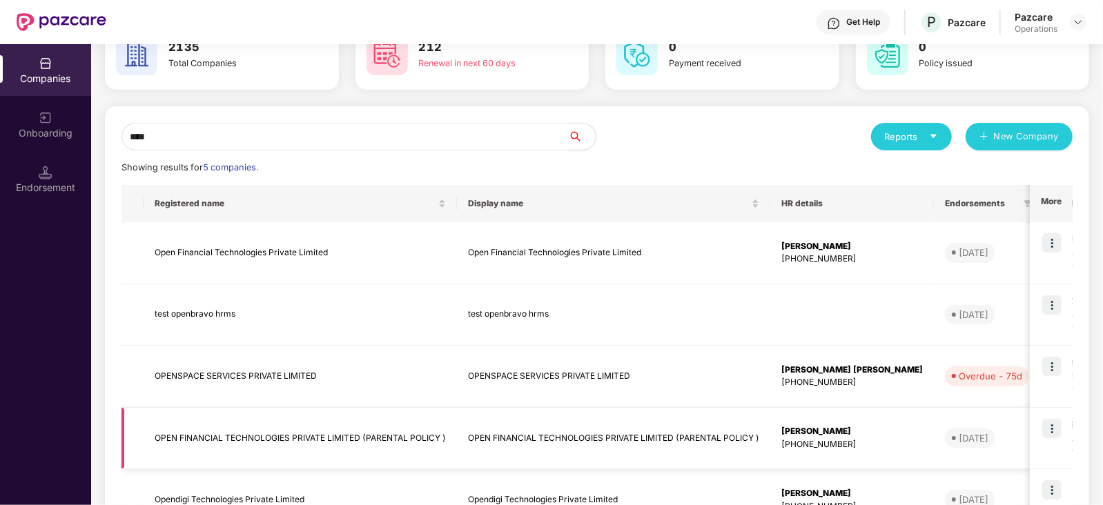
scroll to position [188, 0]
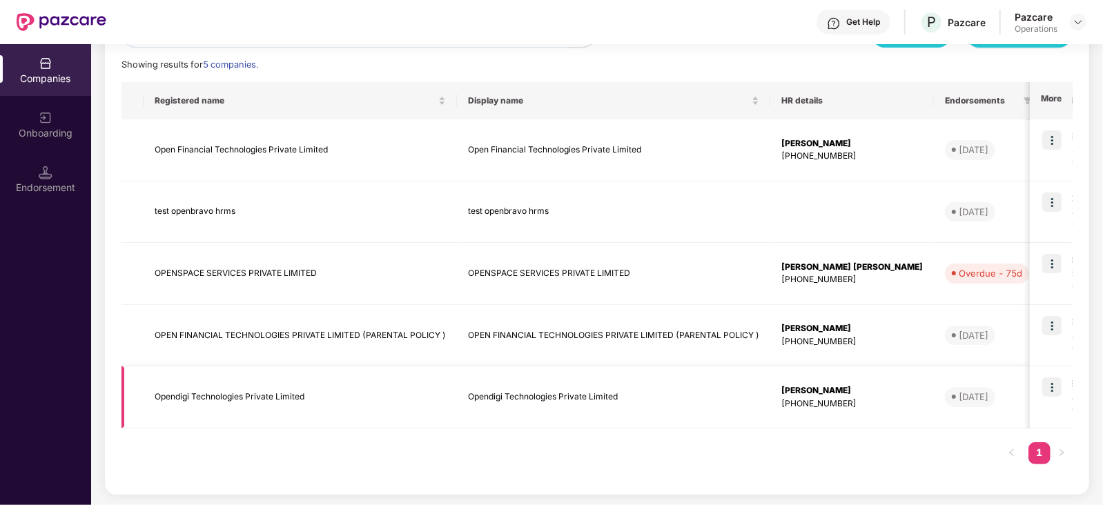
type input "****"
click at [244, 391] on td "Opendigi Technologies Private Limited" at bounding box center [300, 397] width 313 height 62
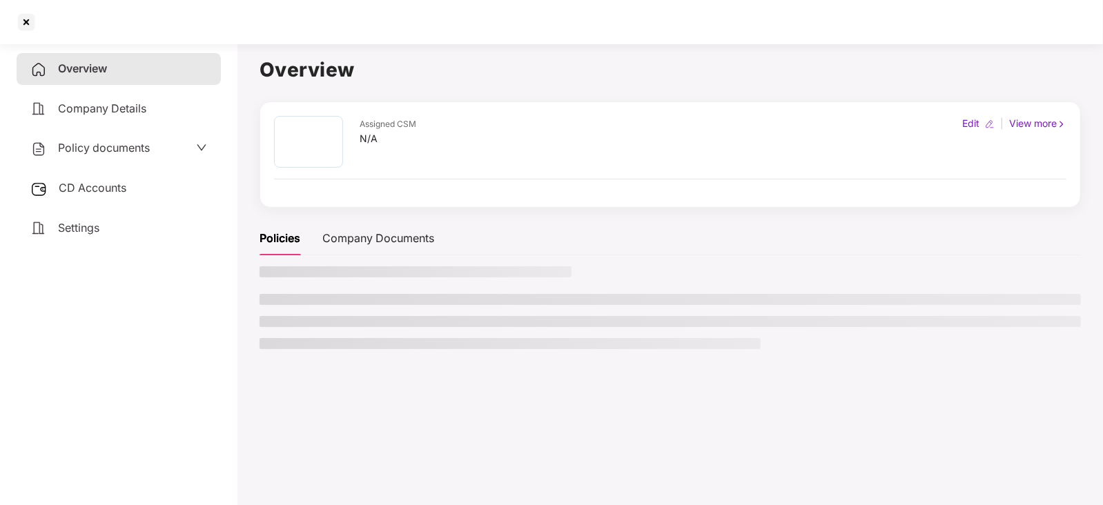
click at [92, 194] on span "CD Accounts" at bounding box center [93, 188] width 68 height 14
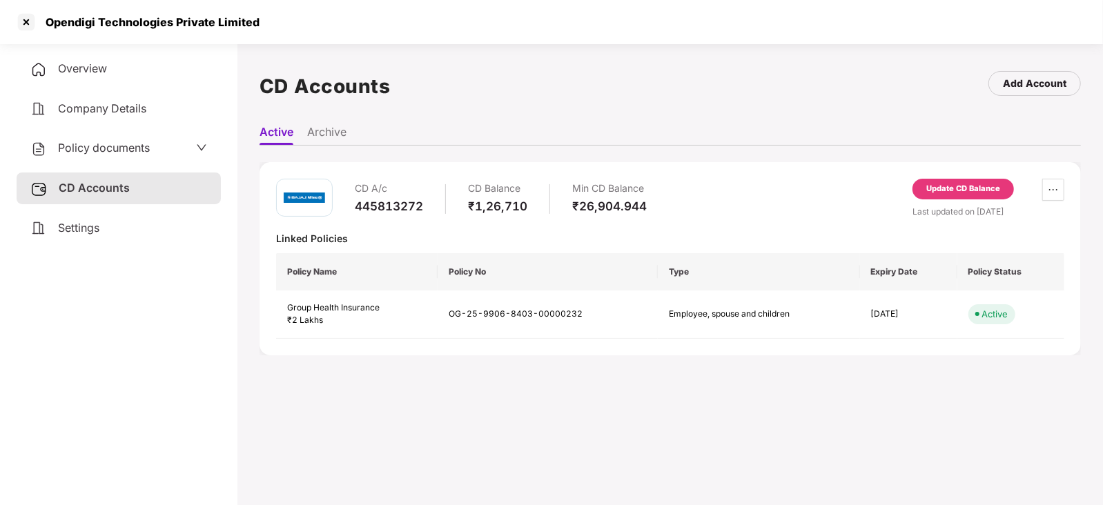
click at [935, 202] on div "Update CD Balance" at bounding box center [962, 192] width 101 height 26
click at [935, 193] on div "Update CD Balance" at bounding box center [963, 189] width 74 height 12
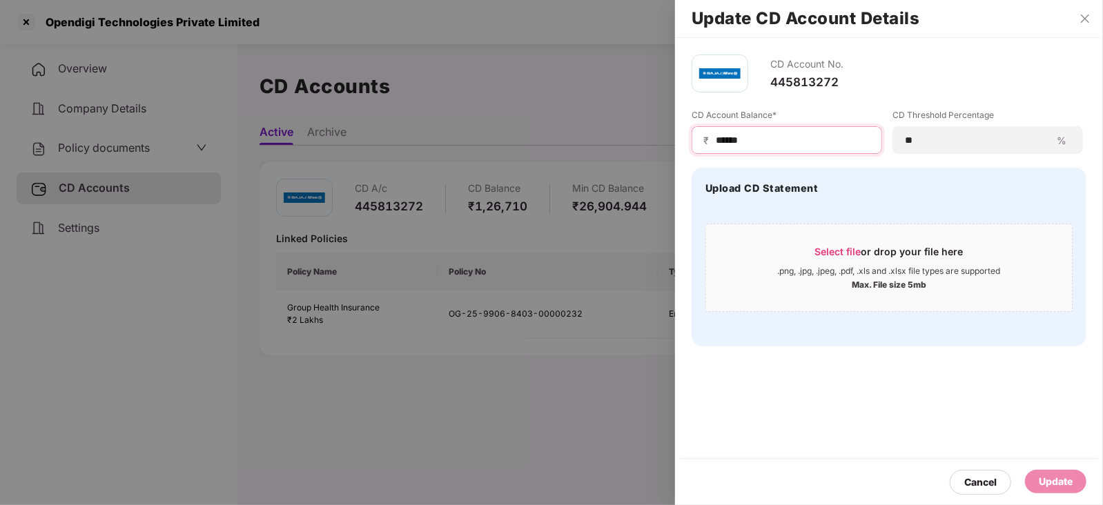
drag, startPoint x: 754, startPoint y: 136, endPoint x: 673, endPoint y: 137, distance: 81.5
click at [673, 137] on div "Update CD Account Details CD Account No. 445813272 CD Account Balance* ₹ ******…" at bounding box center [551, 252] width 1103 height 505
paste input
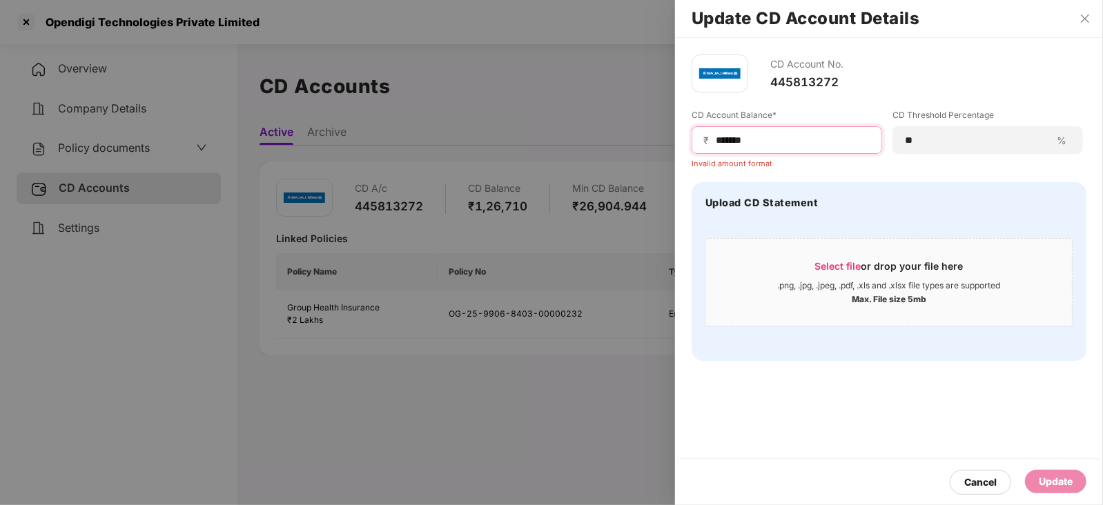
click at [716, 140] on input "******" at bounding box center [792, 140] width 156 height 14
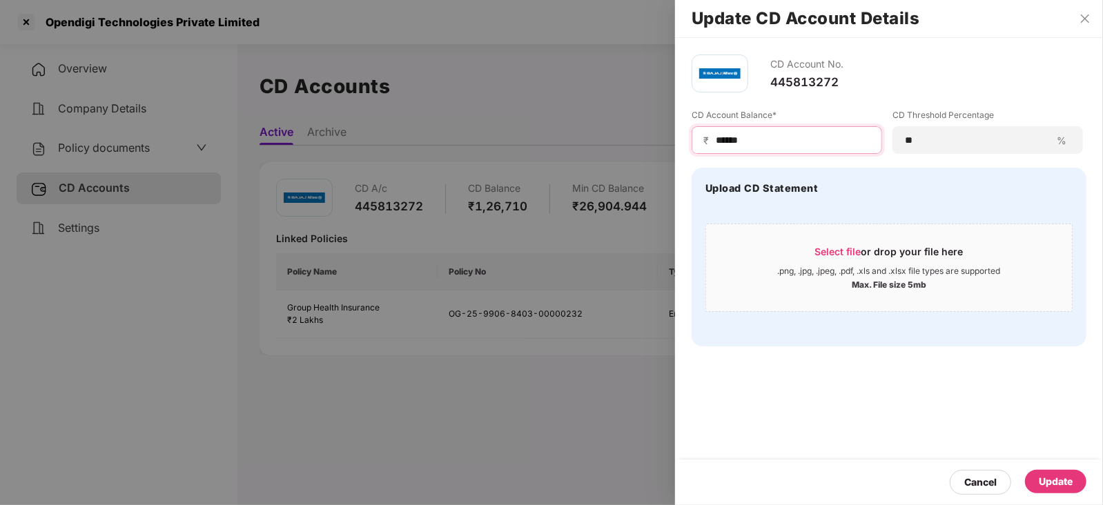
type input "******"
click at [1040, 487] on div "Update" at bounding box center [1056, 481] width 34 height 15
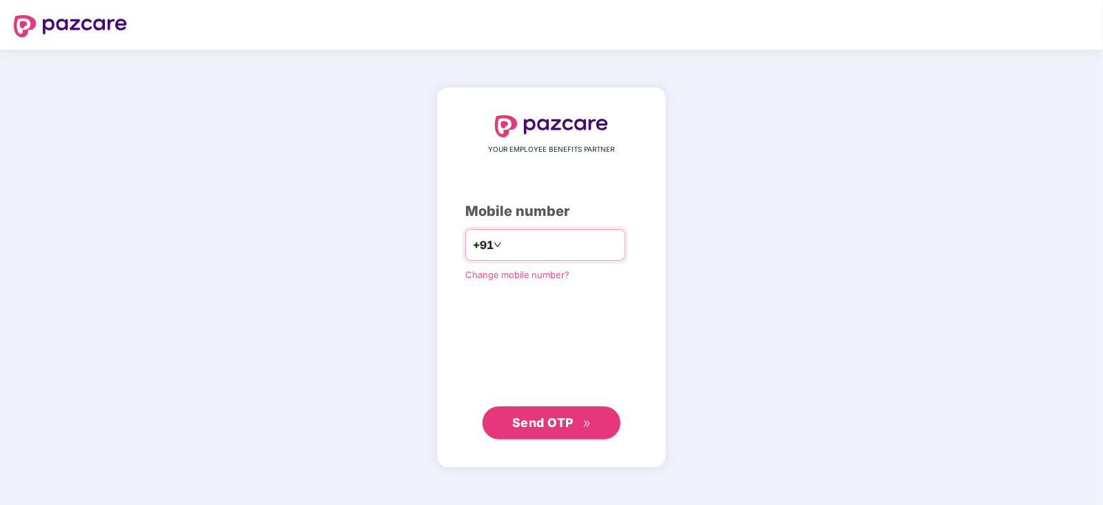
click at [545, 248] on input "number" at bounding box center [561, 245] width 113 height 22
type input "**********"
click at [549, 424] on span "Send OTP" at bounding box center [542, 423] width 61 height 14
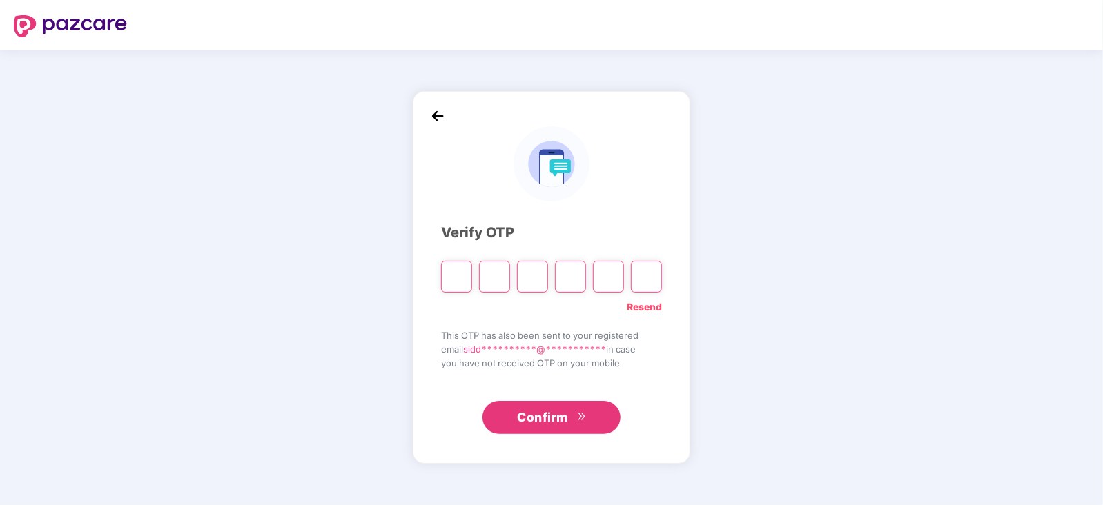
paste input "*"
type input "*"
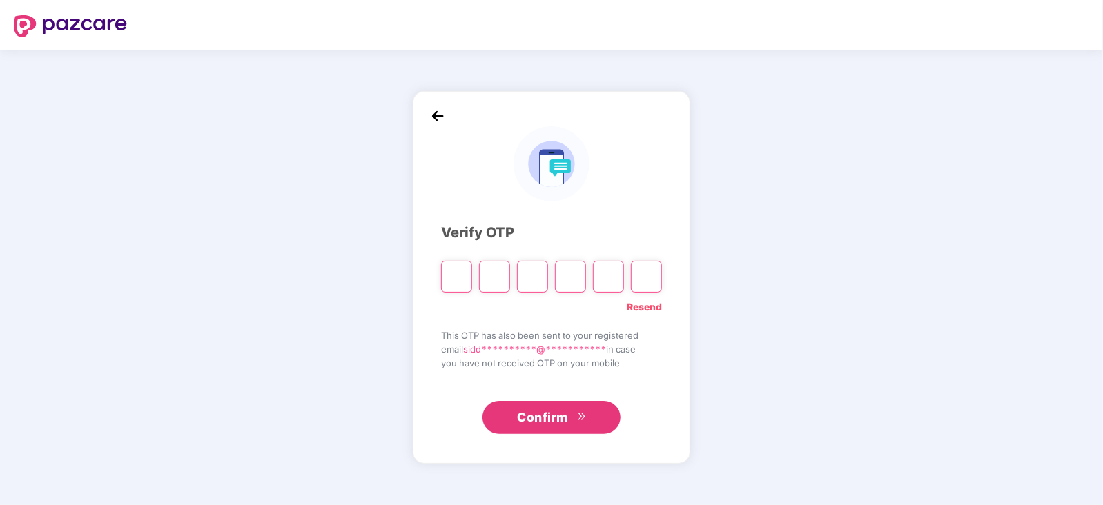
type input "*"
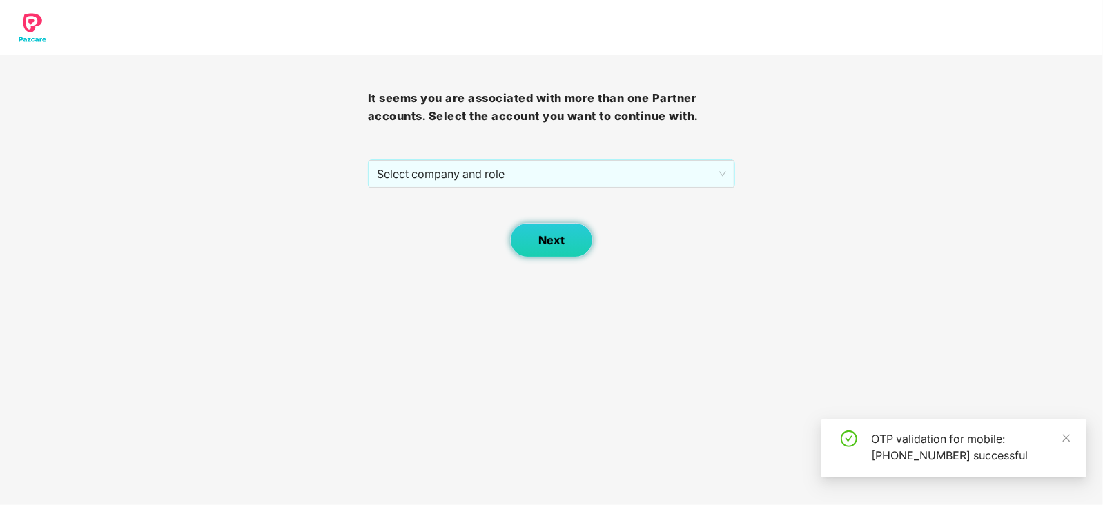
click at [556, 237] on span "Next" at bounding box center [551, 240] width 26 height 13
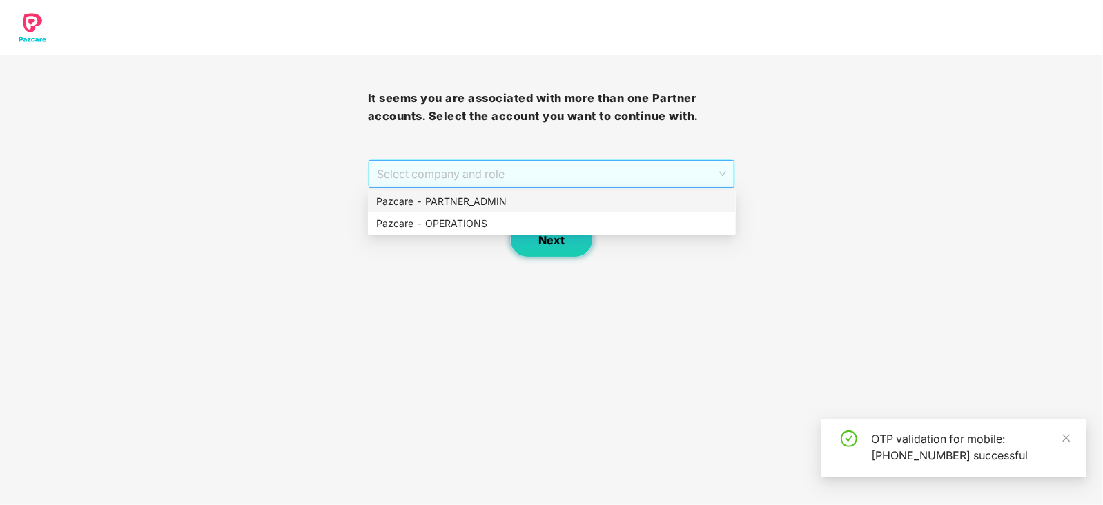
click at [489, 168] on span "Select company and role" at bounding box center [552, 174] width 350 height 26
click at [456, 213] on div "Pazcare - OPERATIONS" at bounding box center [552, 224] width 368 height 22
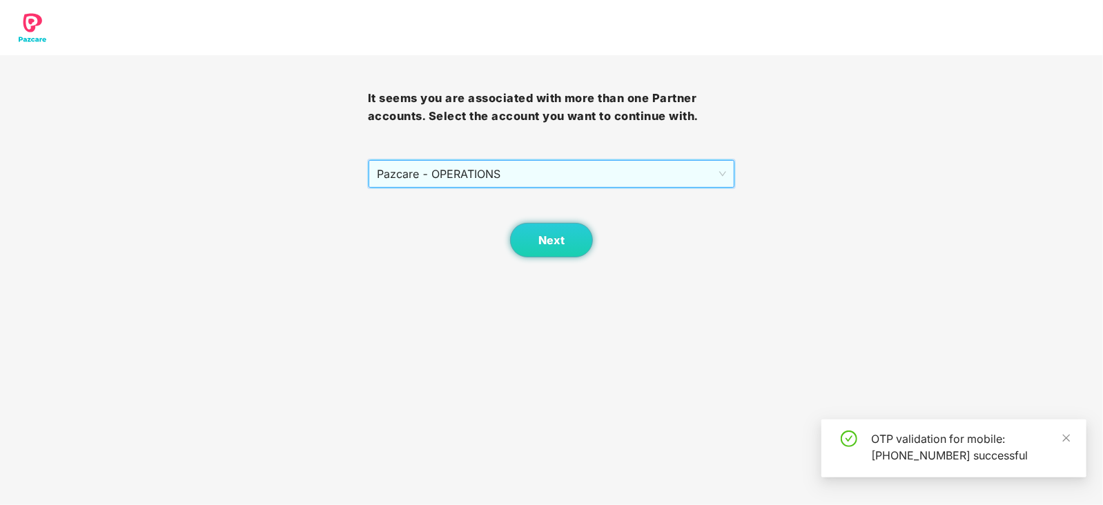
click at [506, 246] on div "Next" at bounding box center [552, 222] width 368 height 69
click at [540, 247] on button "Next" at bounding box center [551, 240] width 83 height 35
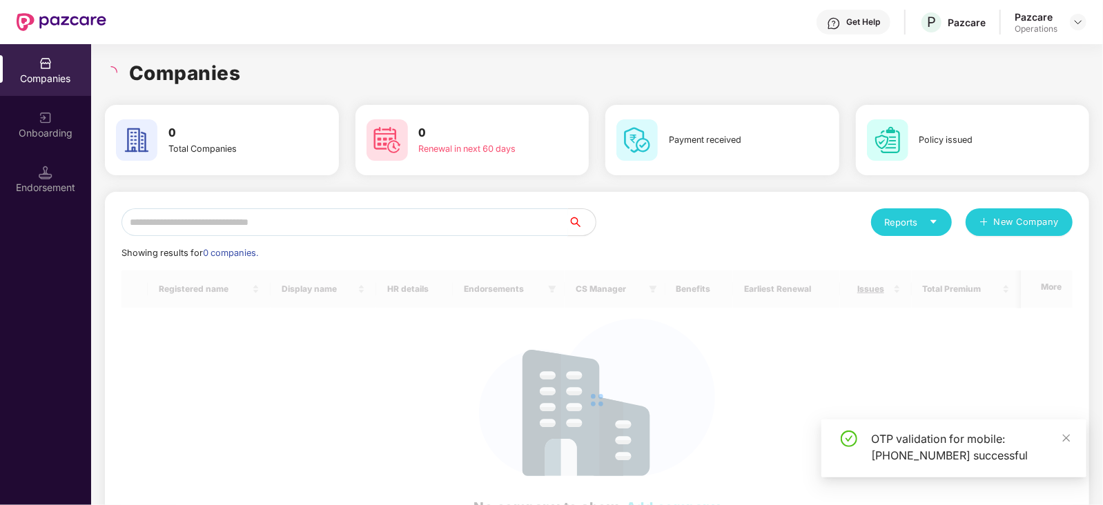
click at [455, 215] on input "text" at bounding box center [344, 222] width 447 height 28
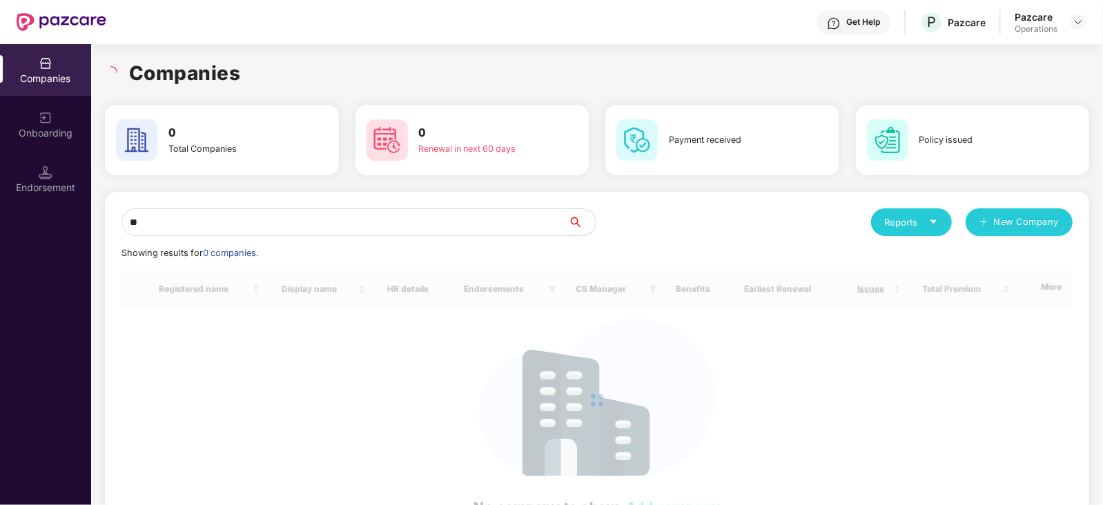
type input "*"
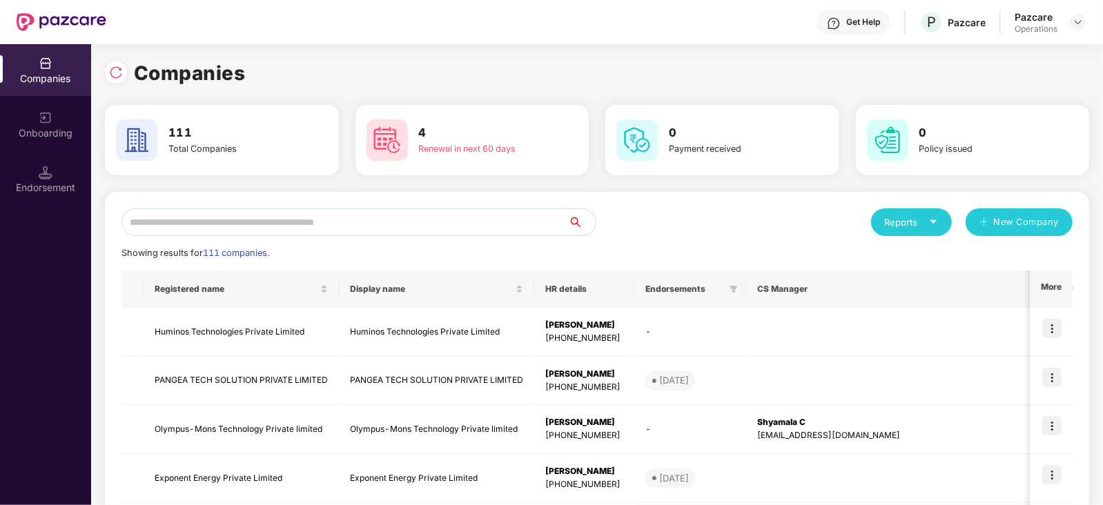
click at [327, 217] on input "text" at bounding box center [344, 222] width 447 height 28
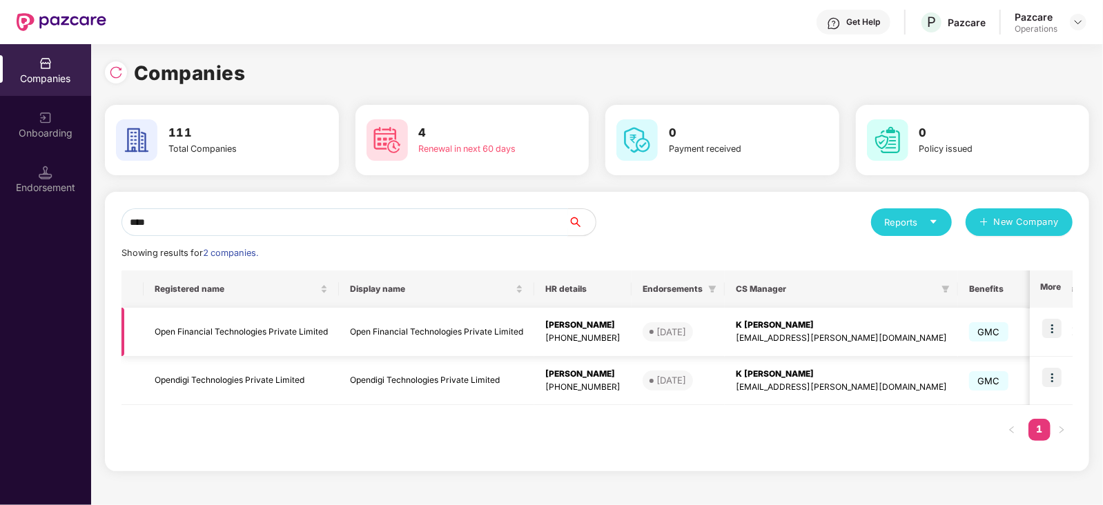
type input "****"
click at [1057, 324] on img at bounding box center [1051, 328] width 19 height 19
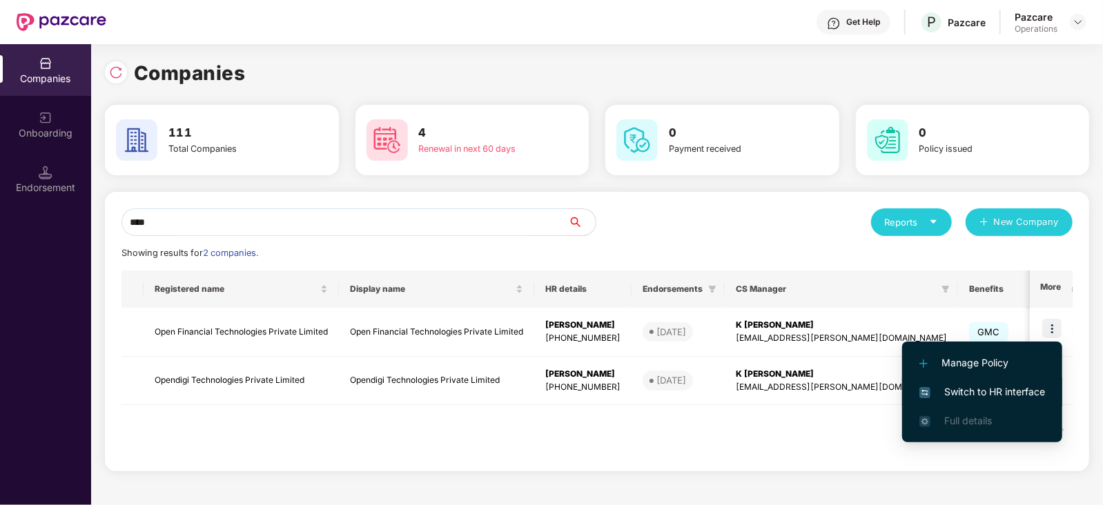
click at [1017, 382] on li "Switch to HR interface" at bounding box center [982, 392] width 160 height 29
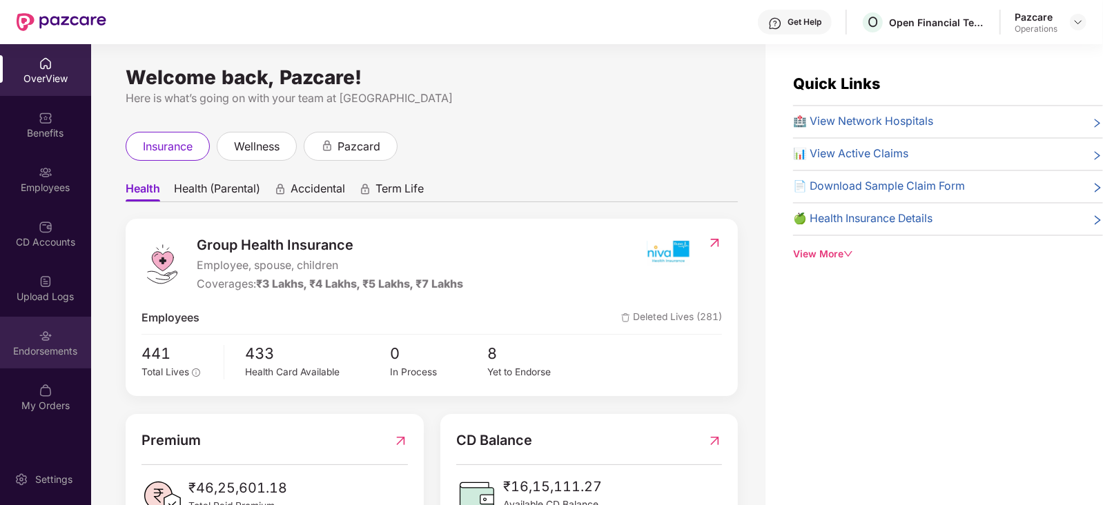
click at [61, 349] on div "Endorsements" at bounding box center [45, 351] width 91 height 14
